Goal: Book appointment/travel/reservation

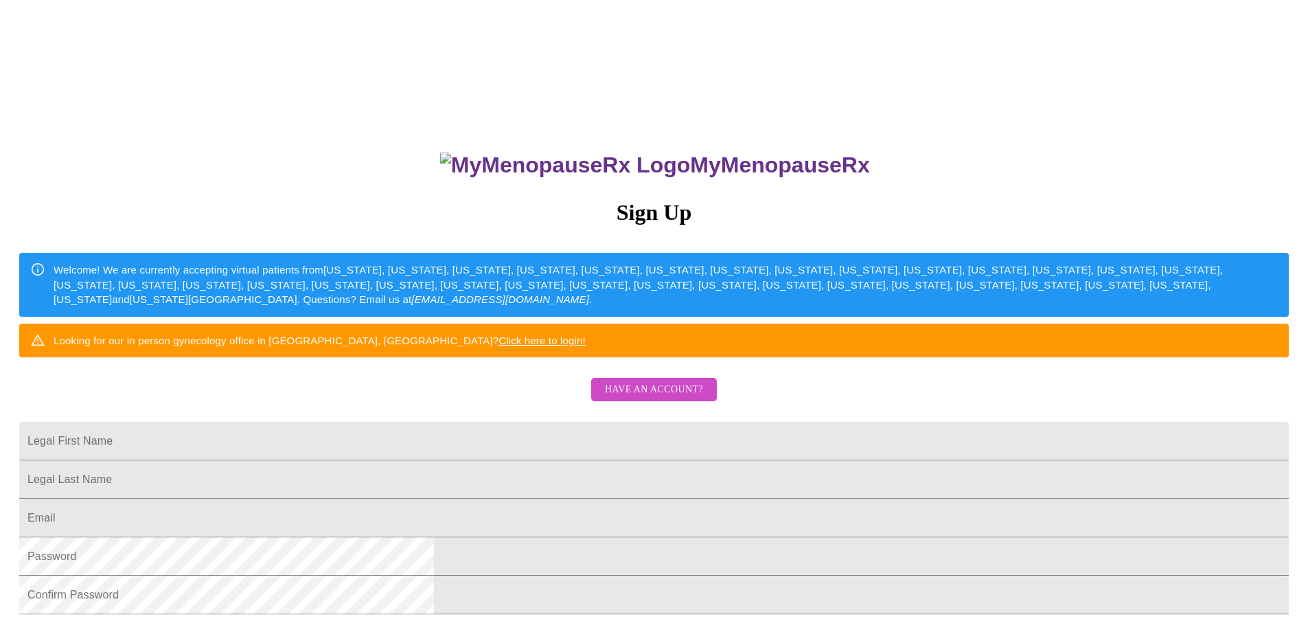
click at [630, 398] on span "Have an account?" at bounding box center [654, 389] width 98 height 17
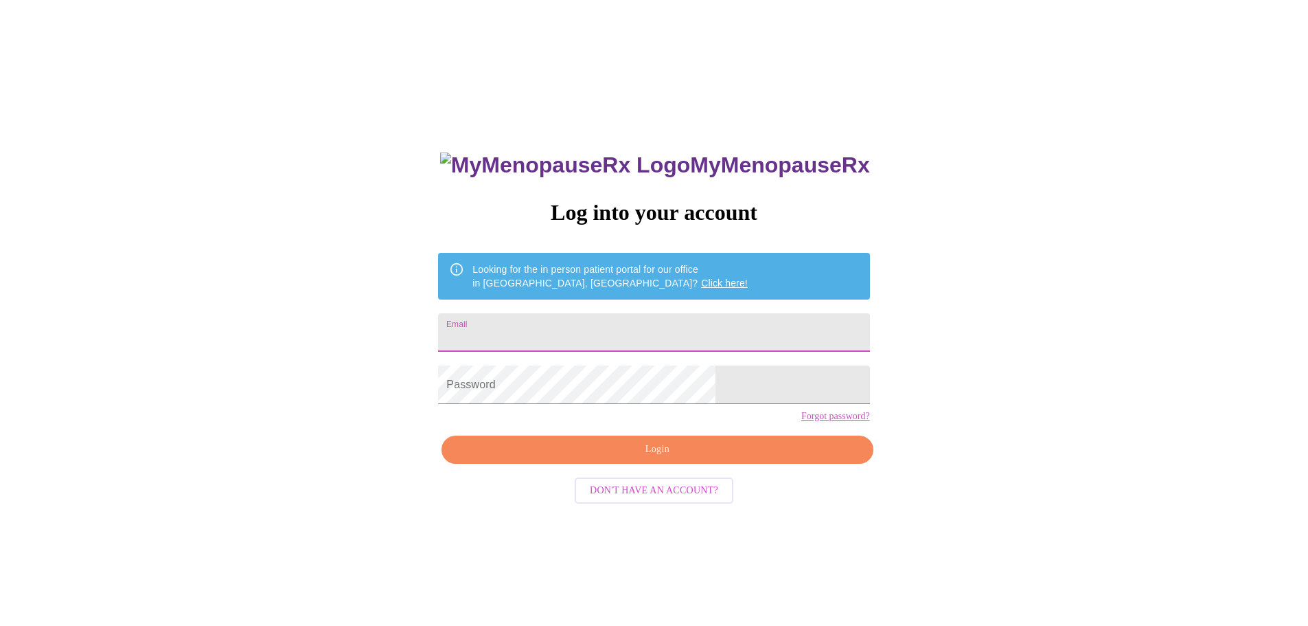
click at [613, 319] on input "Email" at bounding box center [653, 332] width 431 height 38
type input "[EMAIL_ADDRESS][DOMAIN_NAME]"
click at [656, 329] on input "[EMAIL_ADDRESS][DOMAIN_NAME]" at bounding box center [653, 332] width 431 height 38
drag, startPoint x: 675, startPoint y: 329, endPoint x: 202, endPoint y: 275, distance: 476.3
click at [202, 275] on div "MyMenopauseRx Log into your account Looking for the in person patient portal fo…" at bounding box center [653, 380] width 1297 height 751
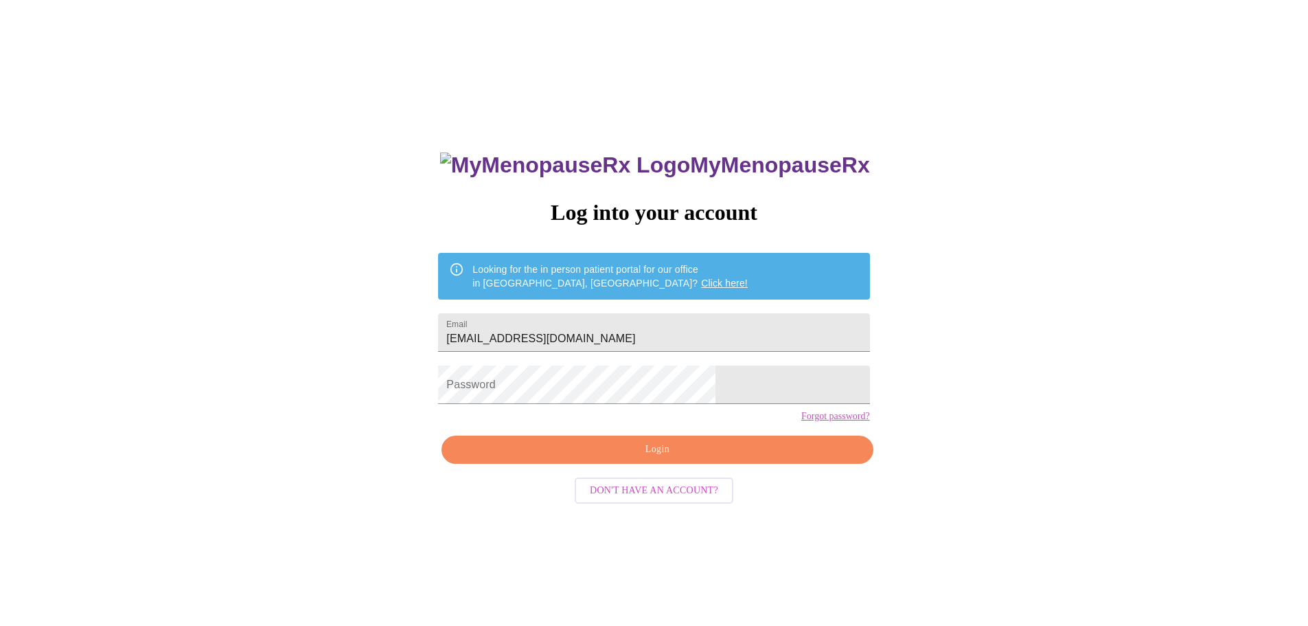
click at [851, 519] on div "MyMenopauseRx Log into your account Looking for the in person patient portal fo…" at bounding box center [653, 380] width 1297 height 751
click at [801, 422] on link "Forgot password?" at bounding box center [835, 416] width 69 height 11
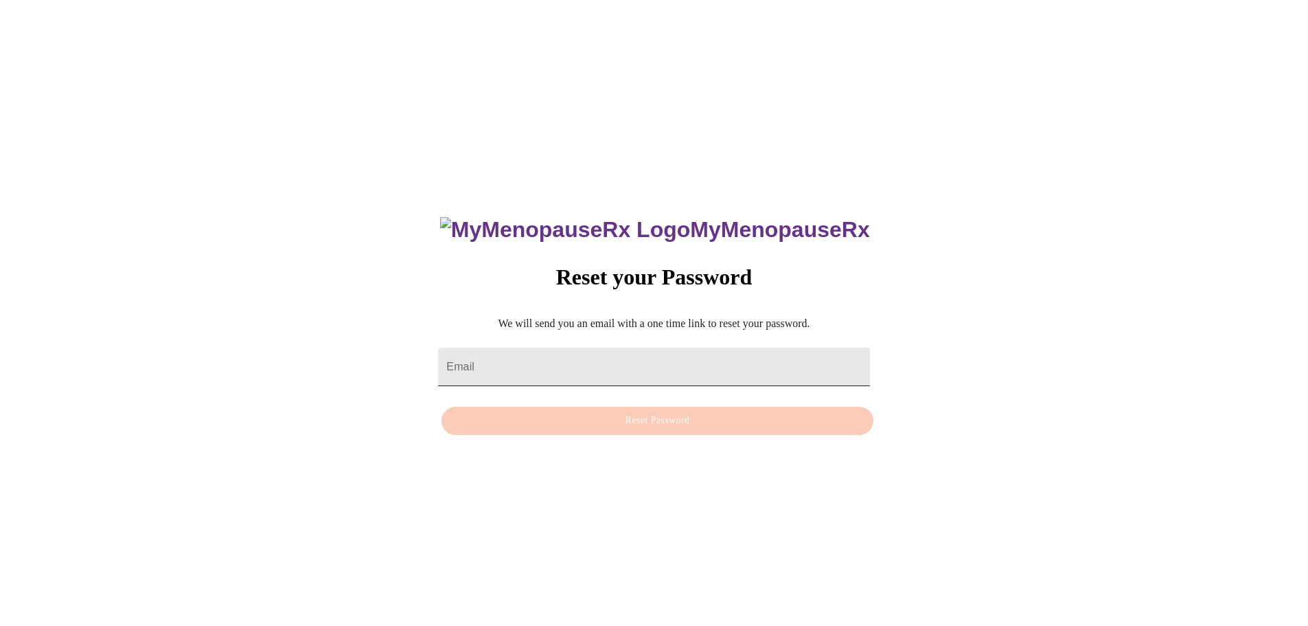
click at [598, 365] on input "Email" at bounding box center [653, 367] width 431 height 38
click at [968, 218] on div "MyMenopauseRx Reset your Password We will send you an email with a one time lin…" at bounding box center [653, 318] width 1297 height 626
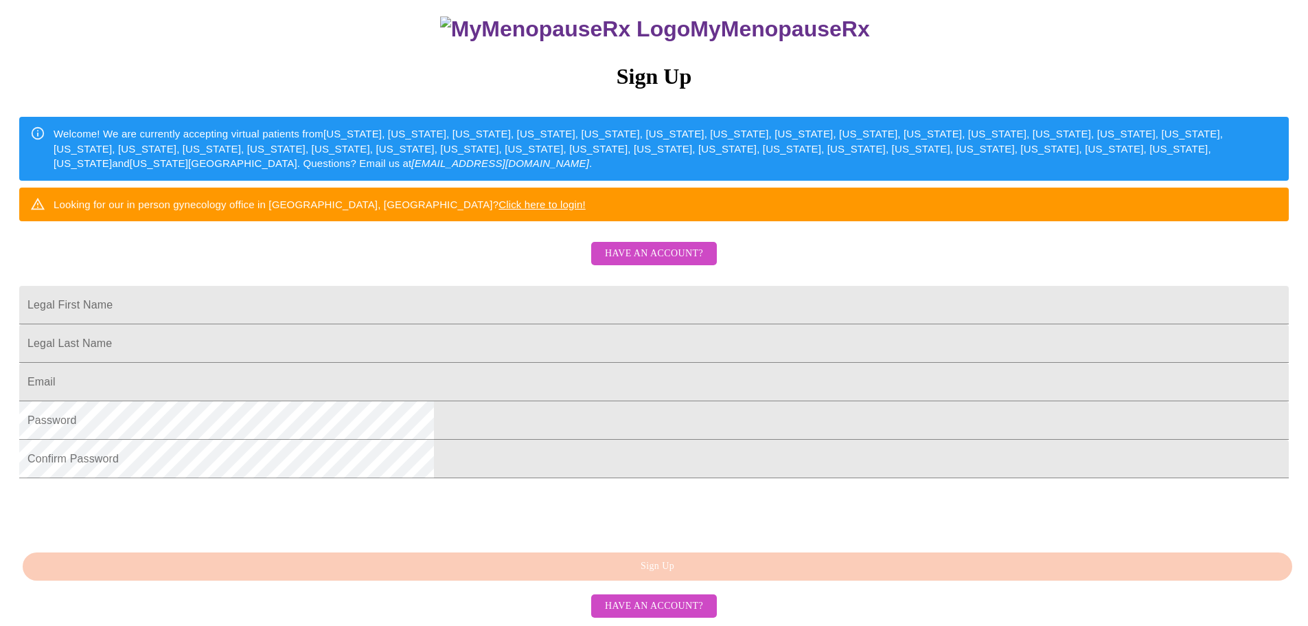
scroll to position [187, 0]
click at [646, 310] on input "Legal First Name" at bounding box center [654, 305] width 1270 height 38
click at [655, 319] on input "Legal First Name" at bounding box center [654, 305] width 1270 height 38
type input "[PERSON_NAME]"
click at [480, 361] on input "Legal First Name" at bounding box center [654, 343] width 1270 height 38
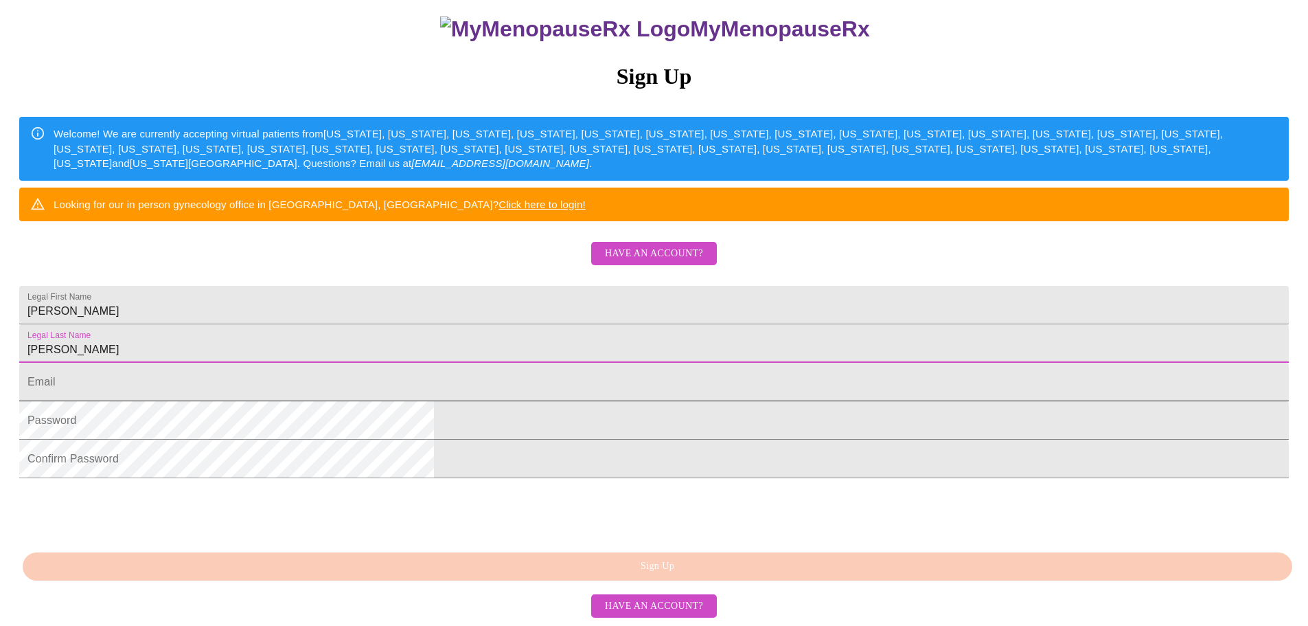
type input "[PERSON_NAME]"
click at [478, 401] on input "Legal First Name" at bounding box center [654, 382] width 1270 height 38
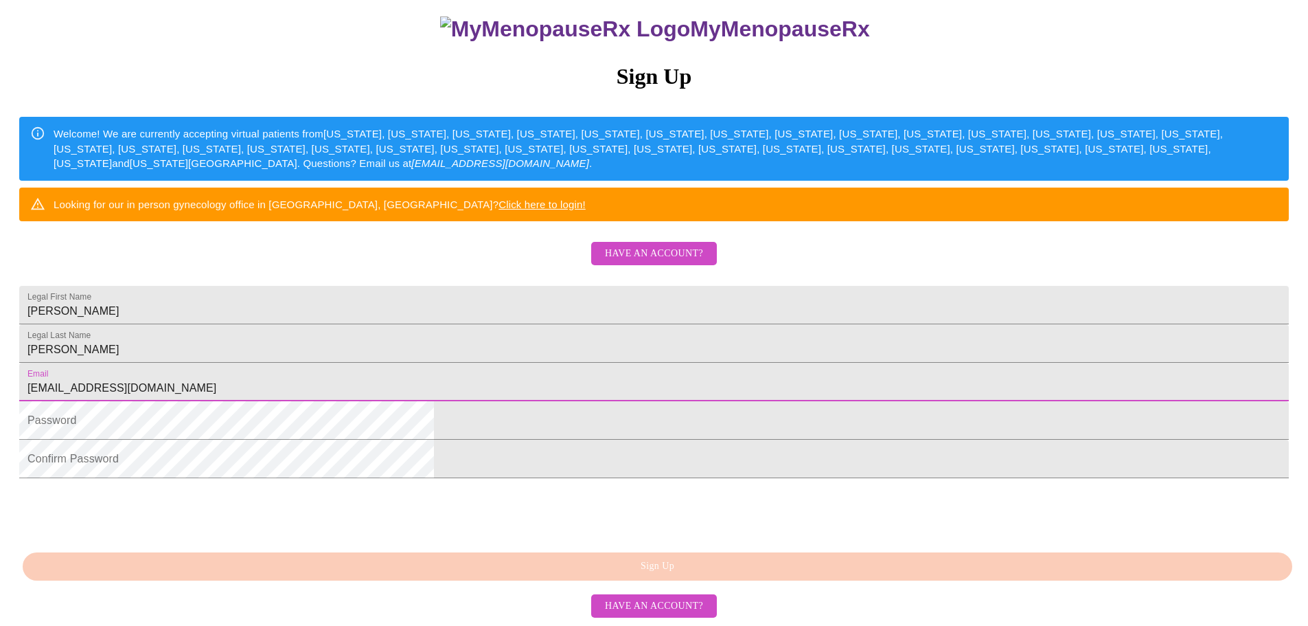
type input "[EMAIL_ADDRESS][DOMAIN_NAME]"
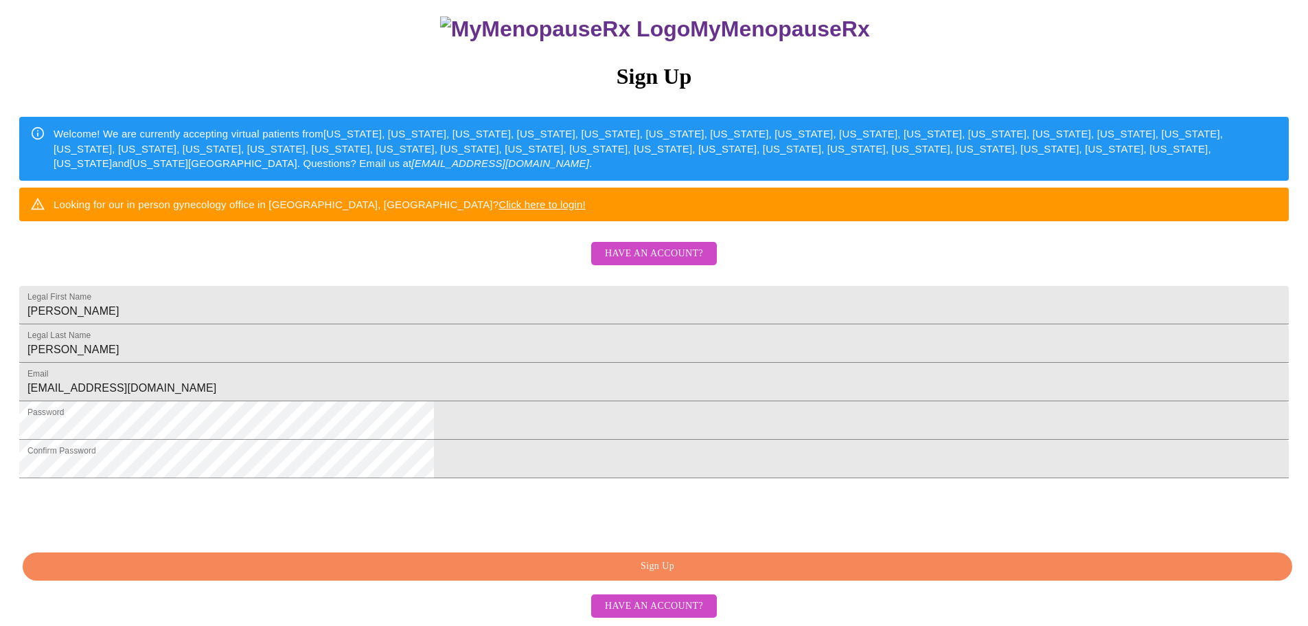
scroll to position [256, 0]
click at [676, 568] on span "Sign Up" at bounding box center [657, 566] width 1238 height 17
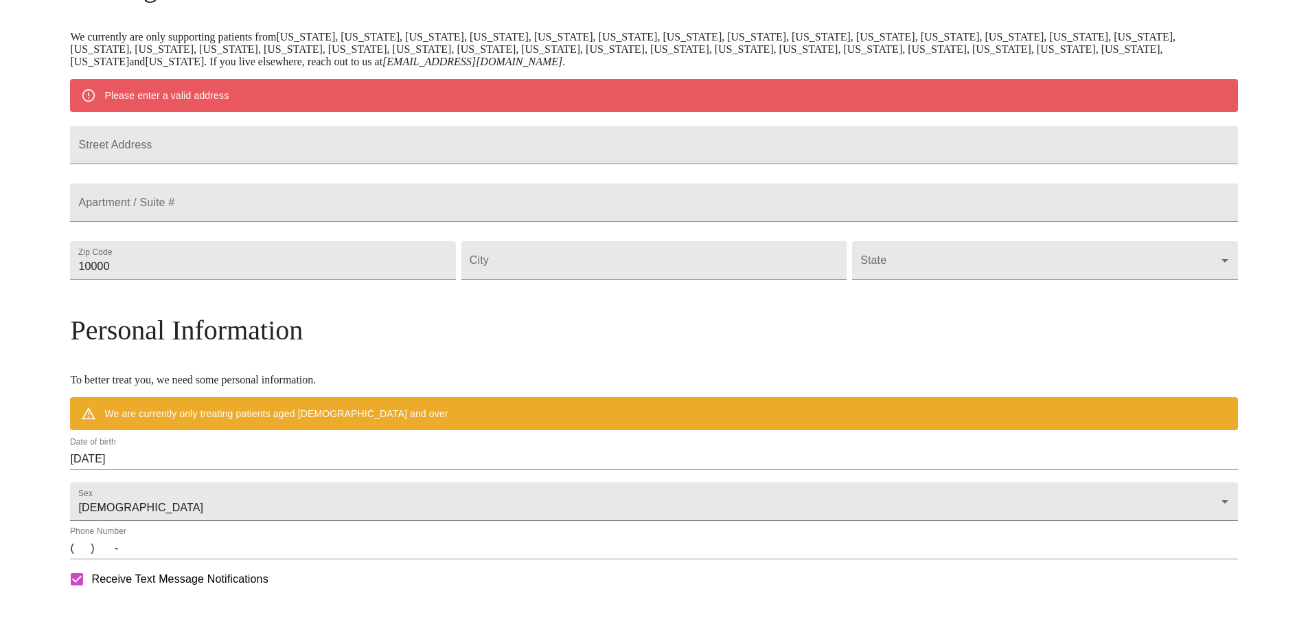
scroll to position [202, 0]
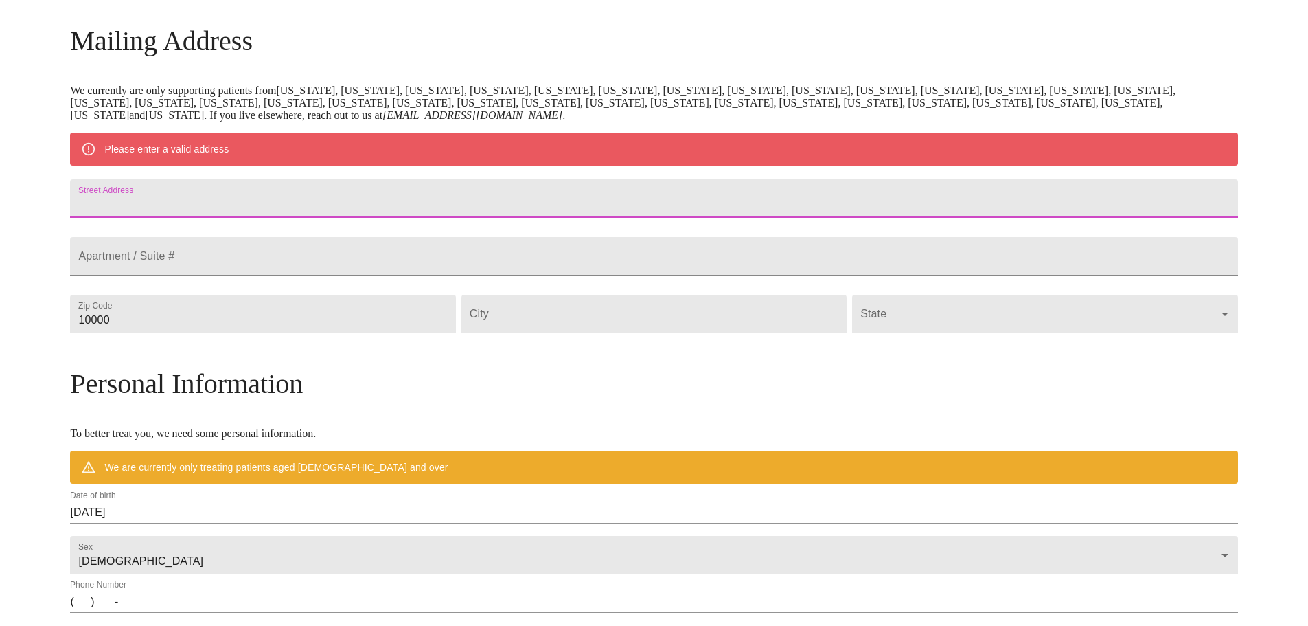
click at [337, 210] on input "Street Address" at bounding box center [654, 198] width 1168 height 38
click at [345, 202] on input "Street Address" at bounding box center [654, 198] width 1168 height 38
type input "[STREET_ADDRESS]"
drag, startPoint x: 347, startPoint y: 348, endPoint x: 203, endPoint y: 339, distance: 144.5
click at [203, 339] on div "MyMenopauseRx Welcome to MyMenopauseRx Since it's your first time here, you'll …" at bounding box center [654, 339] width 1168 height 1071
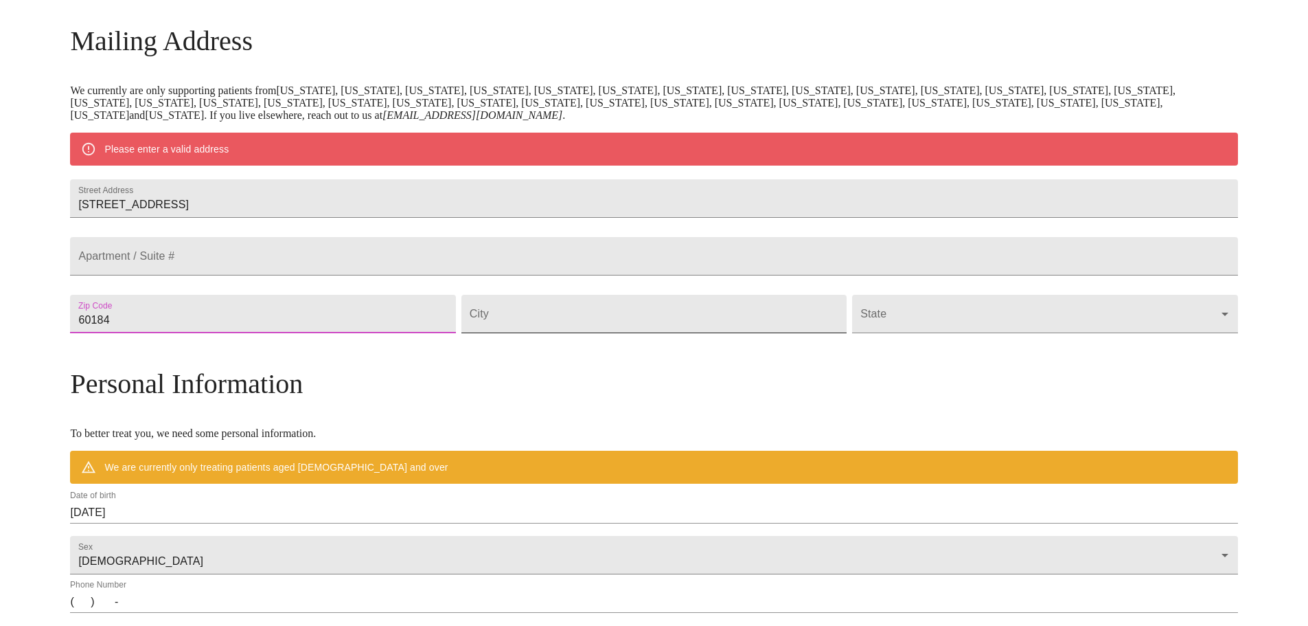
type input "60184"
click at [635, 333] on input "Street Address" at bounding box center [654, 314] width 385 height 38
type input "[PERSON_NAME]"
click at [1017, 350] on body "MyMenopauseRx Welcome to MyMenopauseRx Since it's your first time here, you'll …" at bounding box center [653, 339] width 1297 height 1071
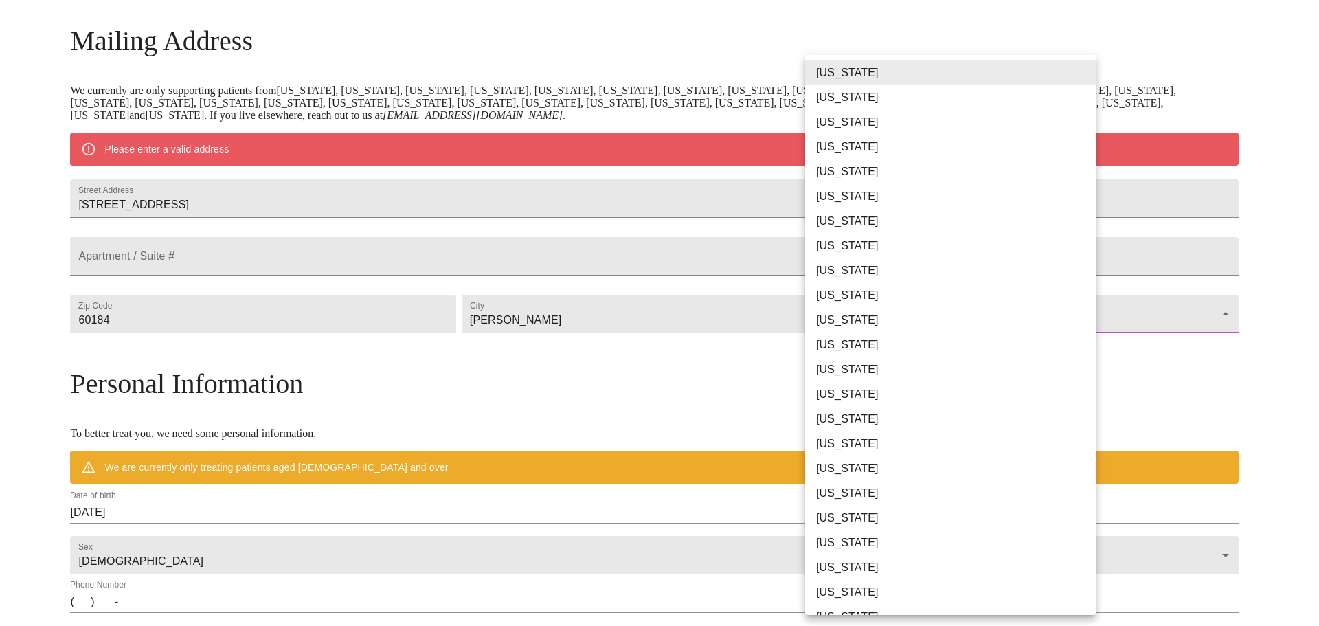
click at [987, 370] on li "[US_STATE]" at bounding box center [955, 369] width 301 height 25
type input "[US_STATE]"
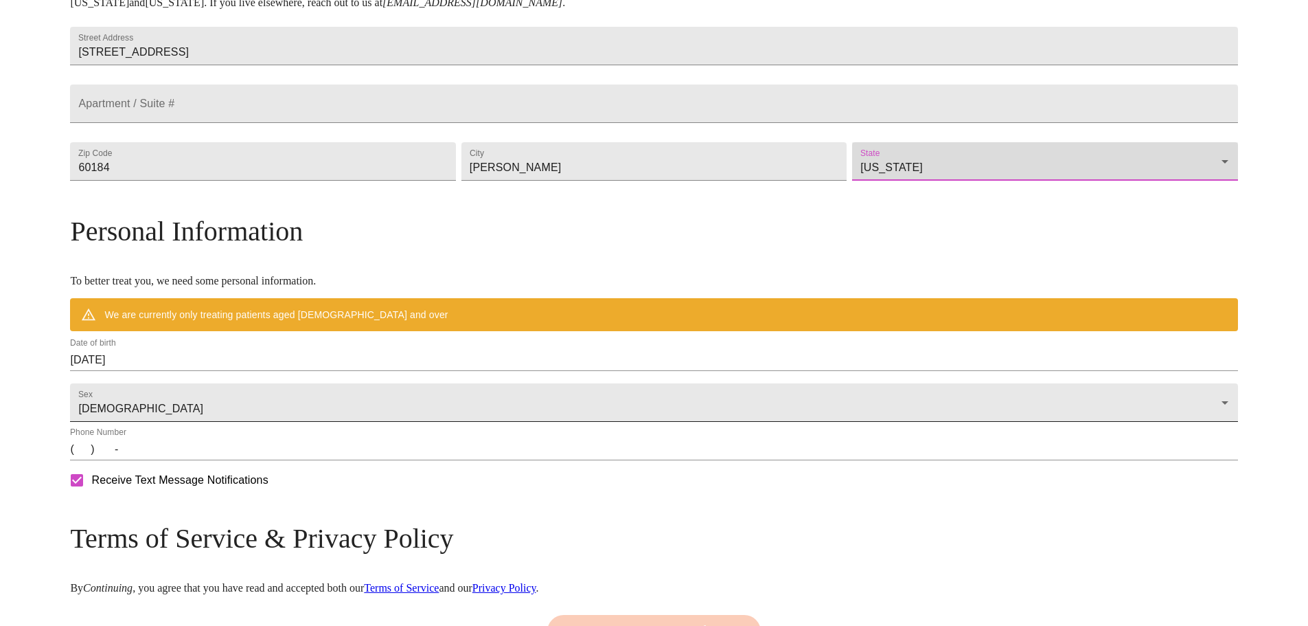
scroll to position [339, 0]
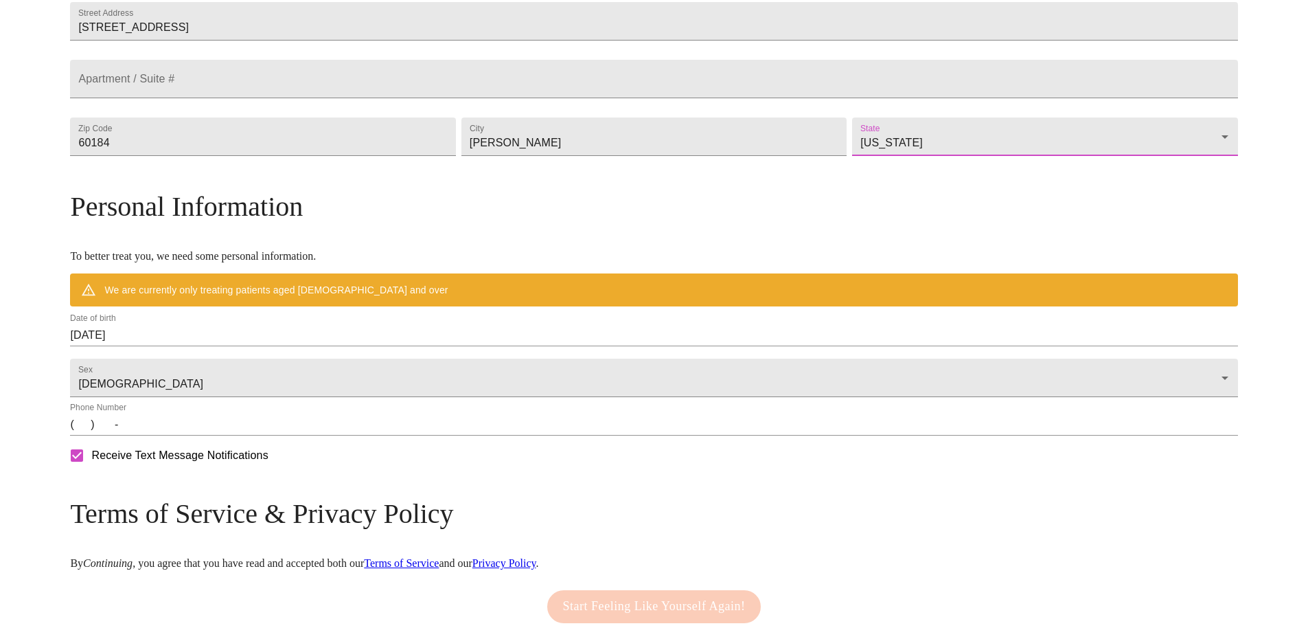
click at [400, 435] on input "(   )    -" at bounding box center [654, 424] width 1168 height 22
click at [216, 435] on input "(   )    -" at bounding box center [654, 424] width 1168 height 22
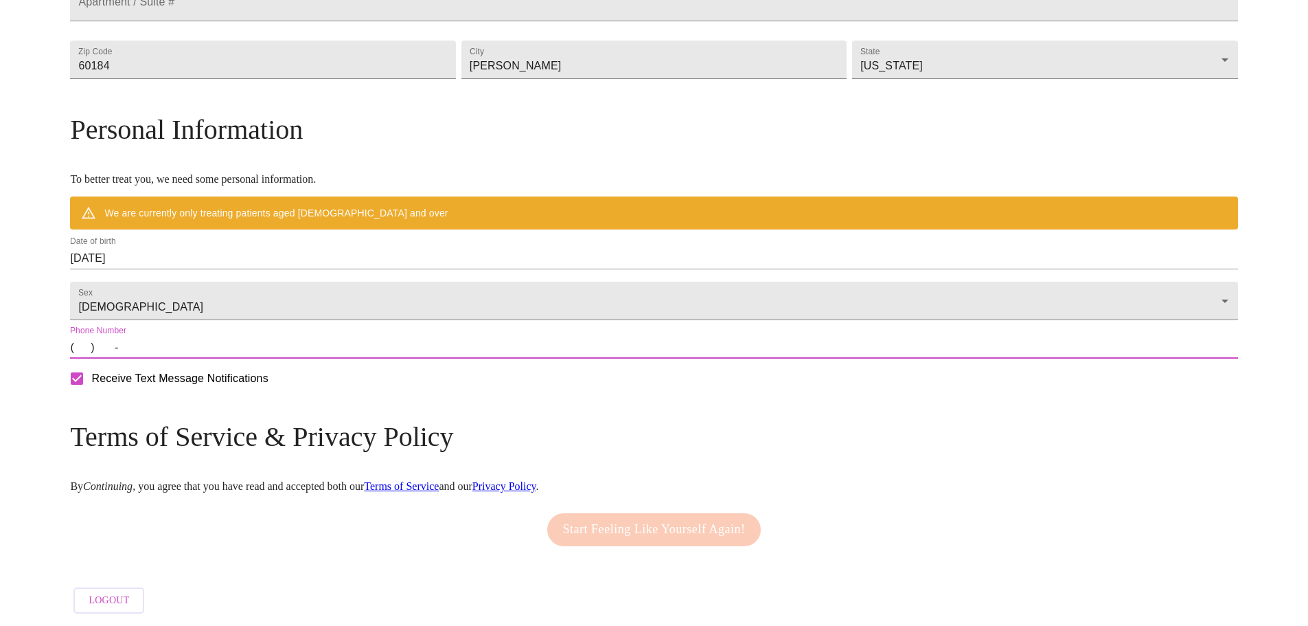
scroll to position [455, 0]
type input "[PHONE_NUMBER]"
click at [580, 427] on div "Mailing Address We currently are only supporting patients from [US_STATE], [US_…" at bounding box center [654, 215] width 1168 height 810
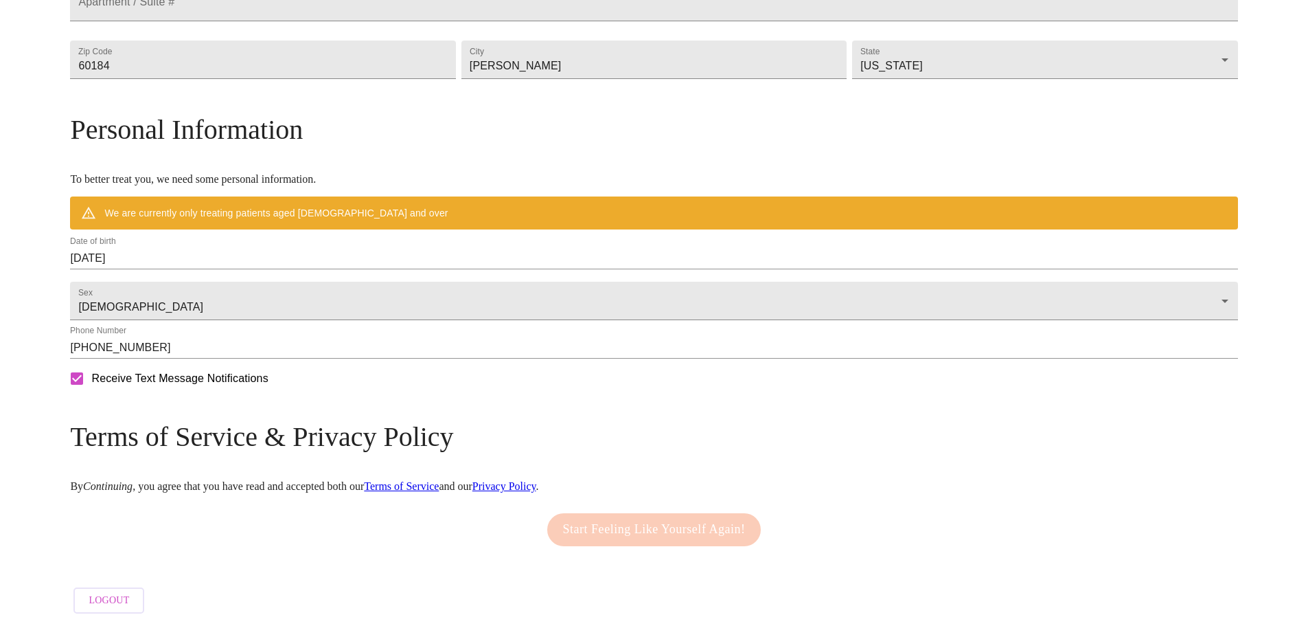
click at [317, 453] on h3 "Terms of Service & Privacy Policy" at bounding box center [654, 436] width 1168 height 32
click at [610, 521] on div "Start Feeling Like Yourself Again!" at bounding box center [654, 529] width 221 height 47
click at [626, 519] on div "Start Feeling Like Yourself Again!" at bounding box center [654, 529] width 221 height 47
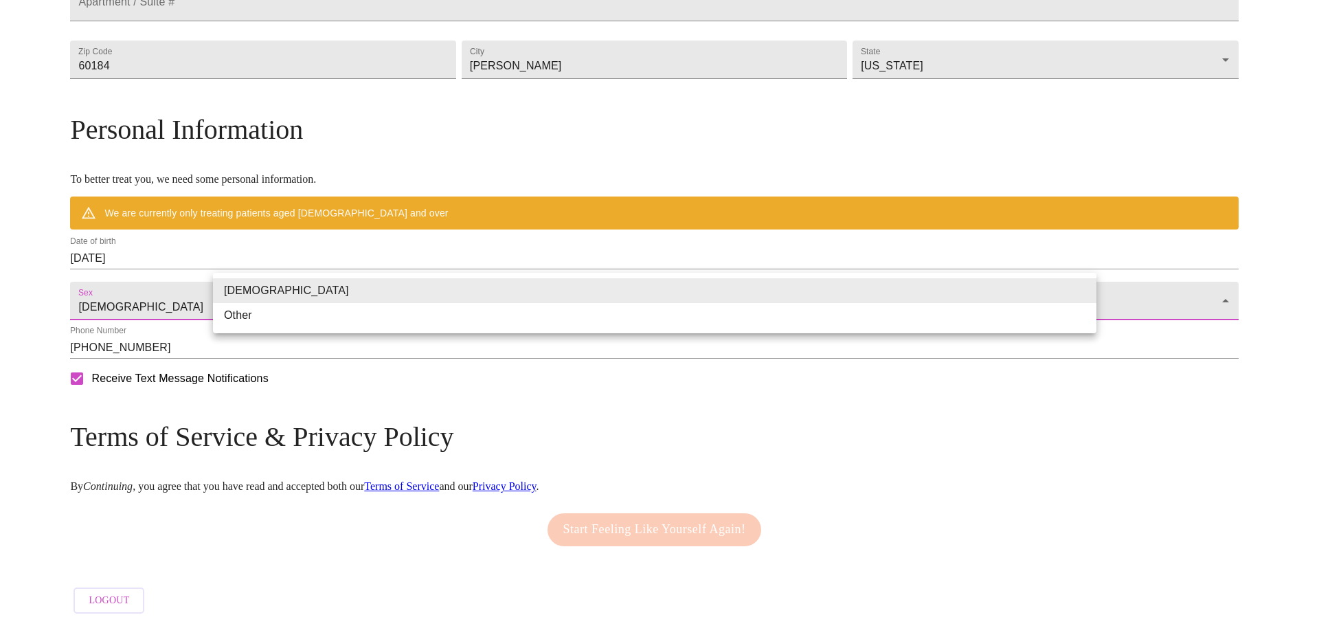
click at [394, 301] on body "MyMenopauseRx Welcome to MyMenopauseRx Since it's your first time here, you'll …" at bounding box center [659, 104] width 1308 height 1031
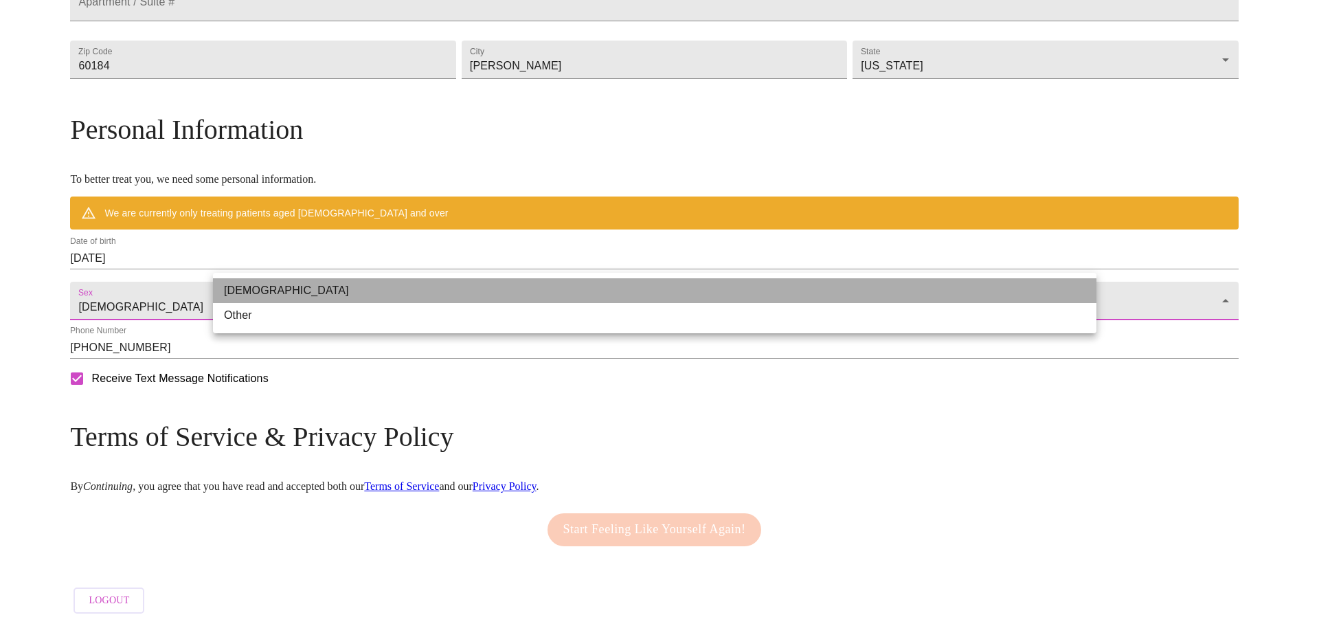
click at [393, 297] on li "[DEMOGRAPHIC_DATA]" at bounding box center [654, 290] width 883 height 25
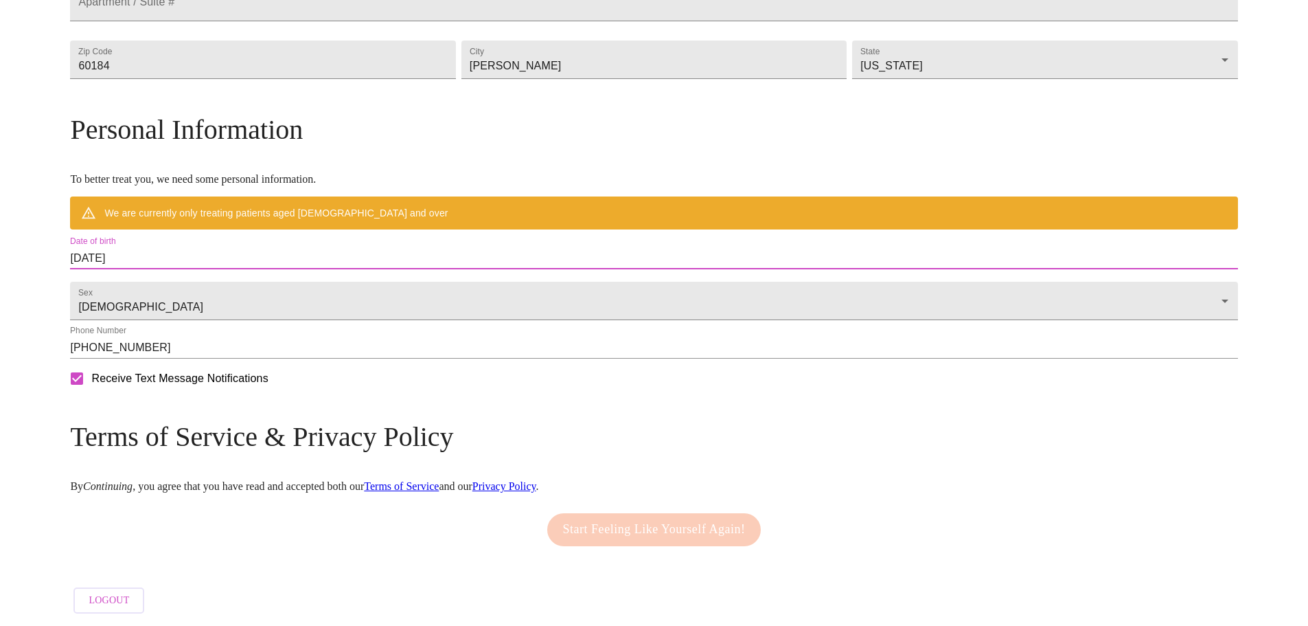
click at [323, 247] on input "[DATE]" at bounding box center [654, 258] width 1168 height 22
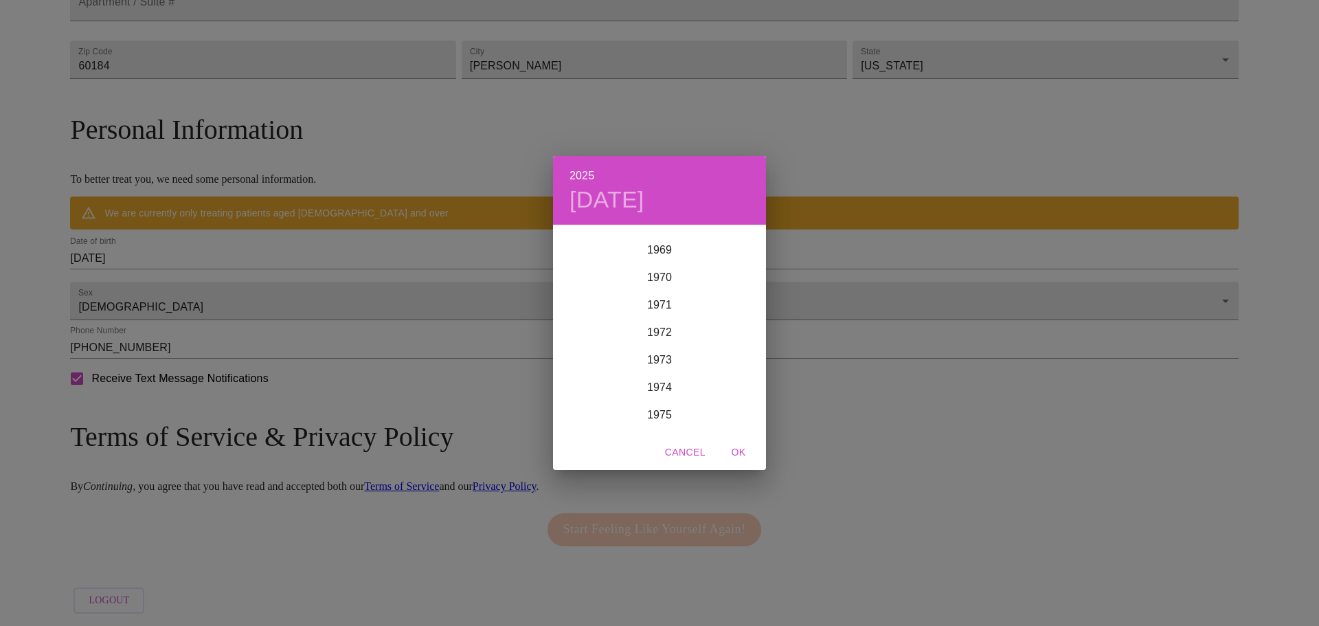
scroll to position [1937, 0]
click at [659, 287] on div "1971" at bounding box center [659, 280] width 213 height 27
click at [664, 354] on div "Aug" at bounding box center [659, 355] width 71 height 52
click at [631, 301] on p "3" at bounding box center [631, 298] width 5 height 14
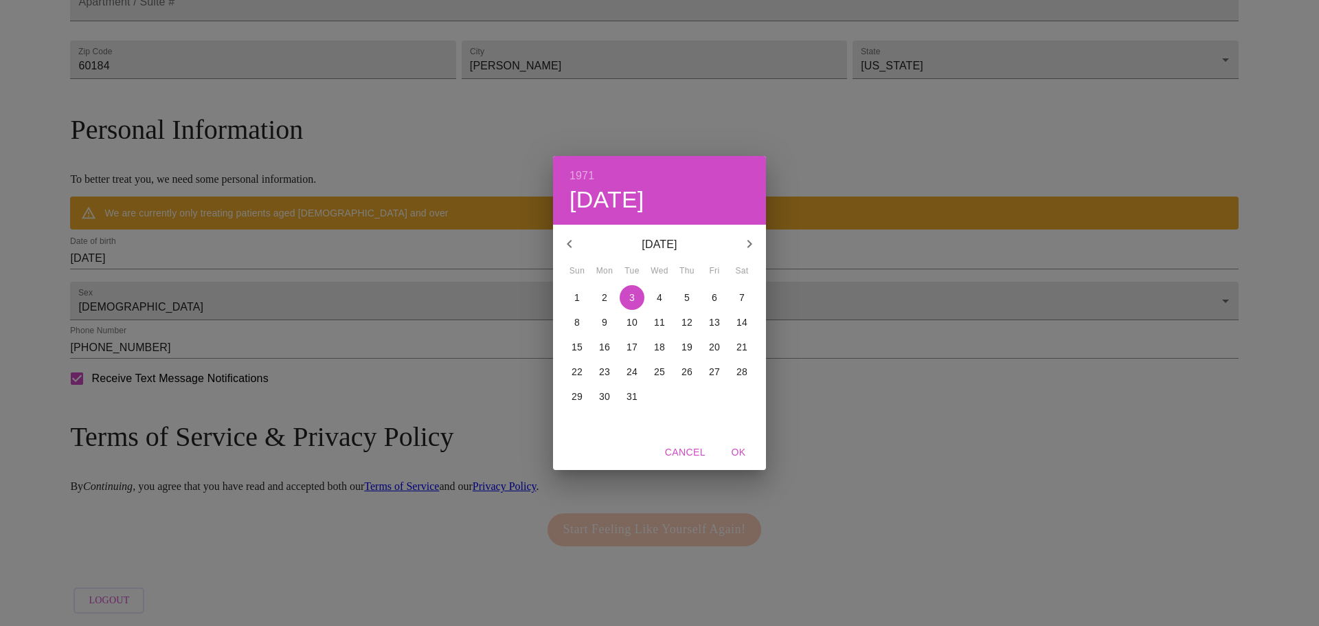
click at [738, 448] on span "OK" at bounding box center [738, 452] width 33 height 17
type input "[DATE]"
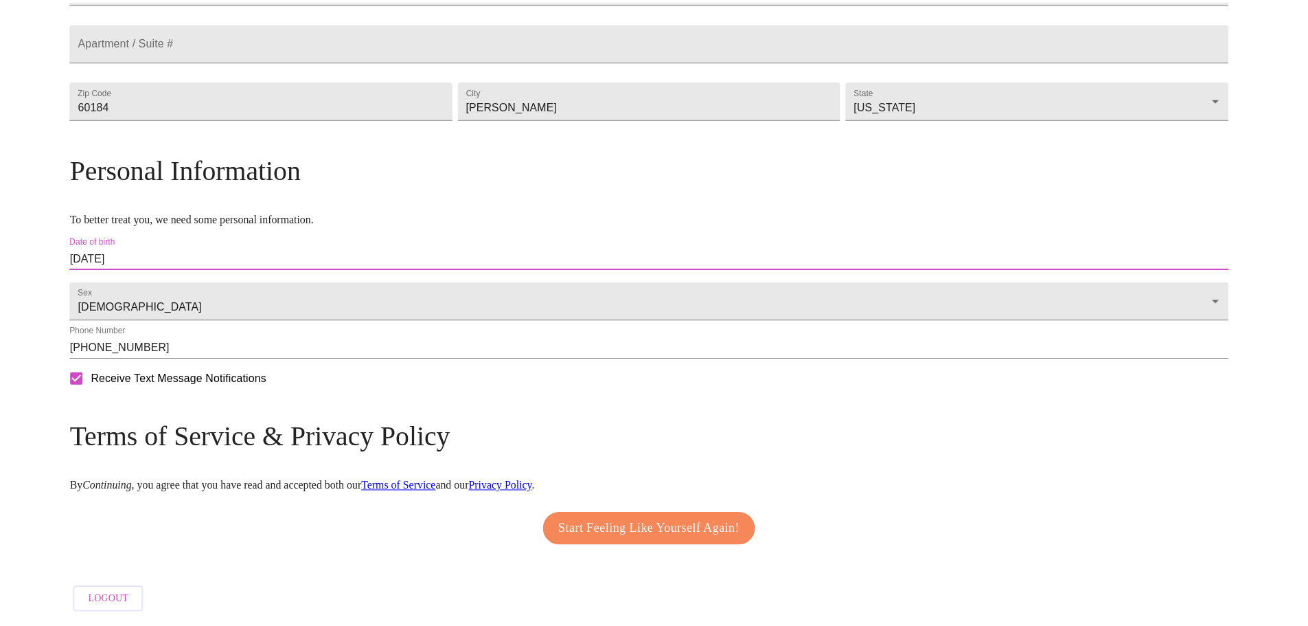
scroll to position [416, 0]
click at [678, 522] on span "Start Feeling Like Yourself Again!" at bounding box center [654, 530] width 183 height 22
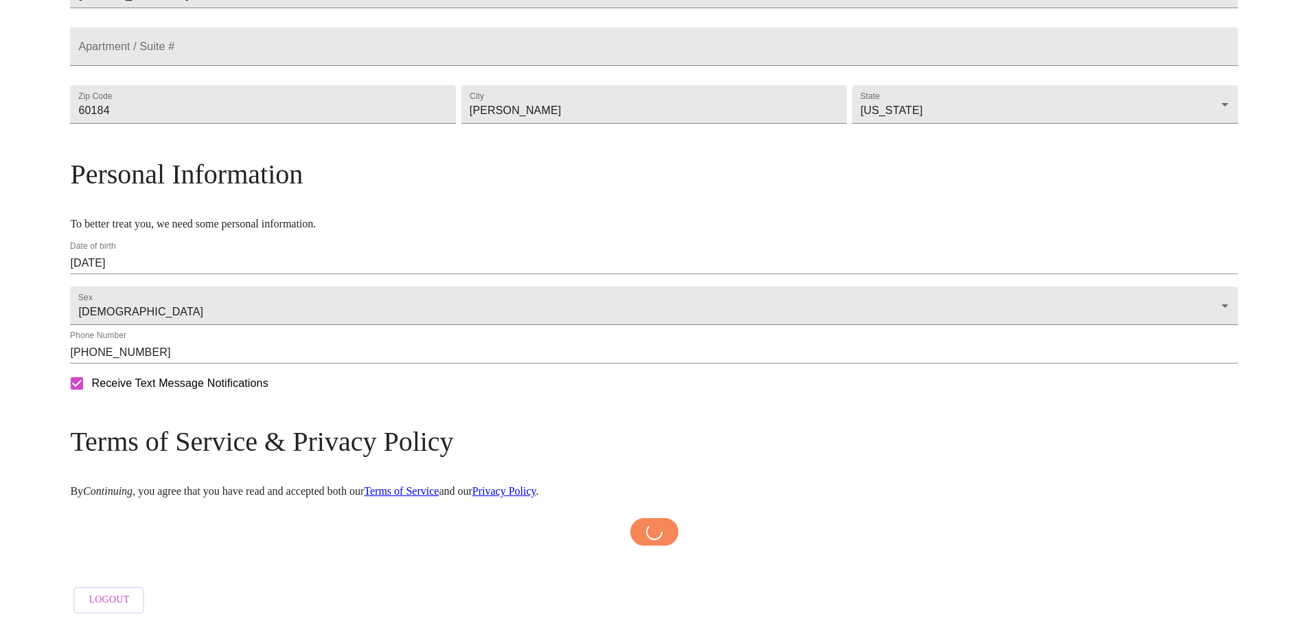
scroll to position [411, 0]
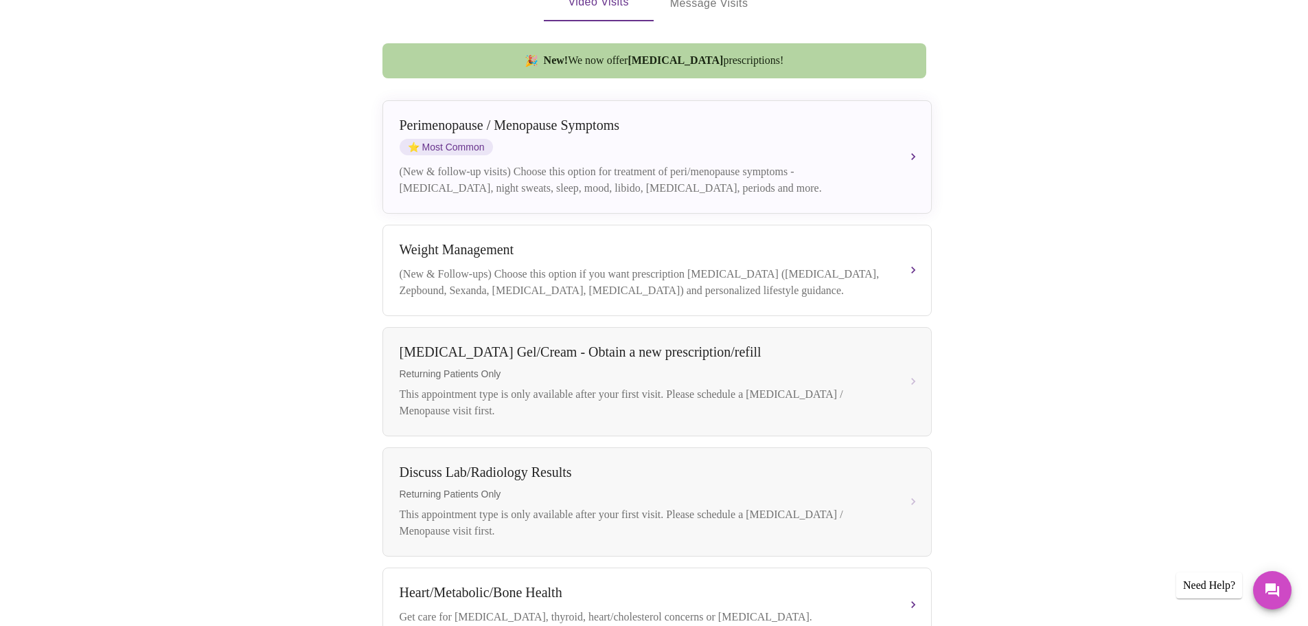
scroll to position [343, 0]
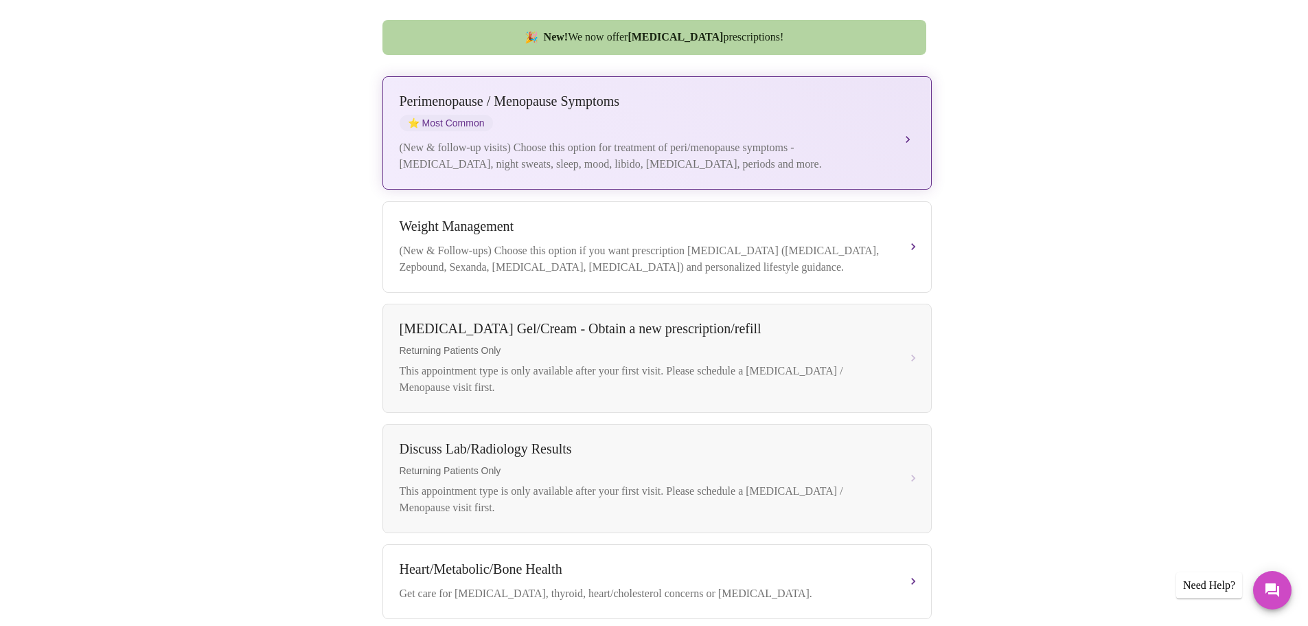
click at [674, 139] on div "(New & follow-up visits) Choose this option for treatment of peri/menopause sym…" at bounding box center [644, 155] width 488 height 33
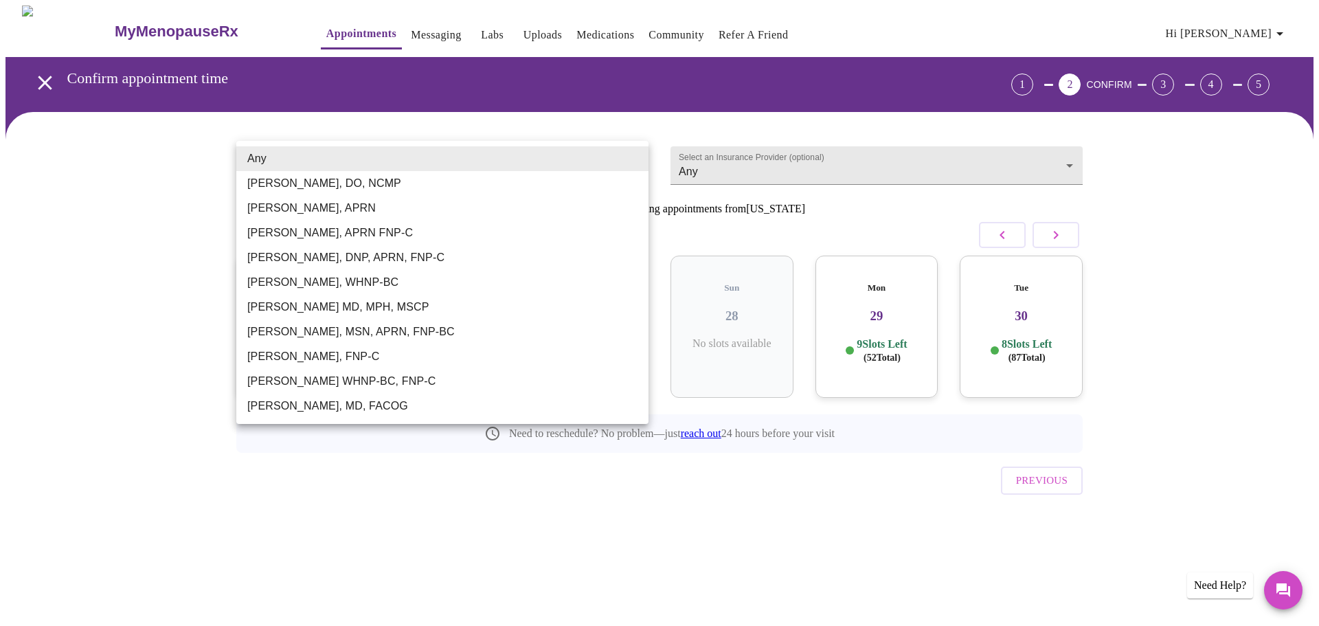
click at [341, 166] on body "MyMenopauseRx Appointments Messaging Labs Uploads Medications Community Refer a…" at bounding box center [659, 284] width 1308 height 558
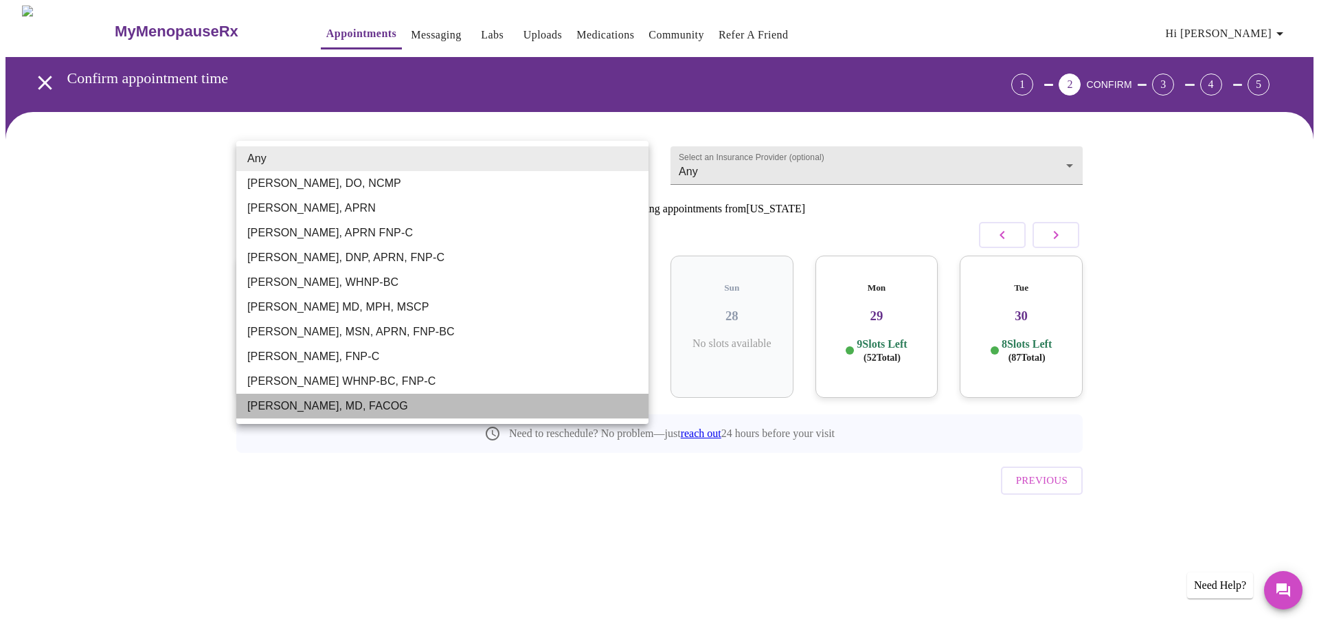
click at [389, 410] on li "[PERSON_NAME], MD, FACOG" at bounding box center [442, 406] width 412 height 25
type input "[PERSON_NAME], MD, FACOG"
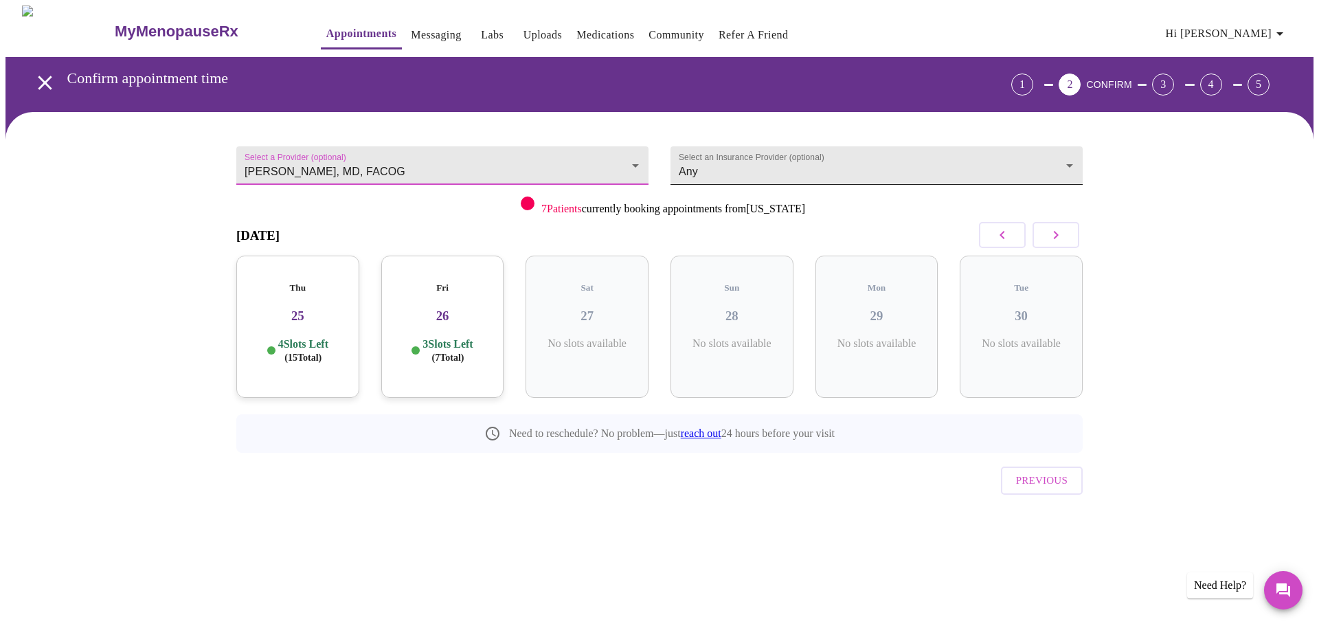
click at [720, 162] on body "MyMenopauseRx Appointments Messaging Labs Uploads Medications Community Refer a…" at bounding box center [659, 284] width 1308 height 558
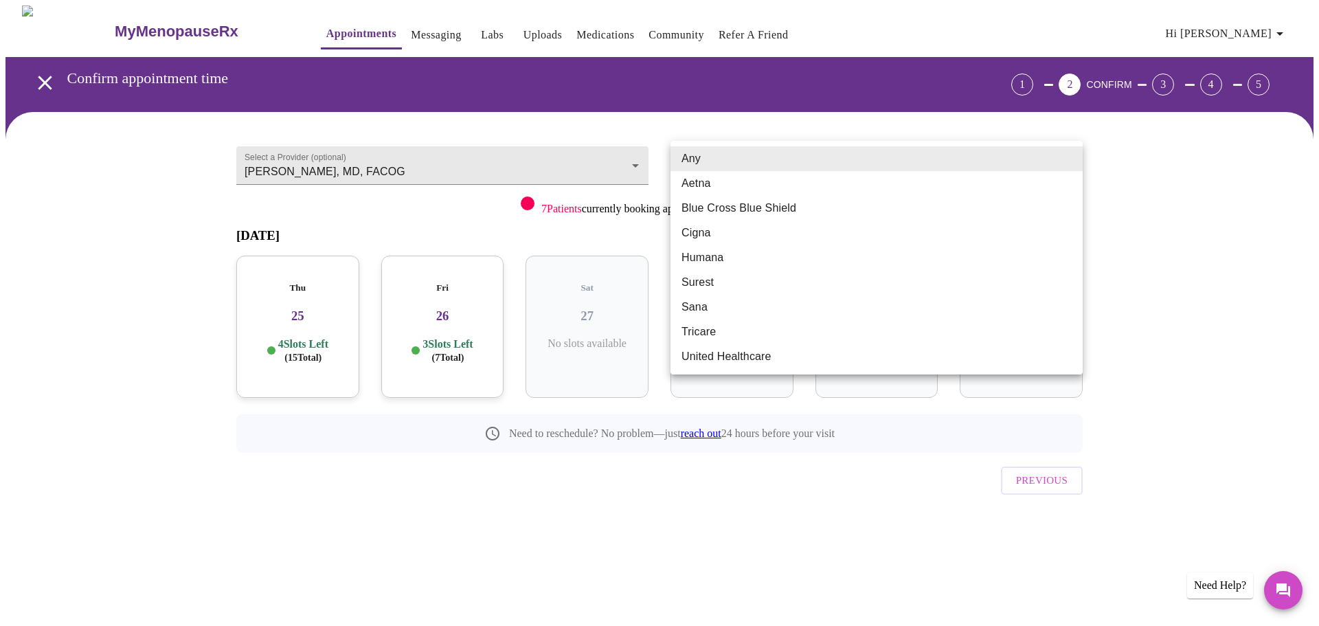
click at [557, 157] on div at bounding box center [659, 313] width 1319 height 626
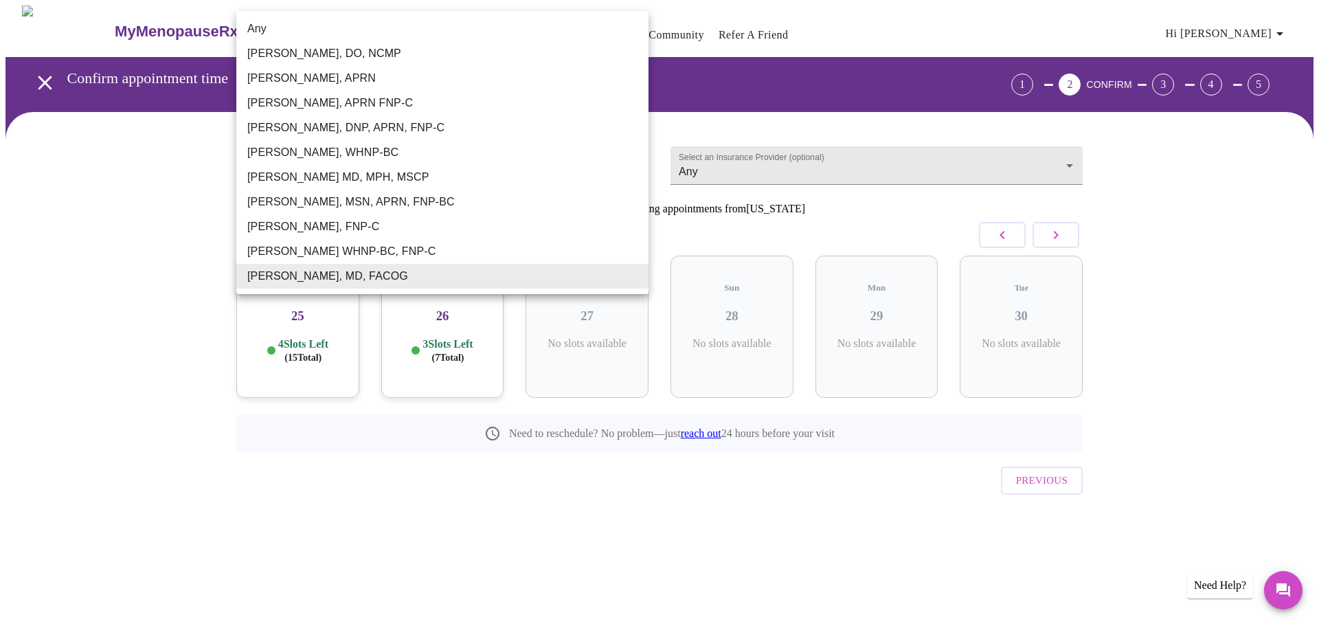
click at [557, 157] on body "MyMenopauseRx Appointments Messaging Labs Uploads Medications Community Refer a…" at bounding box center [659, 284] width 1308 height 558
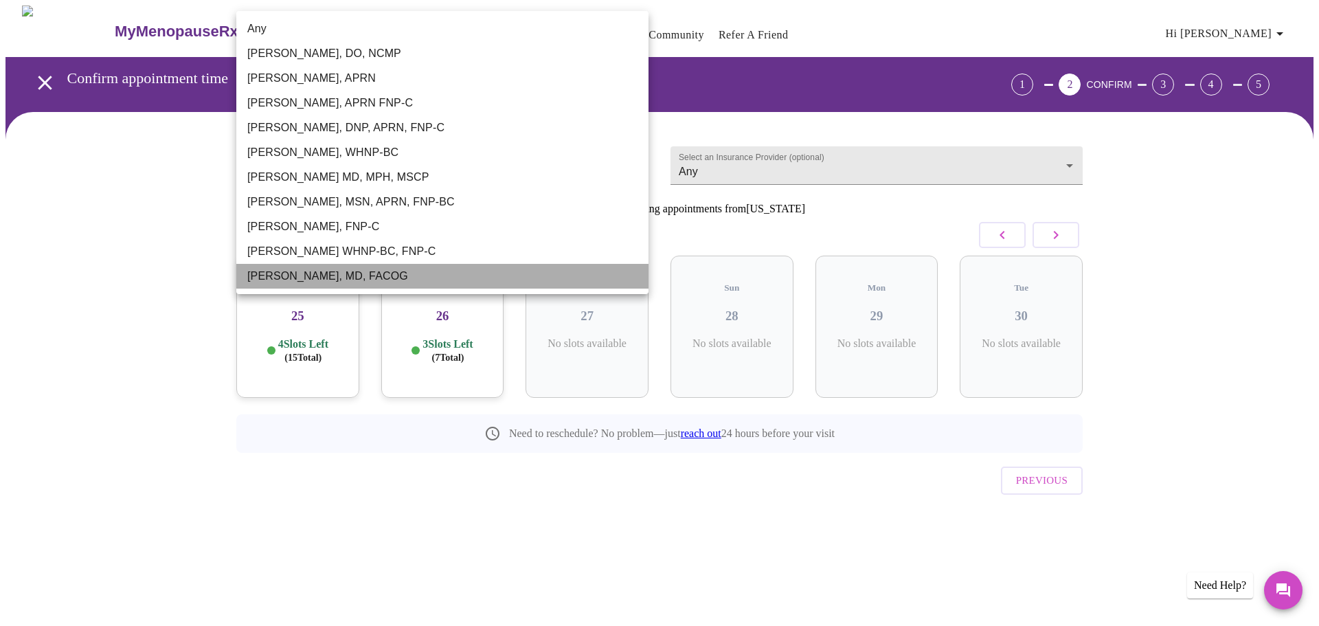
click at [385, 279] on li "[PERSON_NAME], MD, FACOG" at bounding box center [442, 276] width 412 height 25
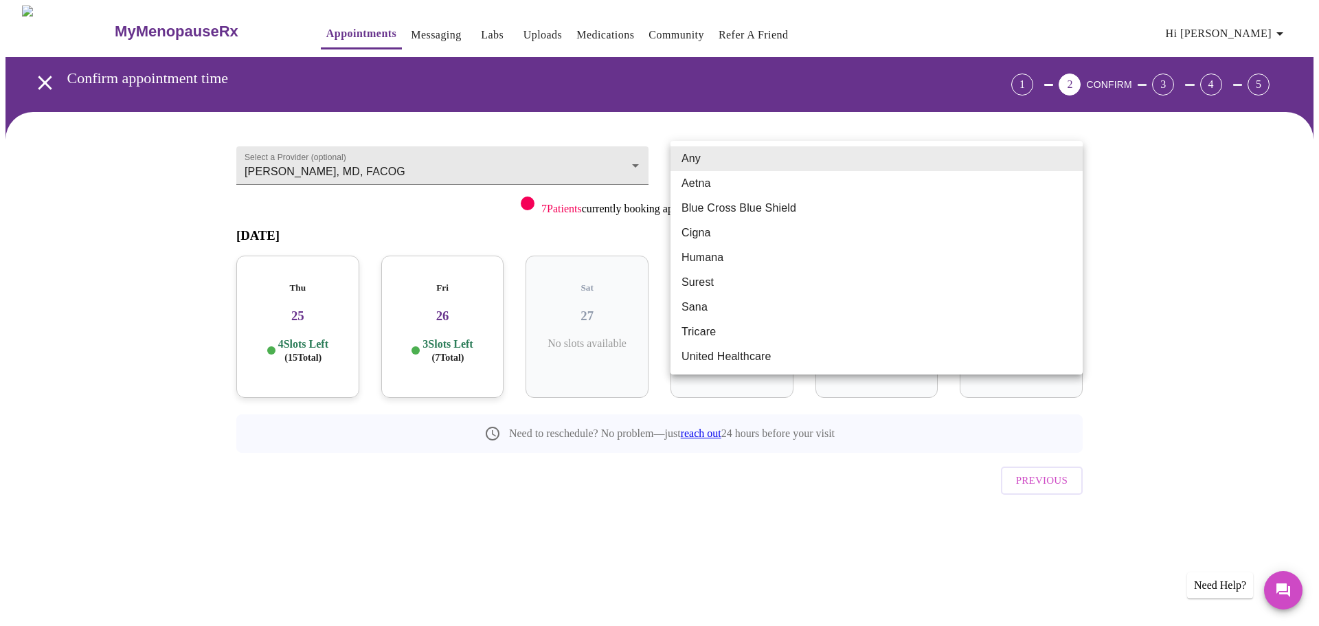
click at [755, 160] on body "MyMenopauseRx Appointments Messaging Labs Uploads Medications Community Refer a…" at bounding box center [659, 284] width 1308 height 558
click at [758, 212] on li "Blue Cross Blue Shield" at bounding box center [876, 208] width 412 height 25
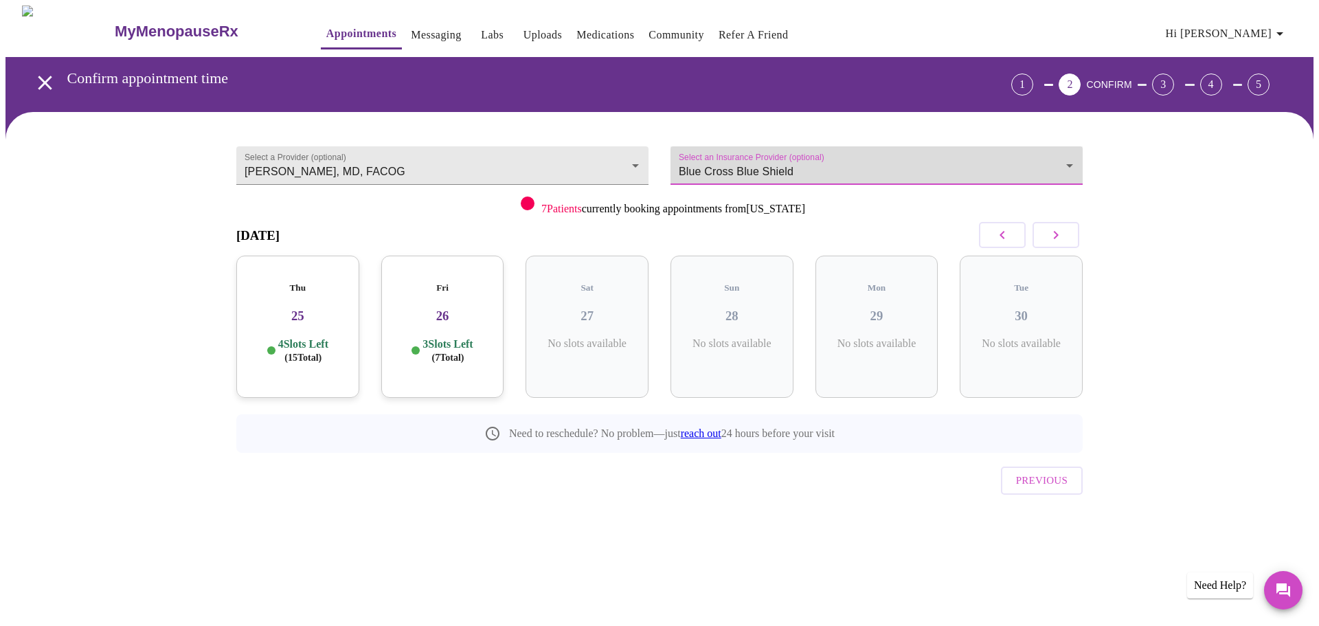
type input "Blue Cross Blue Shield"
click at [312, 337] on p "4 Slots Left ( 15 Total)" at bounding box center [303, 350] width 50 height 27
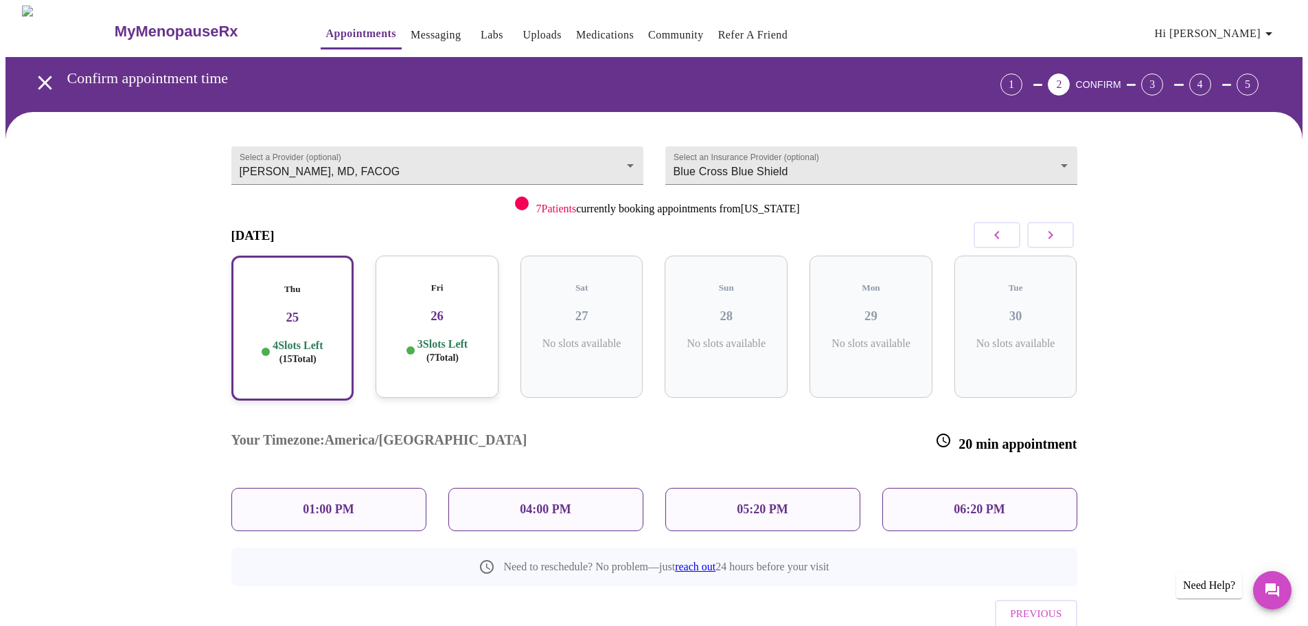
click at [573, 488] on div "04:00 PM" at bounding box center [545, 509] width 195 height 43
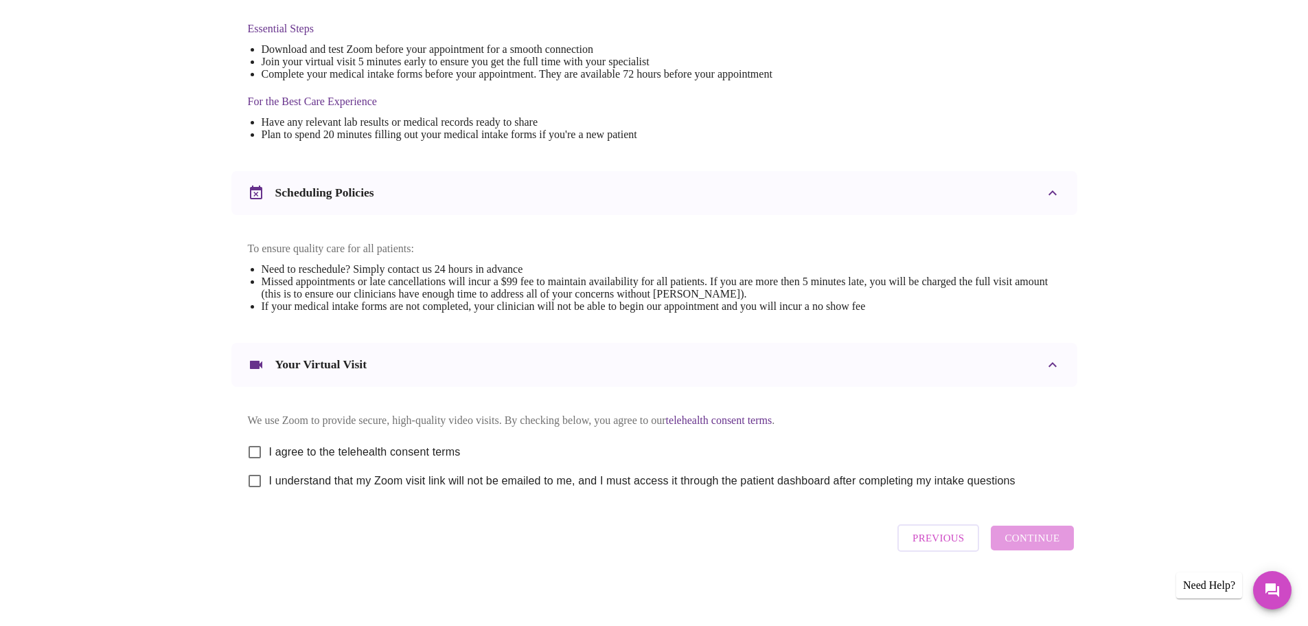
scroll to position [370, 0]
click at [297, 448] on span "I agree to the telehealth consent terms" at bounding box center [365, 452] width 192 height 16
click at [269, 448] on input "I agree to the telehealth consent terms" at bounding box center [254, 451] width 29 height 29
checkbox input "true"
click at [282, 482] on span "I understand that my Zoom visit link will not be emailed to me, and I must acce…" at bounding box center [642, 481] width 747 height 16
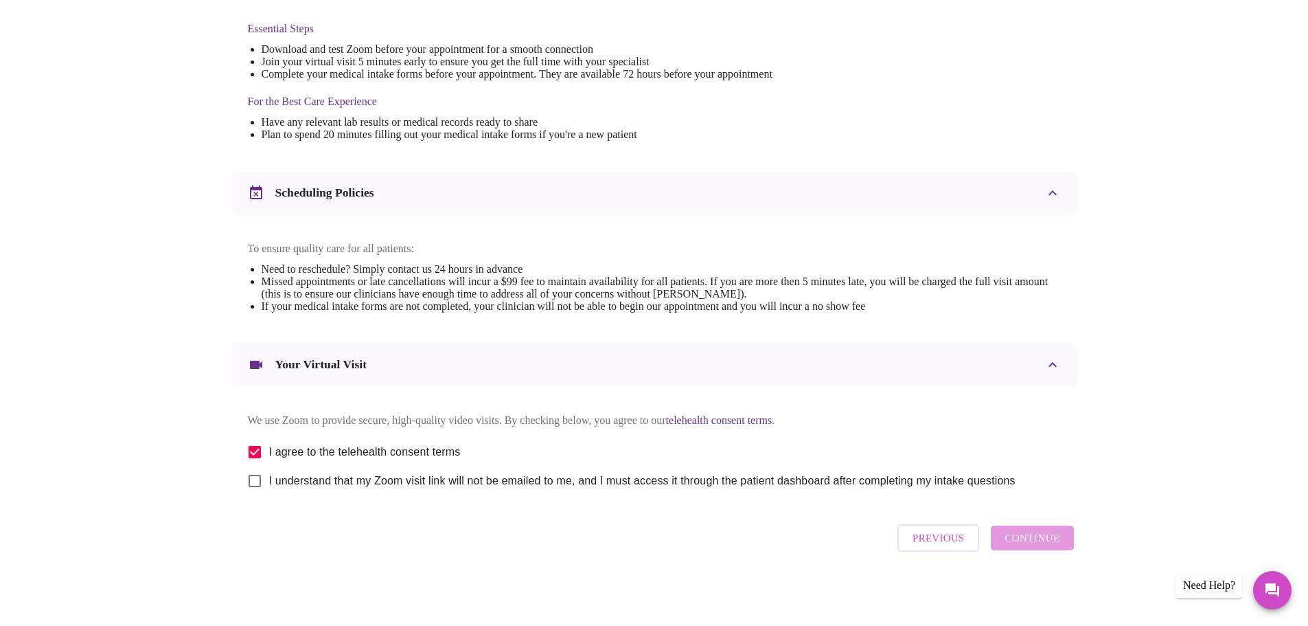
click at [269, 482] on input "I understand that my Zoom visit link will not be emailed to me, and I must acce…" at bounding box center [254, 480] width 29 height 29
checkbox input "true"
click at [1038, 538] on span "Continue" at bounding box center [1032, 538] width 55 height 18
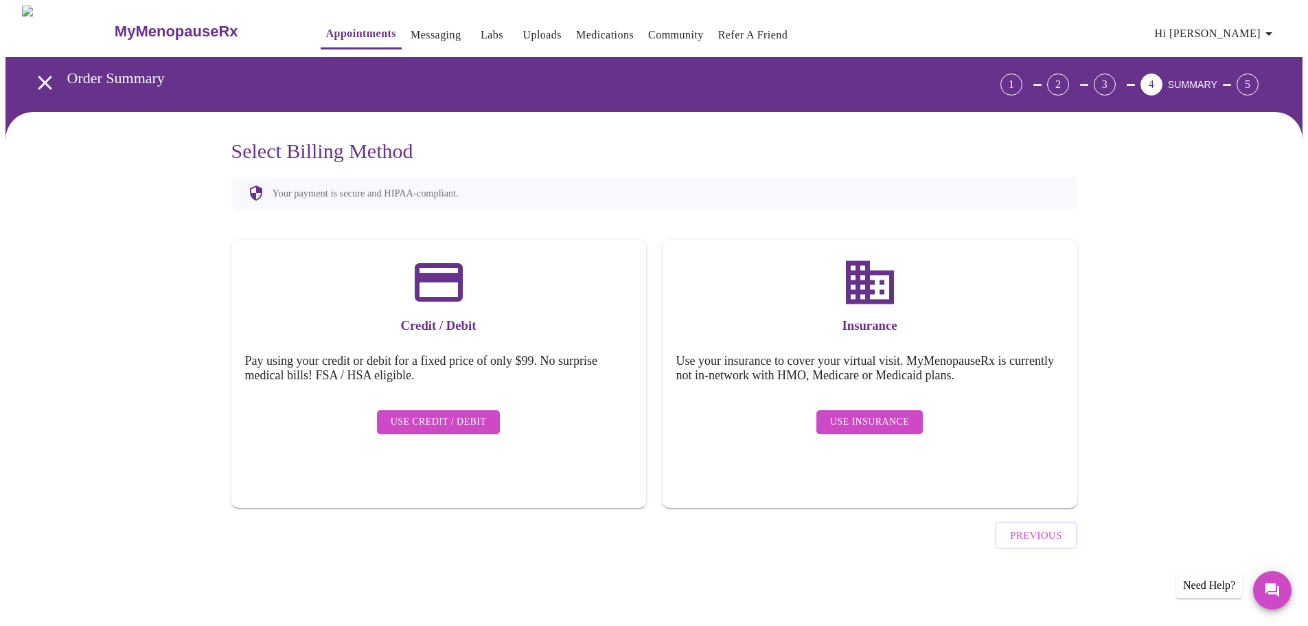
scroll to position [0, 0]
click at [898, 417] on span "Use Insurance" at bounding box center [874, 421] width 79 height 17
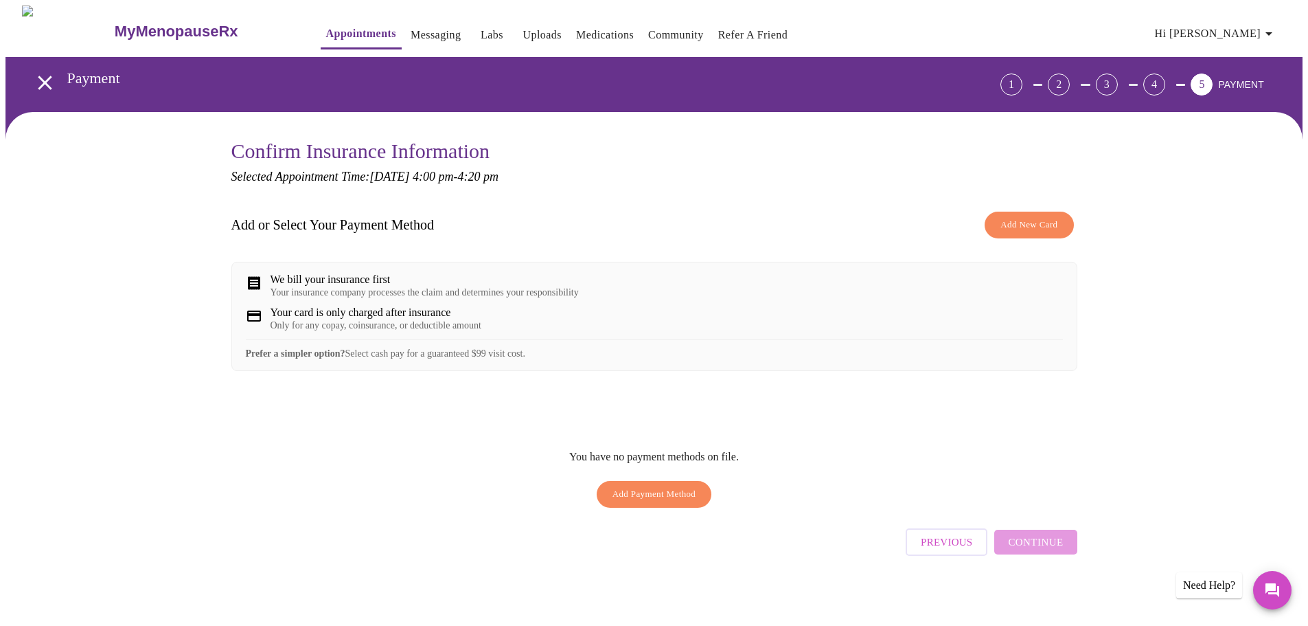
click at [390, 319] on div "Your card is only charged after insurance" at bounding box center [376, 312] width 211 height 12
click at [1051, 218] on span "Add New Card" at bounding box center [1029, 225] width 57 height 16
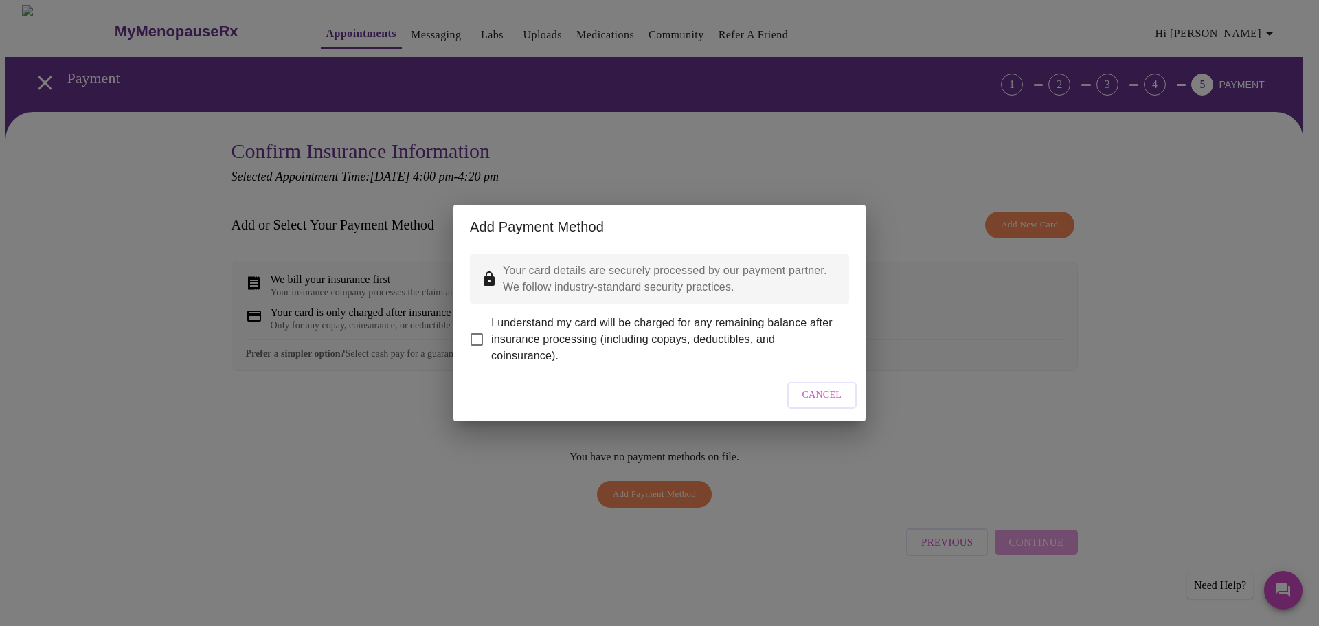
click at [478, 335] on input "I understand my card will be charged for any remaining balance after insurance …" at bounding box center [476, 339] width 29 height 29
checkbox input "true"
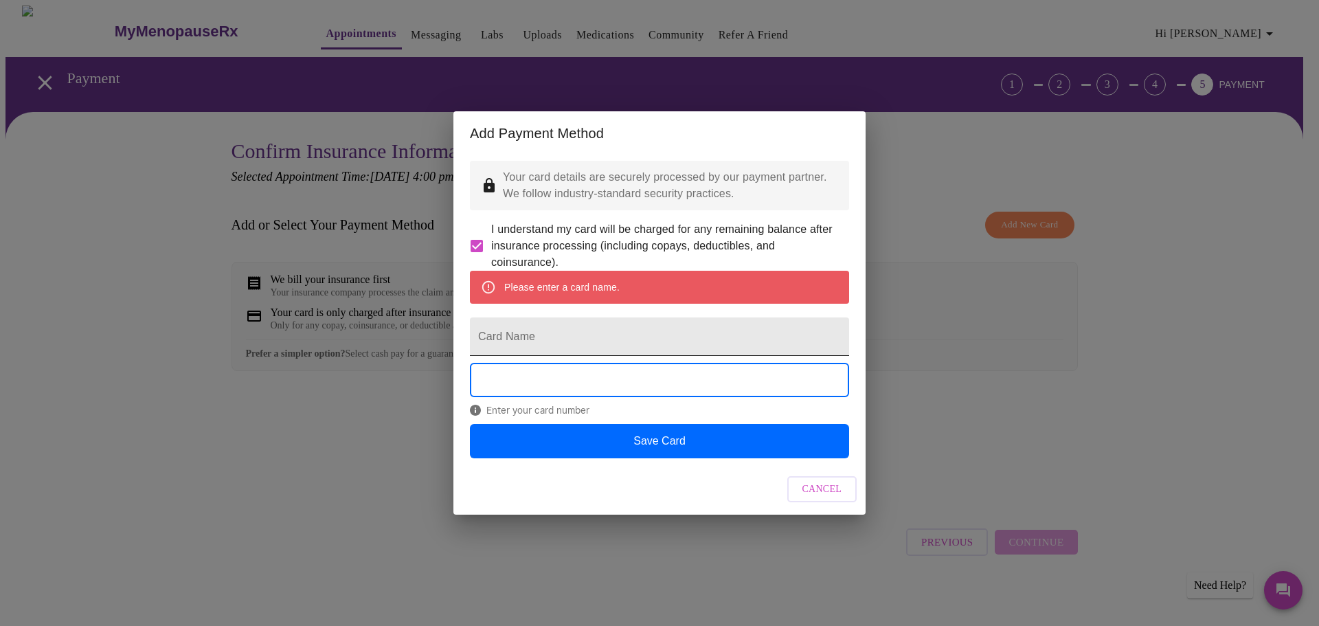
click at [619, 347] on input "Card Name" at bounding box center [659, 336] width 379 height 38
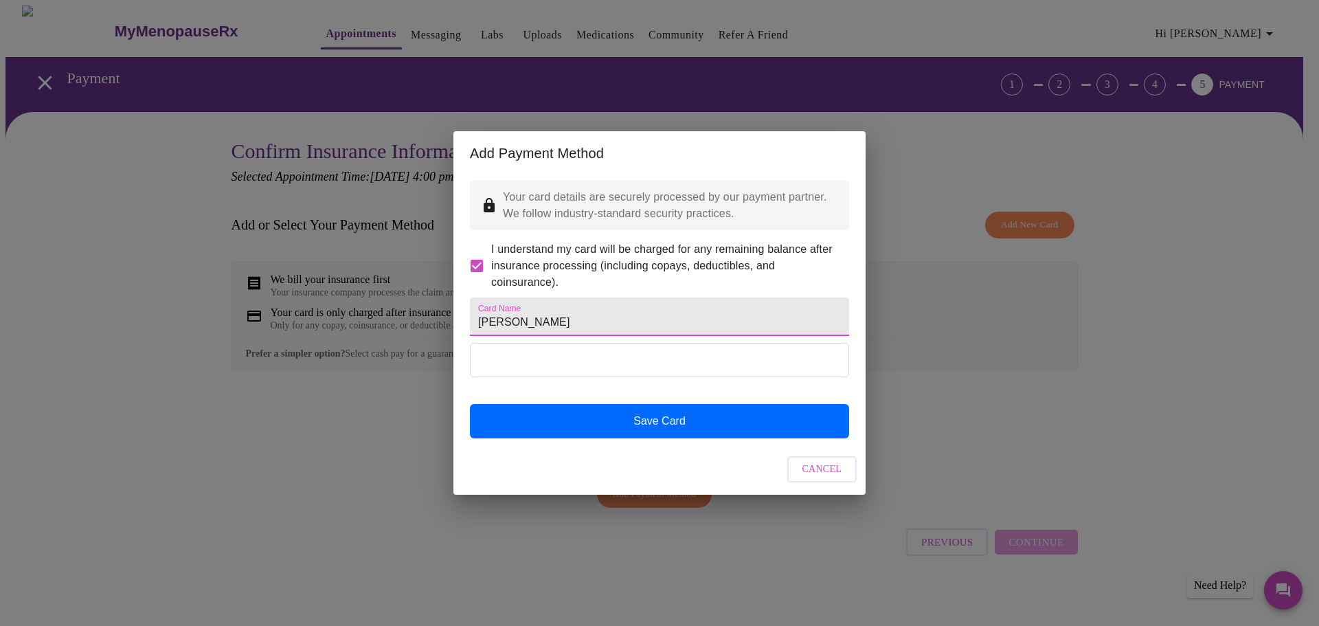
type input "[PERSON_NAME]"
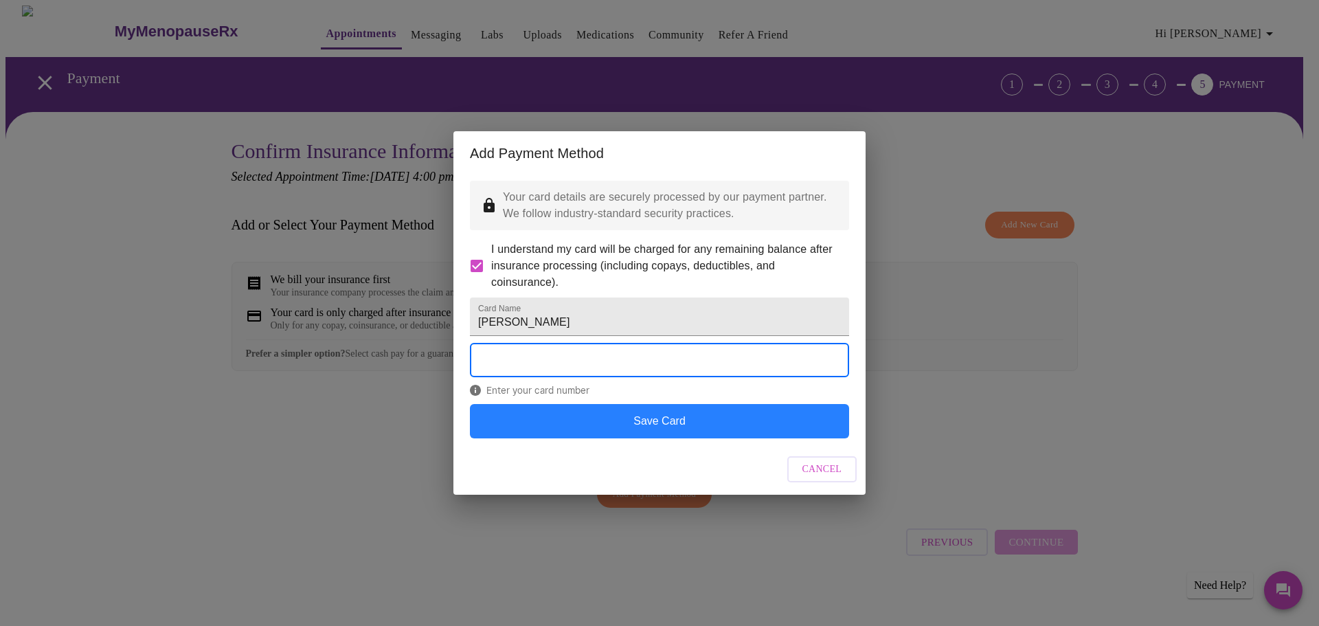
click at [657, 438] on button "Save Card" at bounding box center [659, 421] width 379 height 34
click at [705, 437] on button "Save Card" at bounding box center [659, 421] width 379 height 34
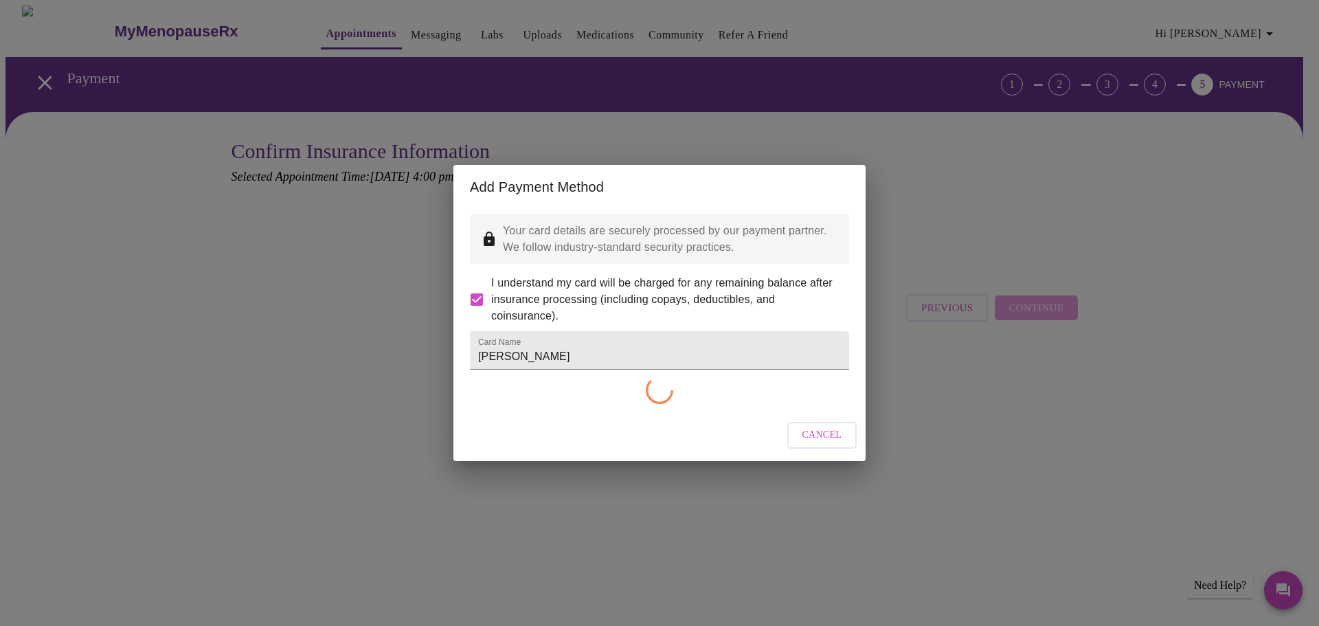
checkbox input "false"
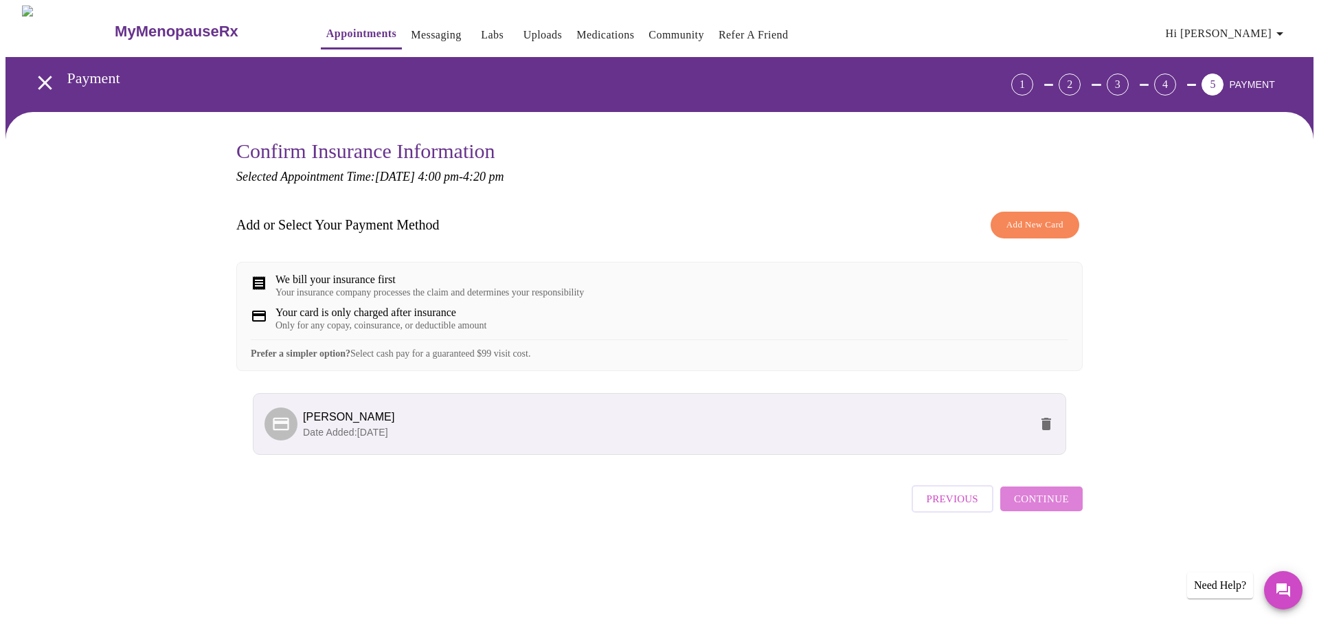
click at [1056, 508] on span "Continue" at bounding box center [1041, 499] width 55 height 18
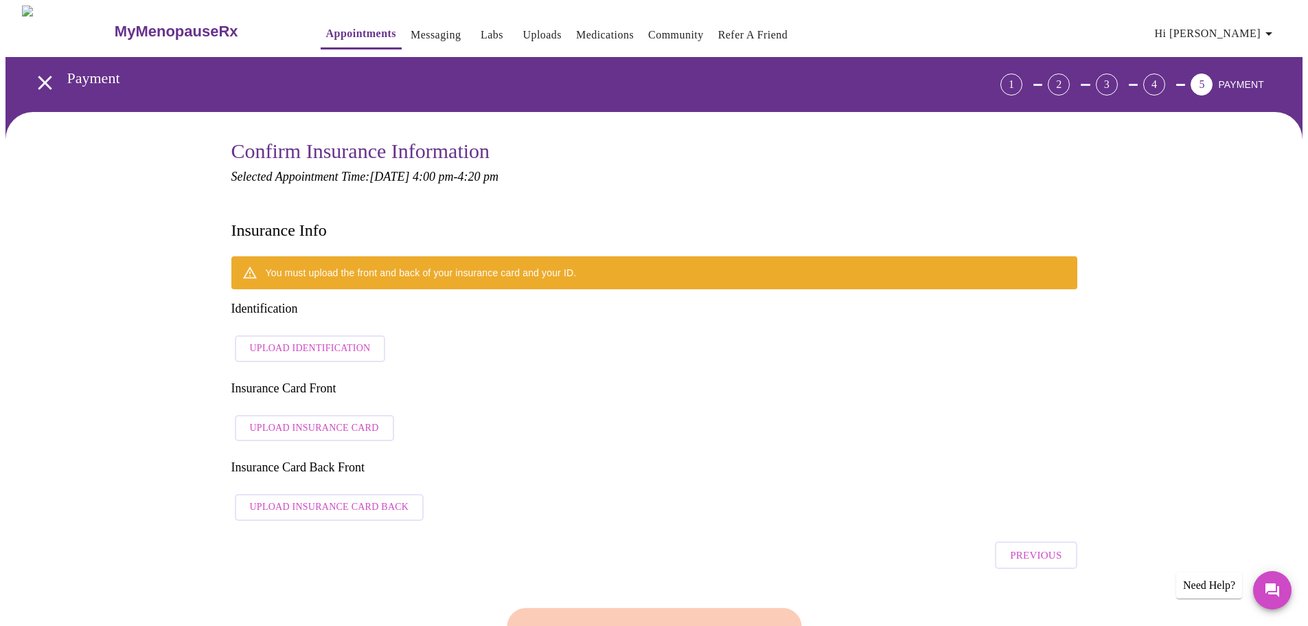
click at [340, 340] on span "Upload Identification" at bounding box center [310, 348] width 121 height 17
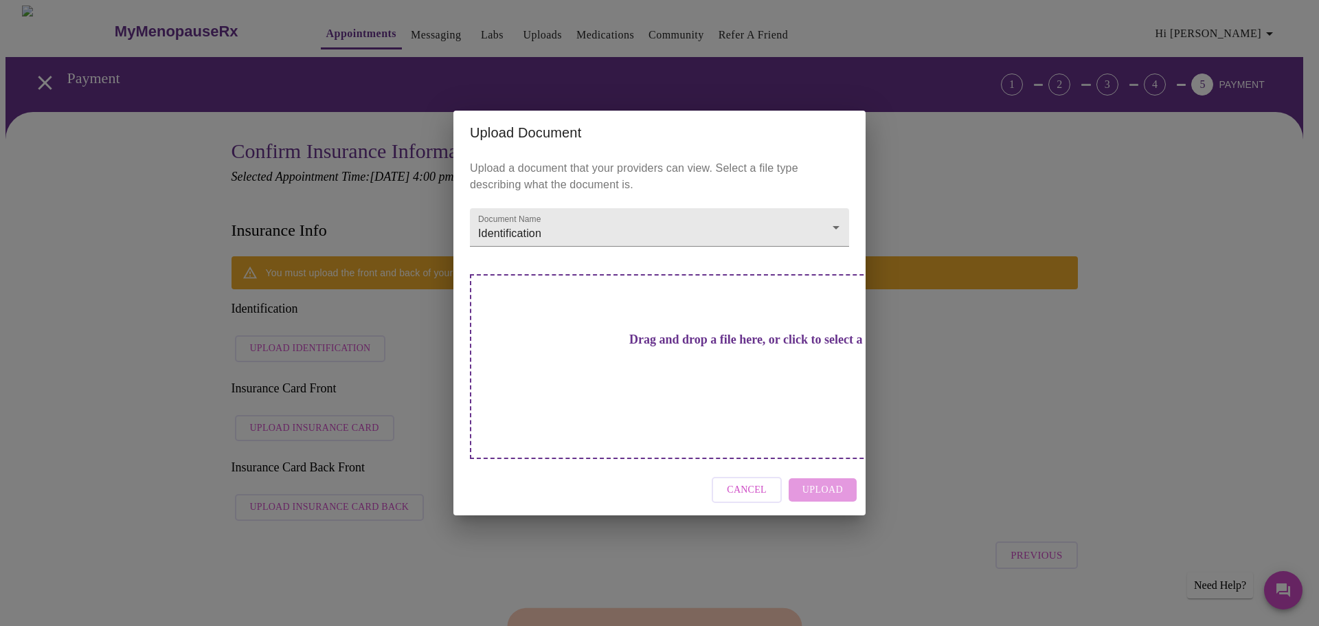
click at [146, 166] on div "Upload Document Upload a document that your providers can view. Select a file t…" at bounding box center [659, 313] width 1319 height 626
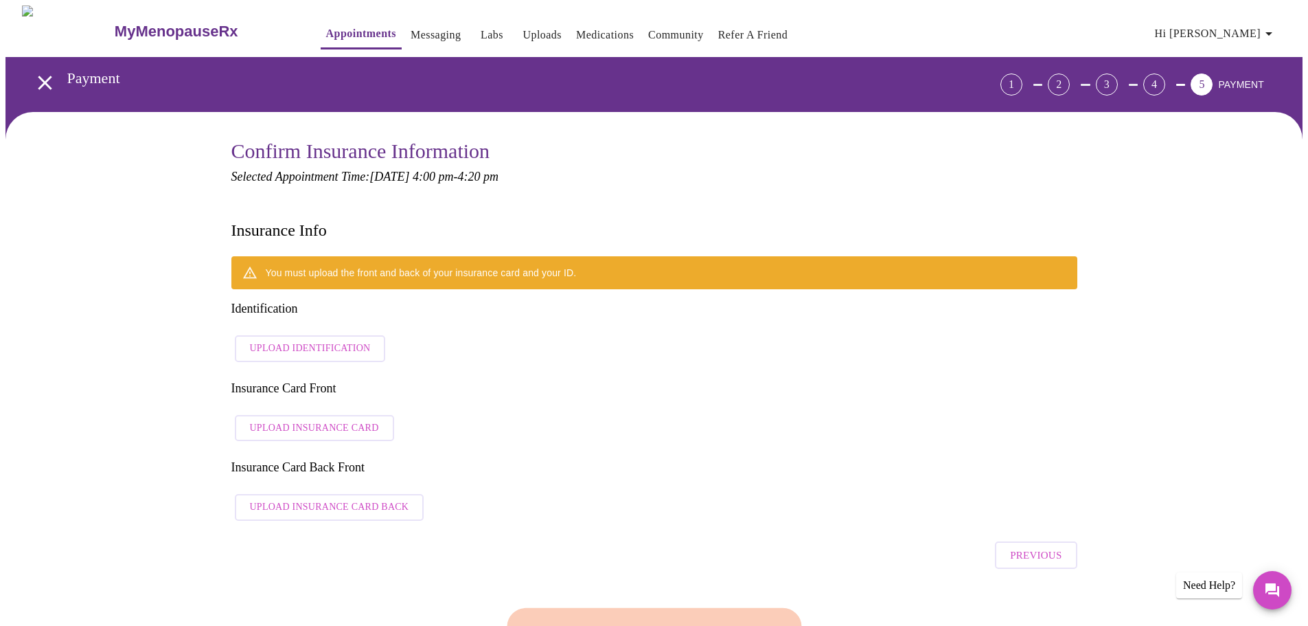
click at [324, 340] on span "Upload Identification" at bounding box center [310, 348] width 121 height 17
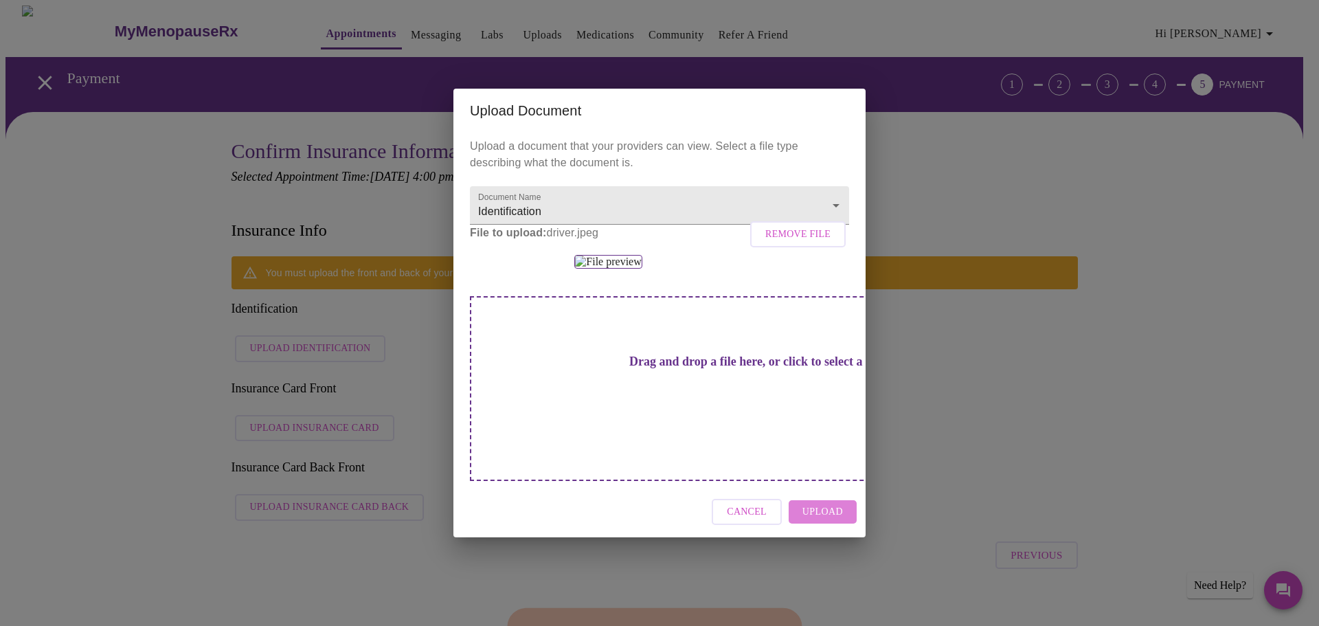
click at [823, 521] on span "Upload" at bounding box center [822, 511] width 41 height 17
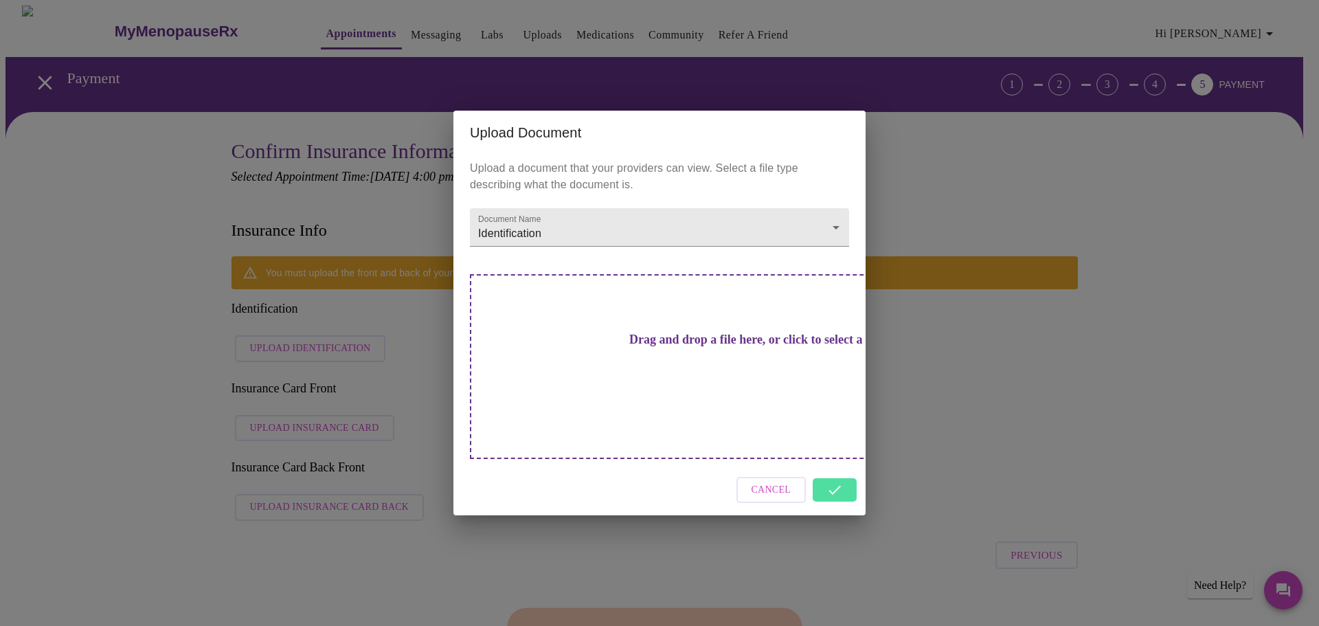
click at [834, 465] on div "Cancel" at bounding box center [659, 490] width 412 height 52
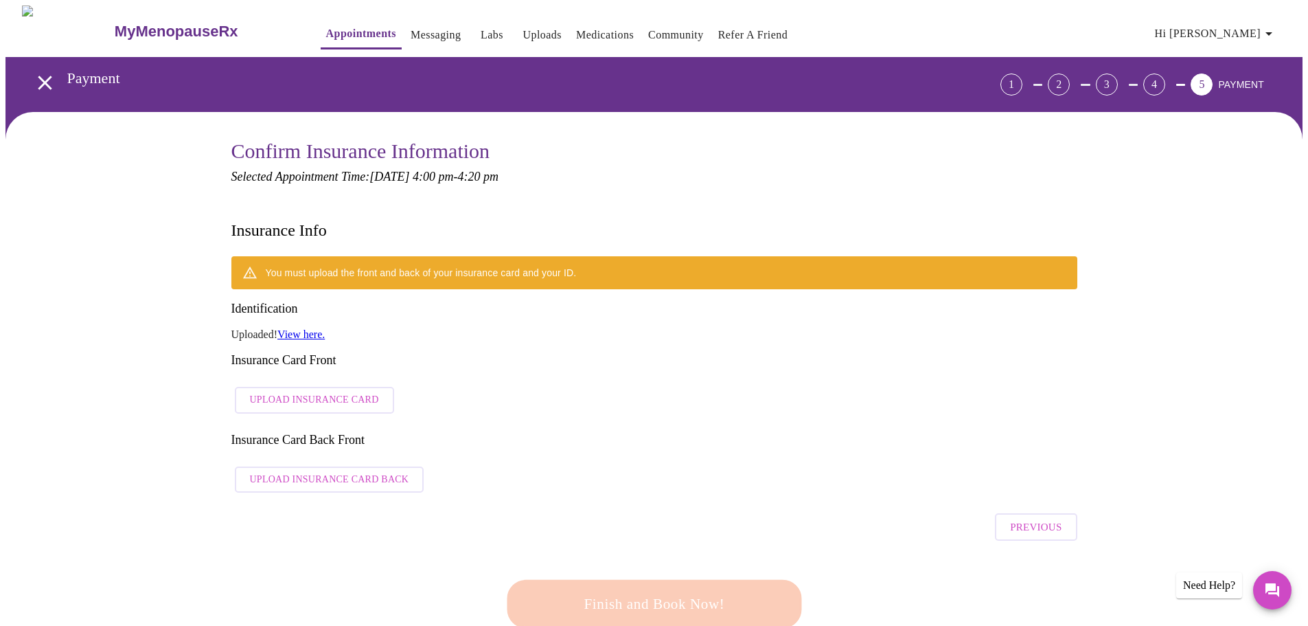
click at [332, 391] on span "Upload Insurance Card" at bounding box center [314, 399] width 129 height 17
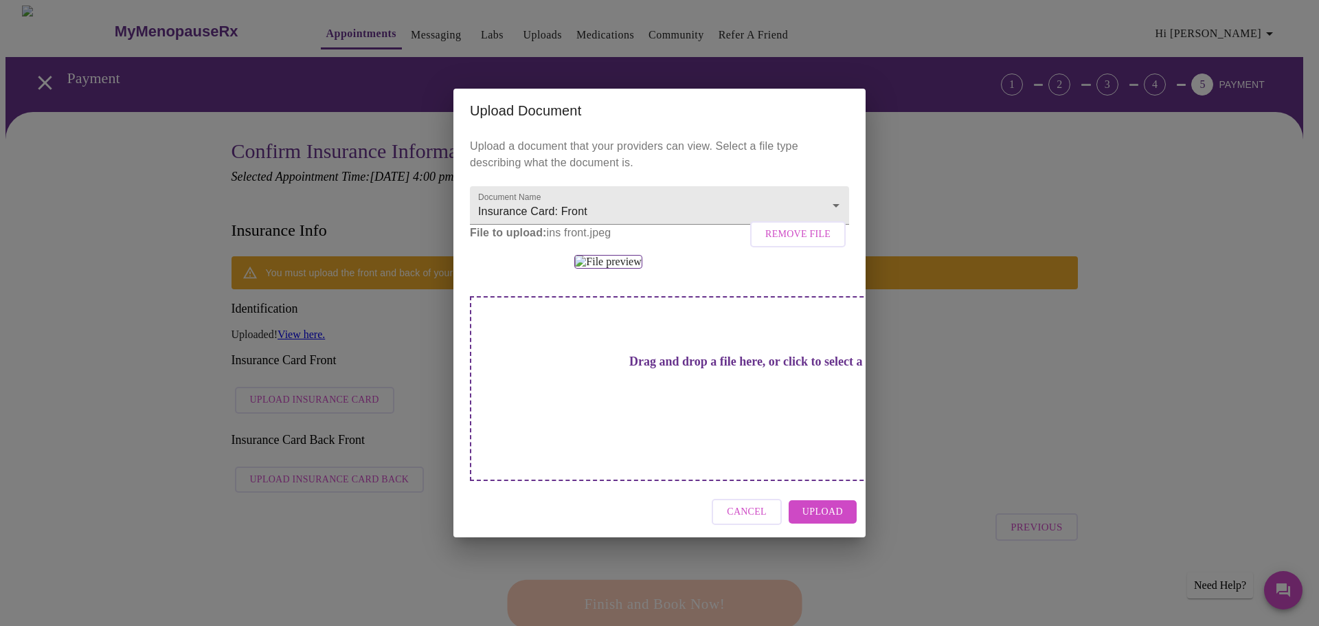
click at [808, 521] on span "Upload" at bounding box center [822, 511] width 41 height 17
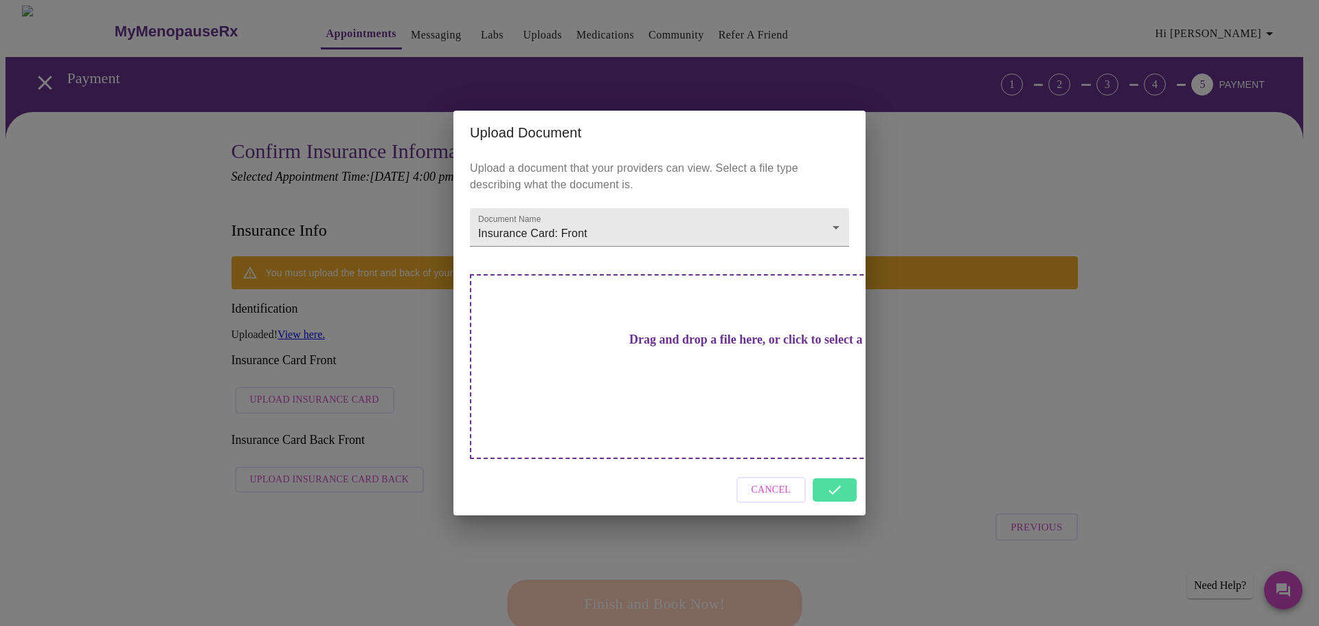
click at [833, 468] on div "Cancel" at bounding box center [659, 490] width 412 height 52
click at [861, 468] on div "Cancel" at bounding box center [659, 490] width 412 height 52
click at [839, 468] on div "Cancel" at bounding box center [659, 490] width 412 height 52
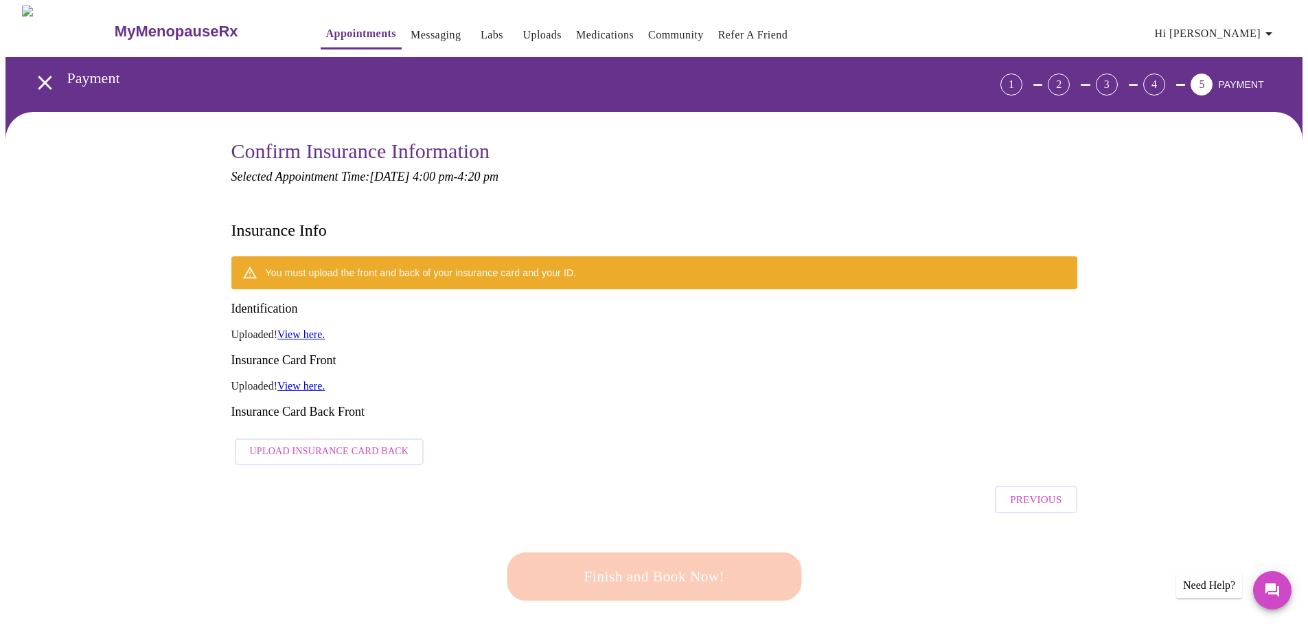
click at [338, 443] on span "Upload Insurance Card Back" at bounding box center [329, 451] width 159 height 17
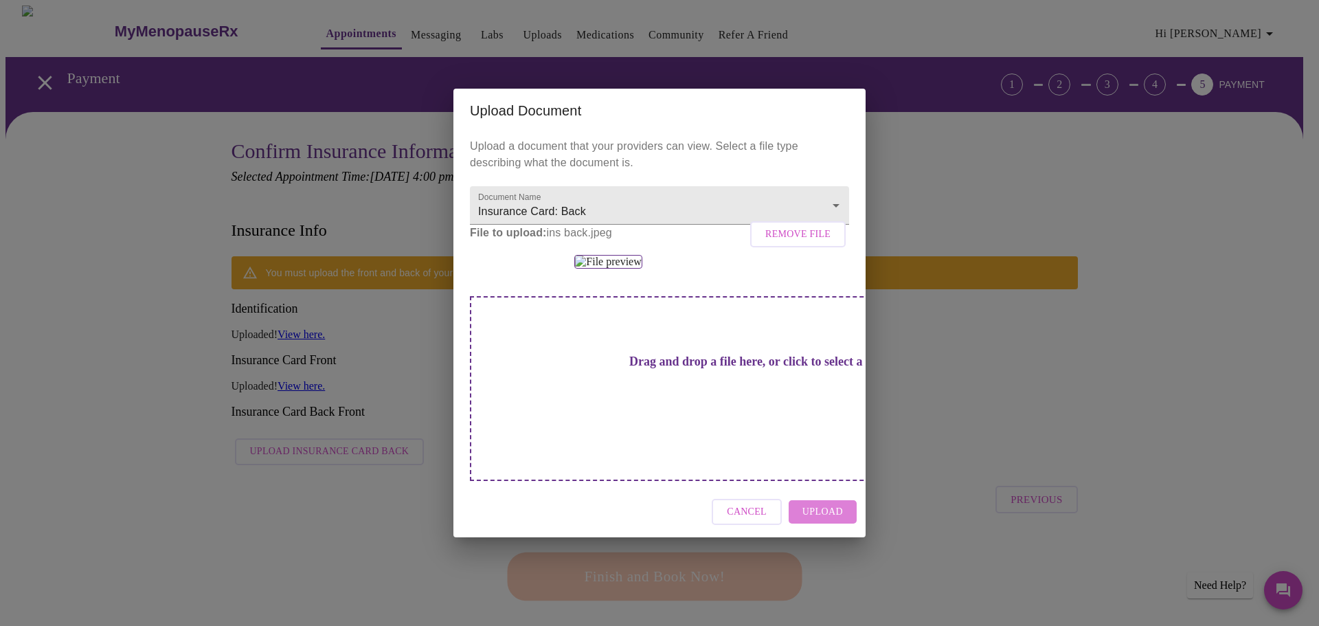
click at [821, 521] on span "Upload" at bounding box center [822, 511] width 41 height 17
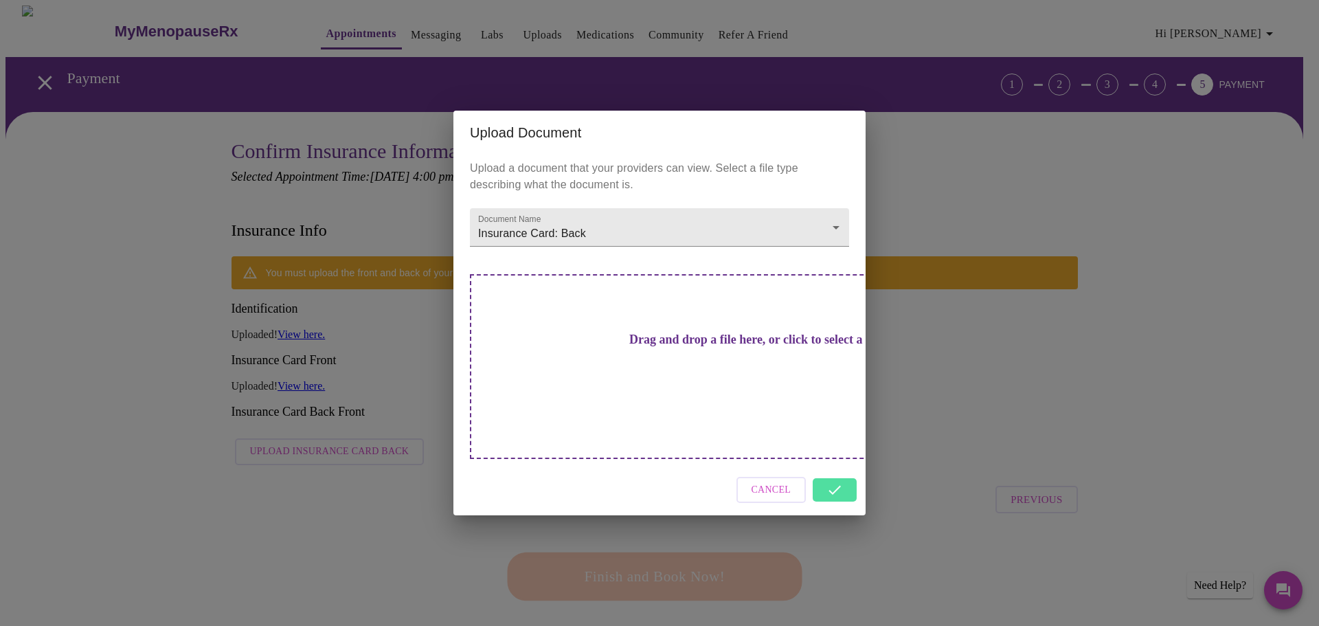
click at [833, 471] on div "Cancel" at bounding box center [659, 490] width 412 height 52
click at [833, 469] on div "Cancel" at bounding box center [659, 490] width 412 height 52
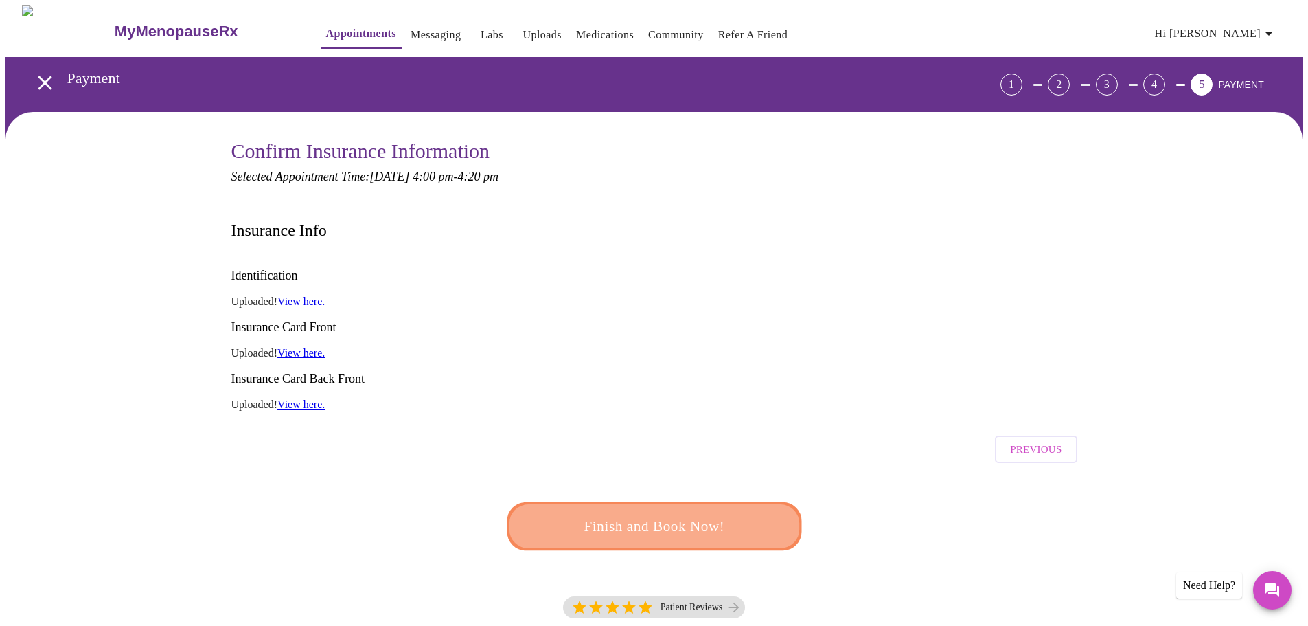
click at [672, 514] on span "Finish and Book Now!" at bounding box center [654, 526] width 254 height 25
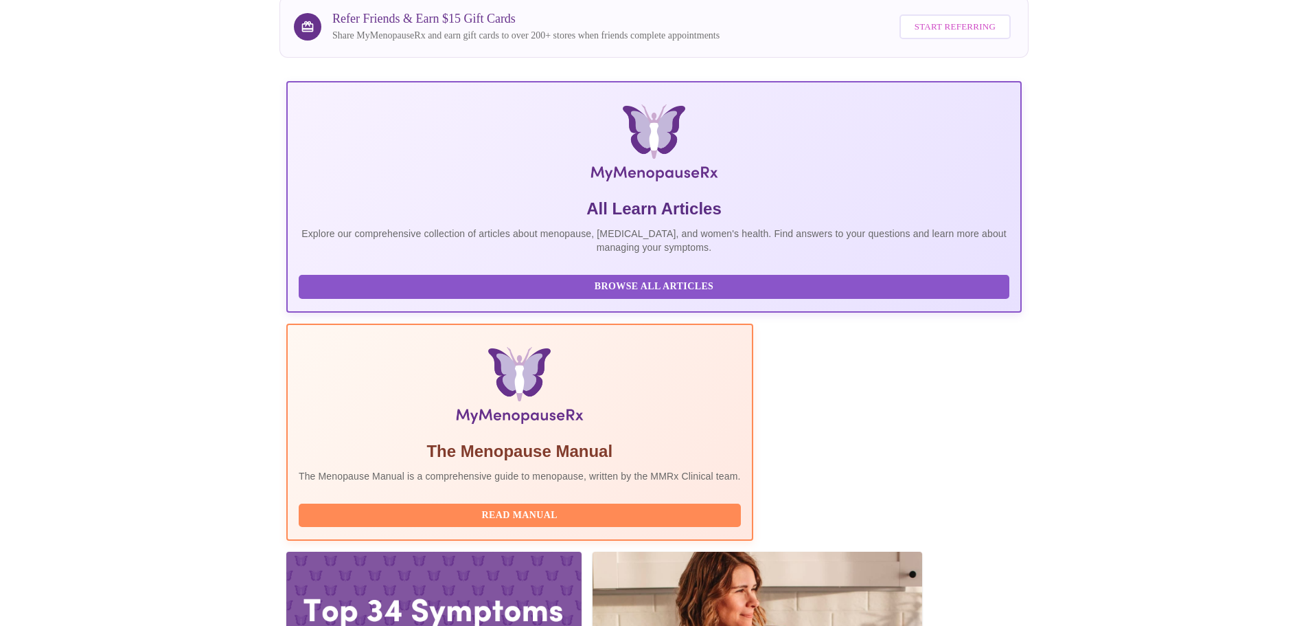
scroll to position [197, 0]
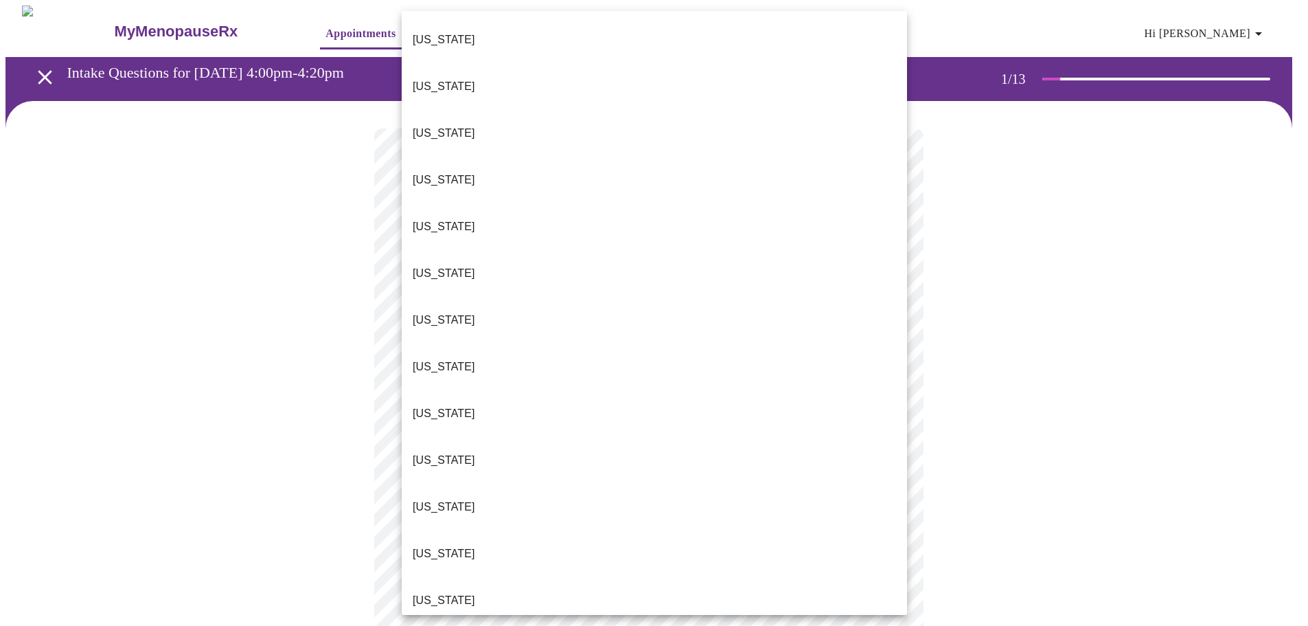
click at [551, 304] on body "MyMenopauseRx Appointments Messaging Labs Uploads Medications Community Refer a…" at bounding box center [653, 636] width 1297 height 1263
click at [493, 577] on li "[US_STATE]" at bounding box center [654, 600] width 505 height 47
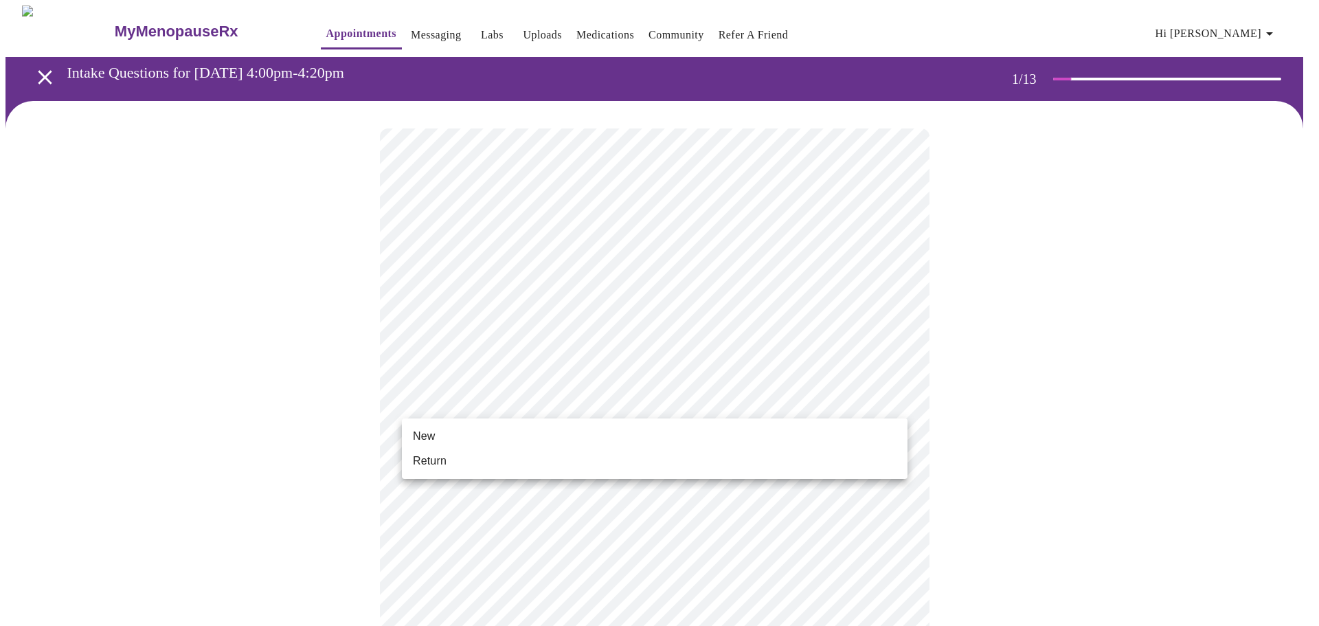
click at [619, 400] on body "MyMenopauseRx Appointments Messaging Labs Uploads Medications Community Refer a…" at bounding box center [659, 632] width 1308 height 1255
click at [563, 461] on li "Return" at bounding box center [654, 460] width 505 height 25
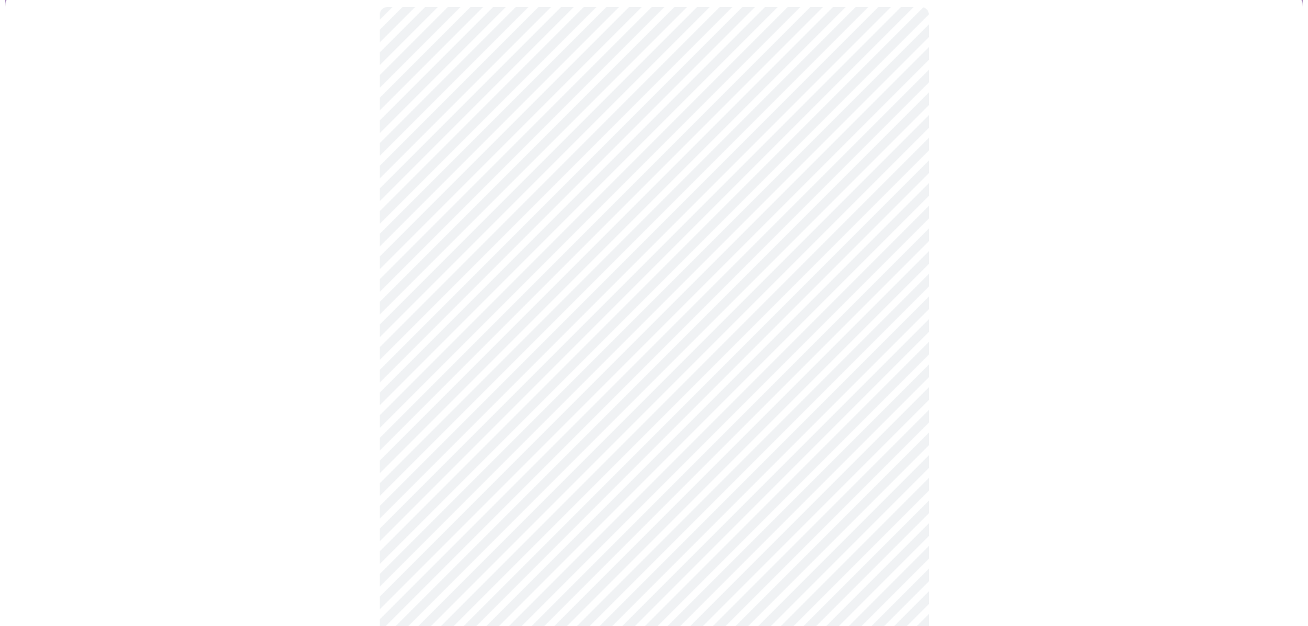
scroll to position [206, 0]
click at [584, 192] on body "MyMenopauseRx Appointments Messaging Labs Uploads Medications Community Refer a…" at bounding box center [653, 417] width 1297 height 1236
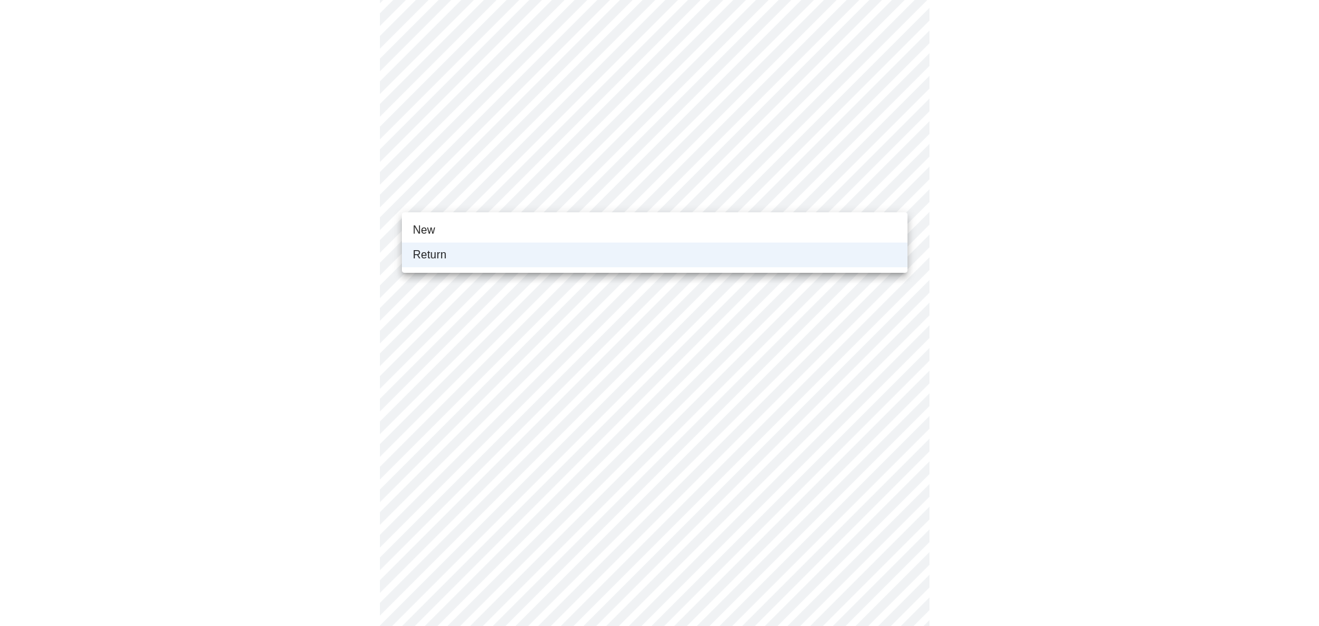
click at [525, 225] on li "New" at bounding box center [654, 230] width 505 height 25
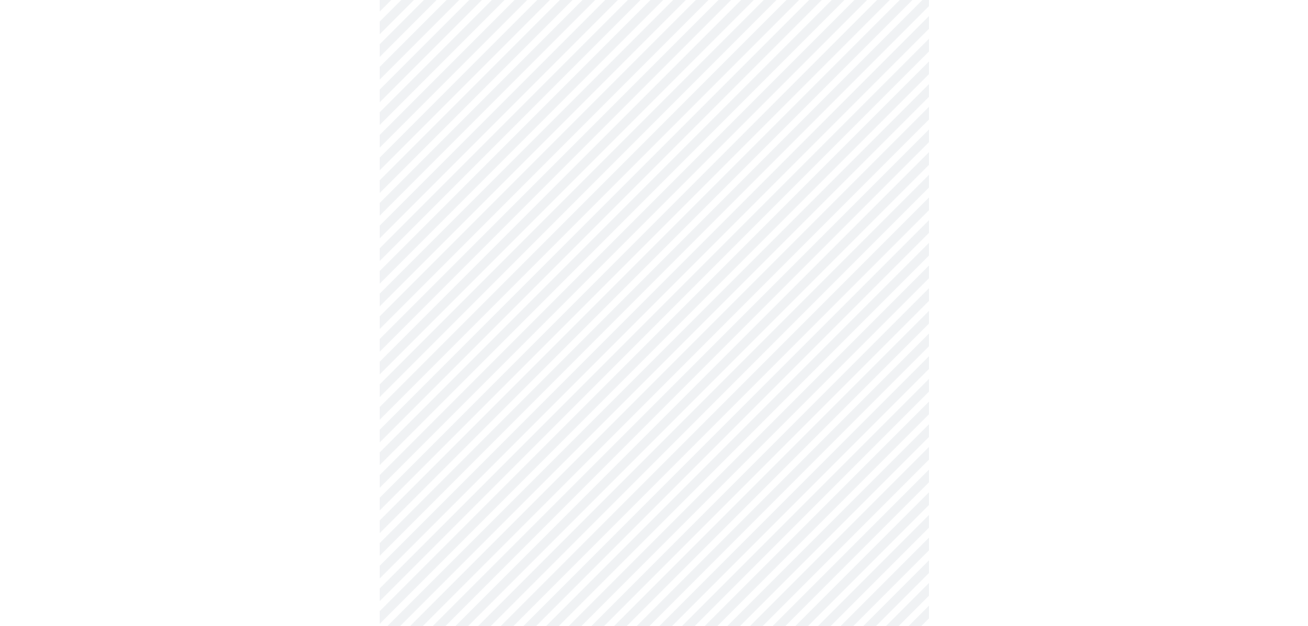
scroll to position [275, 0]
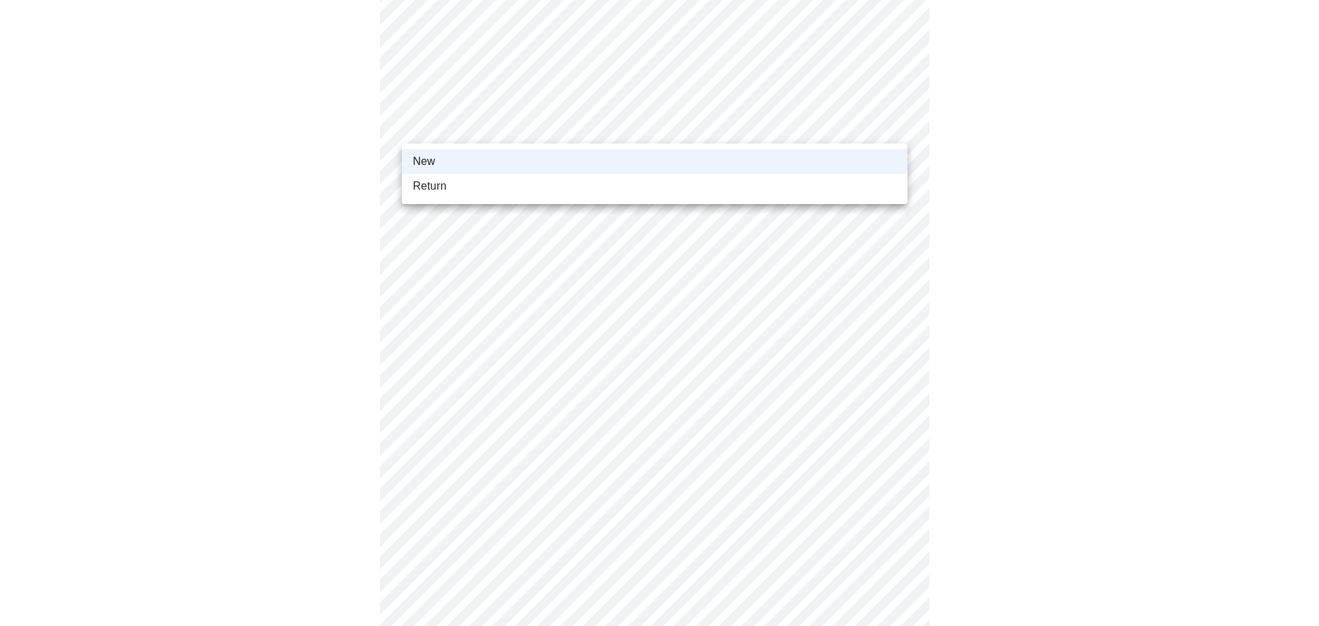
click at [455, 128] on body "MyMenopauseRx Appointments Messaging Labs Uploads Medications Community Refer a…" at bounding box center [659, 349] width 1308 height 1236
click at [455, 162] on li "New" at bounding box center [654, 161] width 505 height 25
click at [593, 203] on body "MyMenopauseRx Appointments Messaging Labs Uploads Medications Community Refer a…" at bounding box center [659, 426] width 1308 height 1236
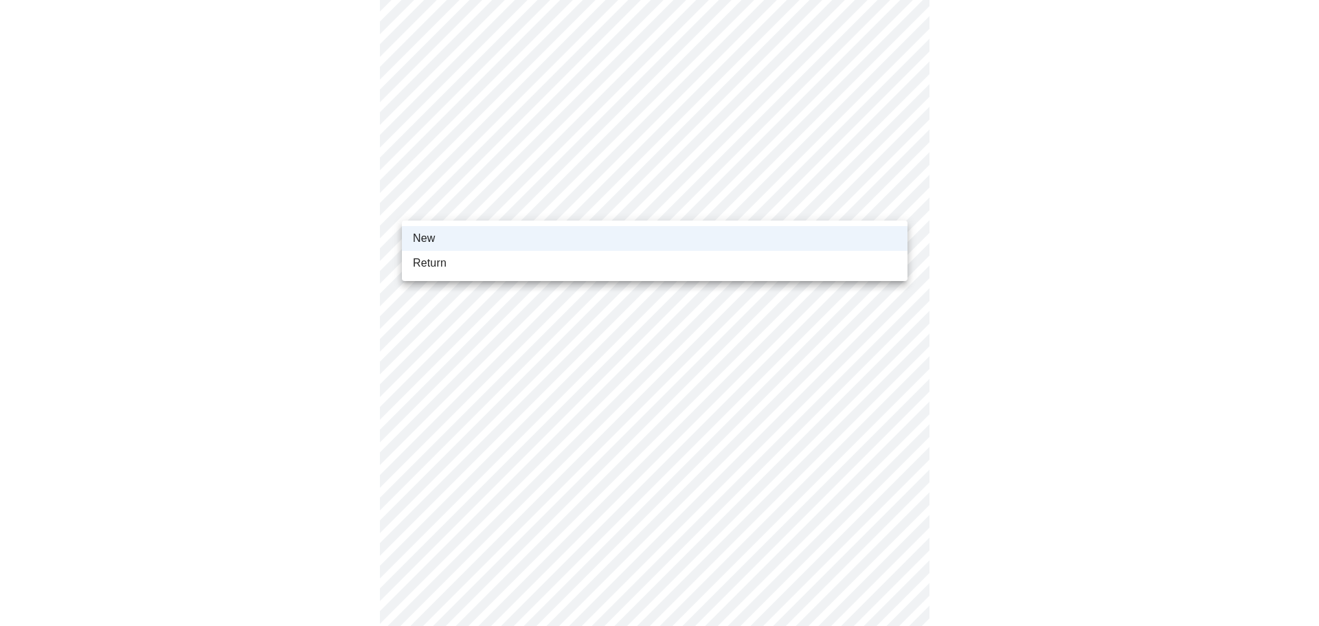
click at [510, 262] on li "Return" at bounding box center [654, 263] width 505 height 25
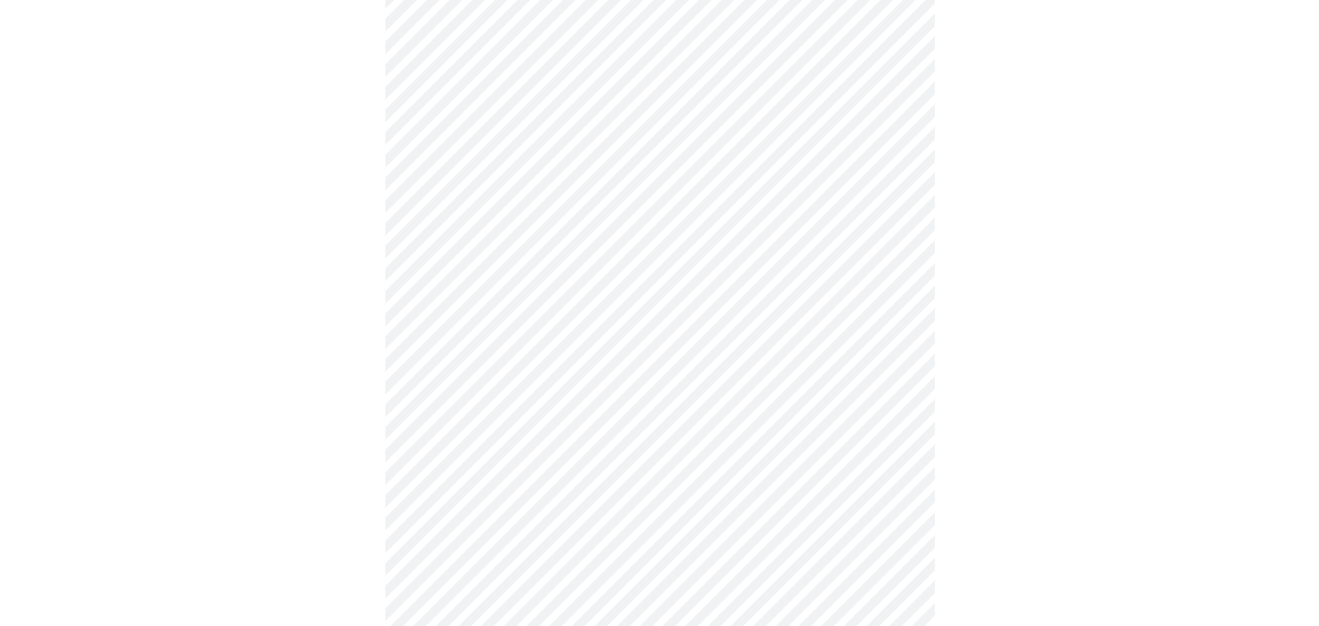
scroll to position [610, 0]
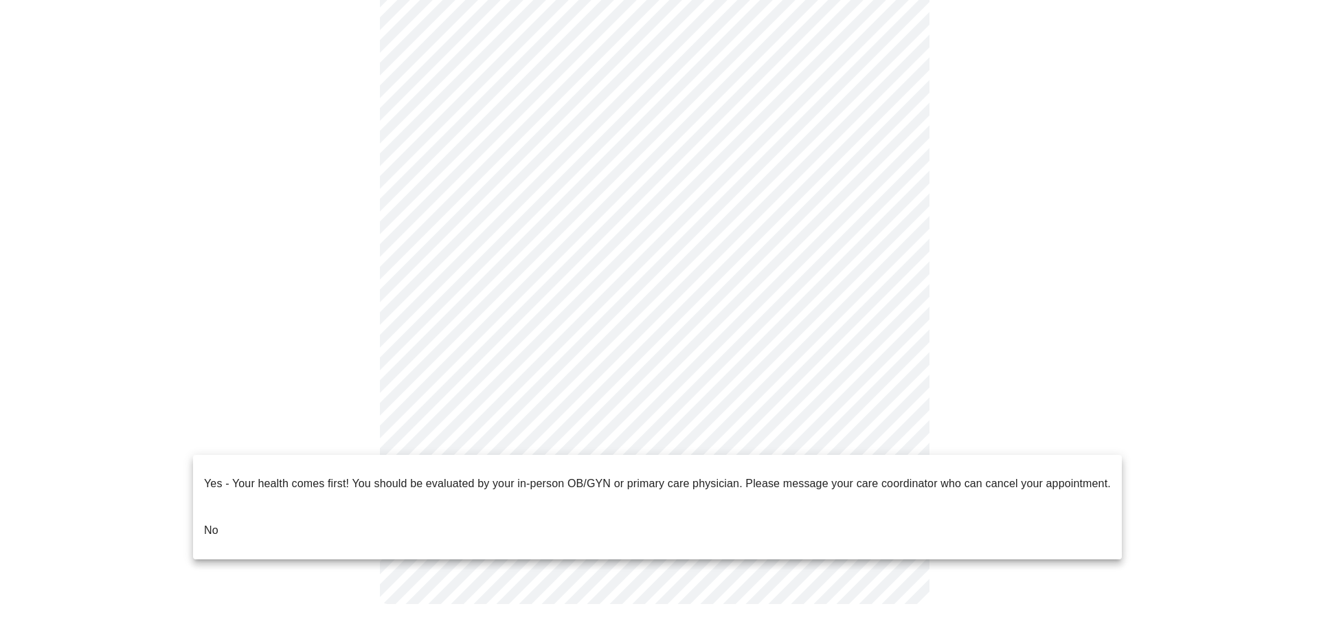
click at [690, 435] on body "MyMenopauseRx Appointments Messaging Labs Uploads Medications Community Refer a…" at bounding box center [659, 14] width 1308 height 1236
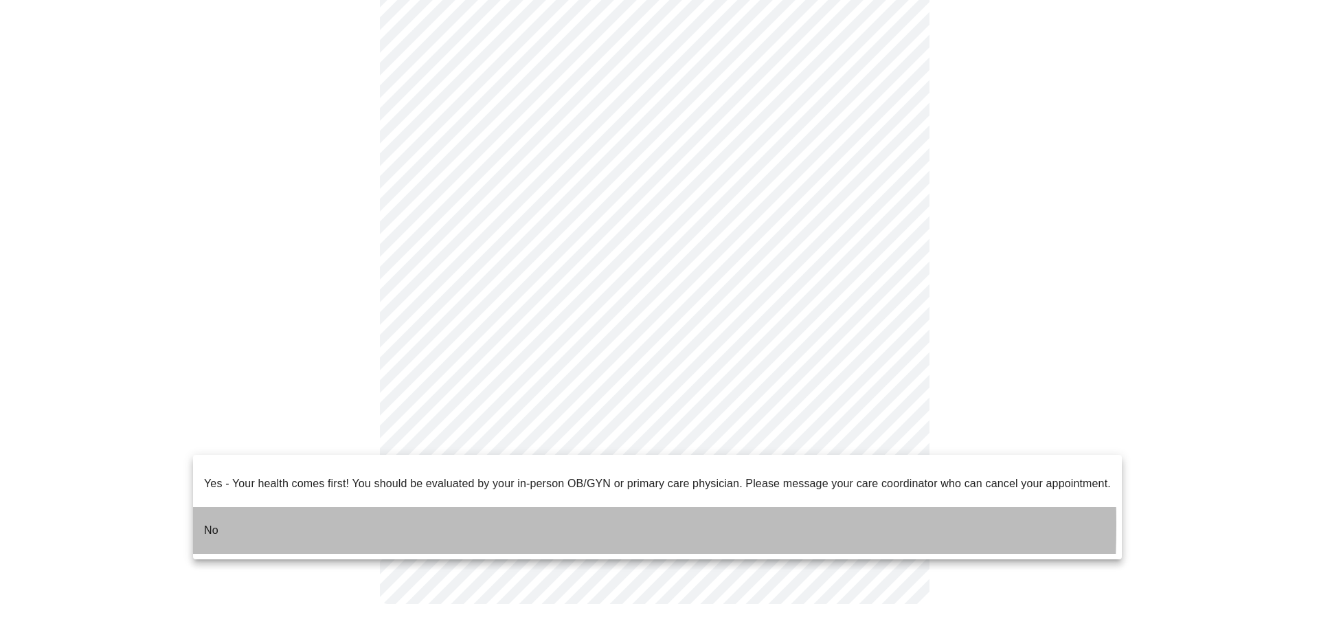
click at [204, 522] on p "No" at bounding box center [211, 530] width 14 height 16
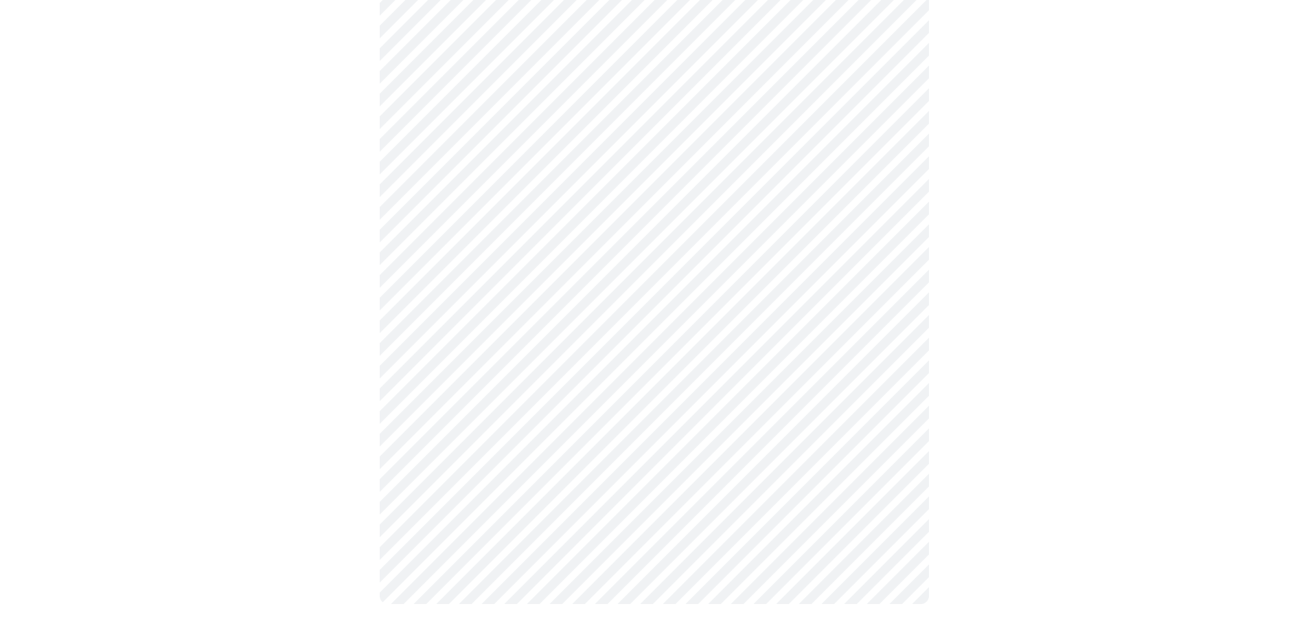
scroll to position [0, 0]
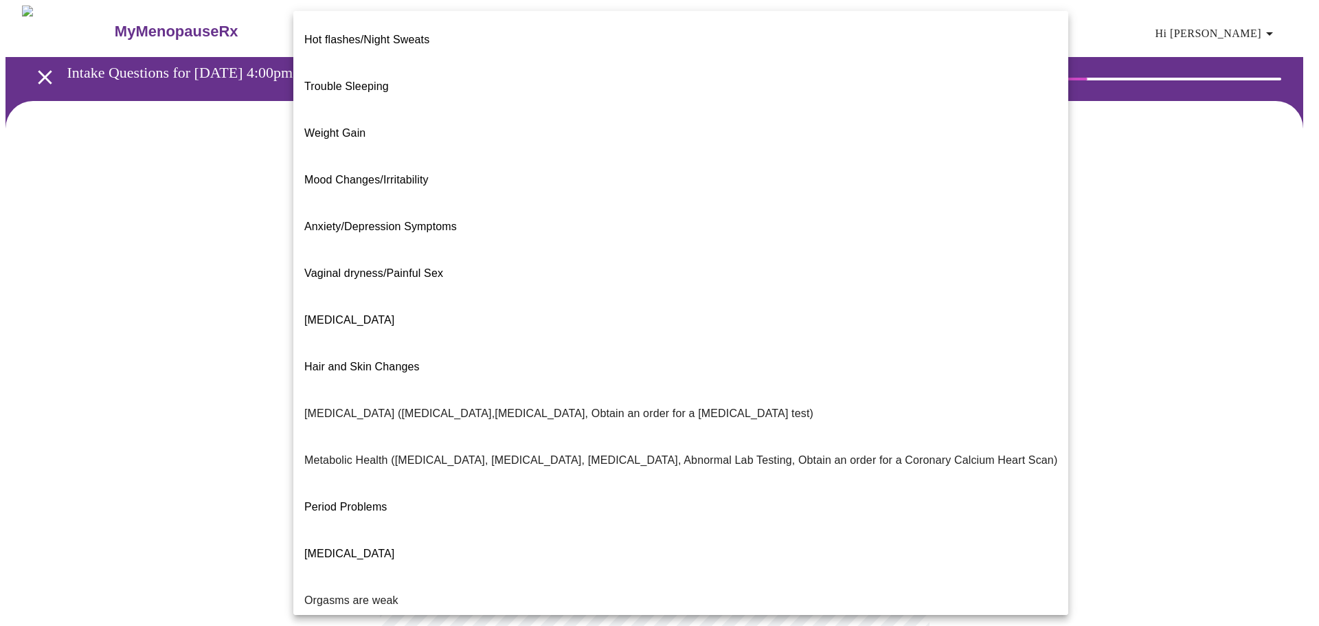
click at [584, 283] on body "MyMenopauseRx Appointments Messaging Labs Uploads Medications Community Refer a…" at bounding box center [659, 418] width 1308 height 826
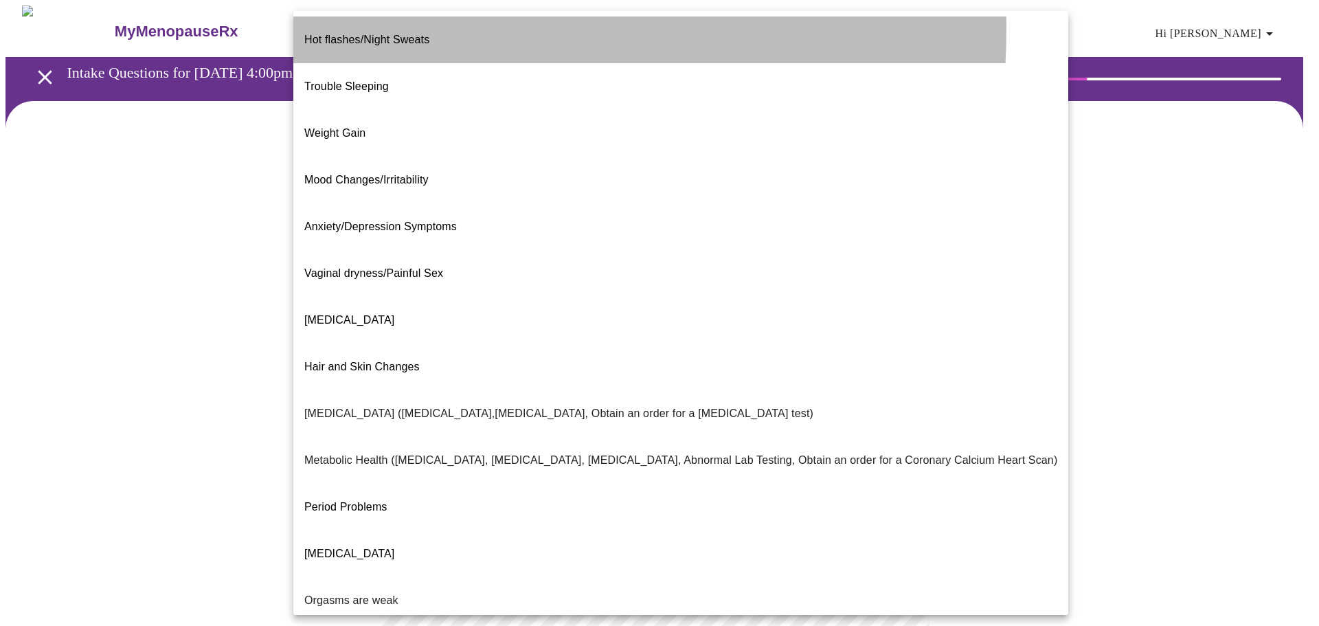
click at [382, 34] on span "Hot flashes/Night Sweats" at bounding box center [366, 40] width 125 height 12
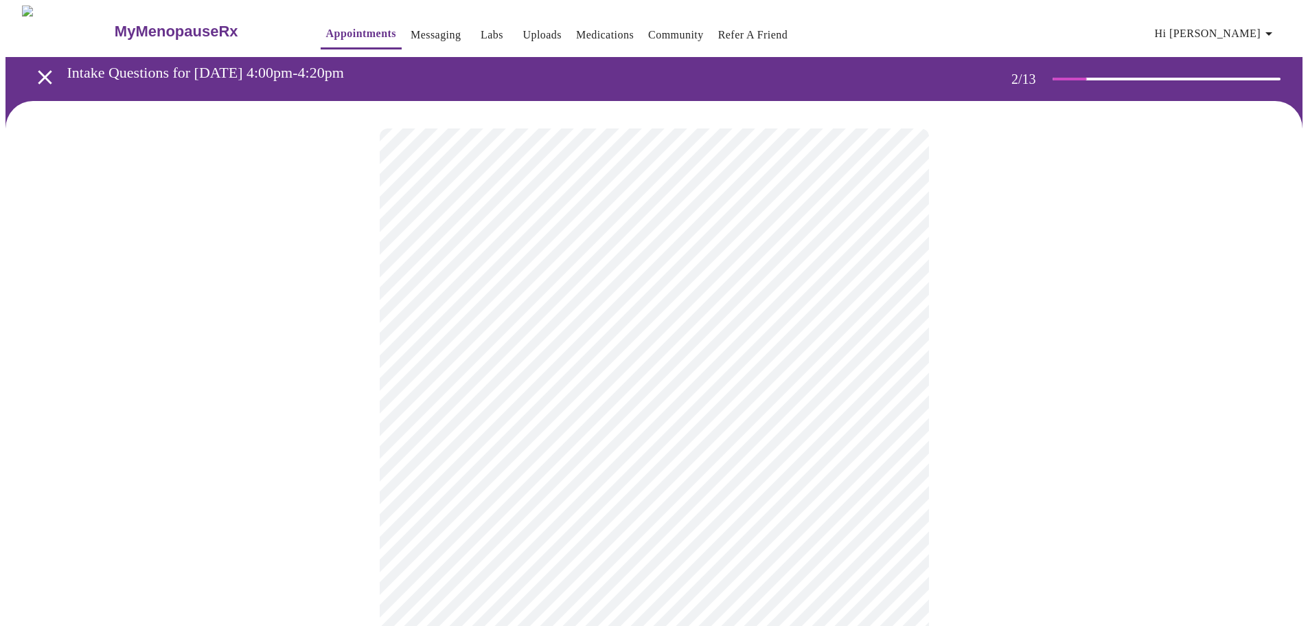
click at [539, 424] on body "MyMenopauseRx Appointments Messaging Labs Uploads Medications Community Refer a…" at bounding box center [653, 413] width 1297 height 817
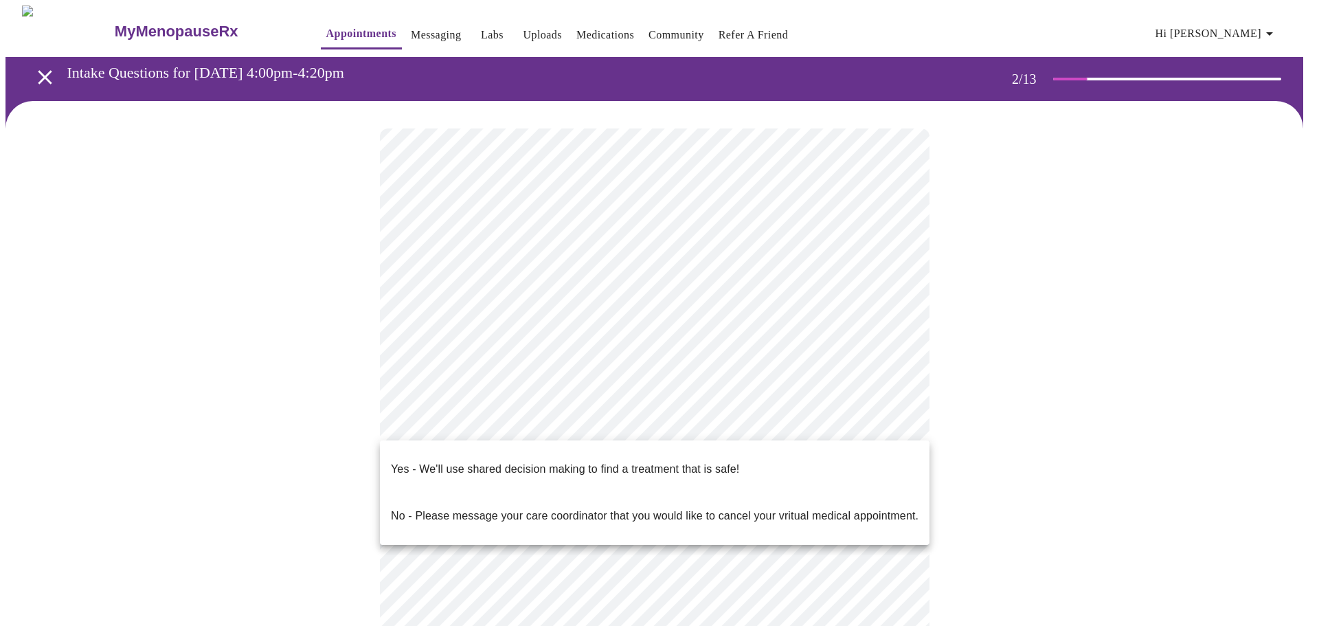
click at [695, 465] on p "Yes - We'll use shared decision making to find a treatment that is safe!" at bounding box center [565, 469] width 348 height 16
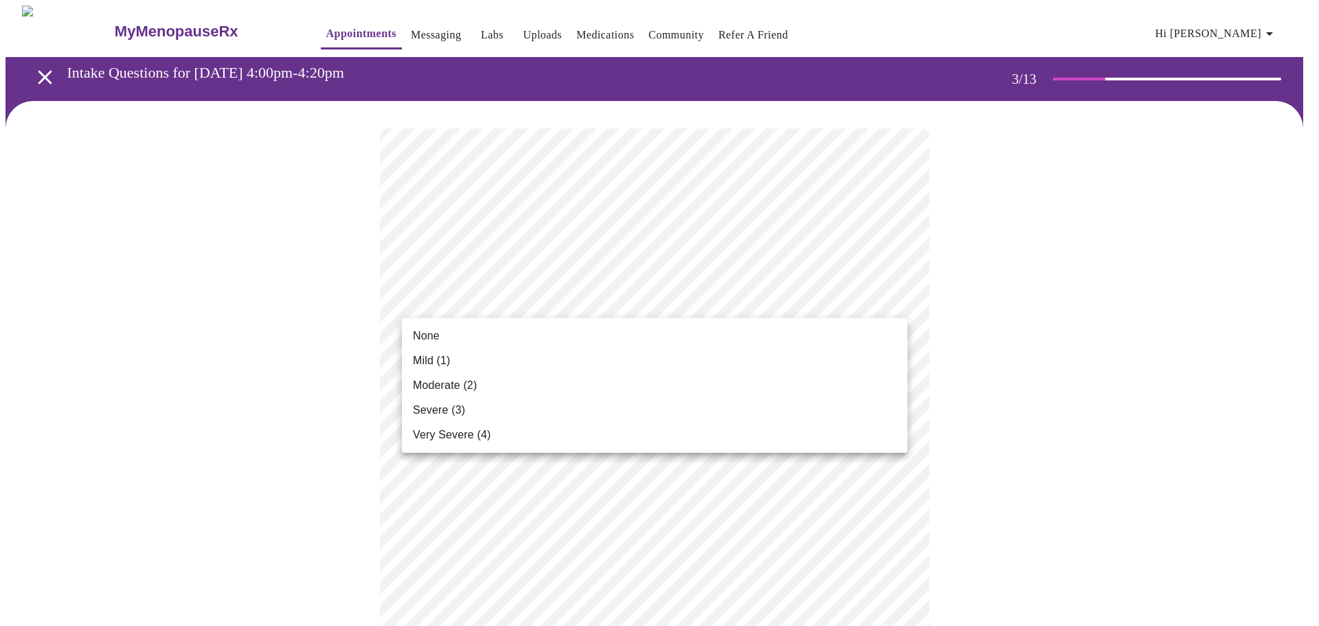
click at [711, 378] on li "Moderate (2)" at bounding box center [654, 385] width 505 height 25
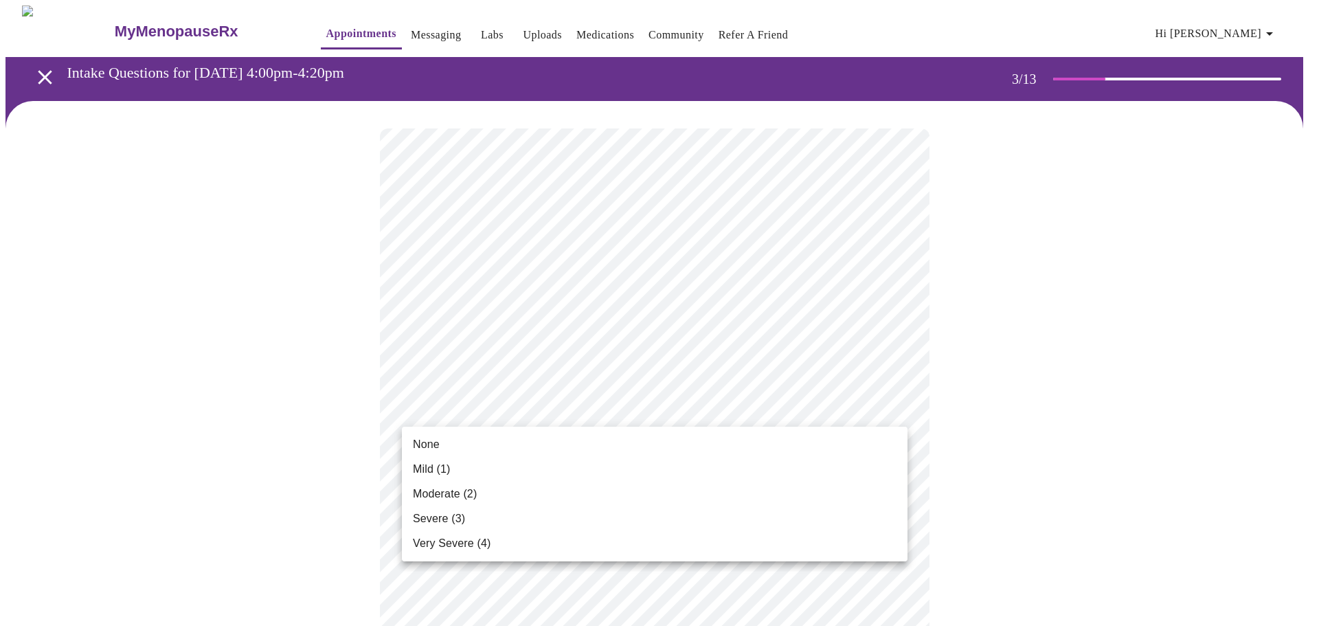
click at [744, 444] on li "None" at bounding box center [654, 444] width 505 height 25
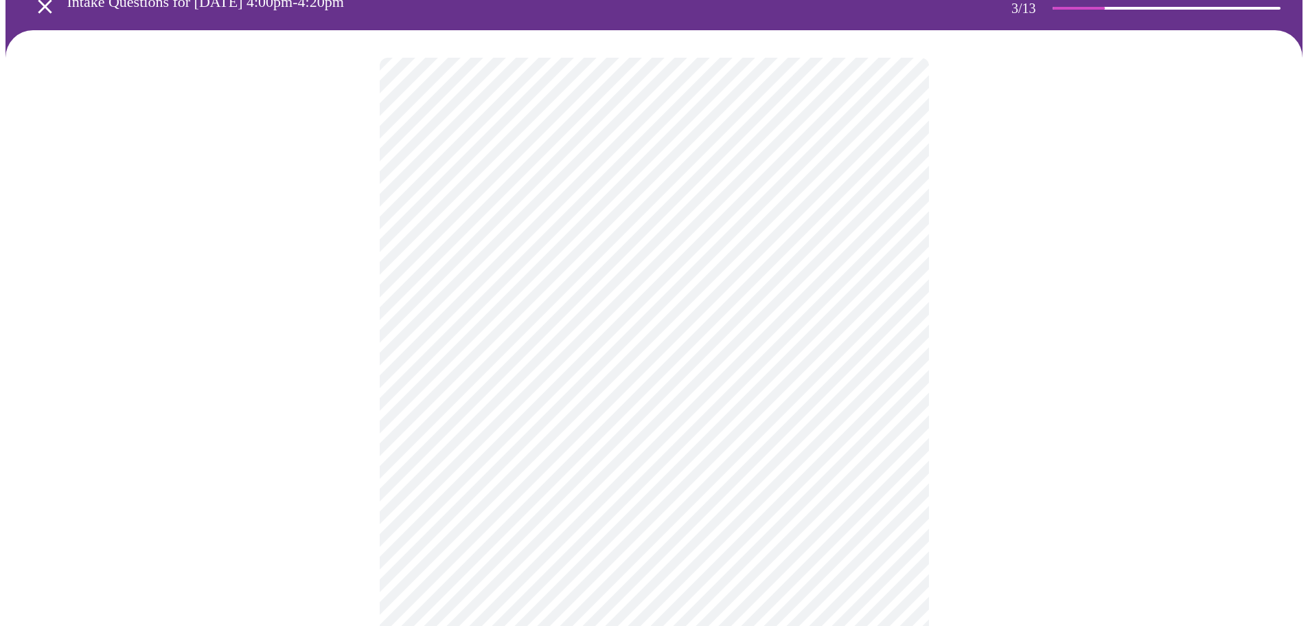
scroll to position [137, 0]
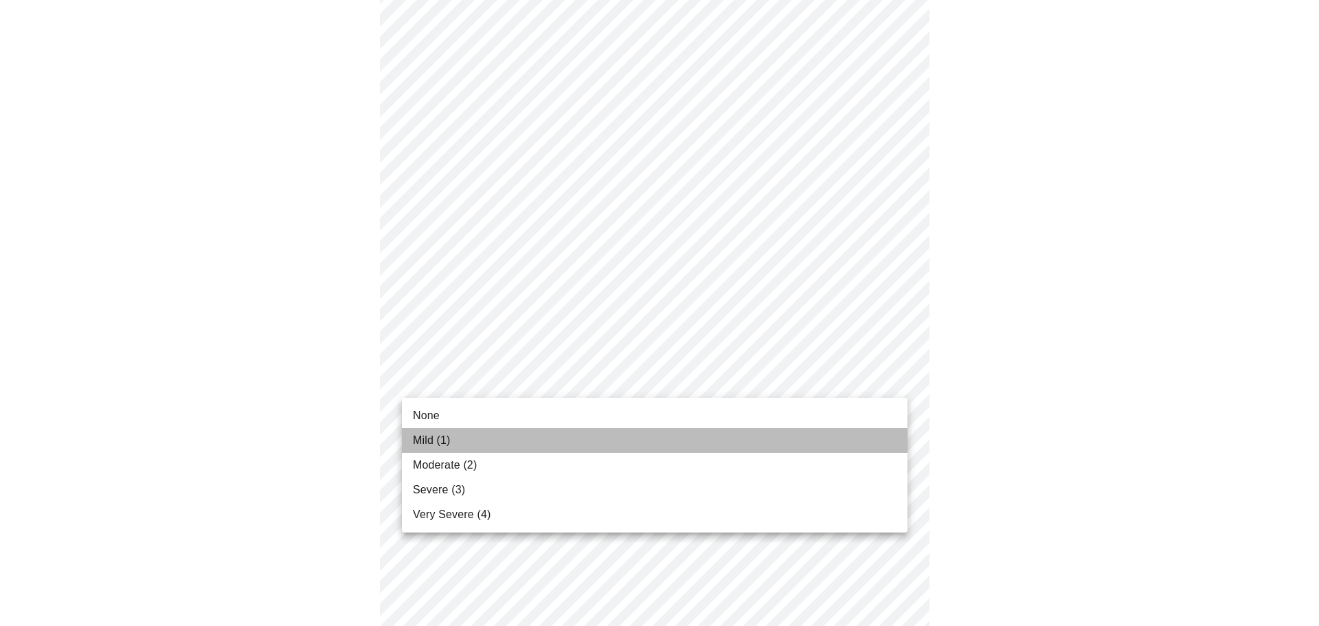
click at [790, 433] on li "Mild (1)" at bounding box center [654, 440] width 505 height 25
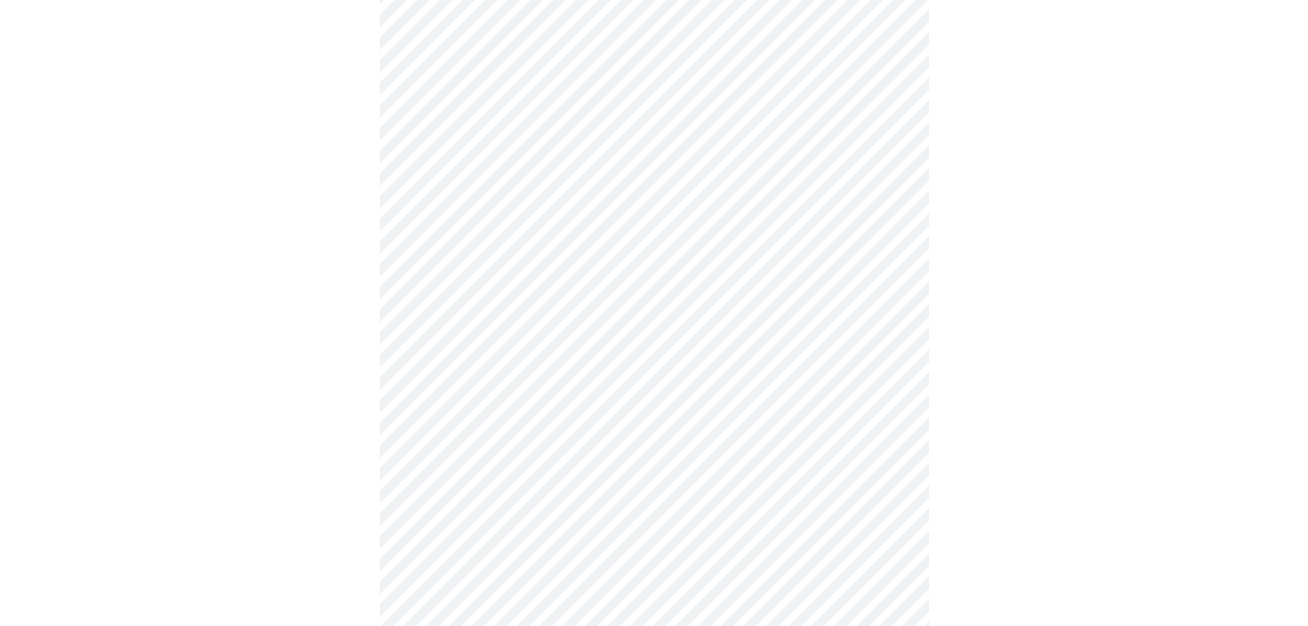
scroll to position [206, 0]
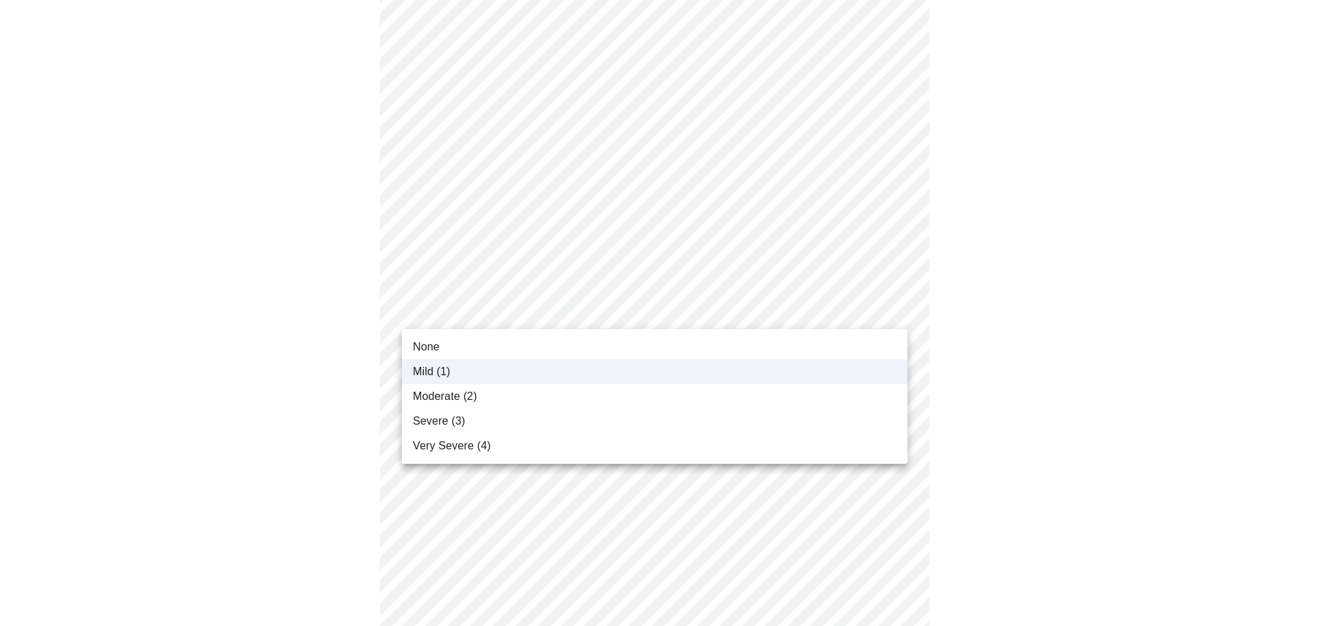
click at [772, 389] on li "Moderate (2)" at bounding box center [654, 396] width 505 height 25
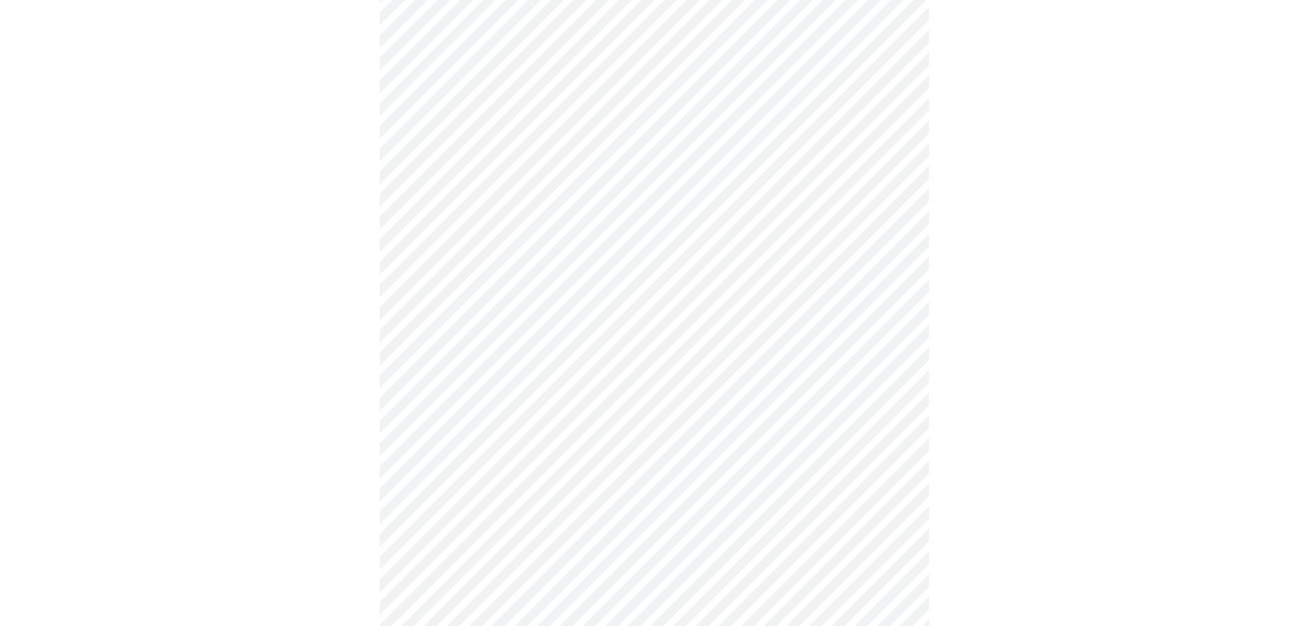
scroll to position [343, 0]
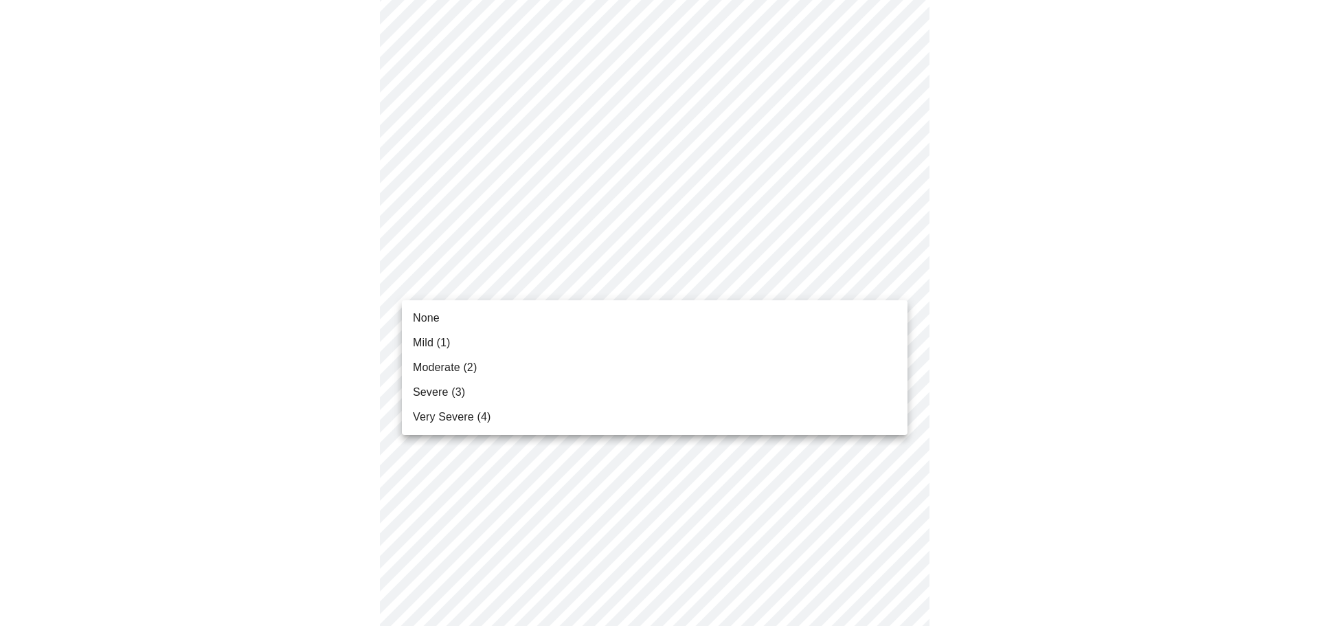
click at [630, 290] on body "MyMenopauseRx Appointments Messaging Labs Uploads Medications Community Refer a…" at bounding box center [659, 546] width 1308 height 1769
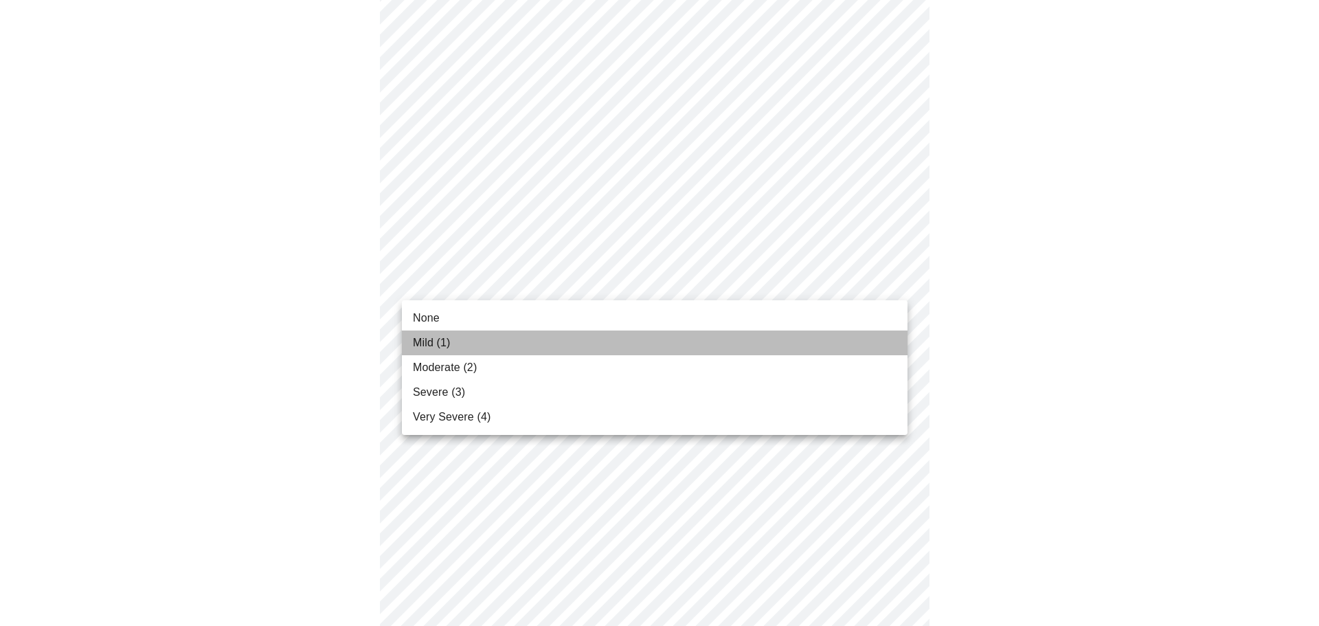
click at [628, 337] on li "Mild (1)" at bounding box center [654, 342] width 505 height 25
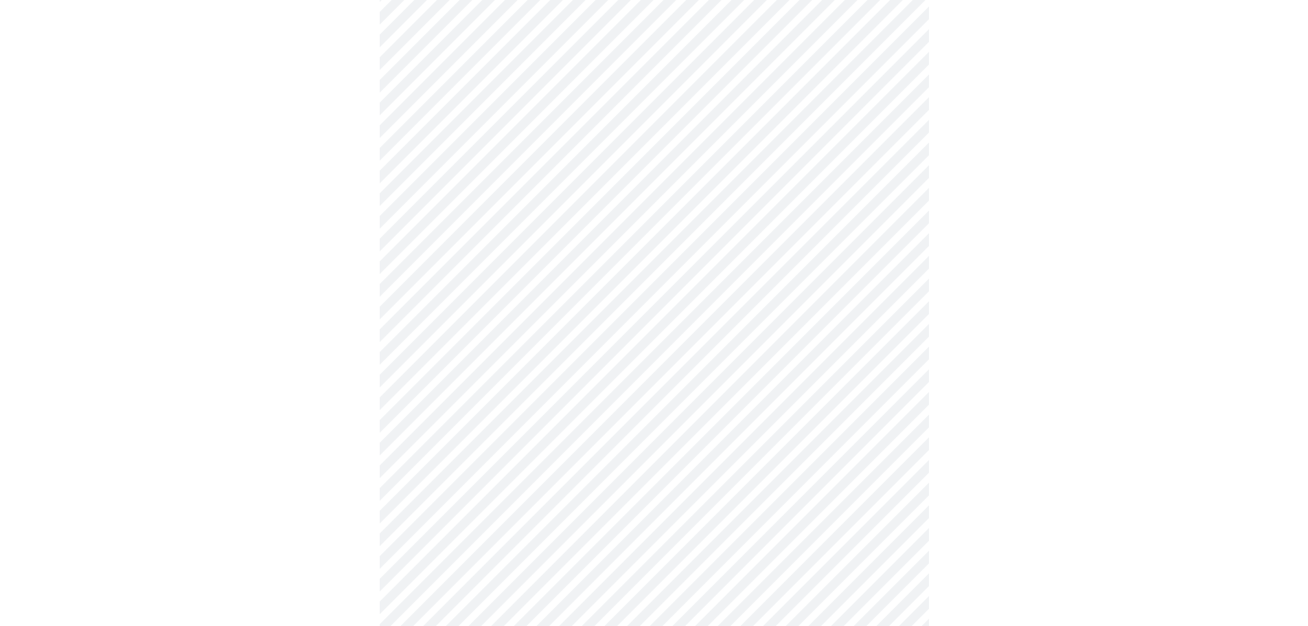
scroll to position [412, 0]
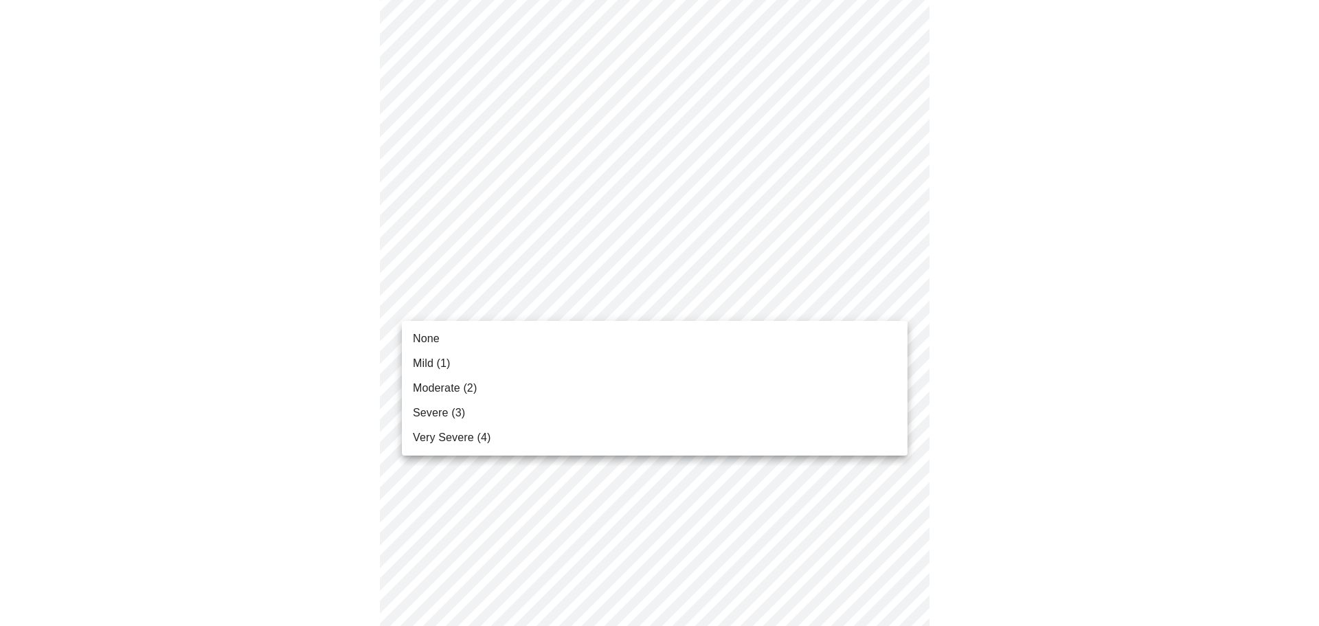
click at [581, 300] on body "MyMenopauseRx Appointments Messaging Labs Uploads Medications Community Refer a…" at bounding box center [659, 468] width 1308 height 1750
click at [584, 353] on li "Mild (1)" at bounding box center [654, 363] width 505 height 25
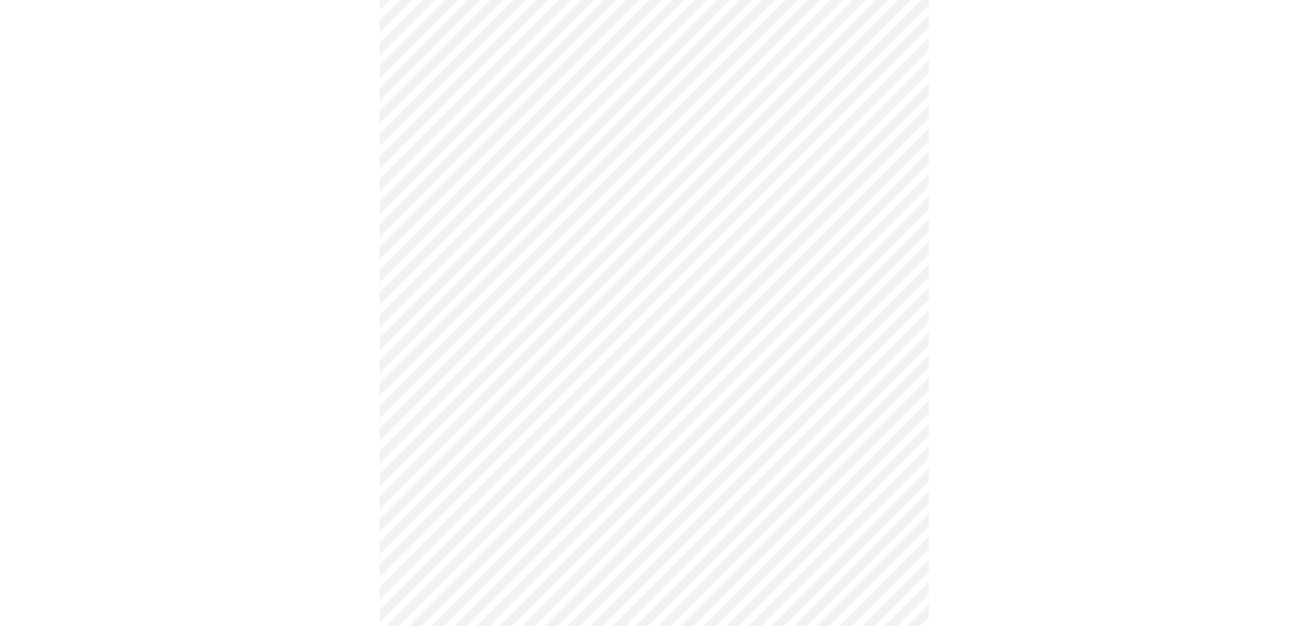
scroll to position [549, 0]
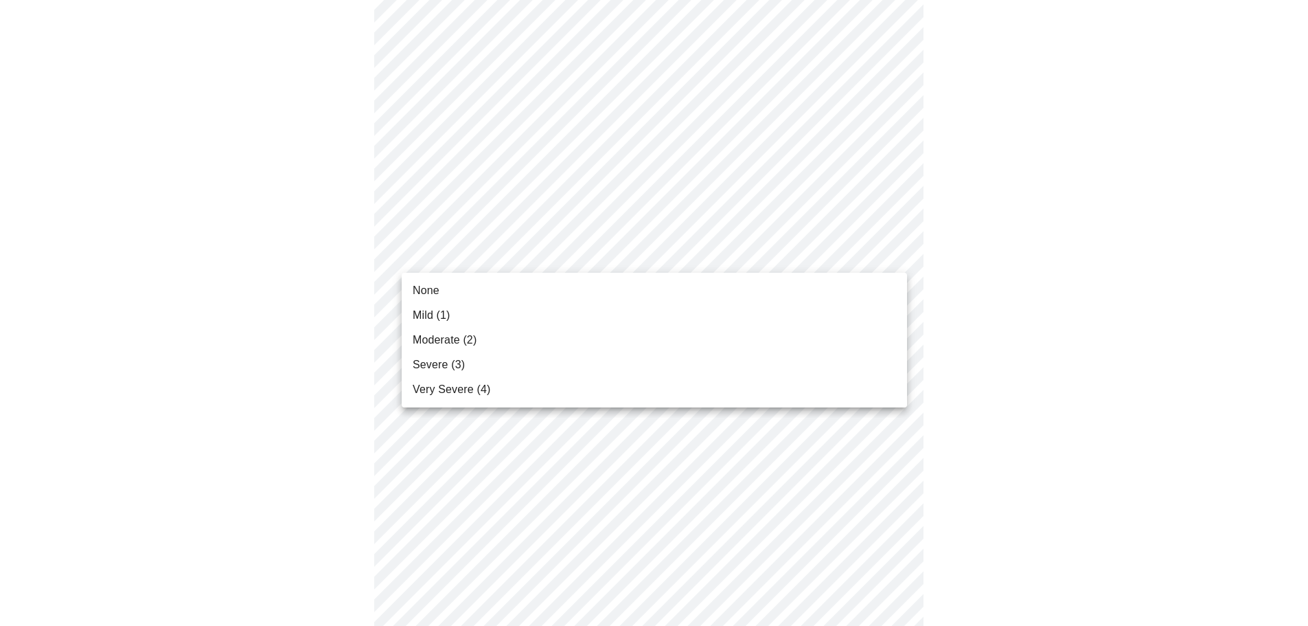
click at [610, 258] on body "MyMenopauseRx Appointments Messaging Labs Uploads Medications Community Refer a…" at bounding box center [653, 321] width 1297 height 1731
click at [617, 315] on li "Mild (1)" at bounding box center [654, 315] width 505 height 25
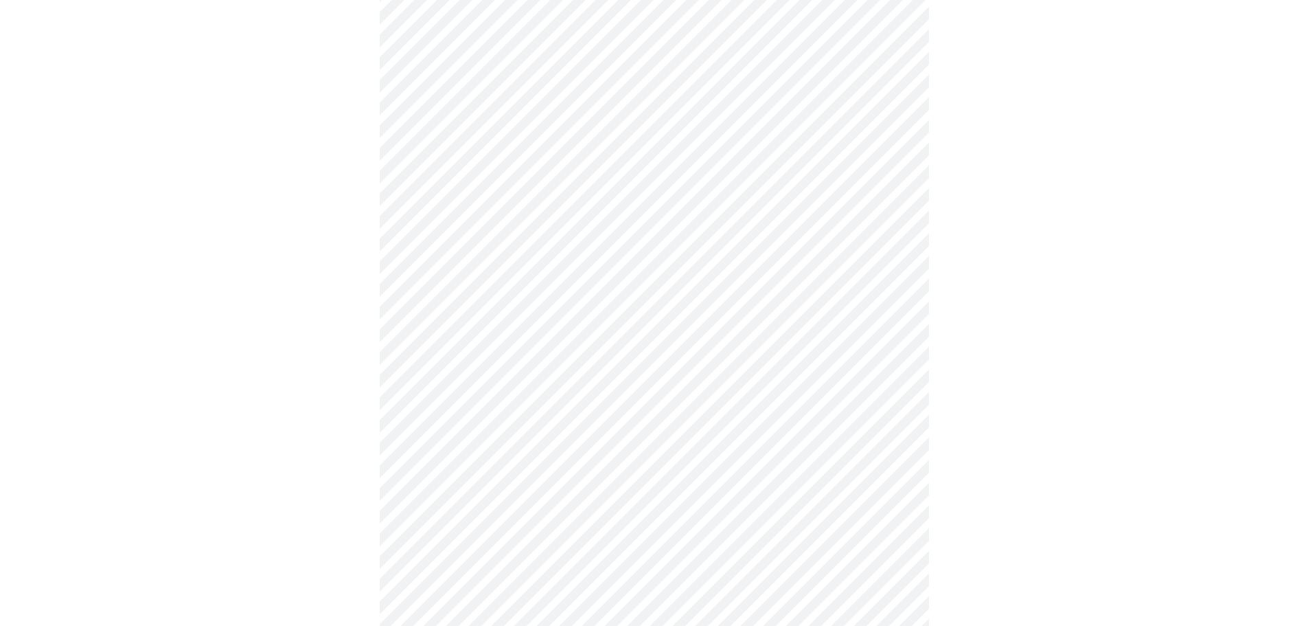
scroll to position [755, 0]
click at [554, 166] on body "MyMenopauseRx Appointments Messaging Labs Uploads Medications Community Refer a…" at bounding box center [659, 105] width 1308 height 1711
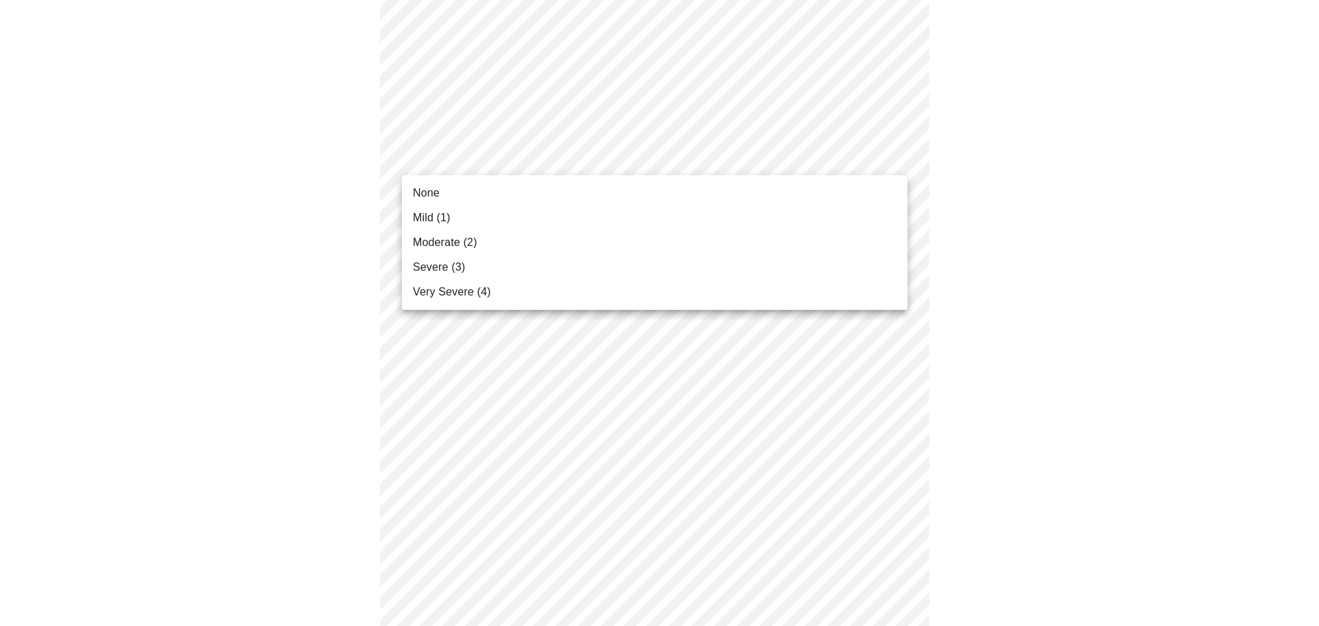
click at [545, 242] on li "Moderate (2)" at bounding box center [654, 242] width 505 height 25
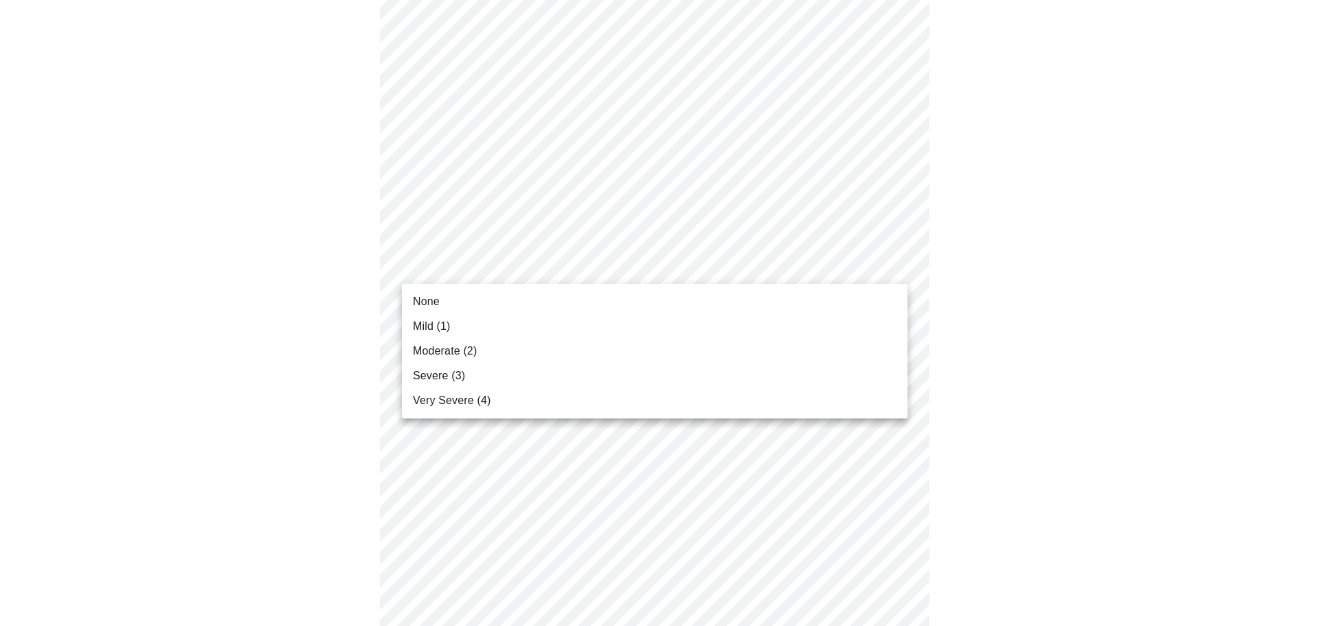
click at [556, 266] on body "MyMenopauseRx Appointments Messaging Labs Uploads Medications Community Refer a…" at bounding box center [659, 96] width 1308 height 1692
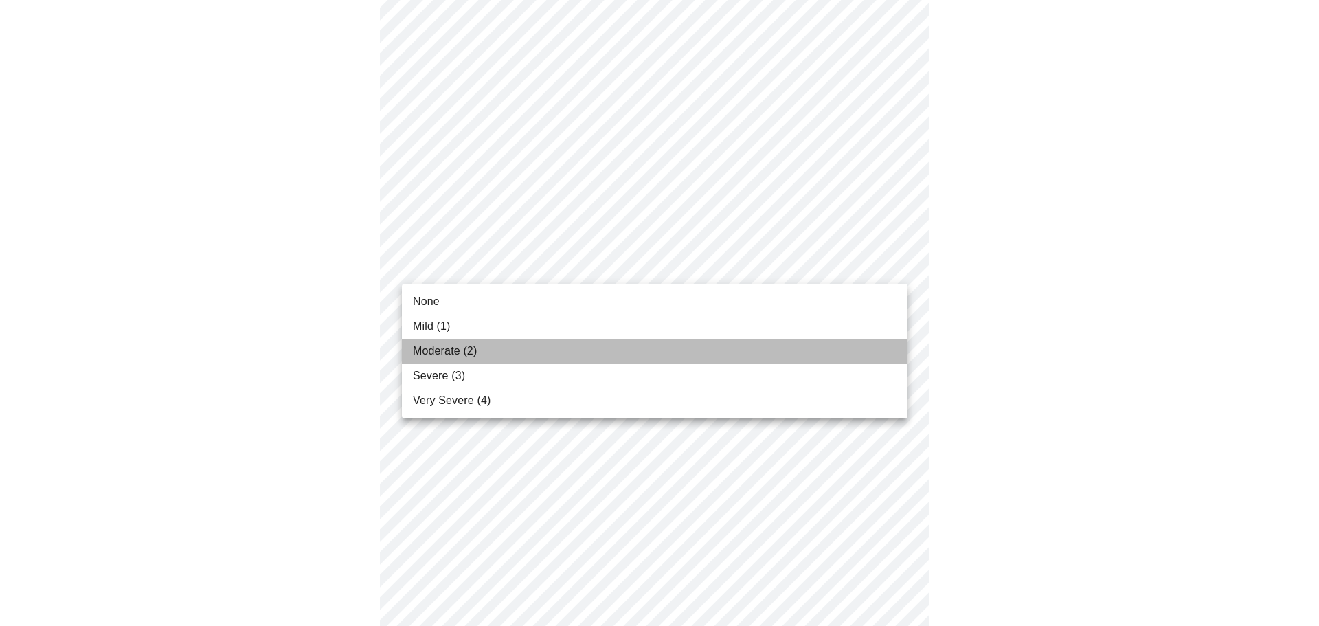
click at [538, 350] on li "Moderate (2)" at bounding box center [654, 351] width 505 height 25
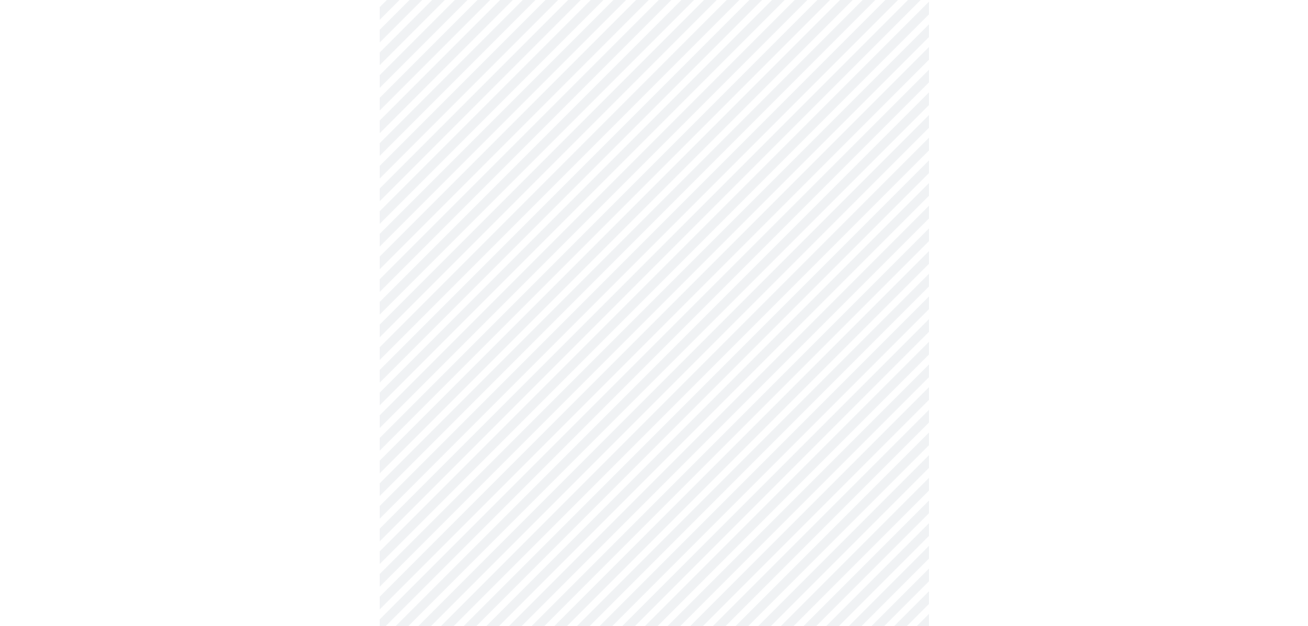
scroll to position [824, 0]
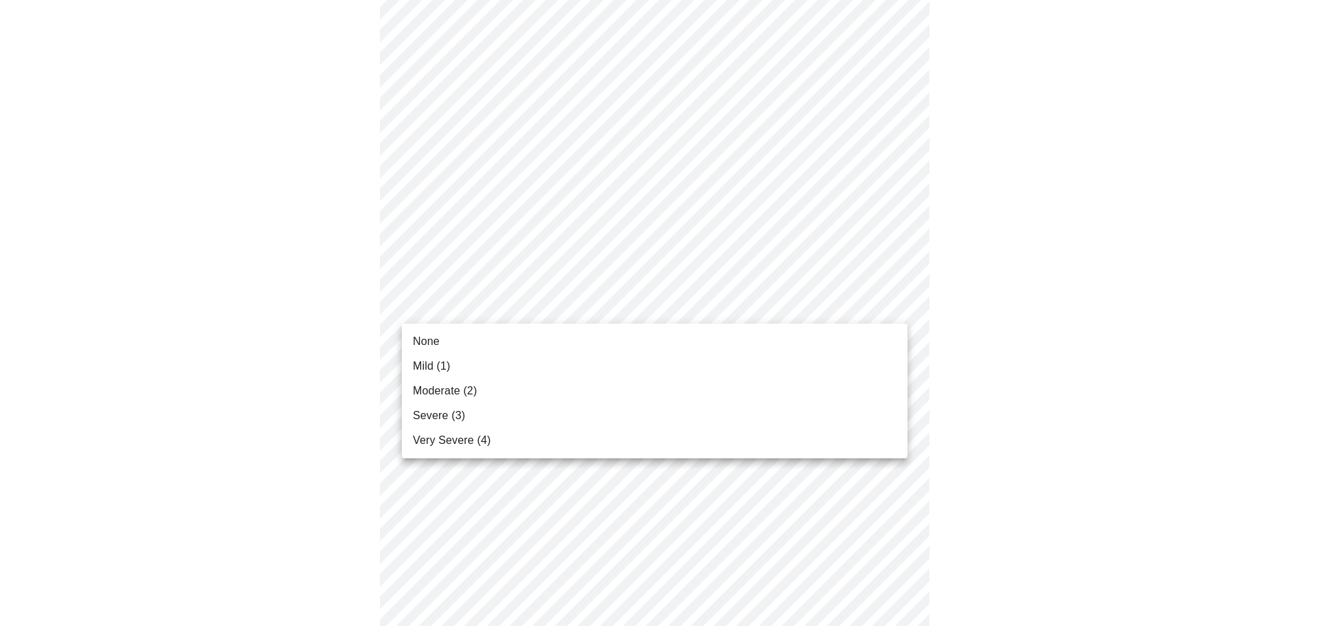
click at [685, 319] on body "MyMenopauseRx Appointments Messaging Labs Uploads Medications Community Refer a…" at bounding box center [659, 17] width 1308 height 1673
click at [685, 351] on li "None" at bounding box center [654, 341] width 505 height 25
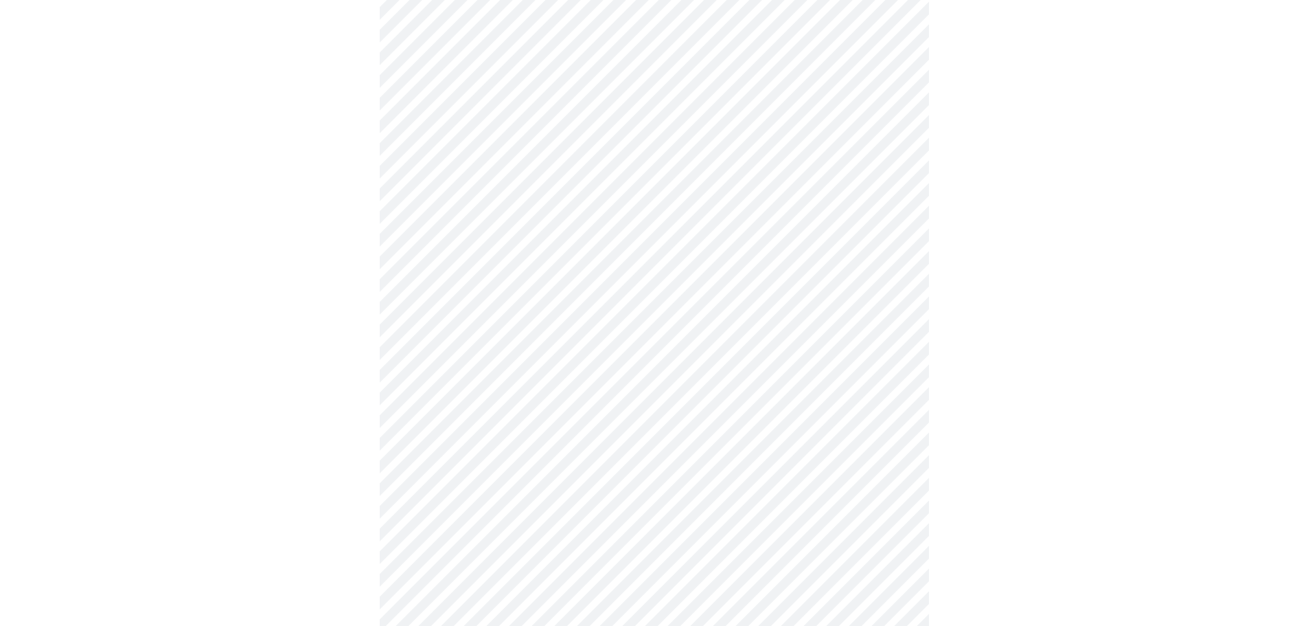
scroll to position [893, 0]
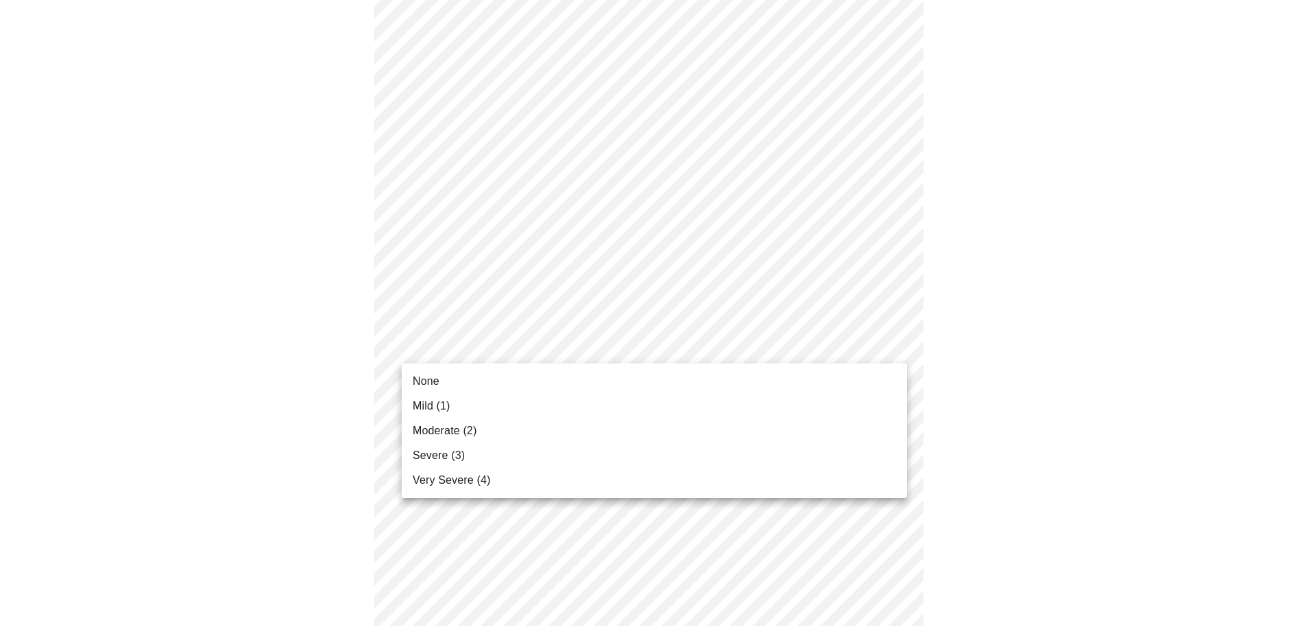
click at [681, 409] on li "Mild (1)" at bounding box center [654, 406] width 505 height 25
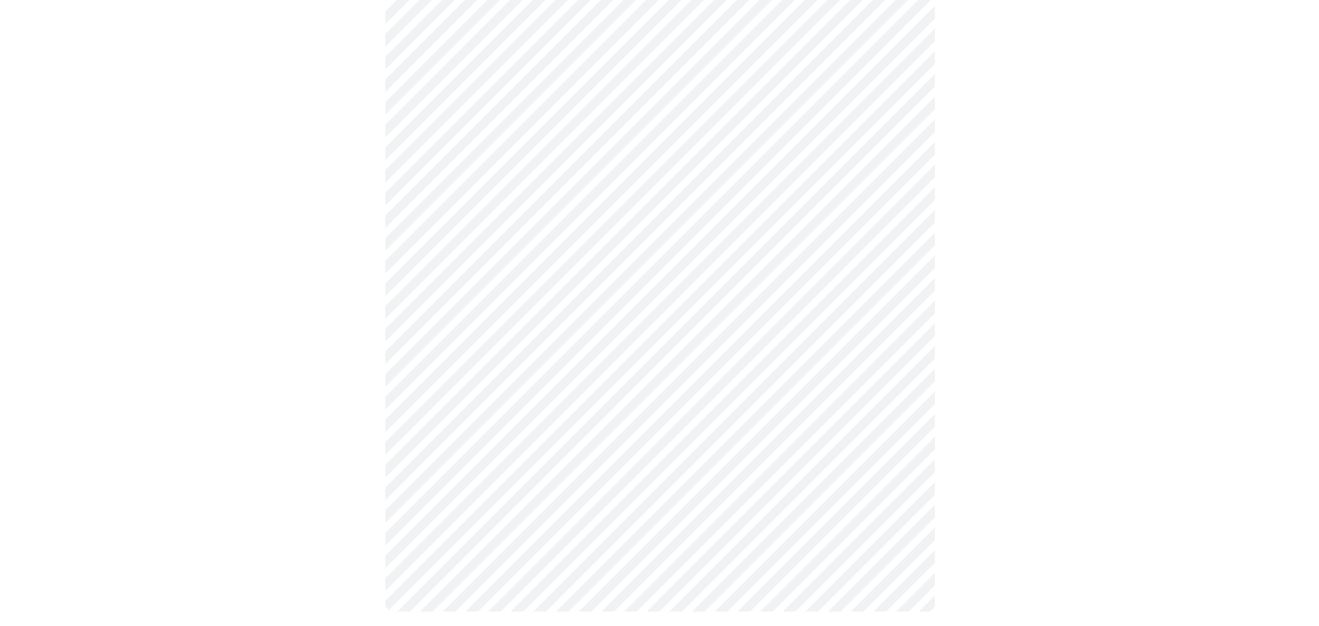
scroll to position [1009, 0]
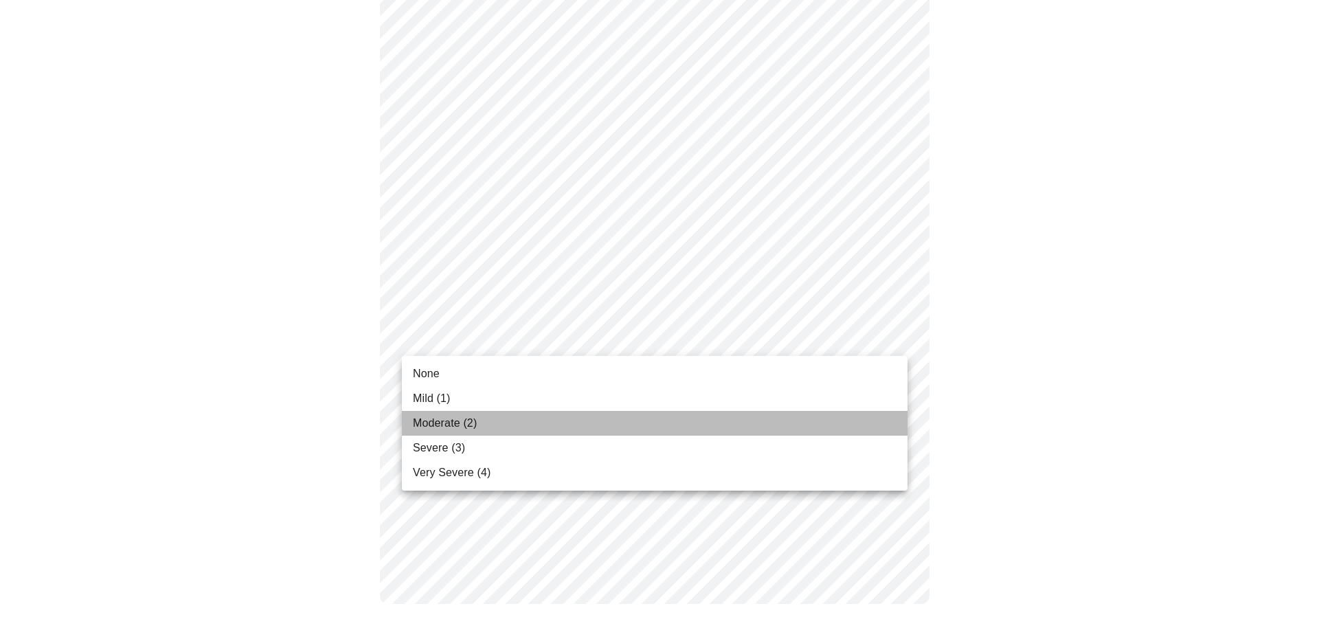
click at [611, 427] on li "Moderate (2)" at bounding box center [654, 423] width 505 height 25
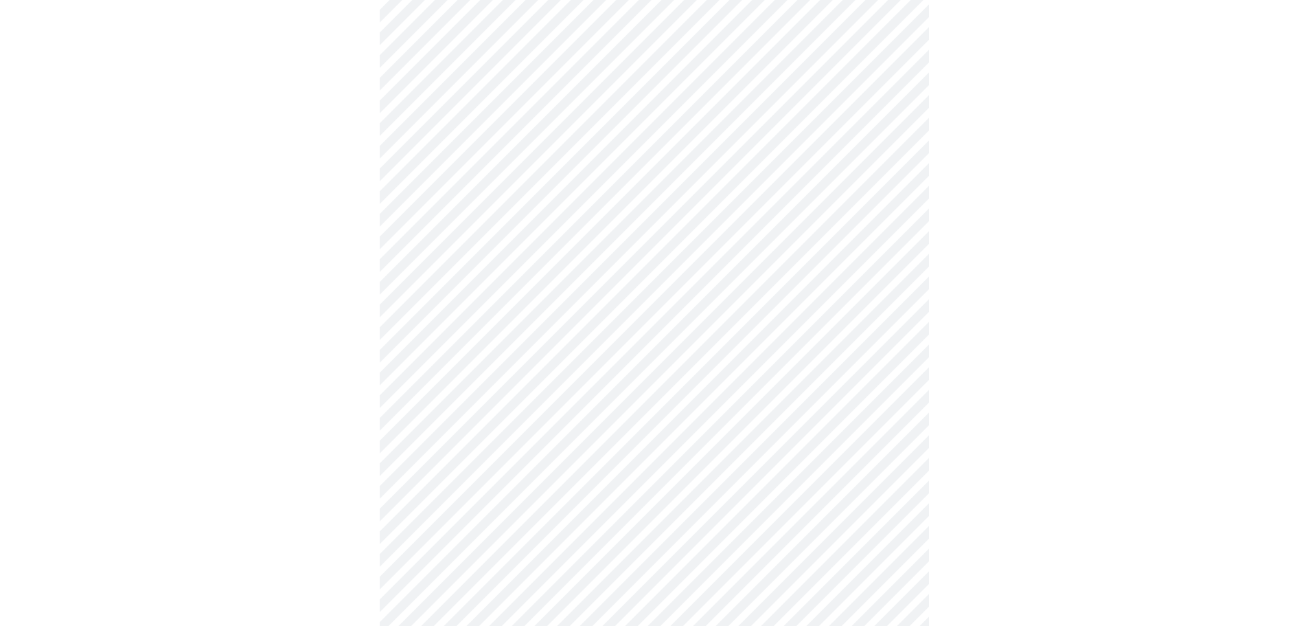
scroll to position [618, 0]
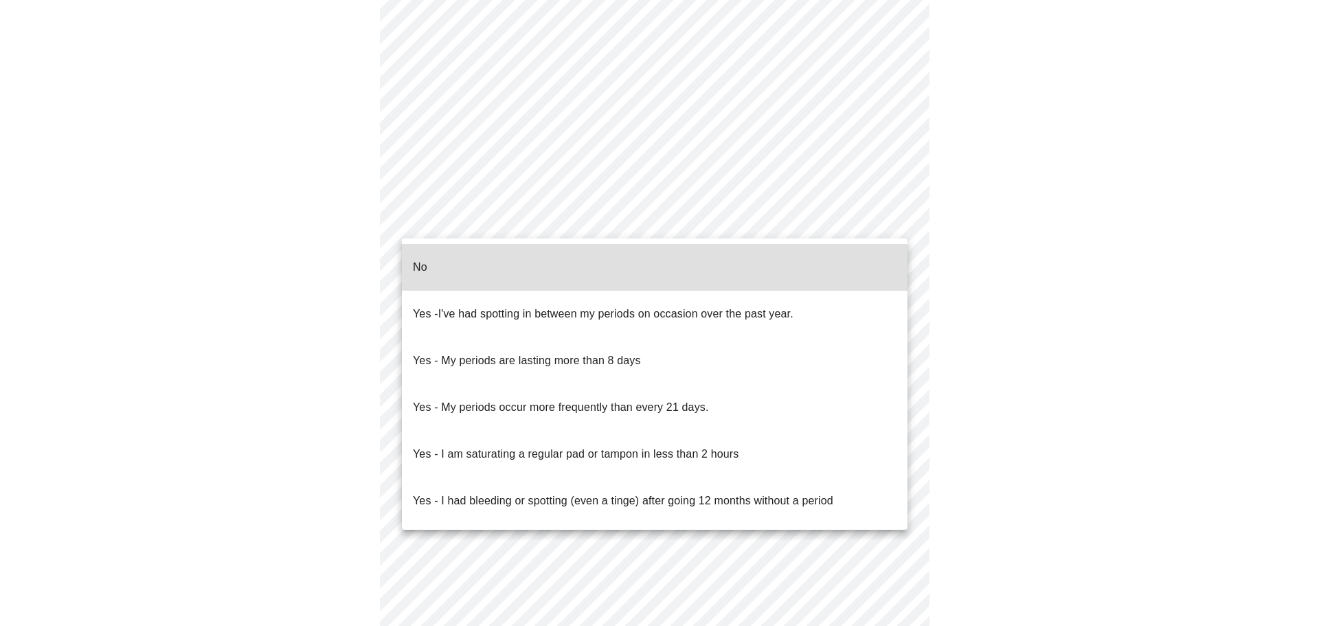
click at [742, 225] on body "MyMenopauseRx Appointments Messaging Labs Uploads Medications Community Refer a…" at bounding box center [659, 65] width 1308 height 1356
click at [748, 264] on li "No" at bounding box center [654, 267] width 505 height 47
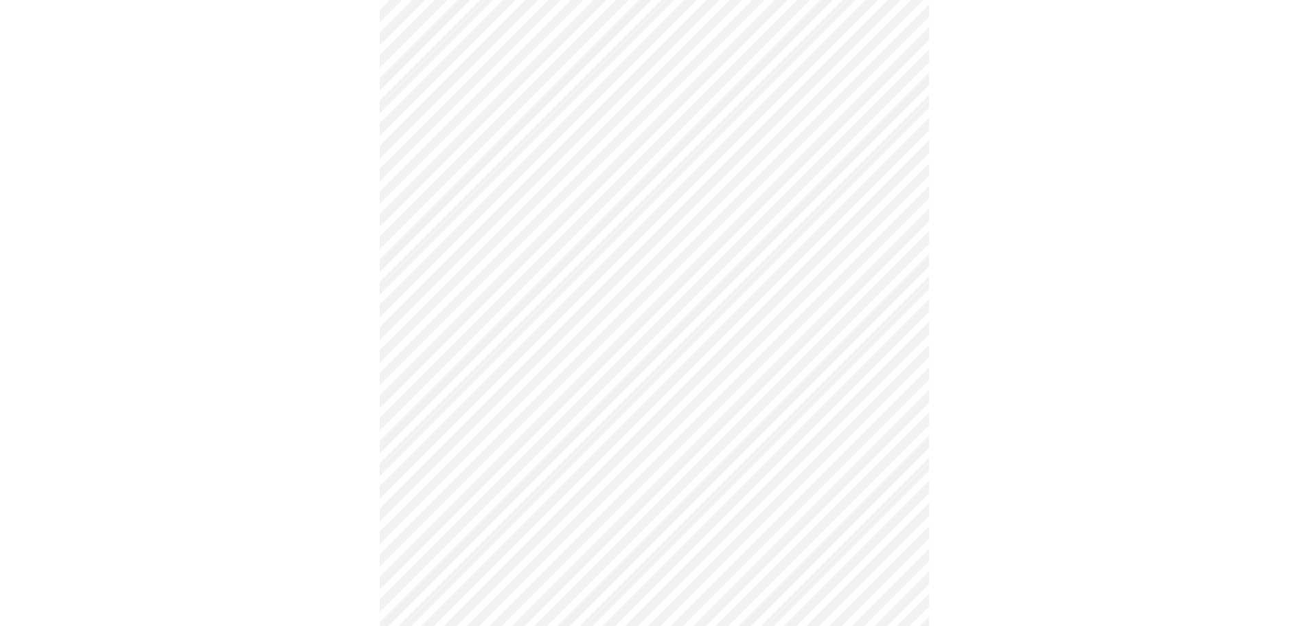
scroll to position [687, 0]
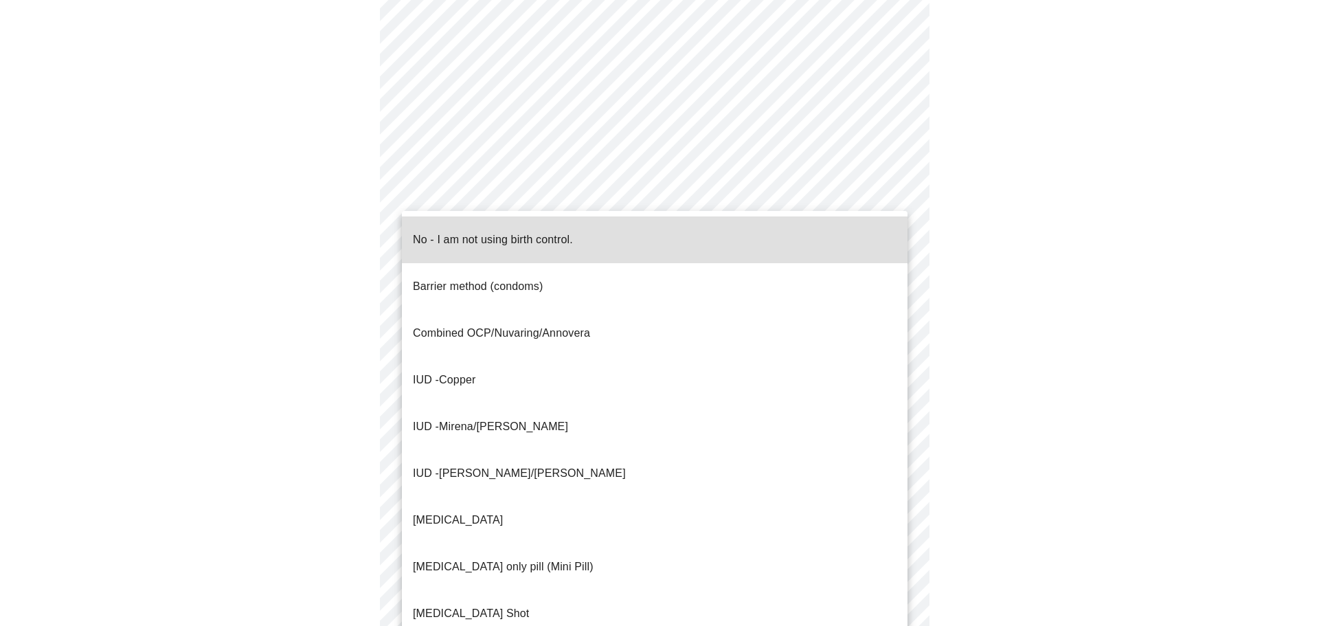
click at [676, 250] on li "No - I am not using birth control." at bounding box center [654, 239] width 505 height 47
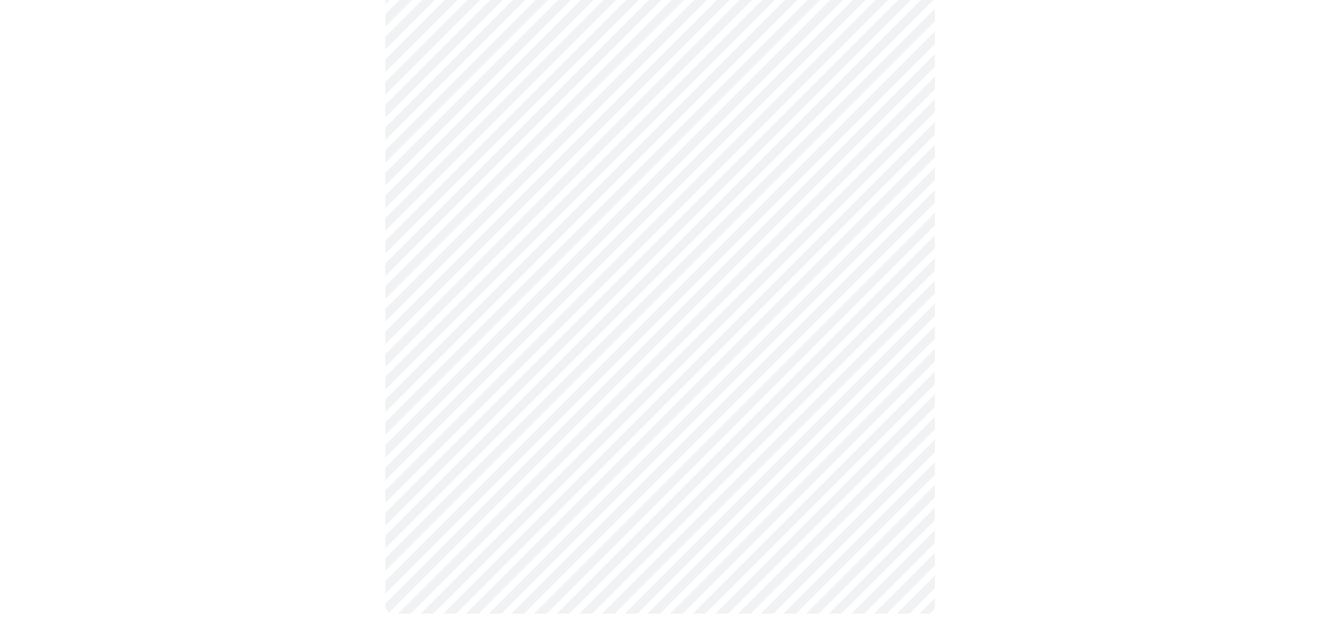
scroll to position [714, 0]
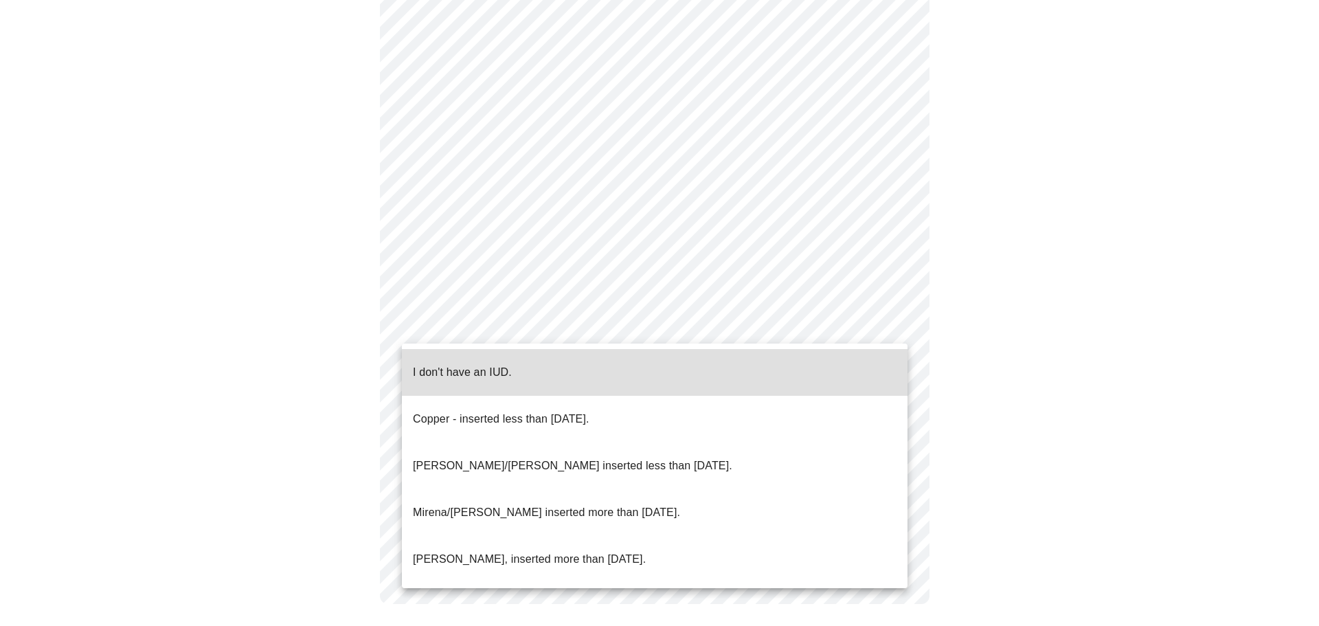
click at [459, 364] on p "I don't have an IUD." at bounding box center [462, 372] width 99 height 16
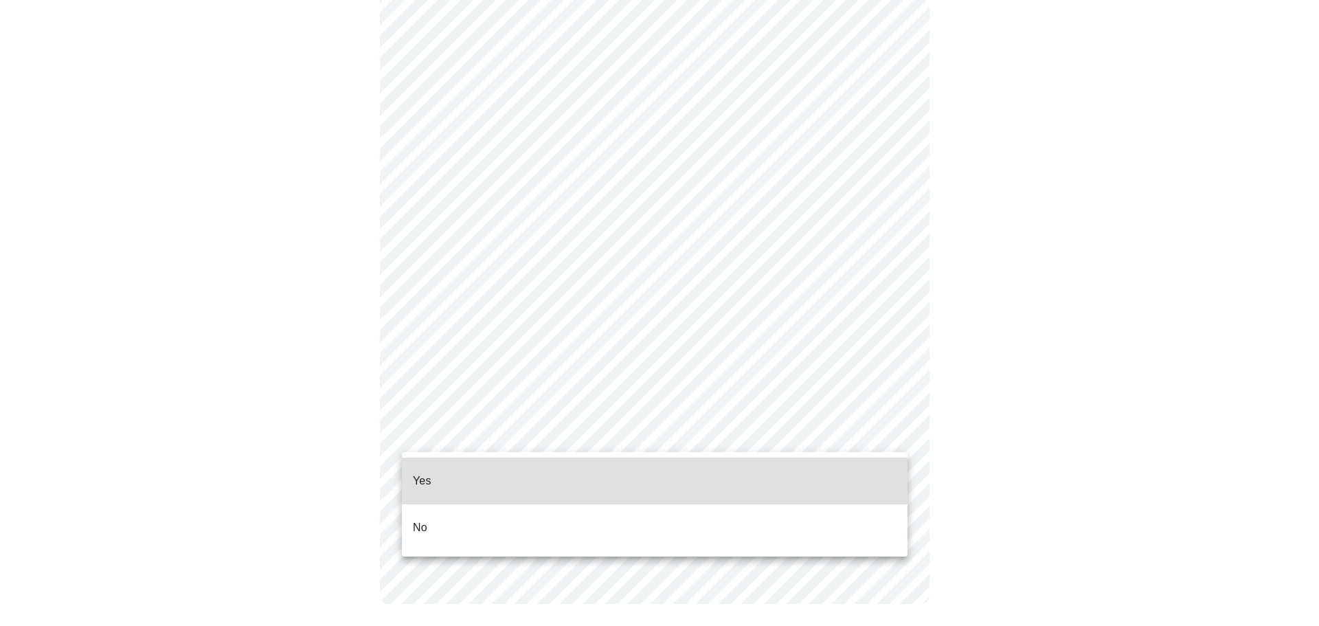
click at [549, 475] on li "Yes" at bounding box center [654, 480] width 505 height 47
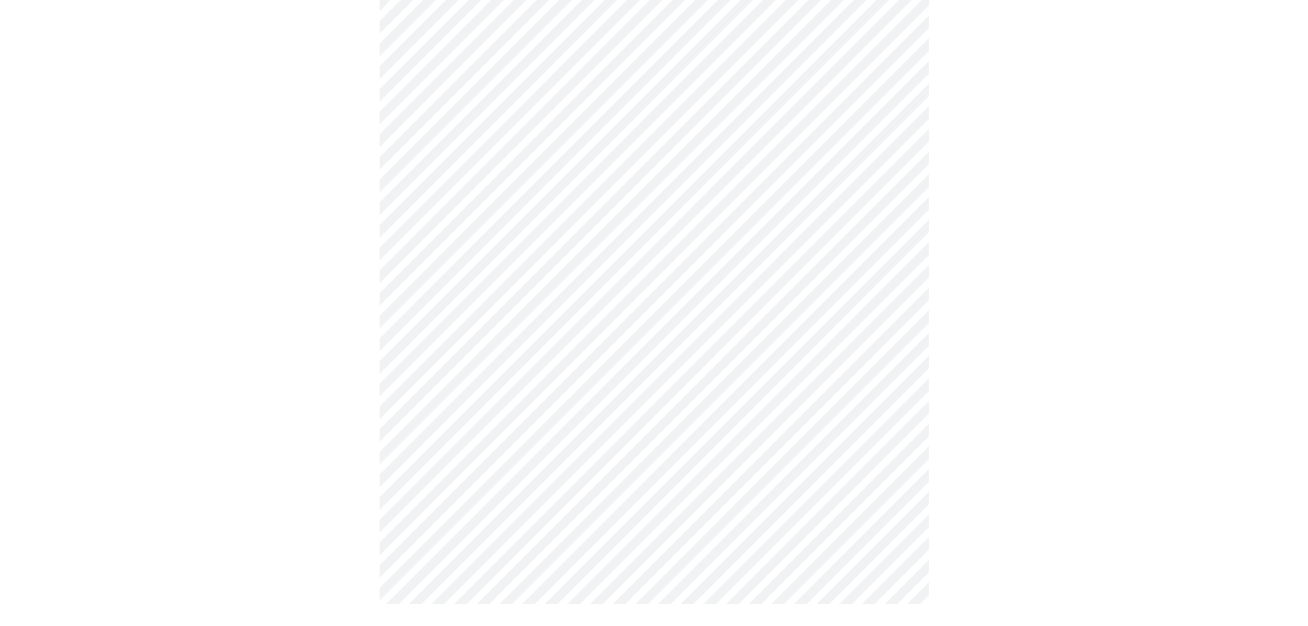
scroll to position [0, 0]
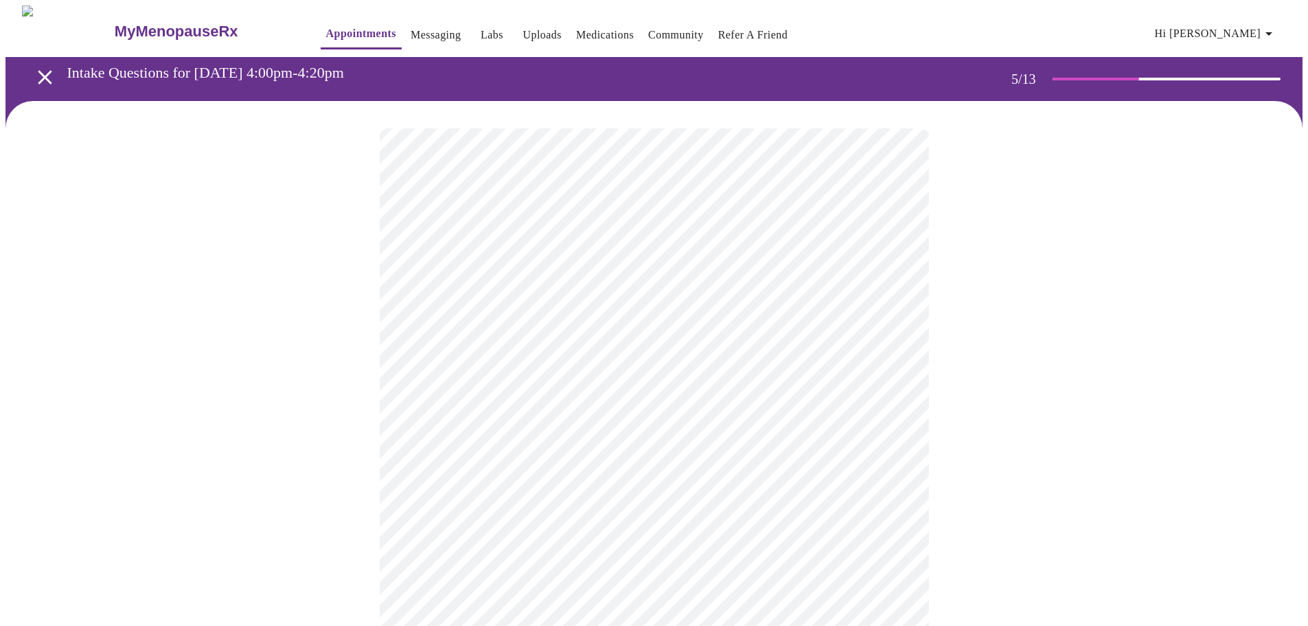
click at [654, 360] on body "MyMenopauseRx Appointments Messaging Labs Uploads Medications Community Refer a…" at bounding box center [653, 561] width 1297 height 1113
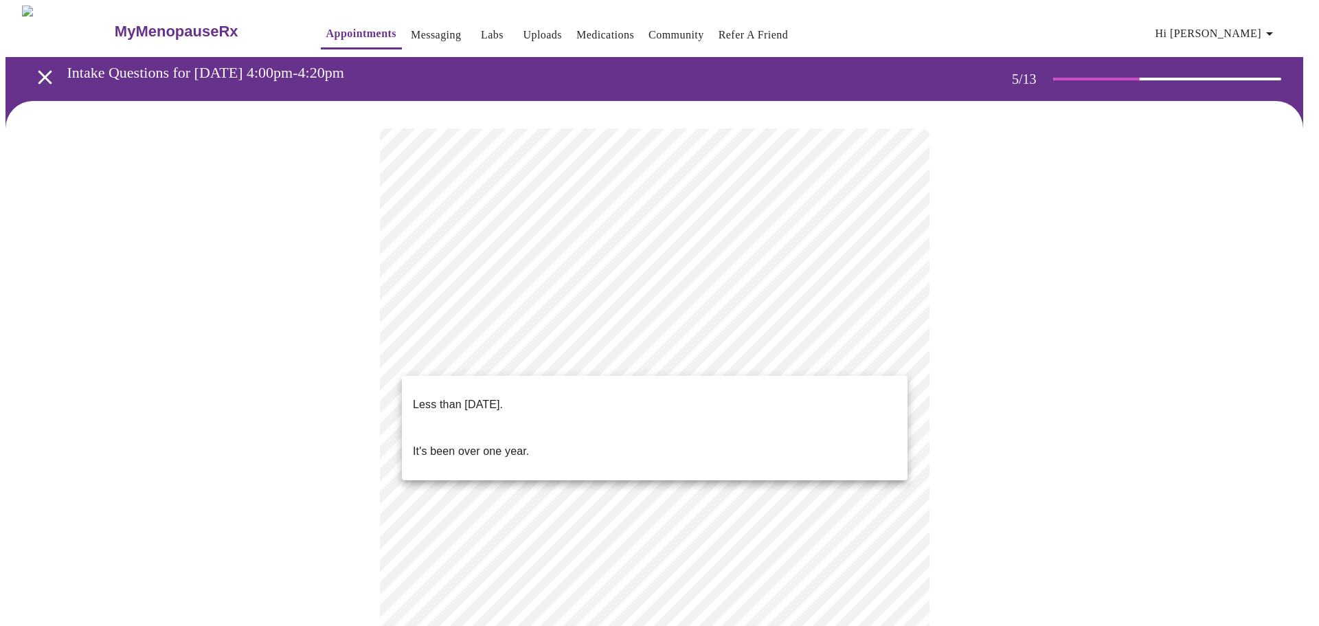
click at [578, 400] on li "Less than [DATE]." at bounding box center [654, 404] width 505 height 47
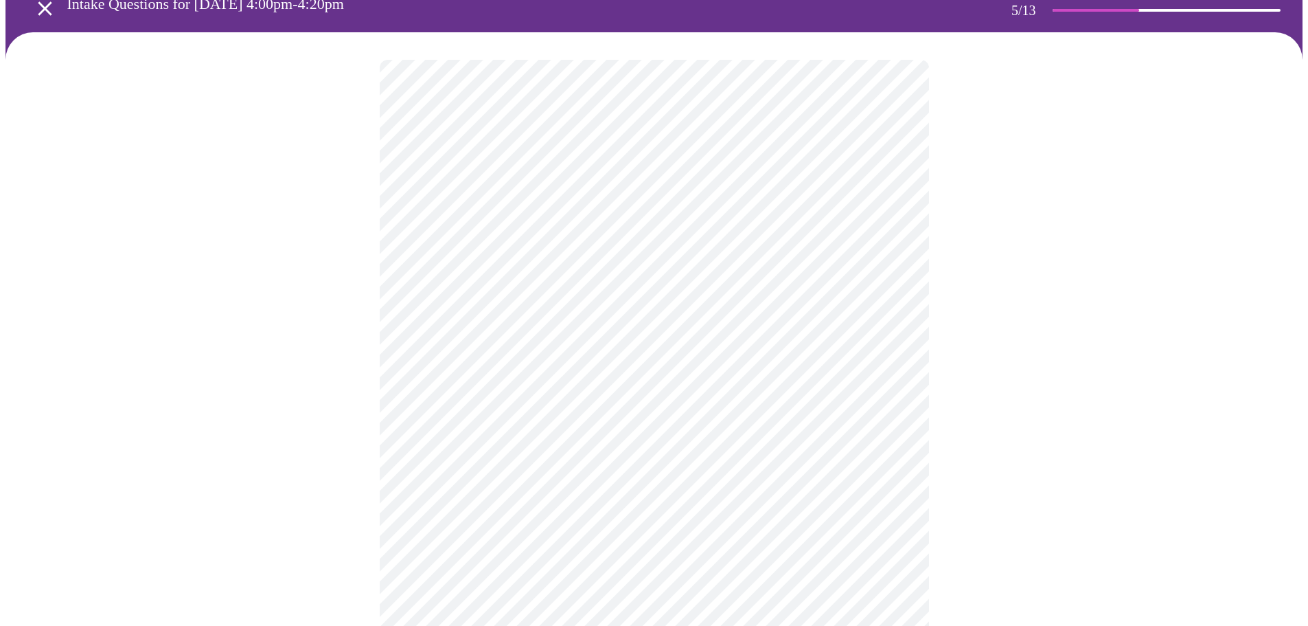
scroll to position [137, 0]
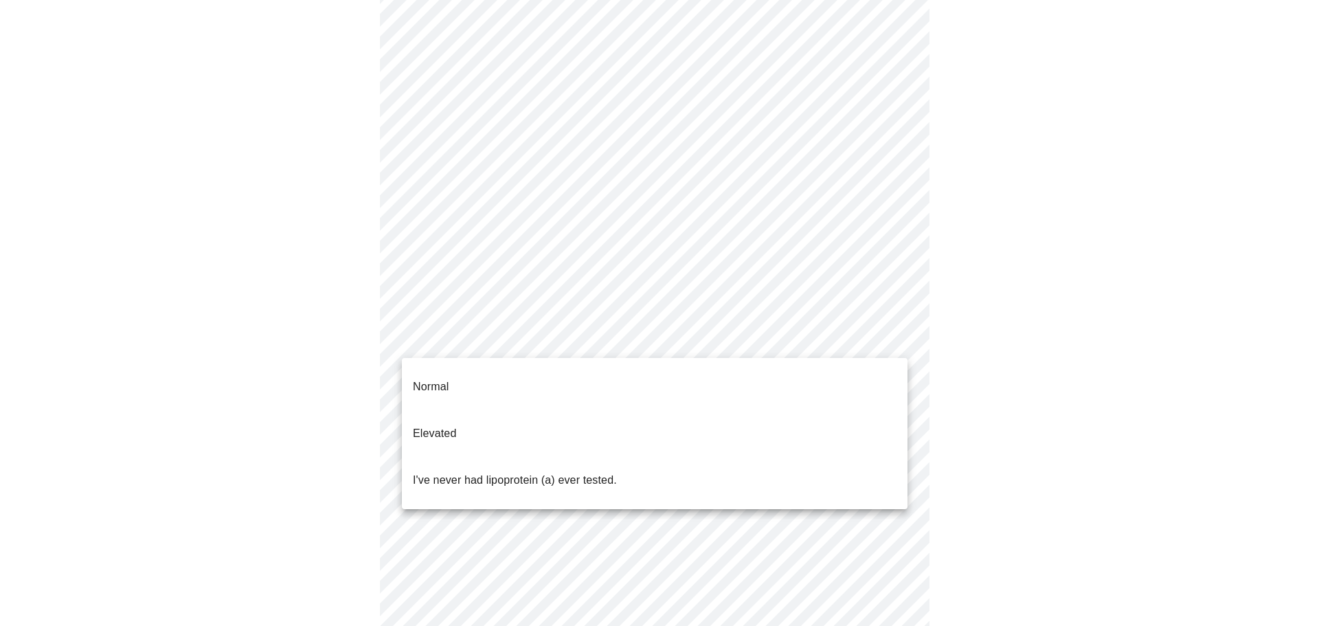
click at [801, 341] on body "MyMenopauseRx Appointments Messaging Labs Uploads Medications Community Refer a…" at bounding box center [659, 420] width 1308 height 1104
click at [546, 457] on li "I've never had lipoprotein (a) ever tested." at bounding box center [654, 480] width 505 height 47
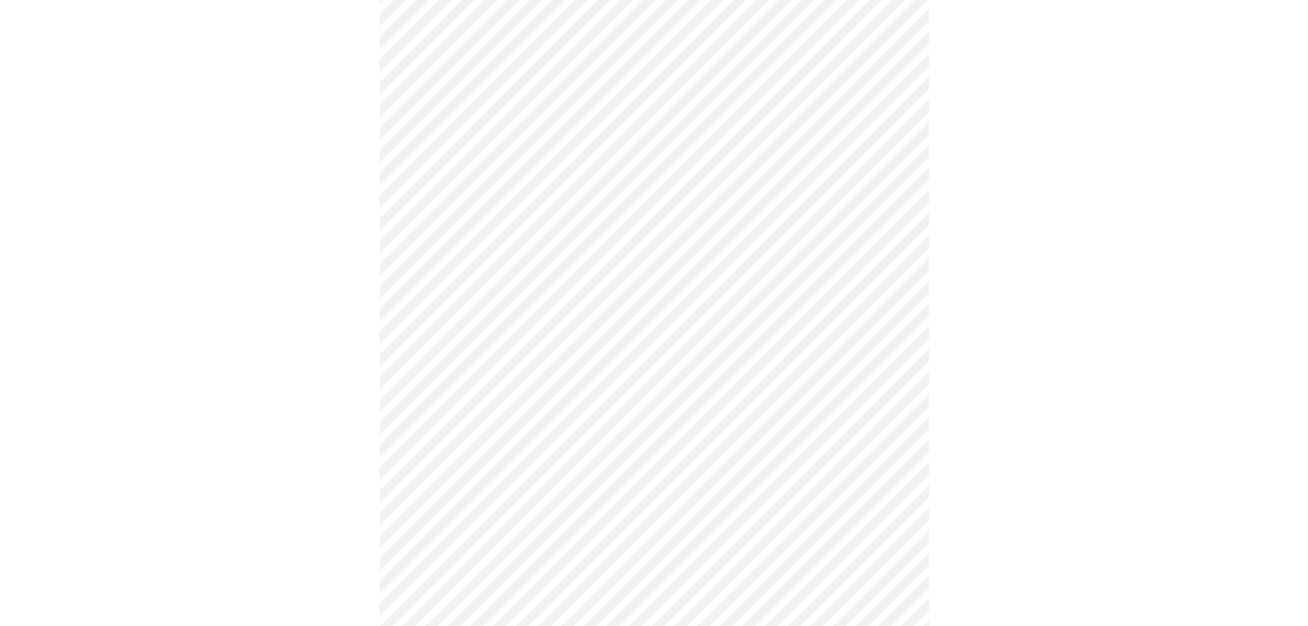
scroll to position [206, 0]
click at [1005, 493] on div at bounding box center [653, 366] width 1297 height 942
click at [1009, 425] on div at bounding box center [653, 161] width 1297 height 942
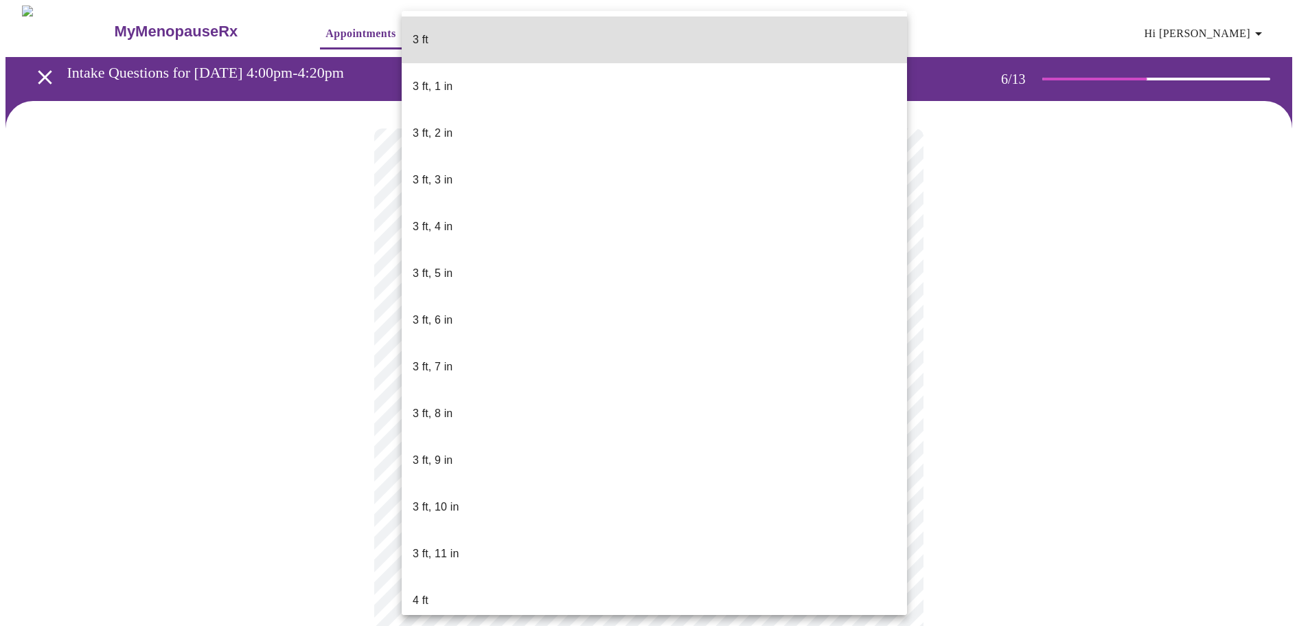
click at [536, 397] on body "MyMenopauseRx Appointments Messaging Labs Uploads Medications Community Refer a…" at bounding box center [653, 371] width 1297 height 733
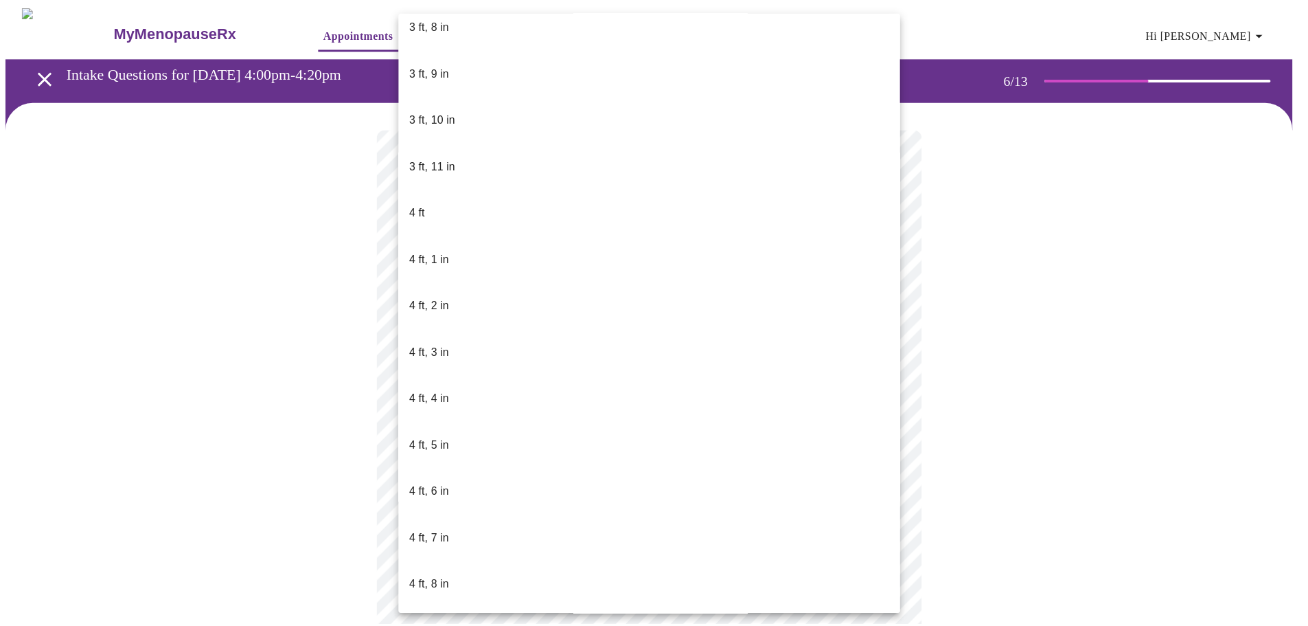
scroll to position [412, 0]
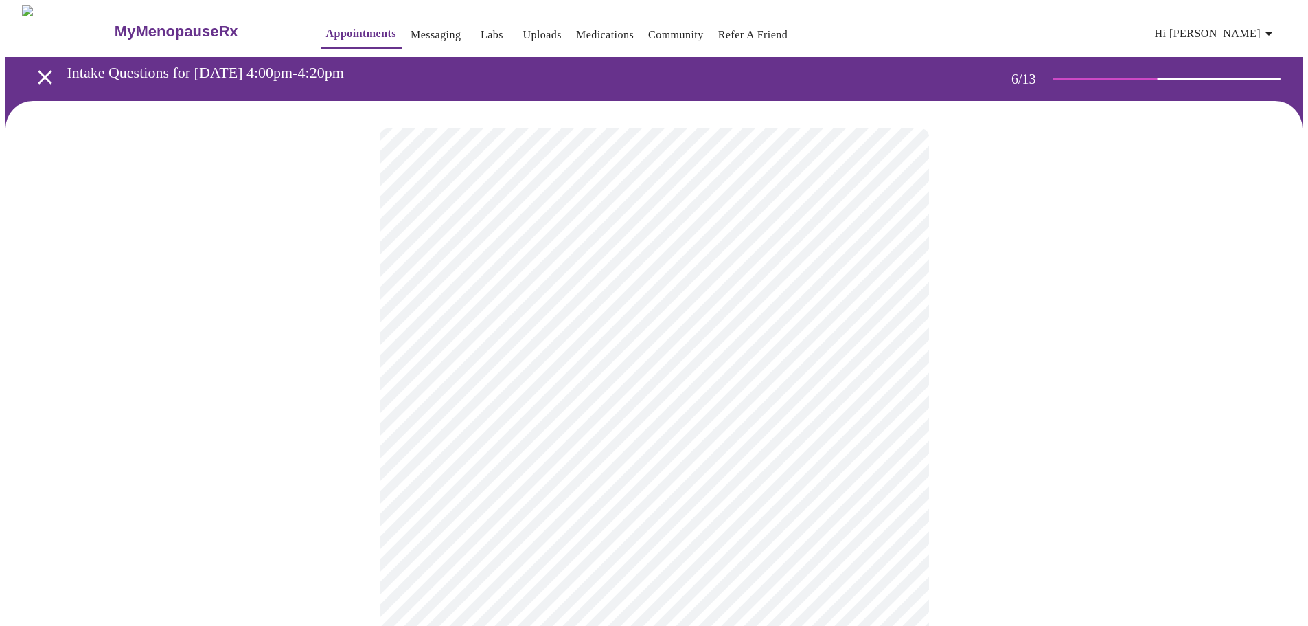
click at [1002, 466] on div at bounding box center [653, 416] width 1297 height 630
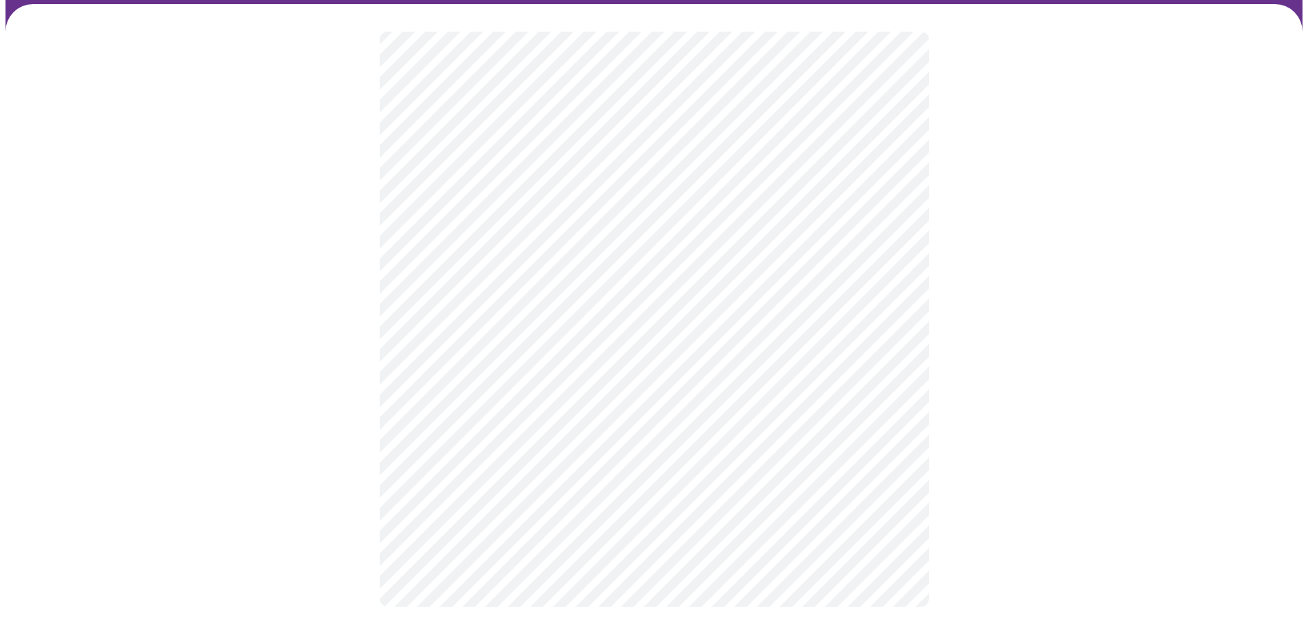
scroll to position [100, 0]
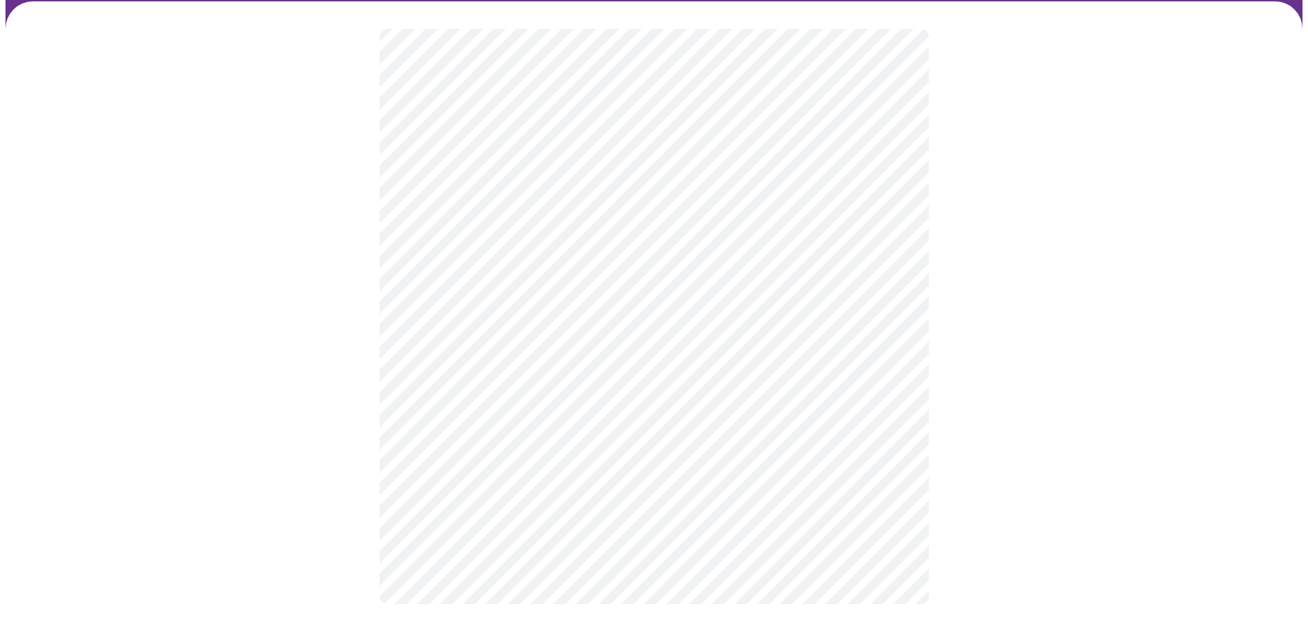
click at [981, 383] on div at bounding box center [653, 316] width 1297 height 630
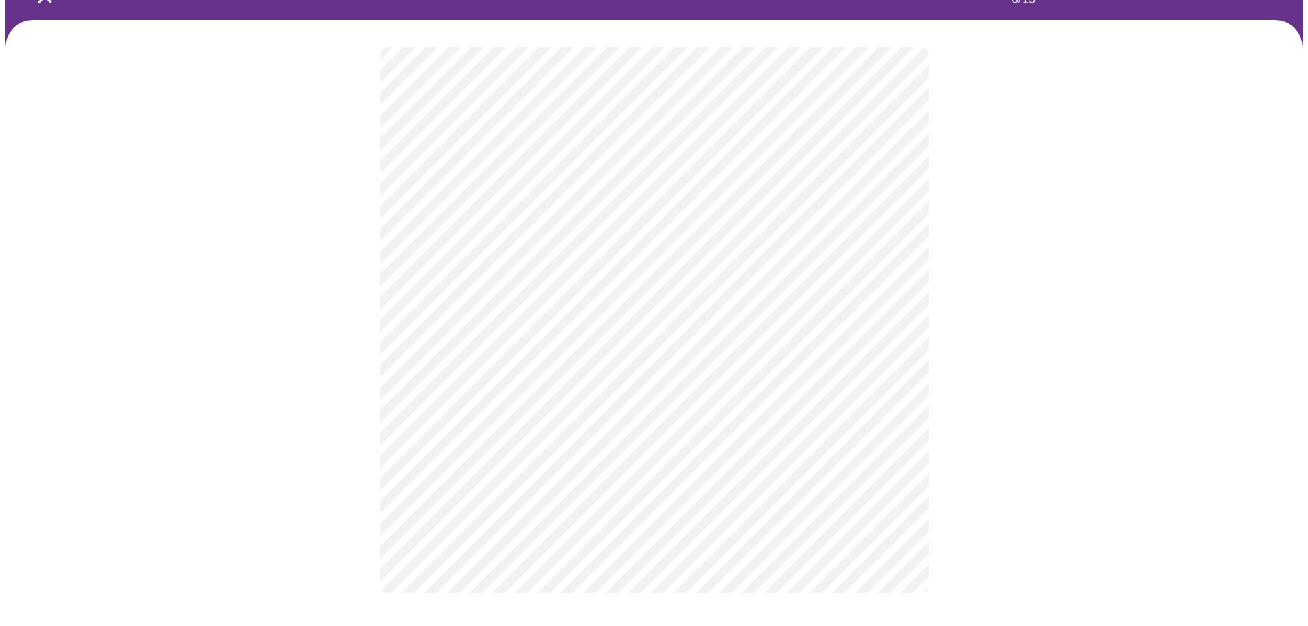
scroll to position [70, 0]
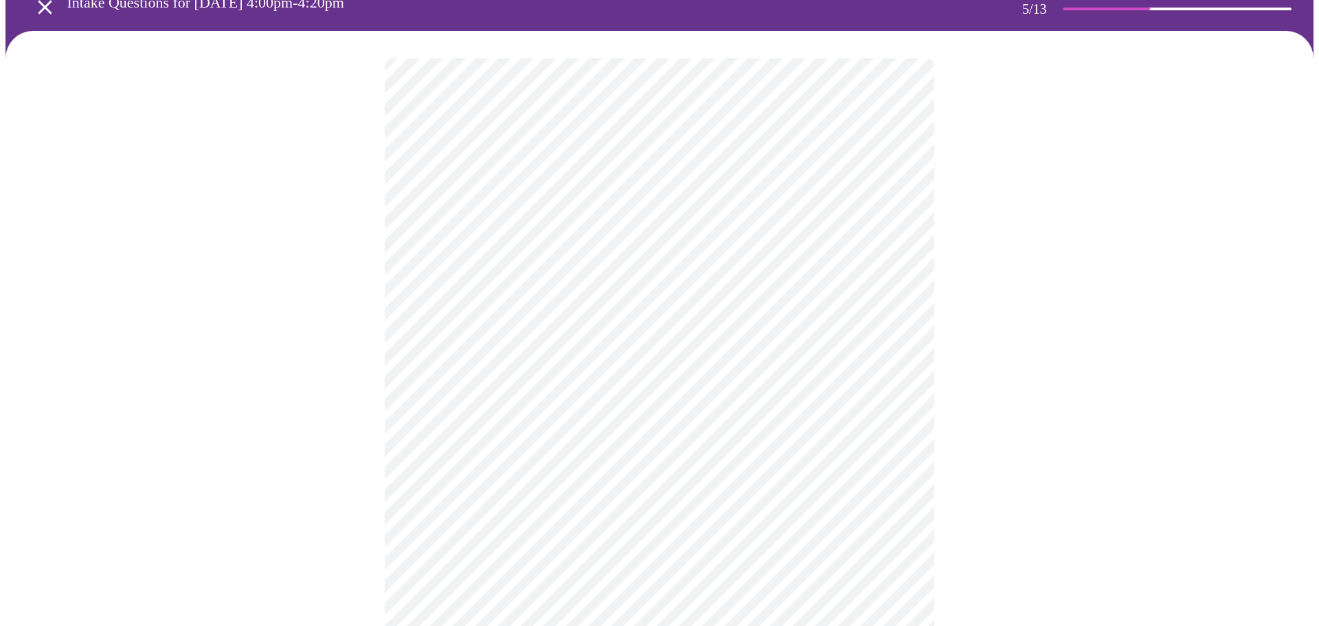
click at [466, 415] on body "MyMenopauseRx Appointments Messaging Labs Uploads Medications Community Refer a…" at bounding box center [659, 439] width 1308 height 1008
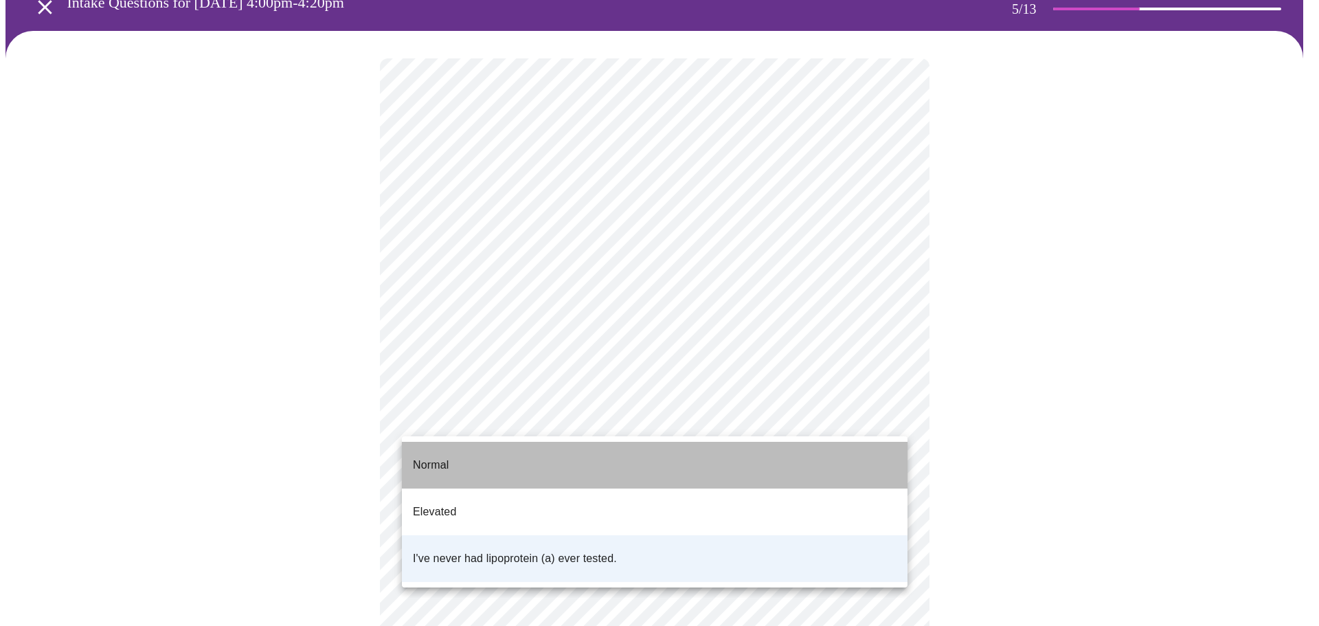
click at [448, 457] on p "Normal" at bounding box center [431, 465] width 36 height 16
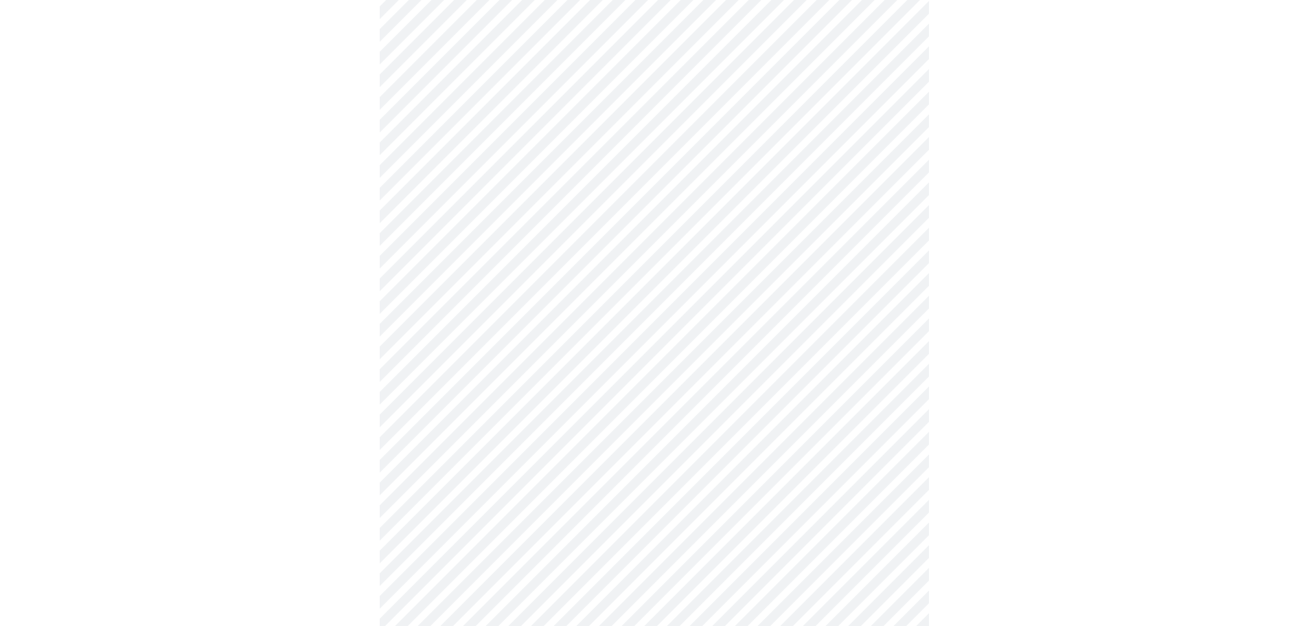
scroll to position [3503, 0]
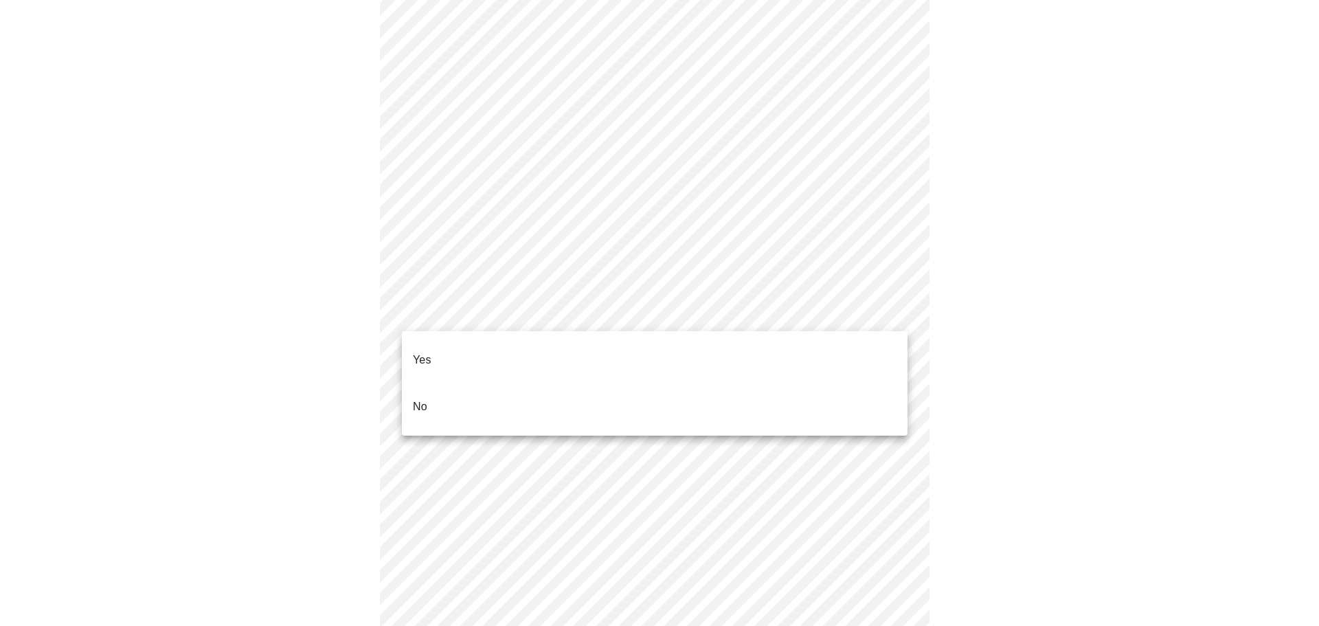
click at [684, 383] on li "No" at bounding box center [654, 406] width 505 height 47
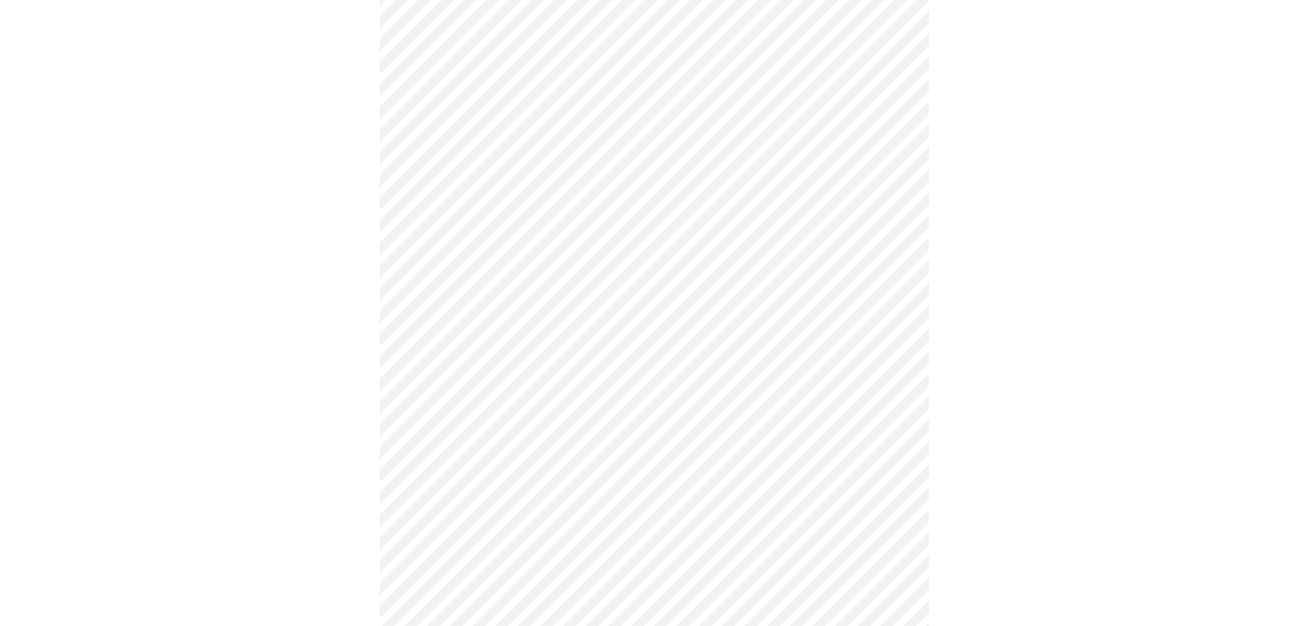
scroll to position [3640, 0]
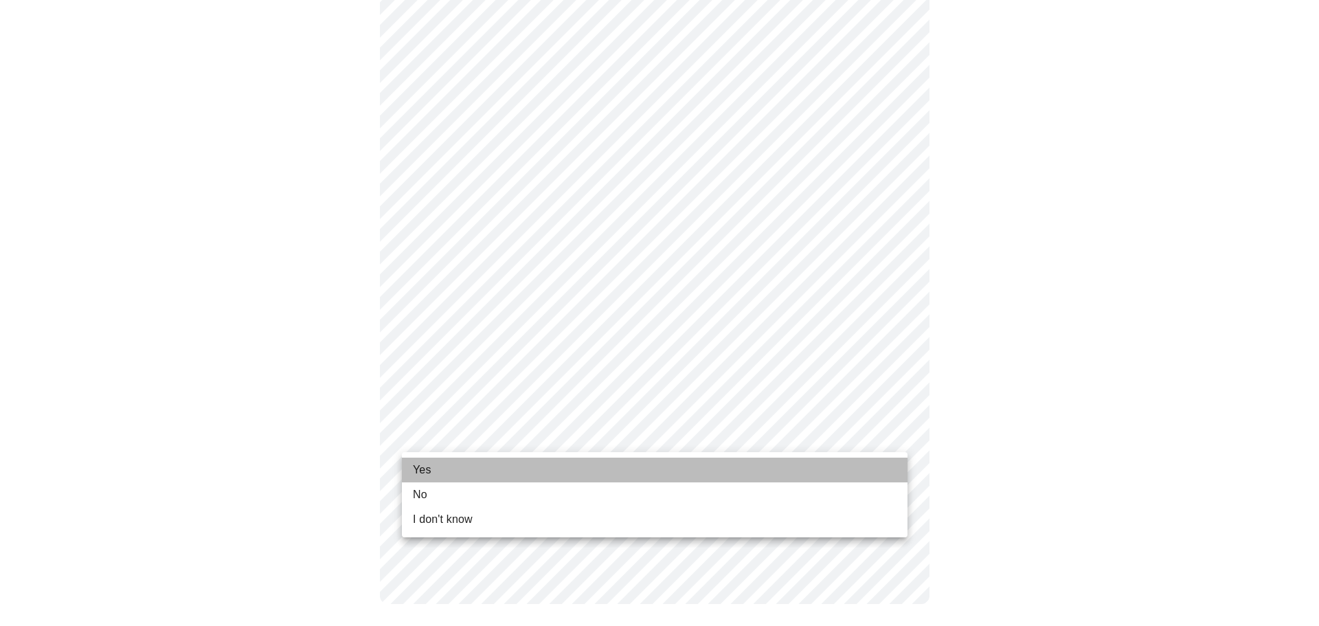
click at [435, 477] on li "Yes" at bounding box center [654, 469] width 505 height 25
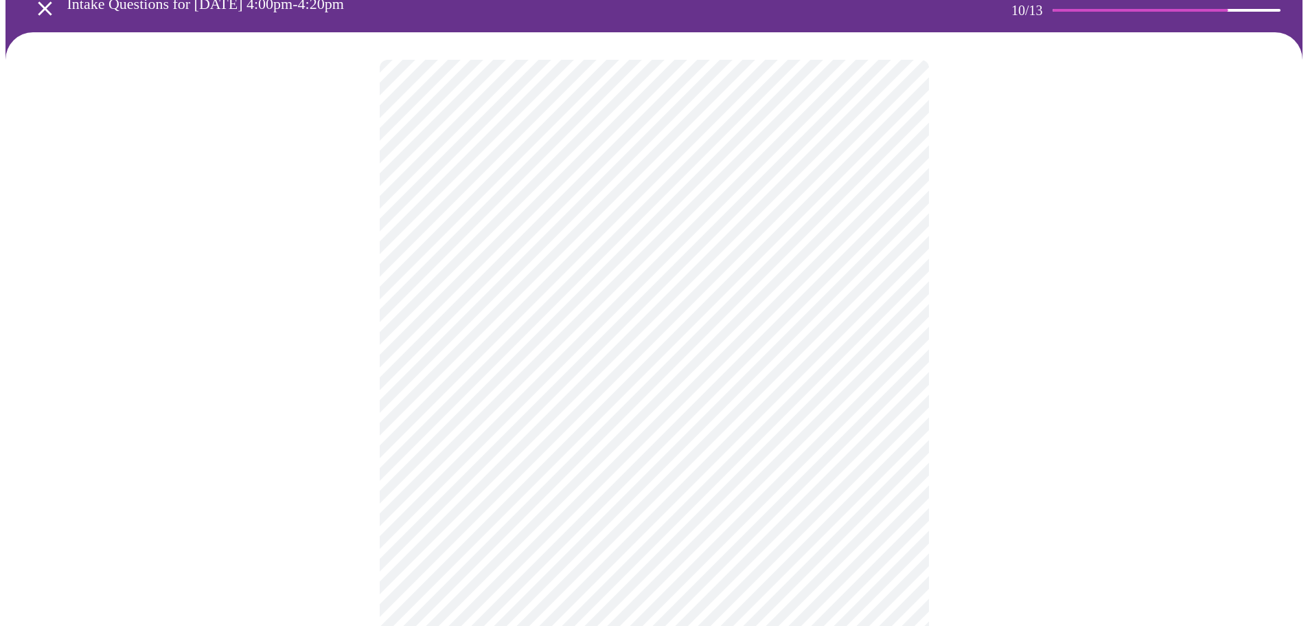
scroll to position [137, 0]
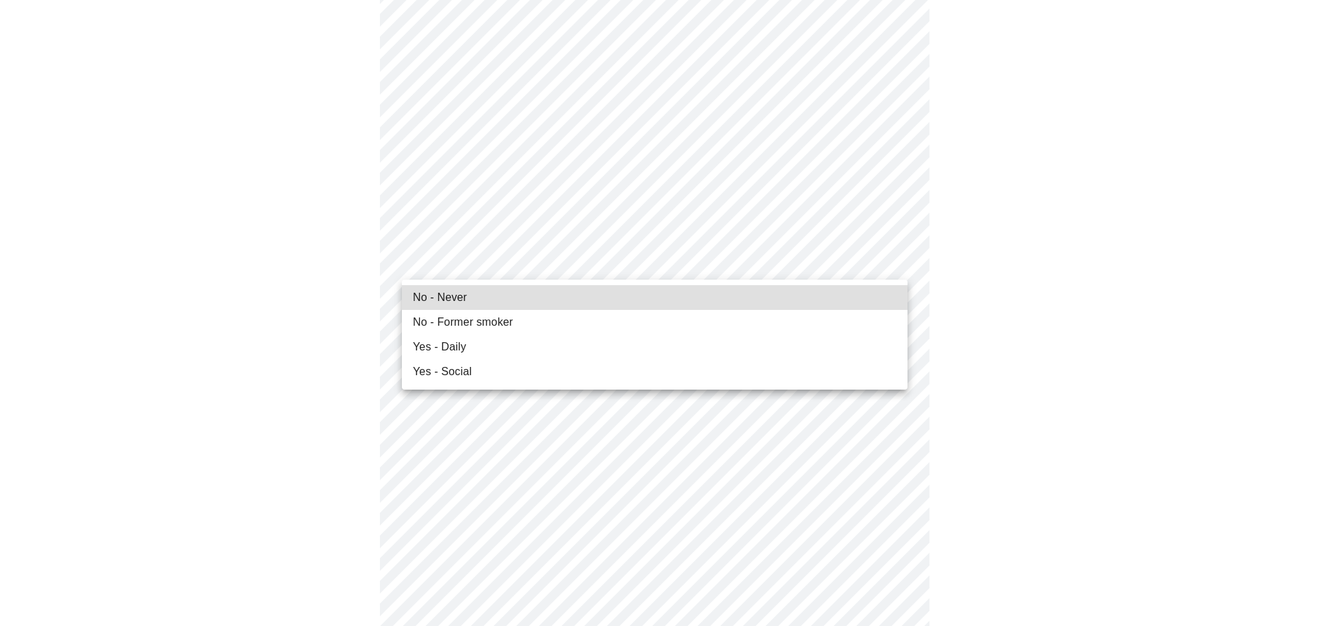
click at [697, 291] on li "No - Never" at bounding box center [654, 297] width 505 height 25
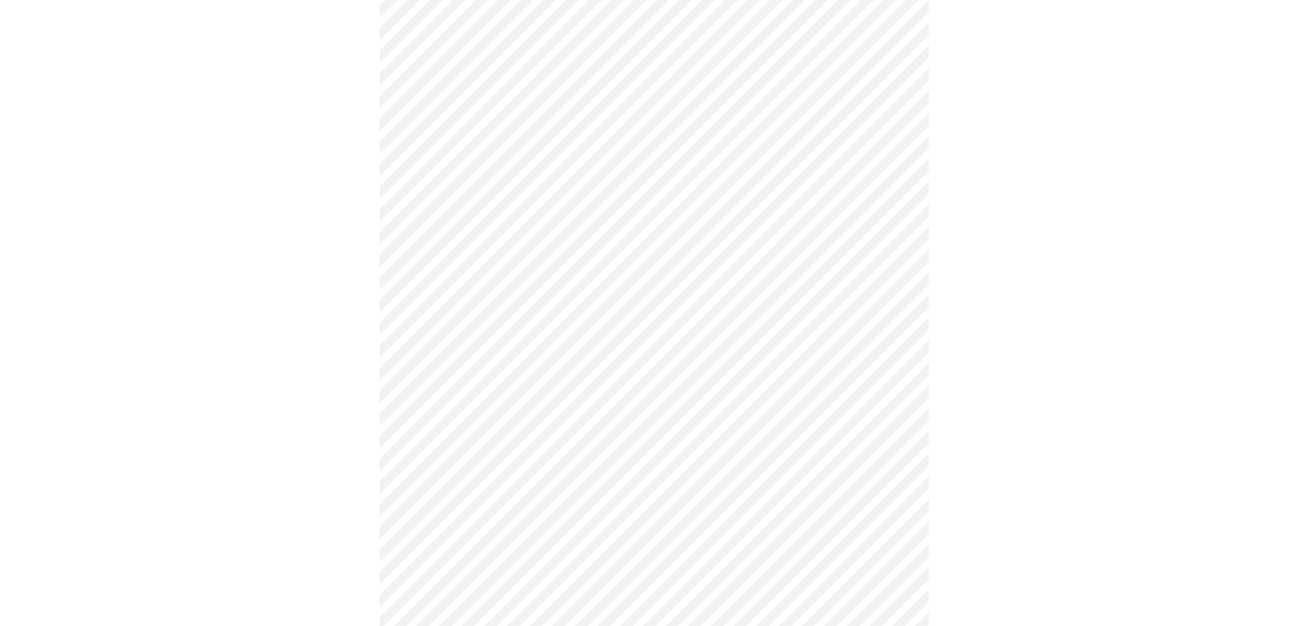
scroll to position [1099, 0]
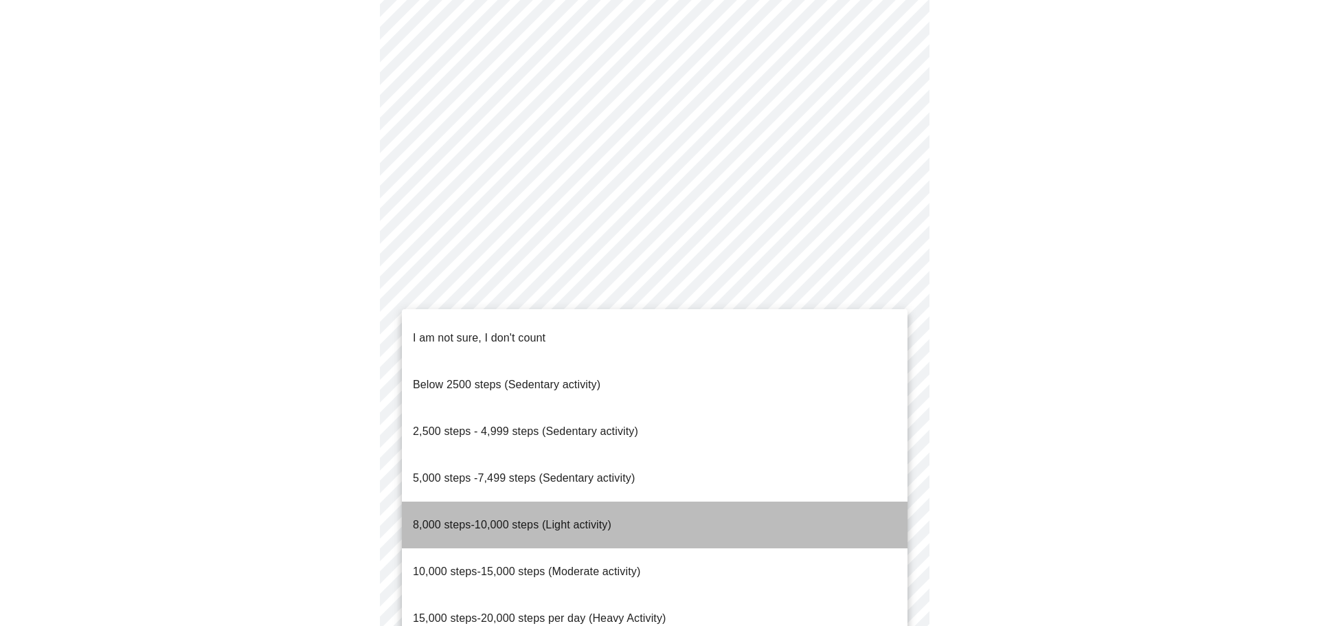
click at [772, 501] on li "8,000 steps-10,000 steps (Light activity)" at bounding box center [654, 524] width 505 height 47
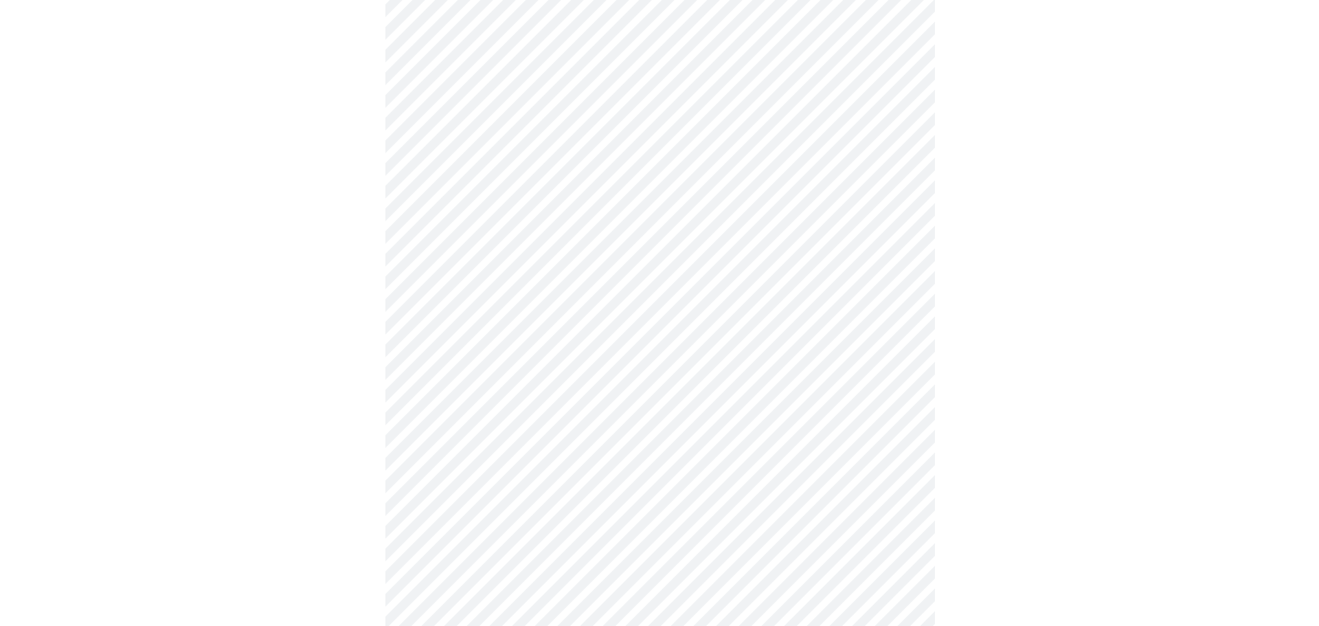
scroll to position [1165, 0]
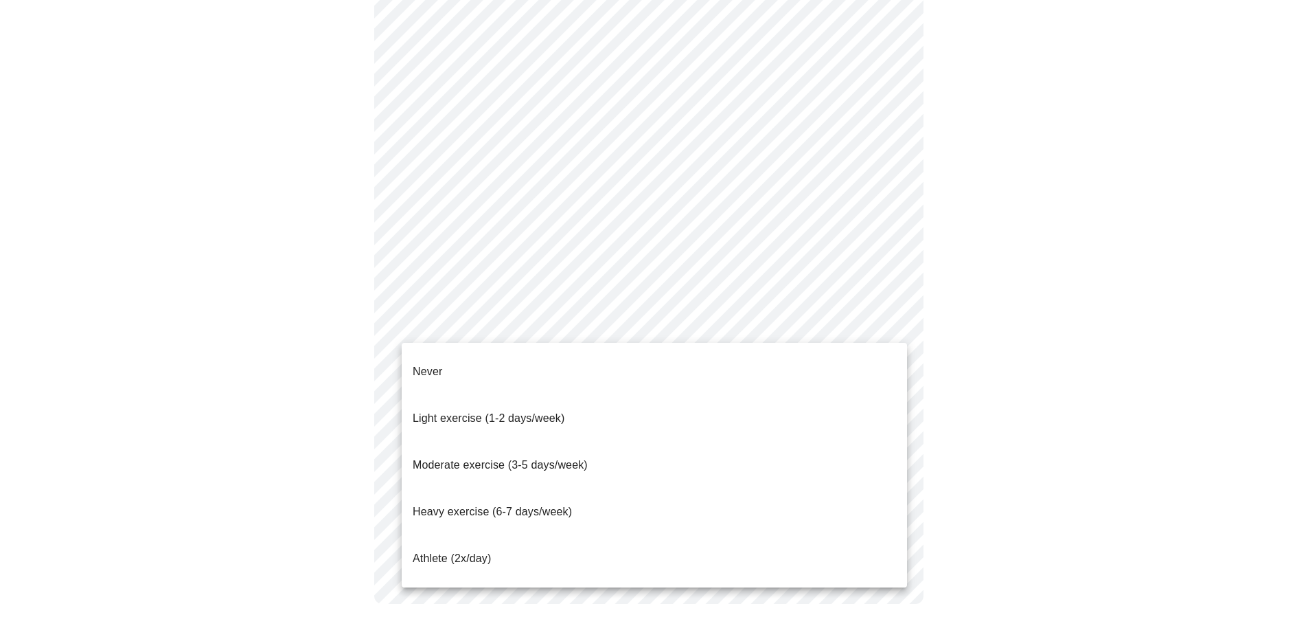
click at [559, 459] on span "Moderate exercise (3-5 days/week)" at bounding box center [500, 465] width 175 height 12
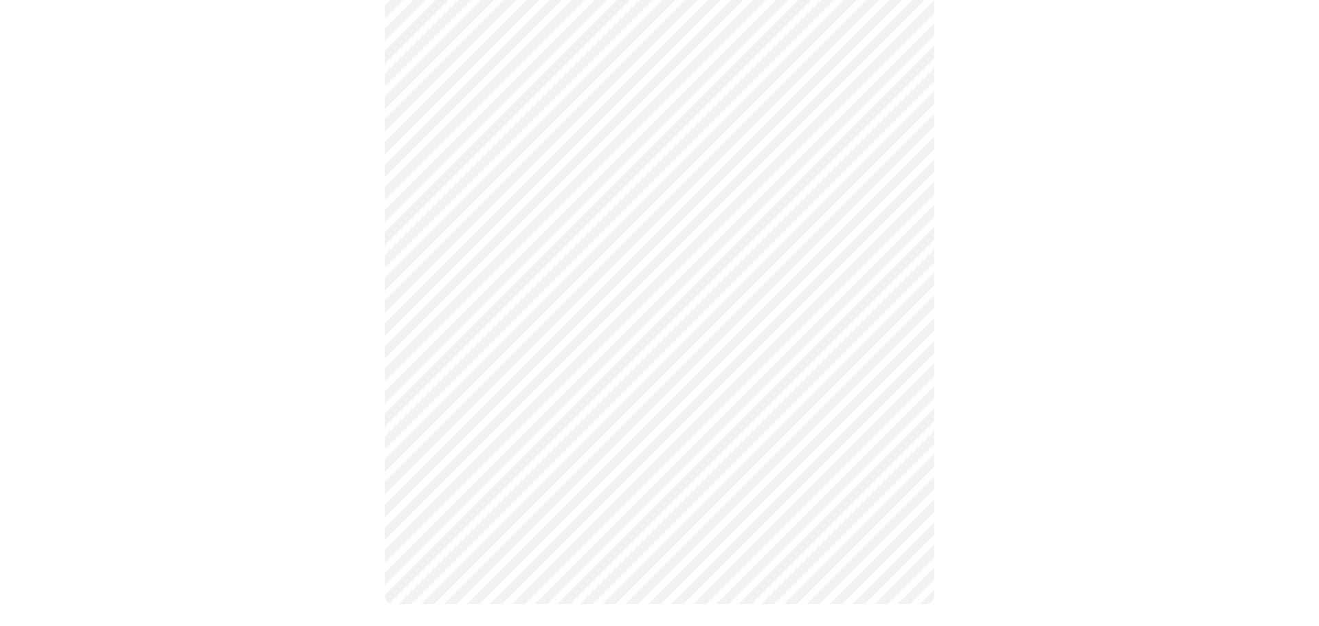
scroll to position [1157, 0]
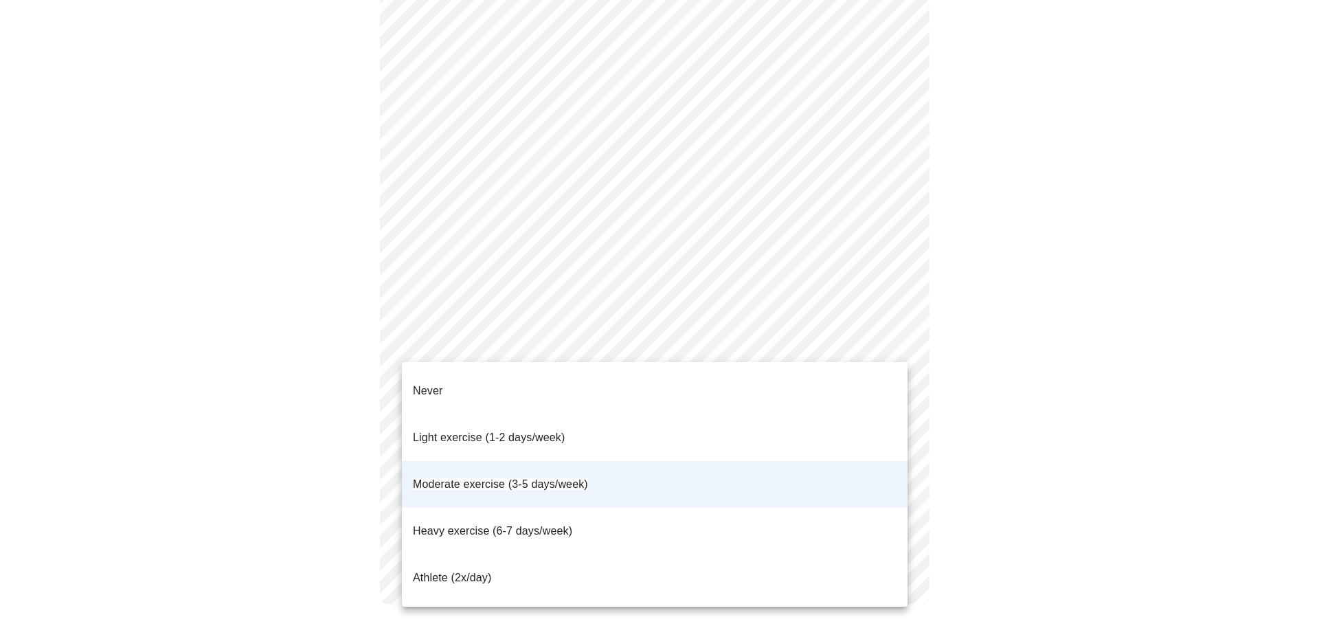
click at [576, 478] on span "Moderate exercise (3-5 days/week)" at bounding box center [500, 484] width 175 height 12
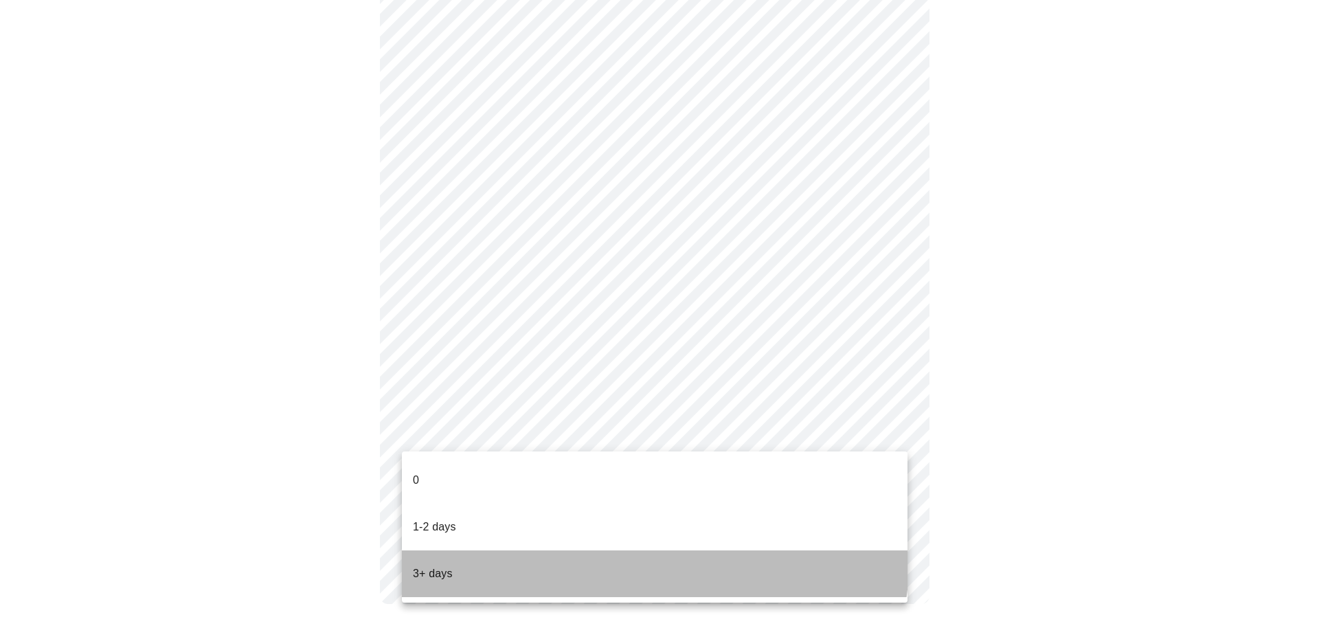
click at [618, 550] on li "3+ days" at bounding box center [654, 573] width 505 height 47
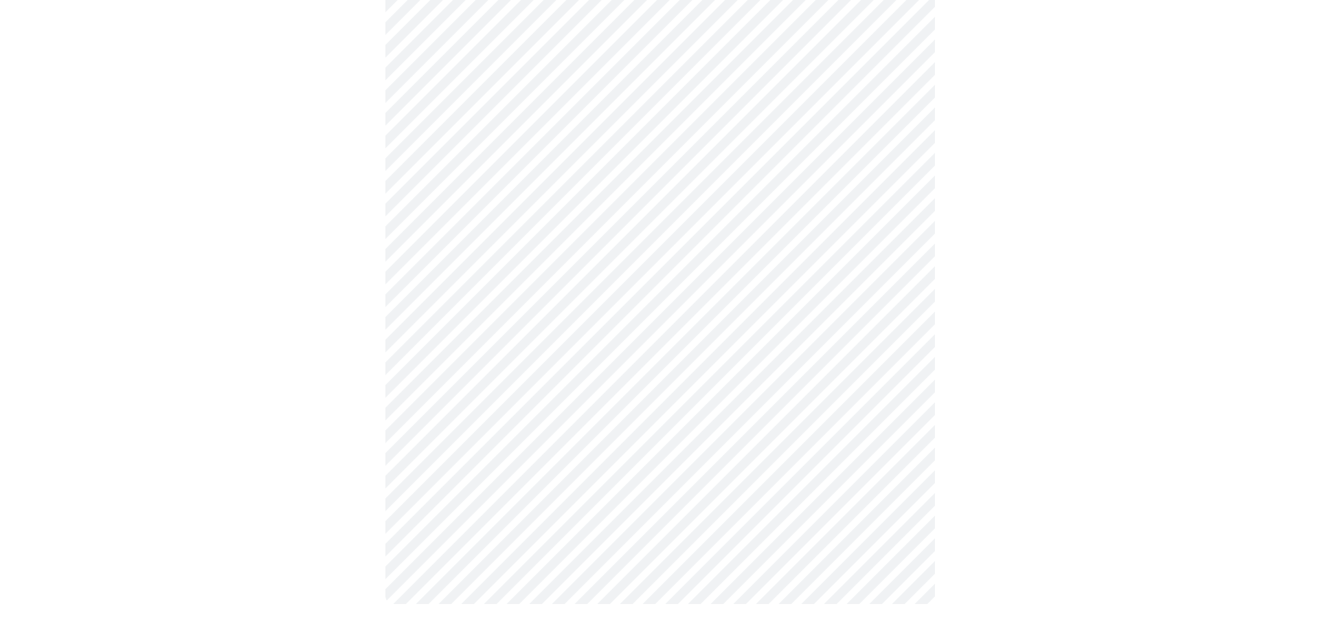
scroll to position [0, 0]
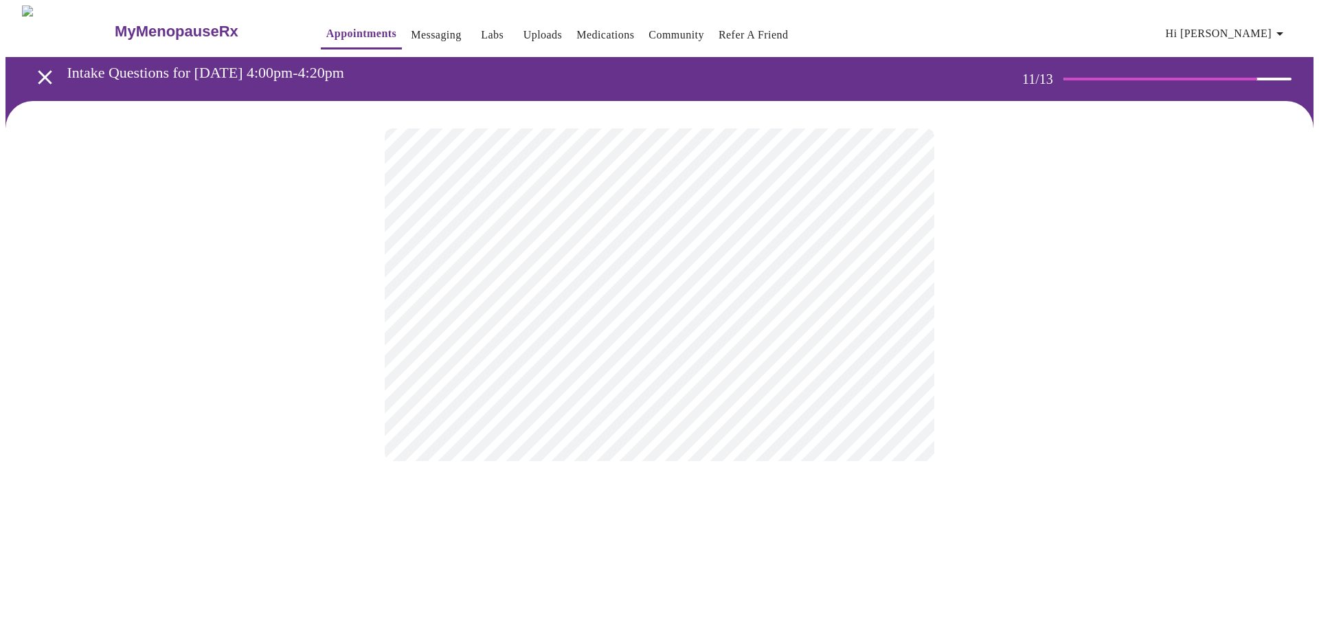
click at [1044, 345] on div at bounding box center [659, 294] width 1308 height 387
click at [733, 291] on body "MyMenopauseRx Appointments Messaging Labs Uploads Medications Community Refer a…" at bounding box center [659, 233] width 1308 height 457
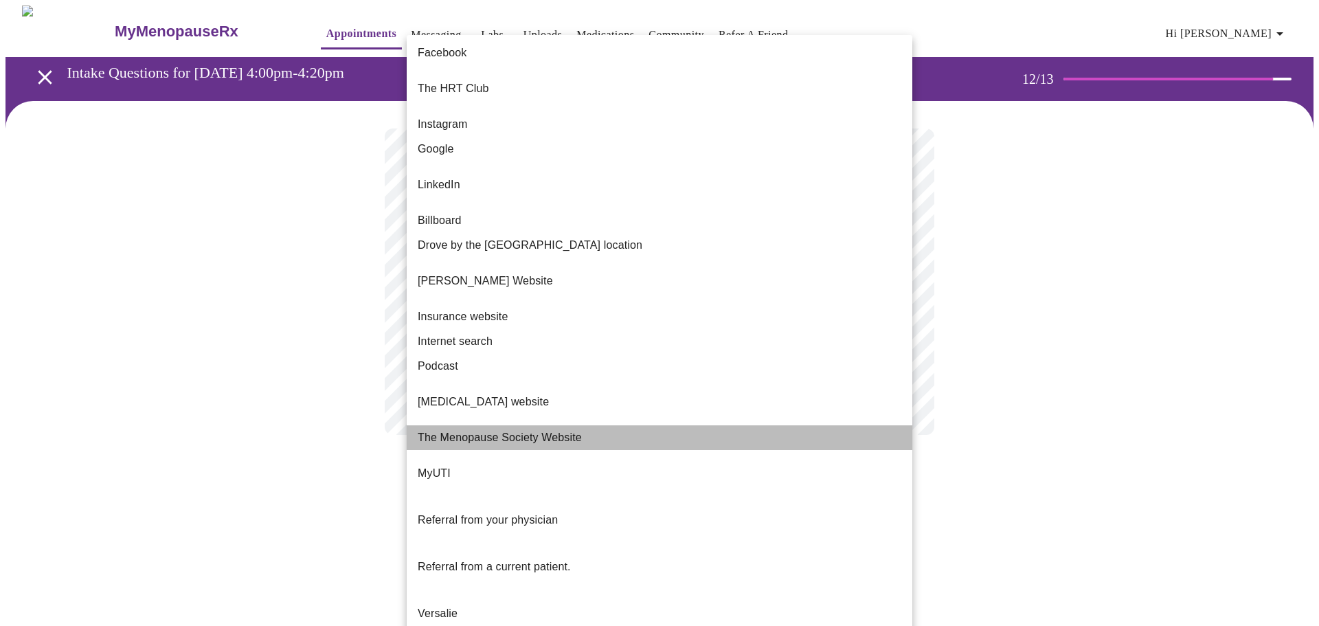
click at [699, 425] on li "The Menopause Society Website" at bounding box center [659, 437] width 505 height 25
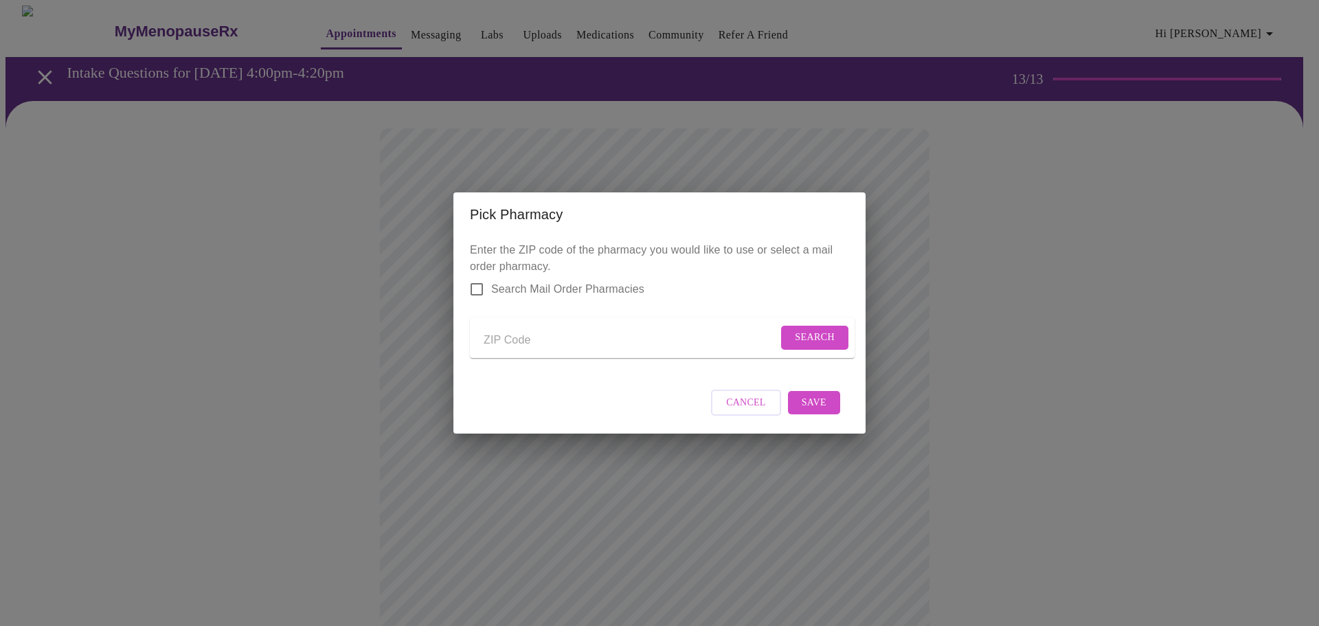
click at [547, 339] on input "Send a message to your care team" at bounding box center [630, 340] width 294 height 22
type input "60184"
click at [819, 337] on span "Search" at bounding box center [815, 337] width 40 height 17
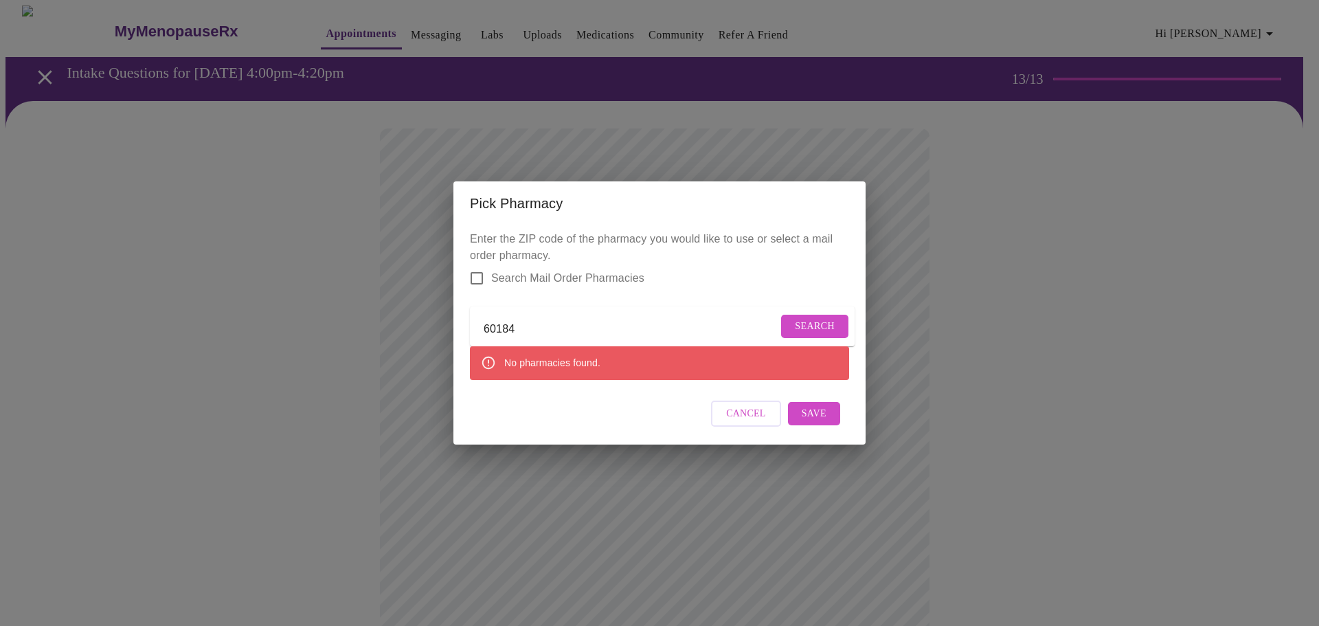
drag, startPoint x: 536, startPoint y: 325, endPoint x: 479, endPoint y: 326, distance: 57.0
click at [479, 326] on form "60184 Search" at bounding box center [662, 326] width 385 height 41
click at [506, 322] on input "Send a message to your care team" at bounding box center [630, 329] width 294 height 22
paste input "60174"
type input "60174"
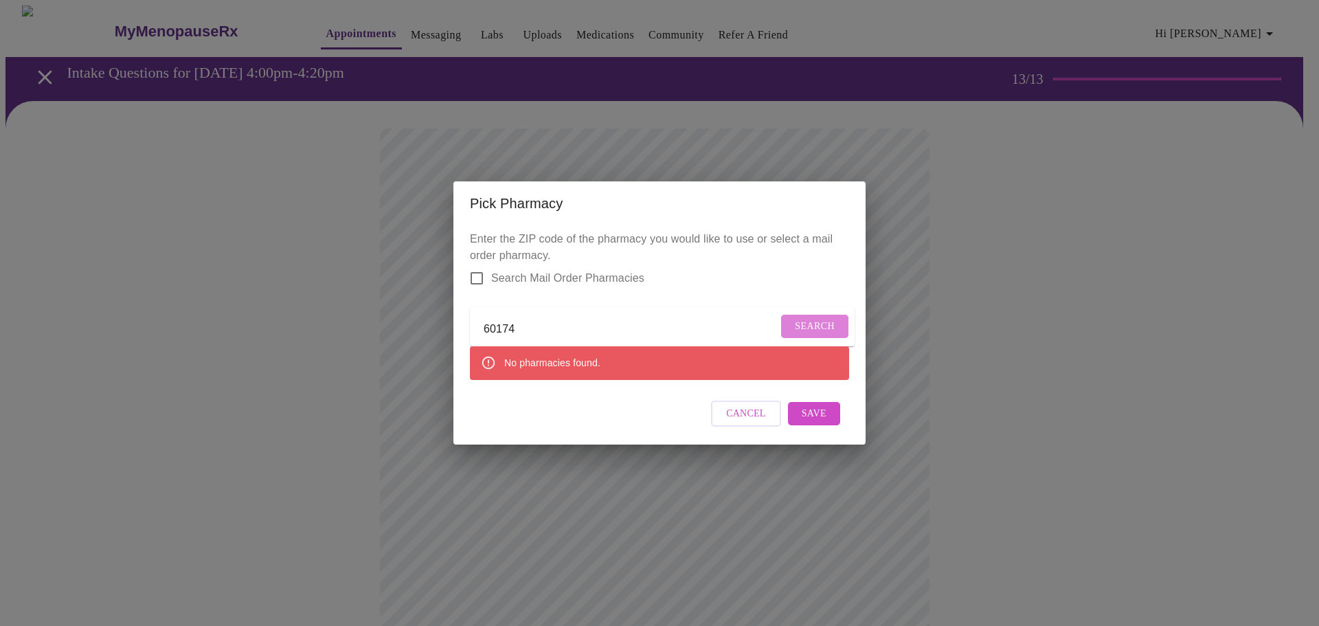
click at [810, 318] on span "Search" at bounding box center [815, 326] width 40 height 17
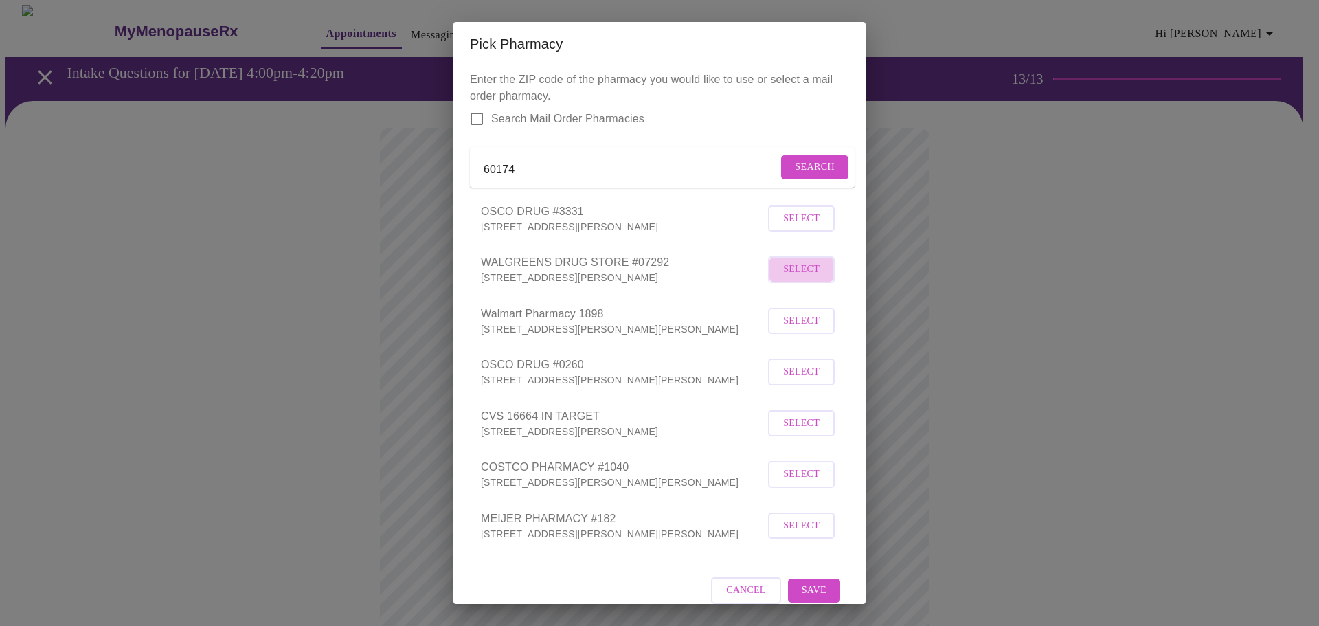
click at [814, 283] on button "Select" at bounding box center [801, 269] width 67 height 27
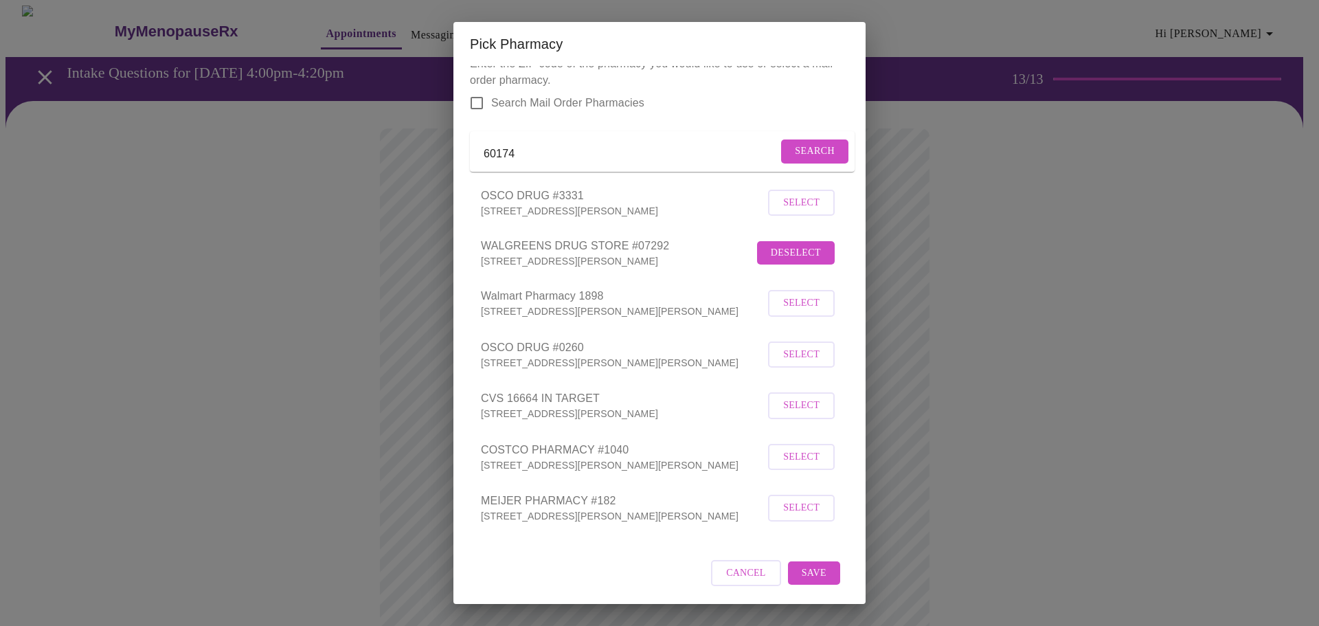
click at [815, 575] on span "Save" at bounding box center [813, 573] width 25 height 17
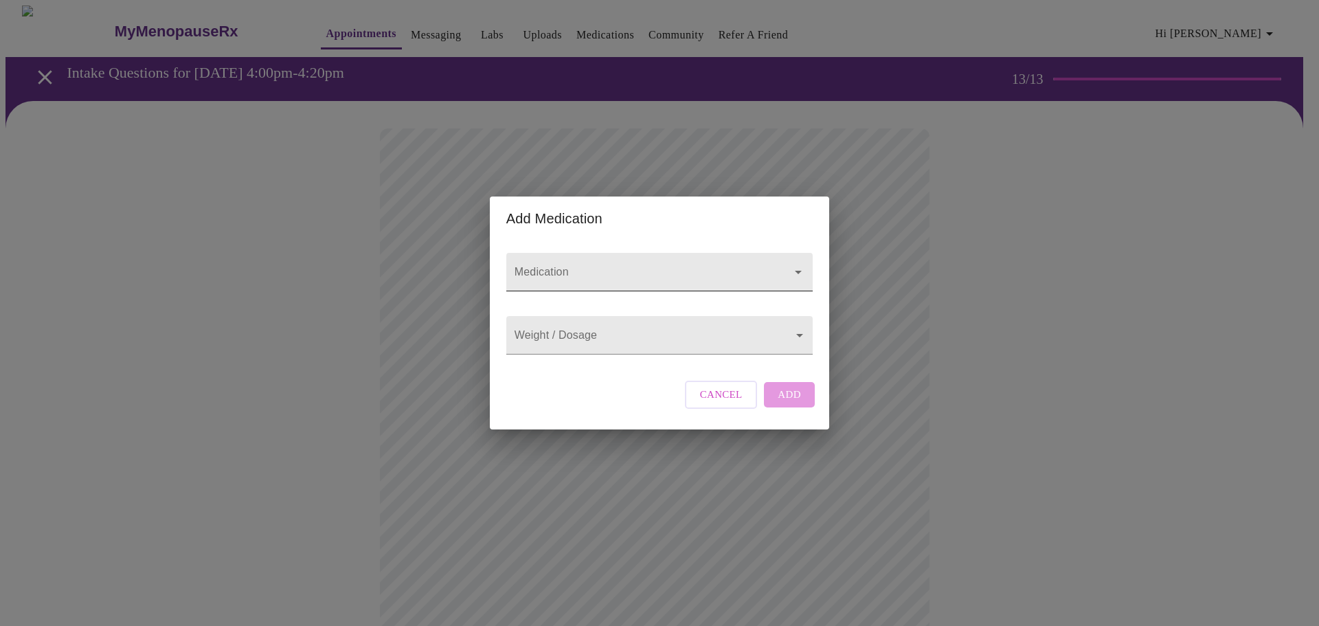
click at [621, 266] on input "Medication" at bounding box center [640, 278] width 256 height 25
click at [668, 218] on div "Add Medication" at bounding box center [659, 218] width 339 height 44
click at [671, 266] on input "Medication" at bounding box center [640, 278] width 256 height 25
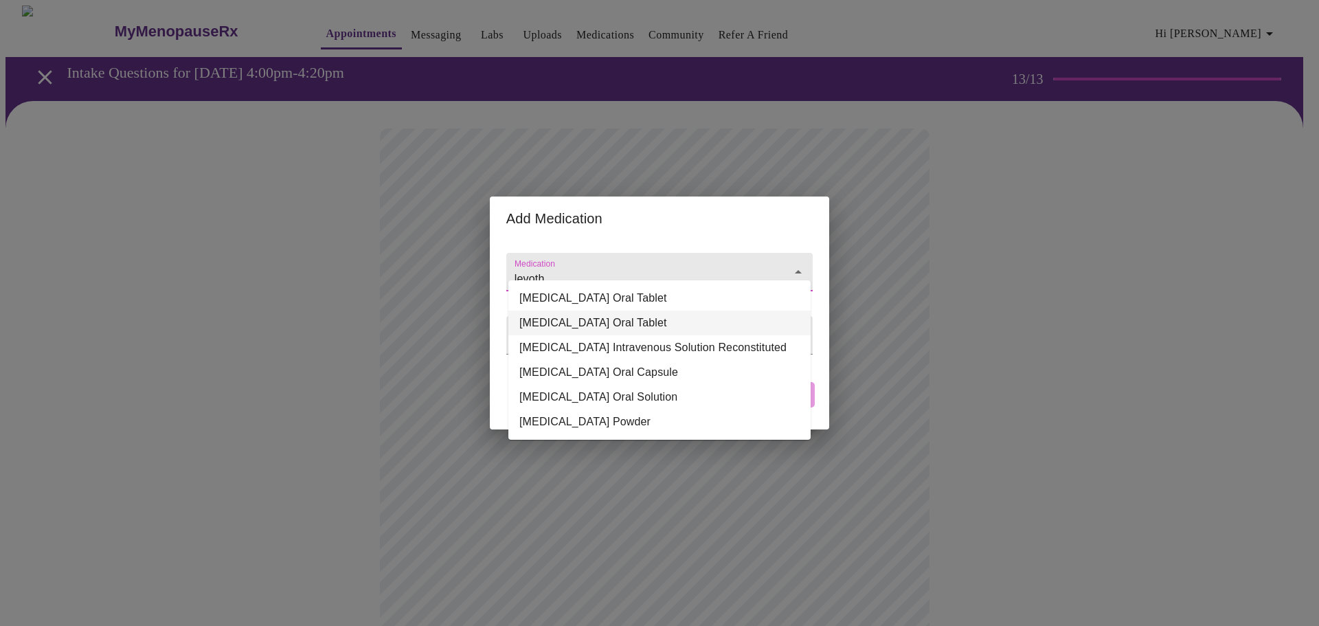
click at [650, 323] on li "[MEDICAL_DATA] Oral Tablet" at bounding box center [659, 322] width 302 height 25
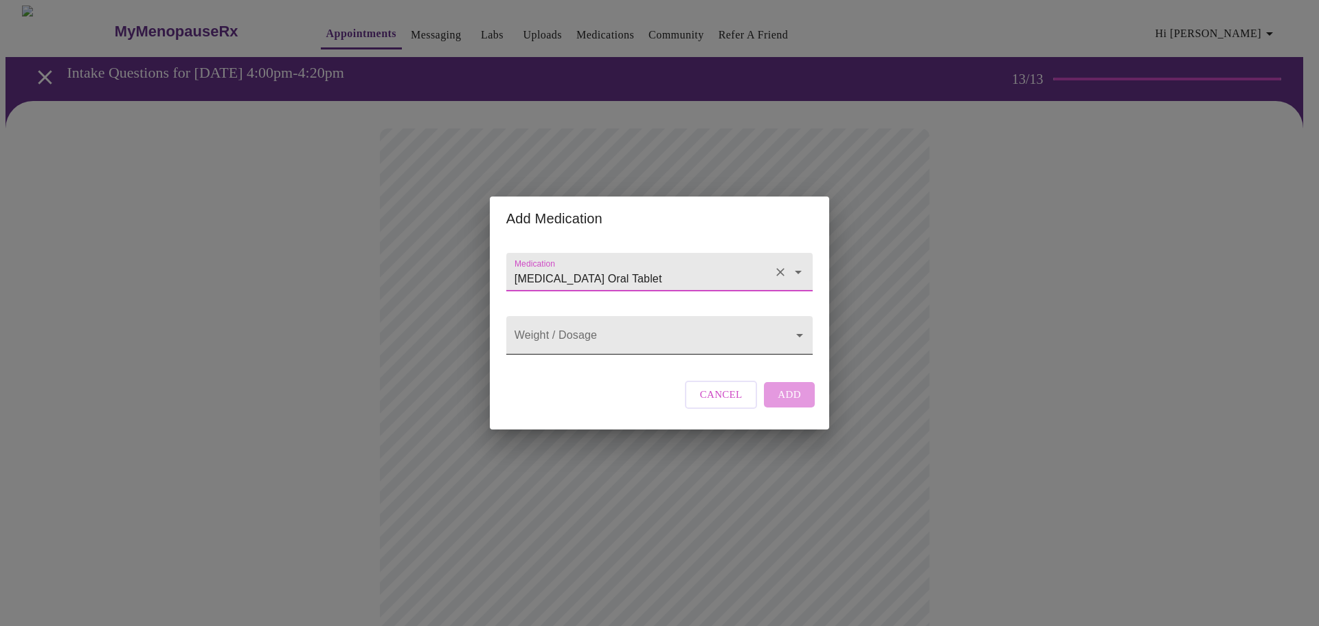
type input "[MEDICAL_DATA] Oral Tablet"
click at [650, 329] on body "MyMenopauseRx Appointments Messaging Labs Uploads Medications Community Refer a…" at bounding box center [659, 521] width 1308 height 1033
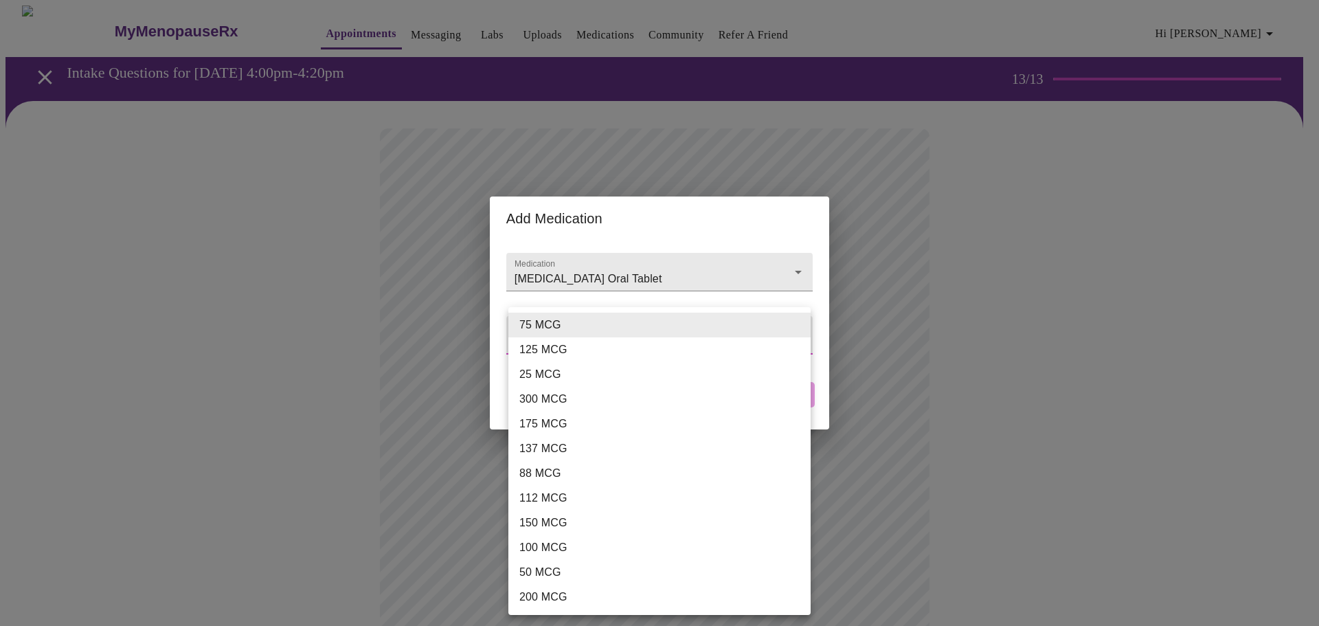
click at [579, 580] on li "50 MCG" at bounding box center [659, 572] width 302 height 25
type input "50 MCG"
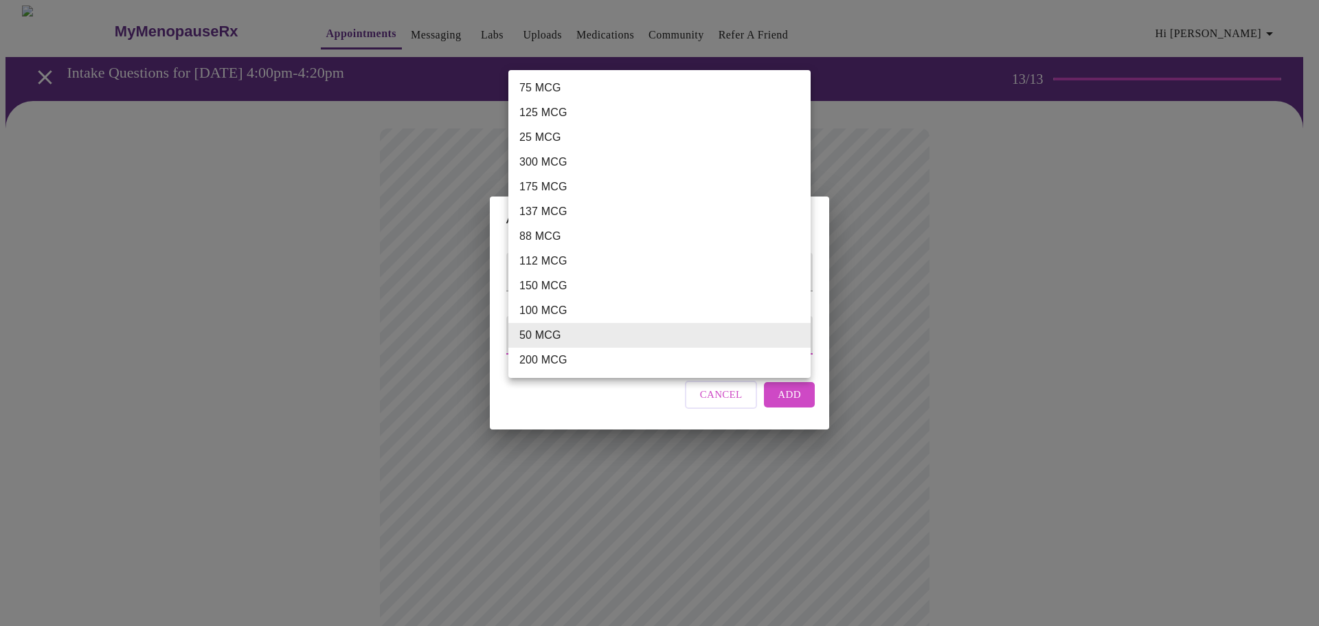
click at [611, 344] on body "MyMenopauseRx Appointments Messaging Labs Uploads Medications Community Refer a…" at bounding box center [659, 521] width 1308 height 1033
click at [611, 344] on li "50 MCG" at bounding box center [659, 335] width 302 height 25
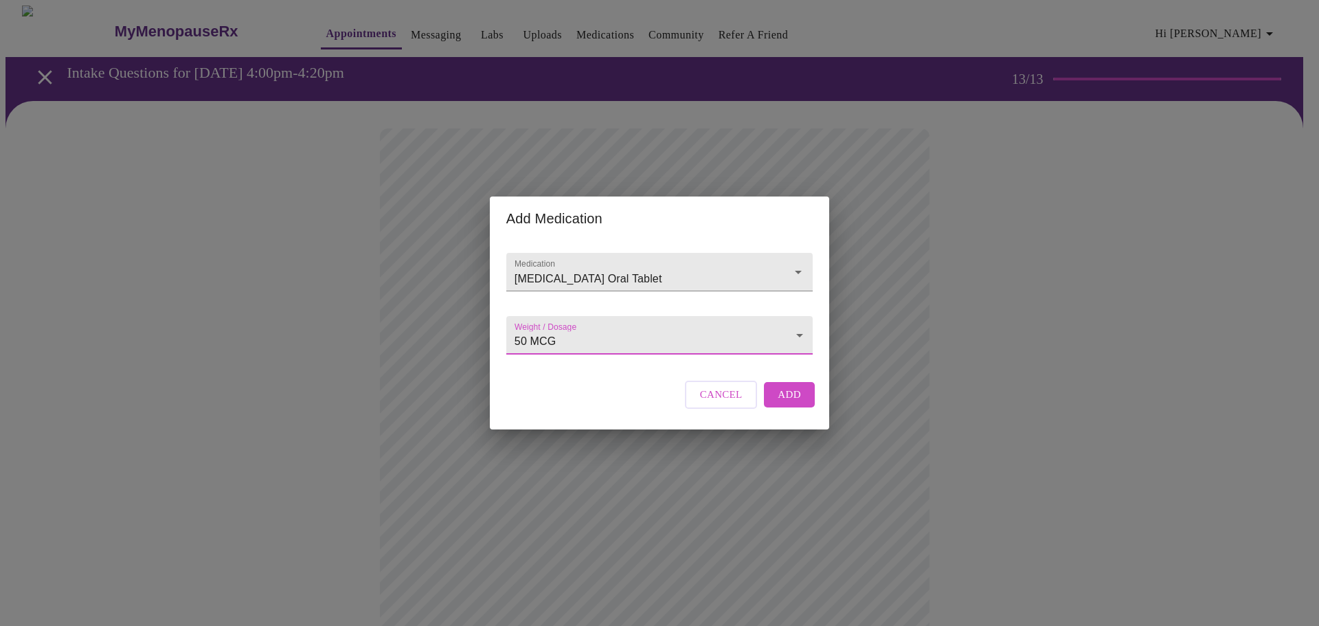
click at [790, 403] on span "Add" at bounding box center [788, 394] width 23 height 18
click at [562, 267] on input "Medication" at bounding box center [640, 278] width 256 height 25
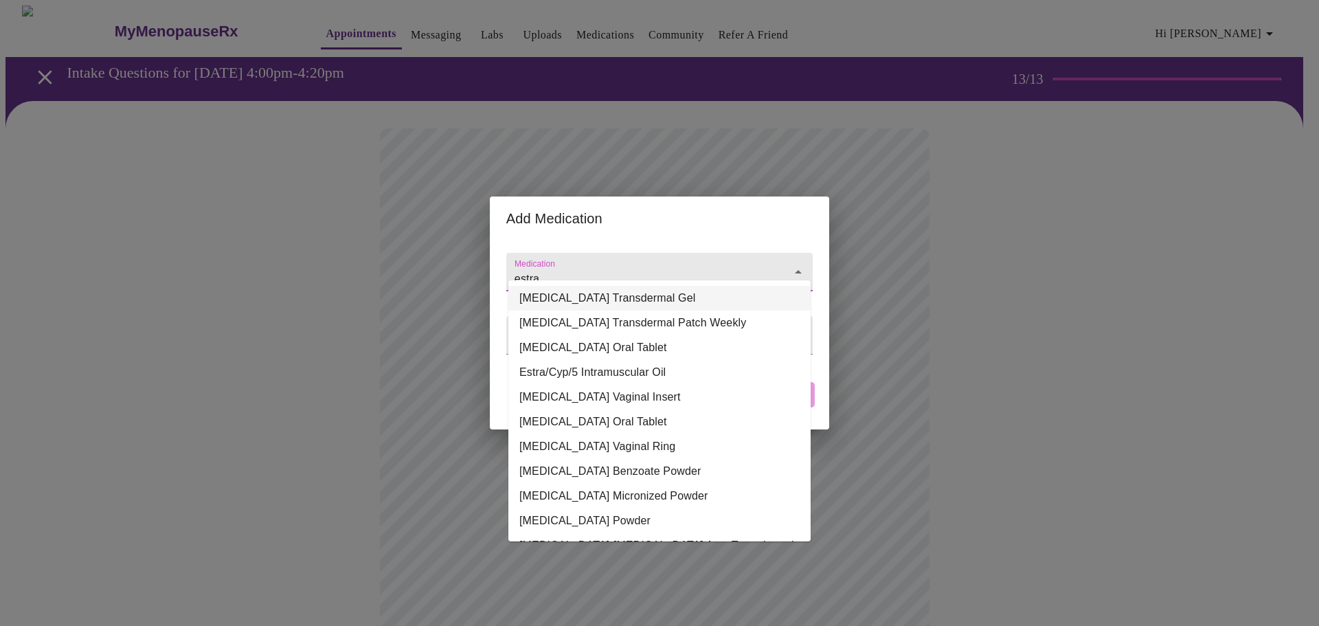
click at [647, 297] on li "[MEDICAL_DATA] Transdermal Gel" at bounding box center [659, 298] width 302 height 25
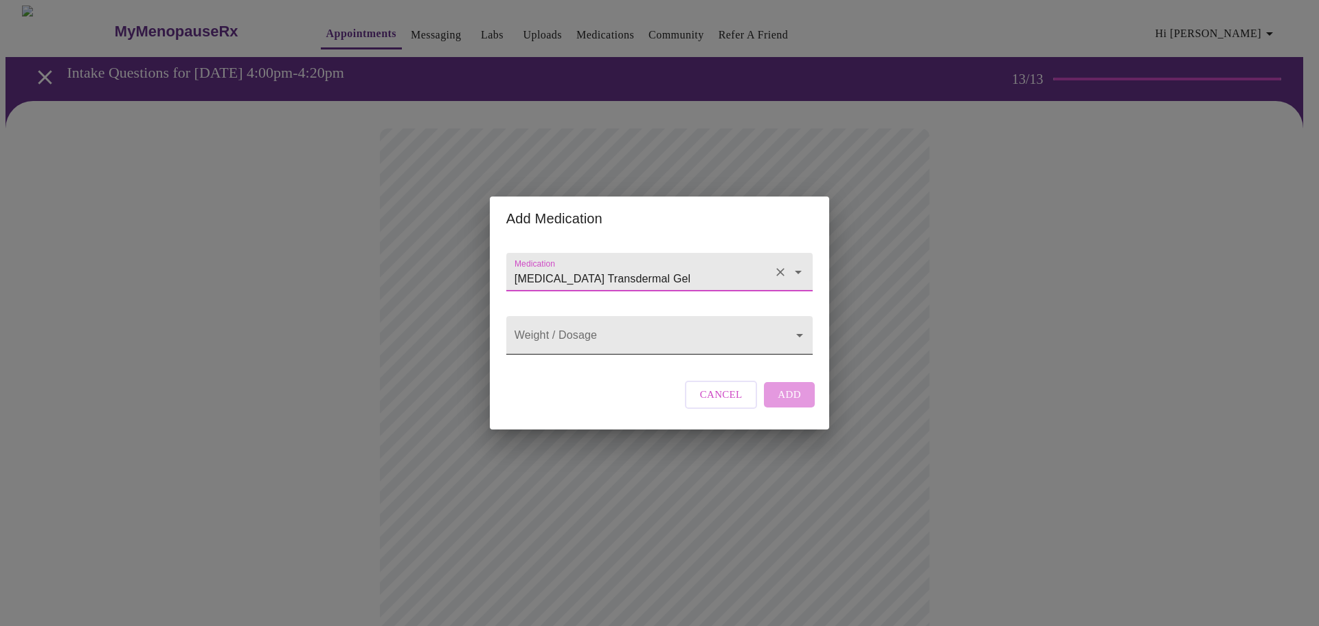
type input "[MEDICAL_DATA] Transdermal Gel"
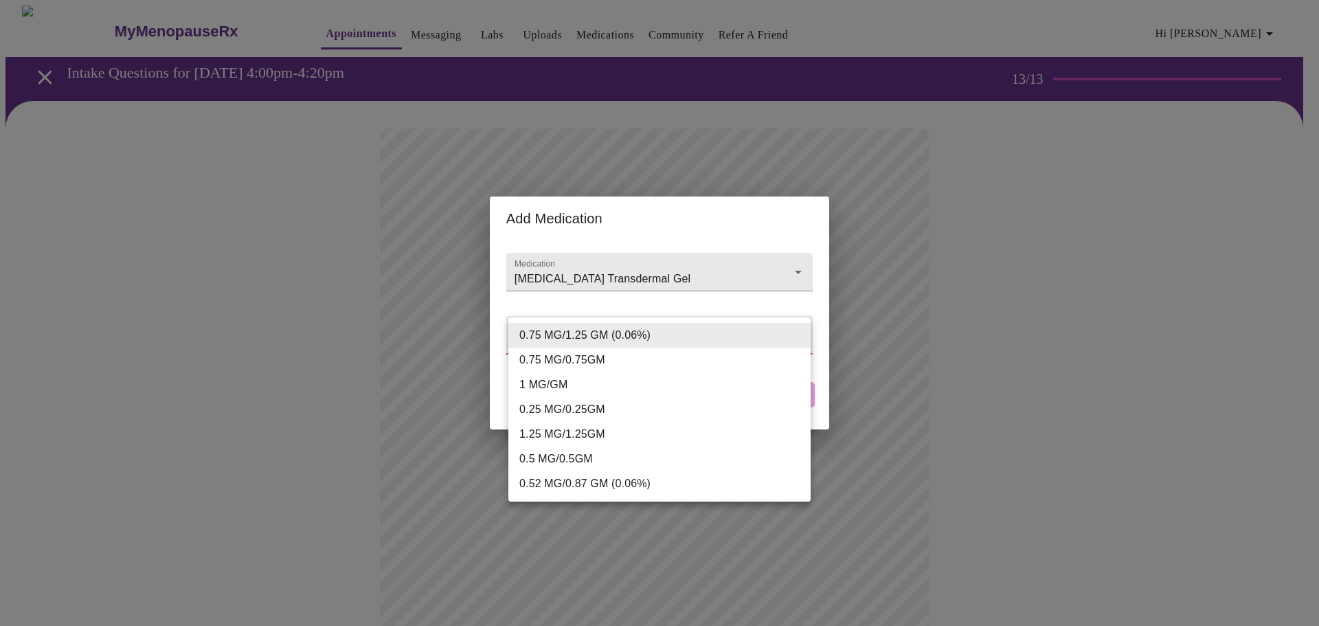
click at [662, 341] on body "MyMenopauseRx Appointments Messaging Labs Uploads Medications Community Refer a…" at bounding box center [659, 536] width 1308 height 1063
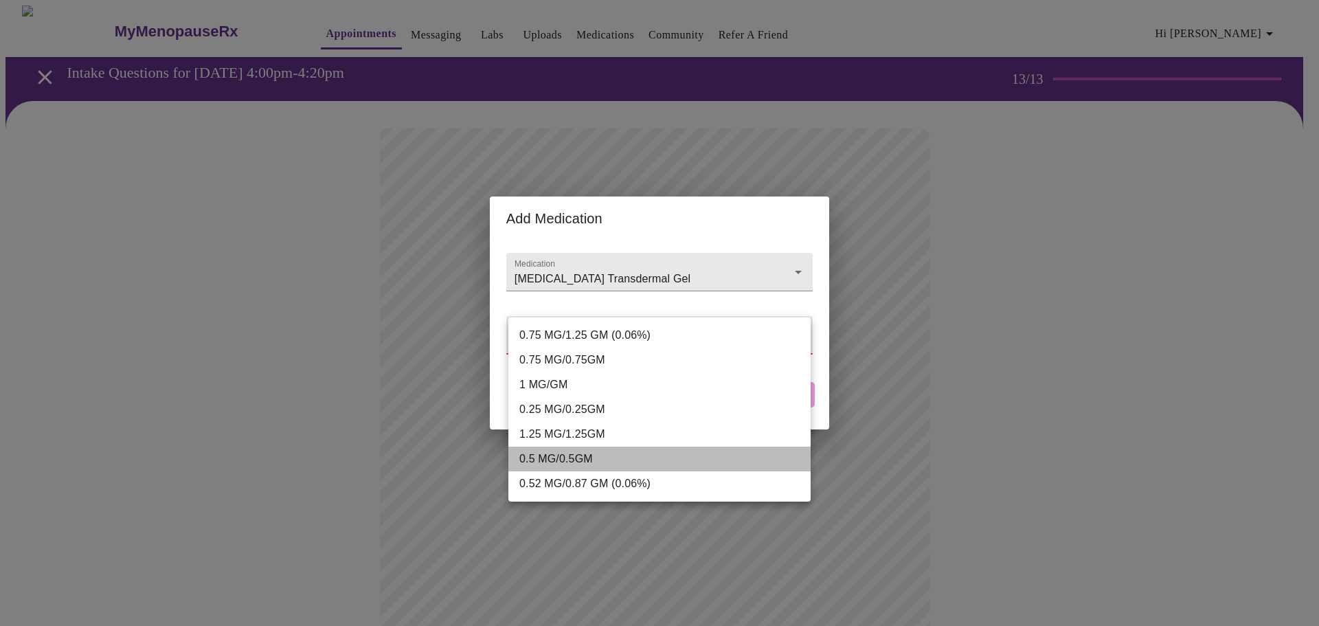
click at [564, 458] on li "0.5 MG/0.5GM" at bounding box center [659, 458] width 302 height 25
type input "0.5 MG/0.5GM"
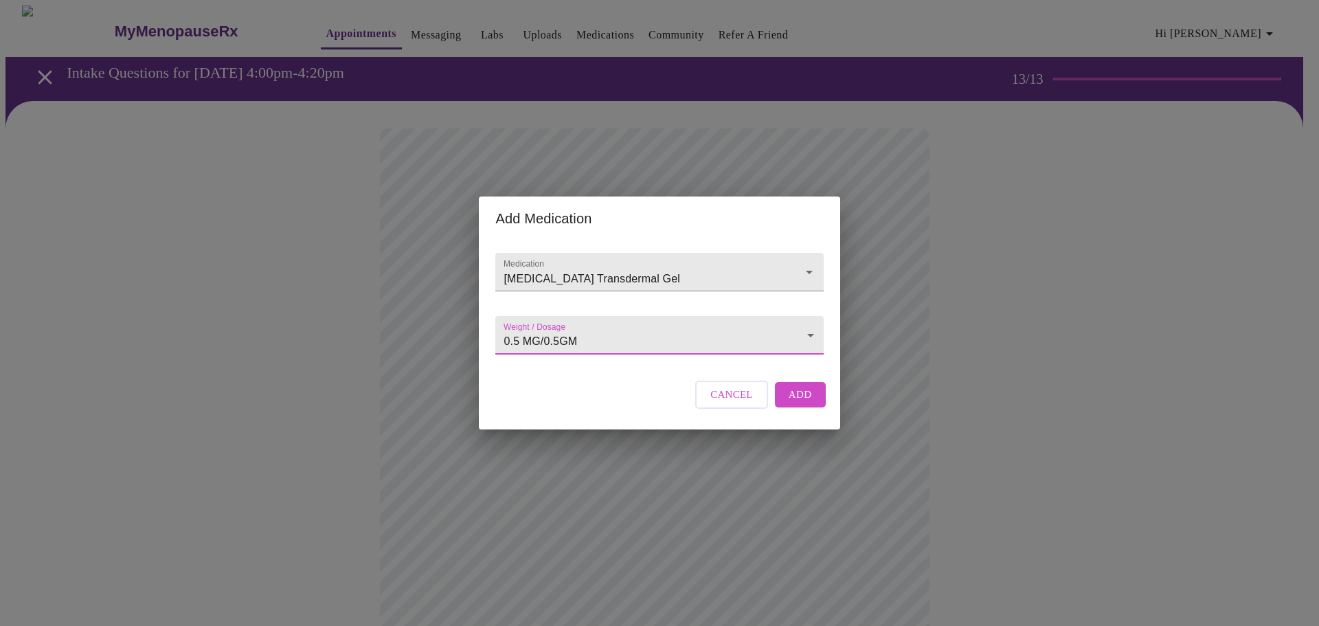
click at [800, 403] on span "Add" at bounding box center [799, 394] width 23 height 18
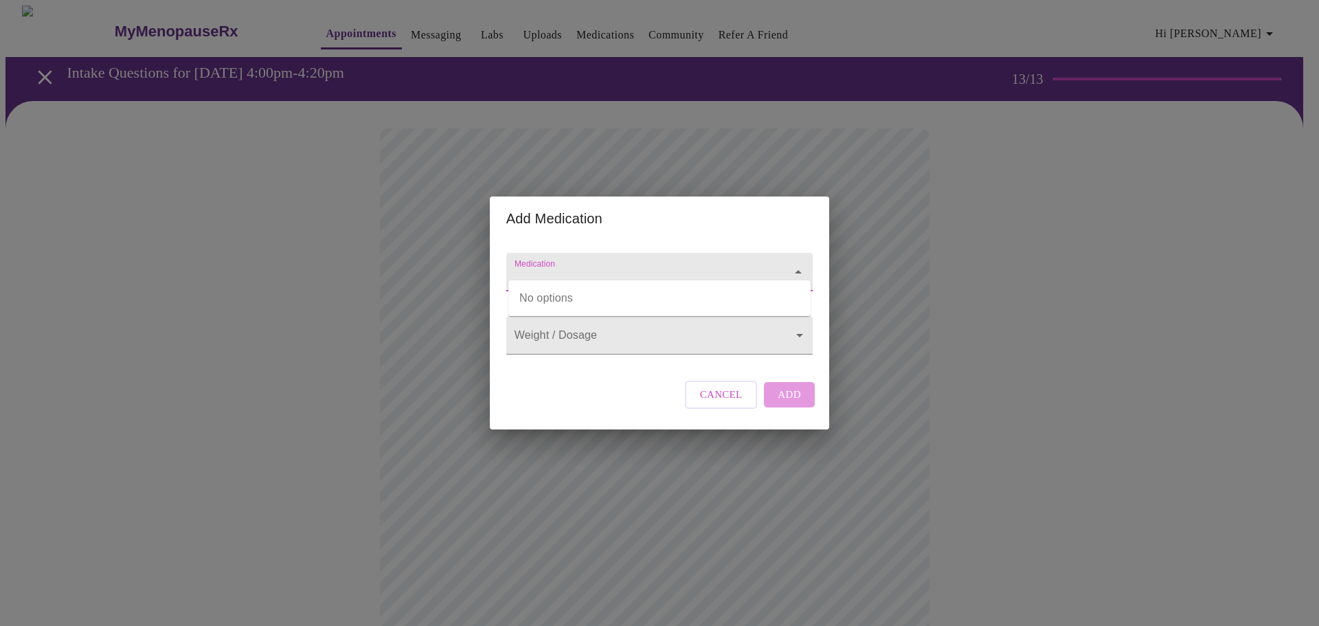
click at [644, 266] on input "Medication" at bounding box center [640, 278] width 256 height 25
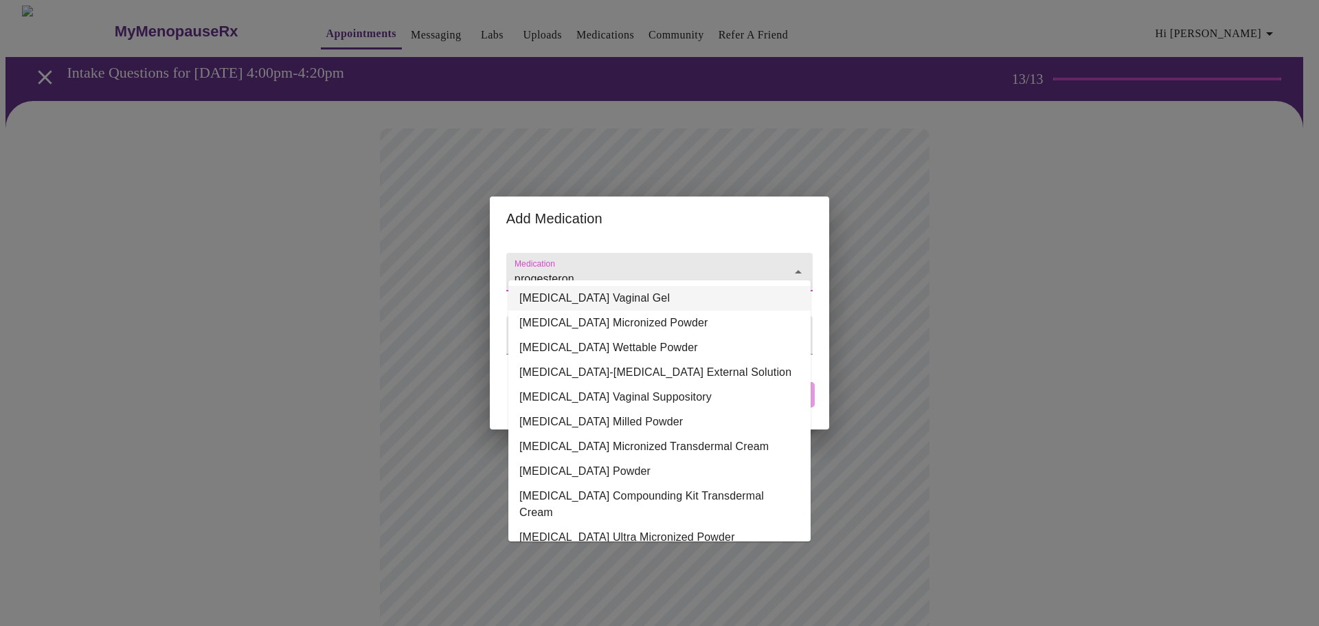
click at [627, 305] on li "[MEDICAL_DATA] Vaginal Gel" at bounding box center [659, 298] width 302 height 25
click at [652, 268] on input "[MEDICAL_DATA] Vaginal Gel" at bounding box center [640, 278] width 256 height 25
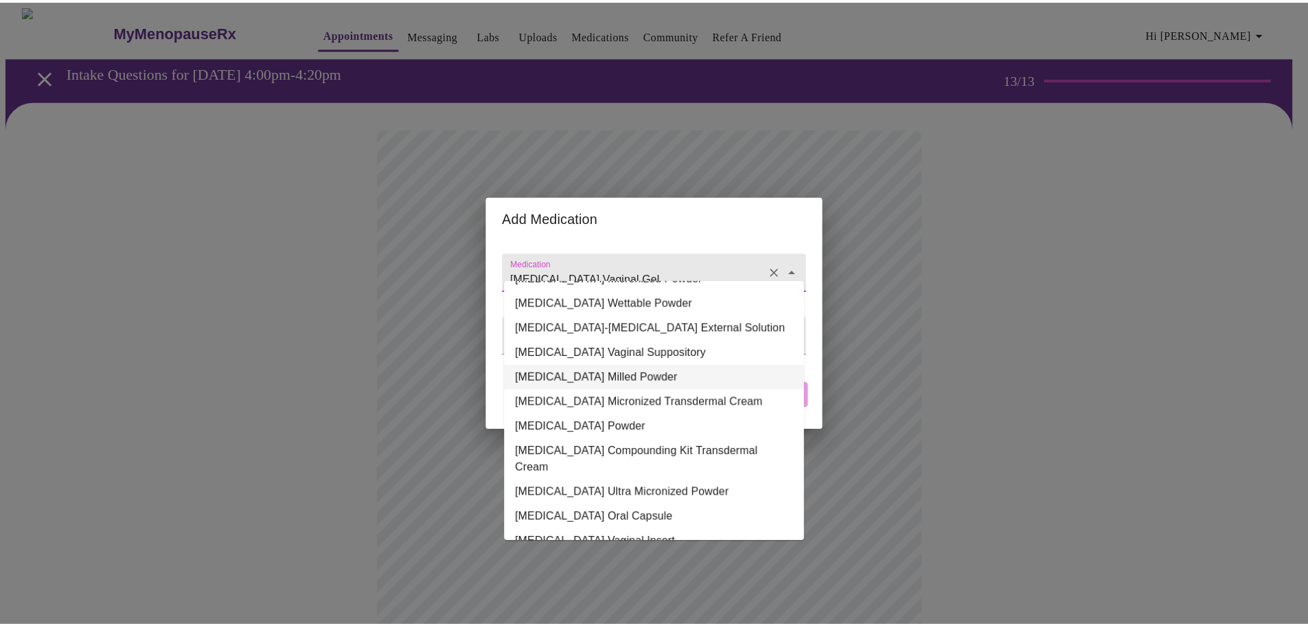
scroll to position [69, 0]
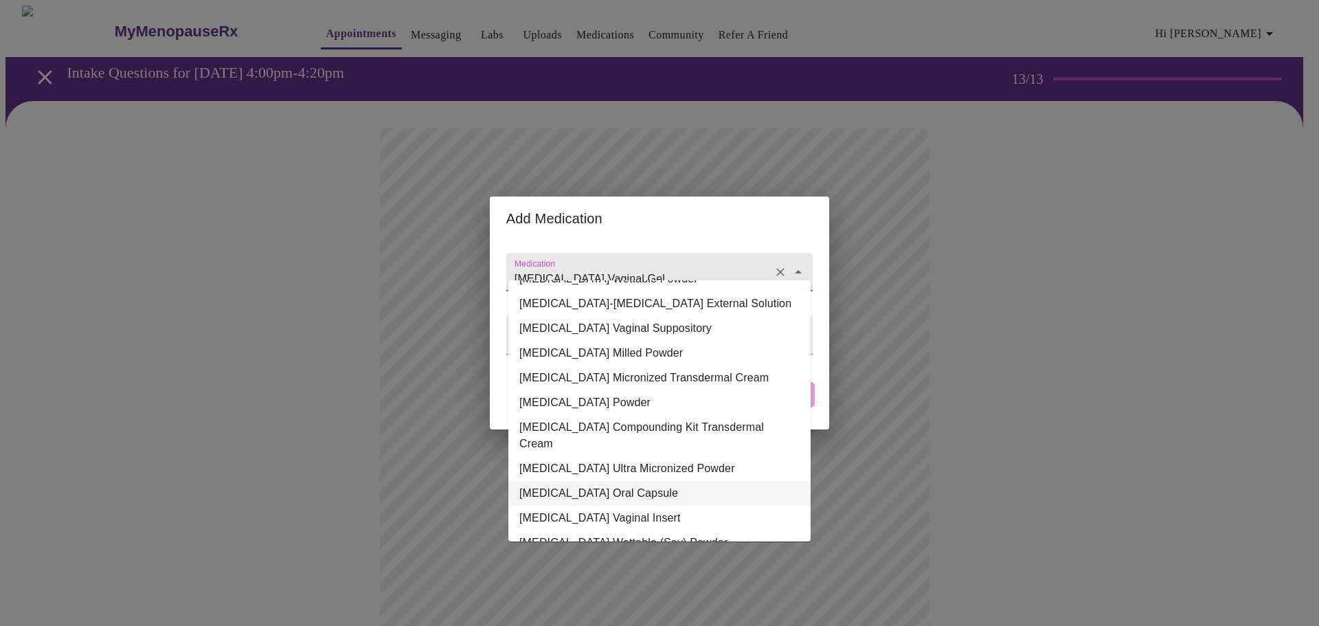
click at [630, 481] on li "[MEDICAL_DATA] Oral Capsule" at bounding box center [659, 493] width 302 height 25
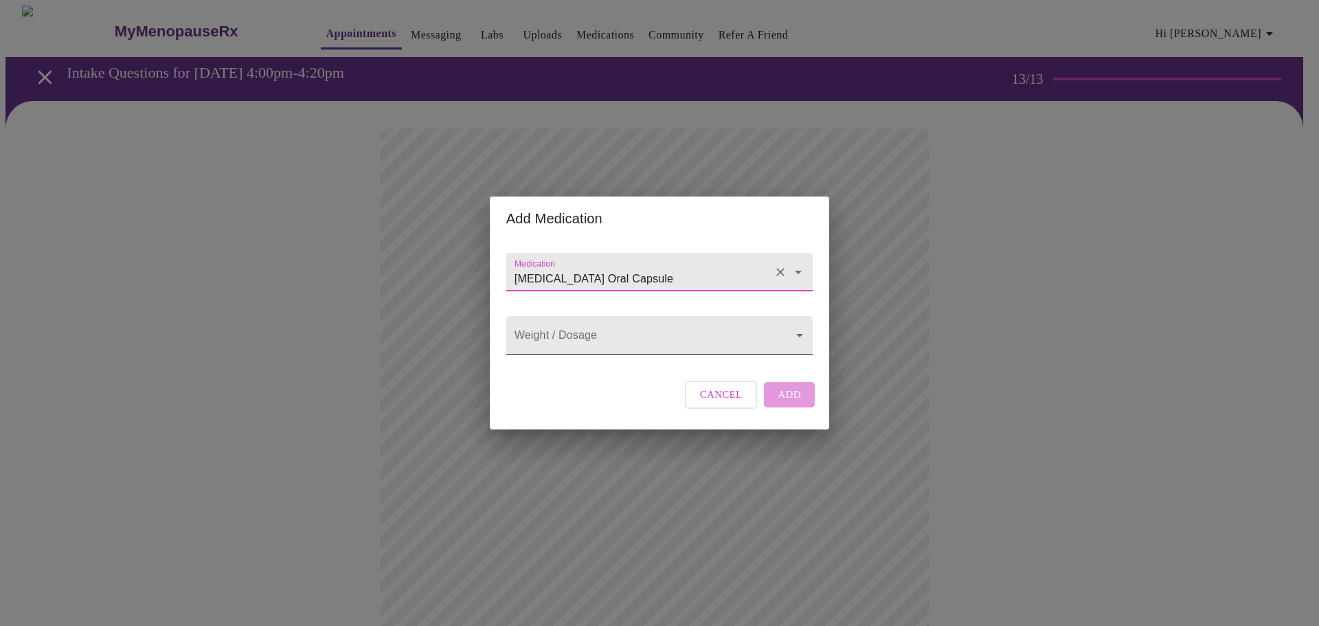
type input "[MEDICAL_DATA] Oral Capsule"
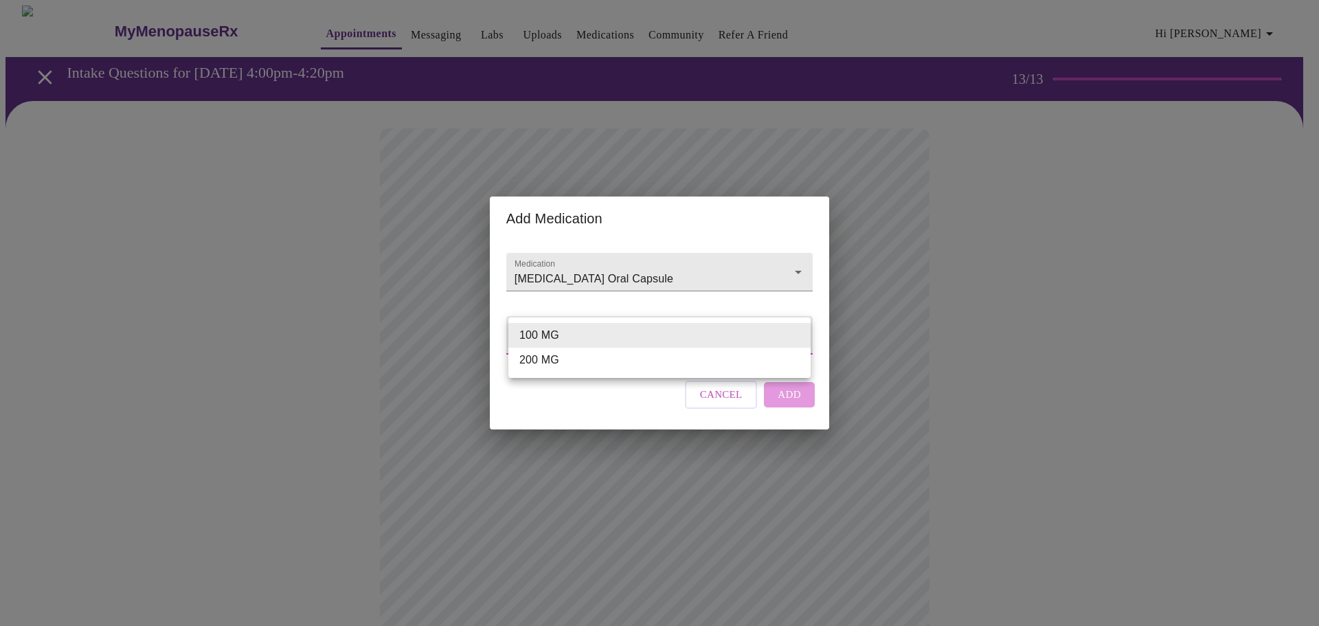
click at [619, 330] on body "MyMenopauseRx Appointments Messaging Labs Uploads Medications Community Refer a…" at bounding box center [659, 562] width 1308 height 1114
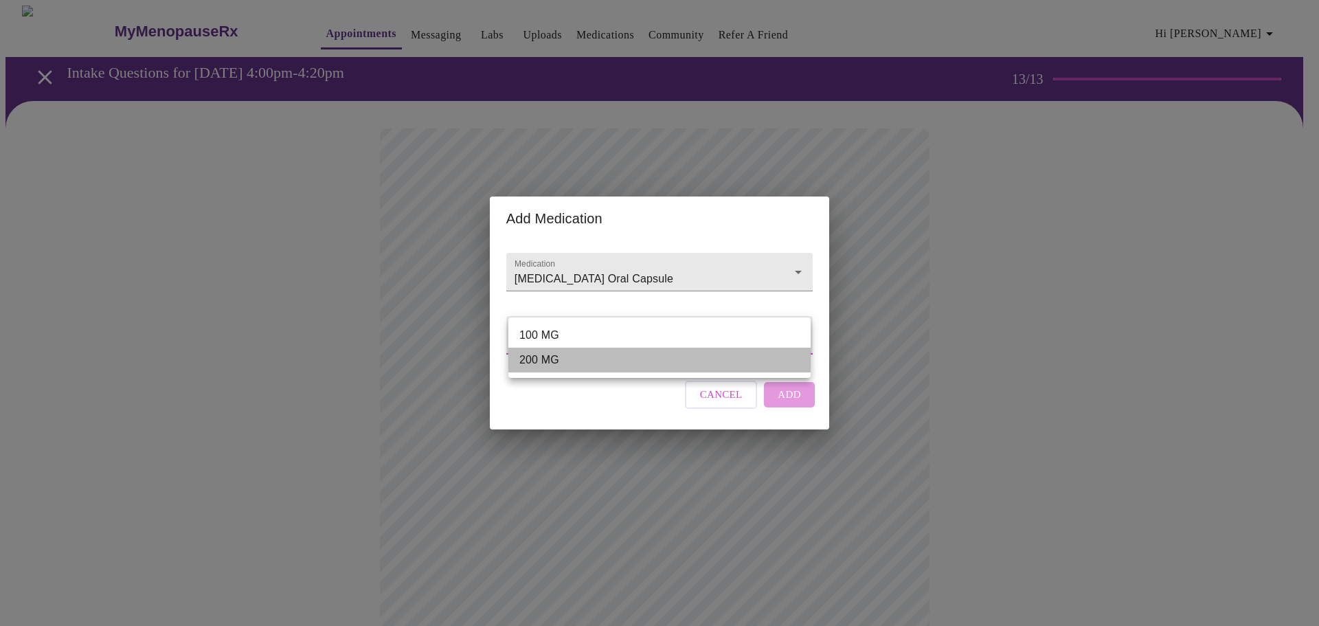
click at [591, 365] on li "200 MG" at bounding box center [659, 360] width 302 height 25
type input "200 MG"
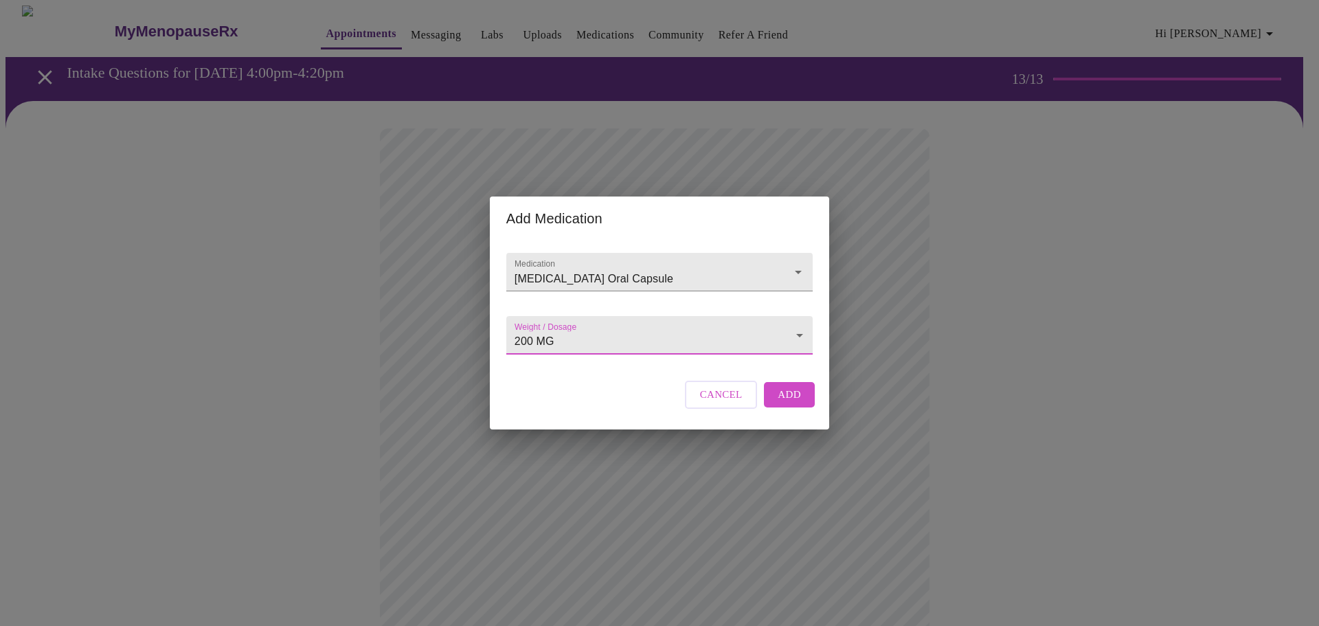
click at [788, 403] on span "Add" at bounding box center [788, 394] width 23 height 18
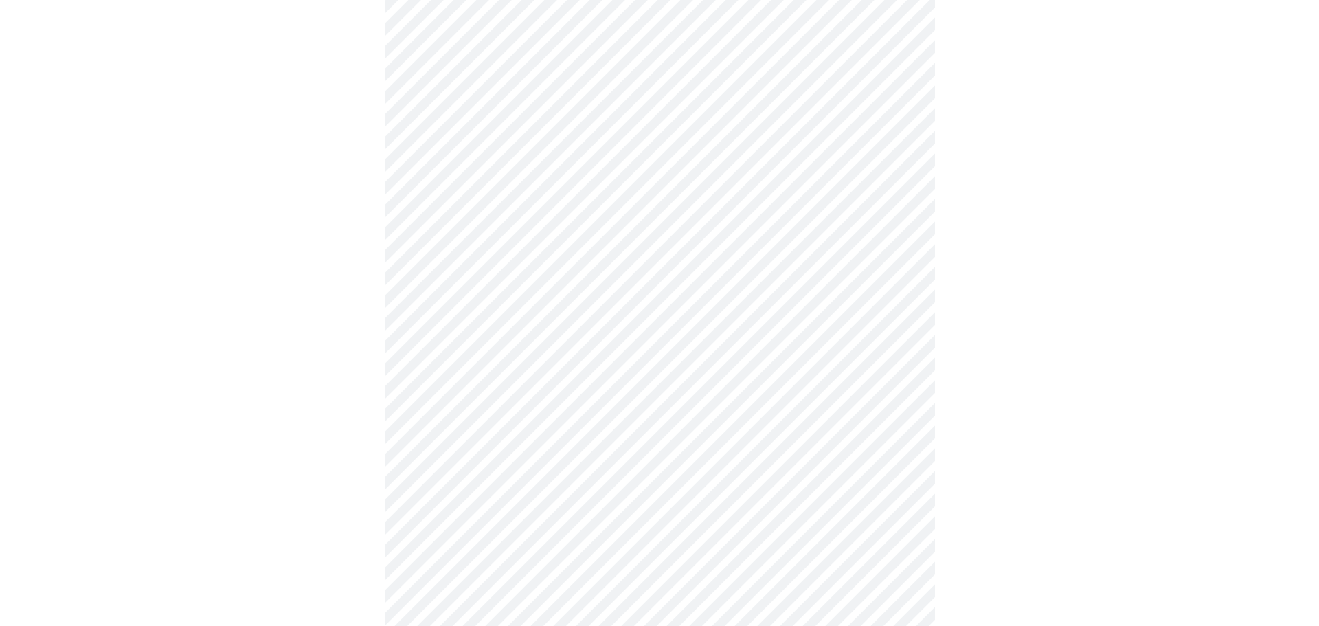
scroll to position [206, 0]
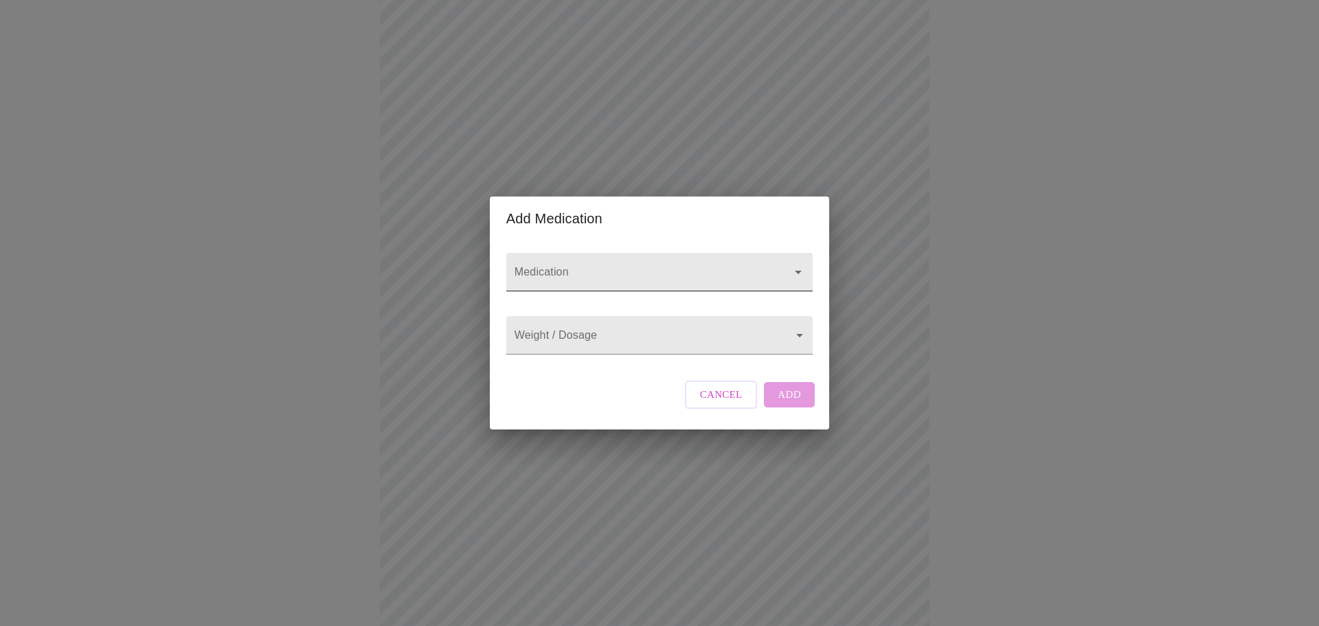
click at [605, 272] on input "Medication" at bounding box center [640, 278] width 256 height 25
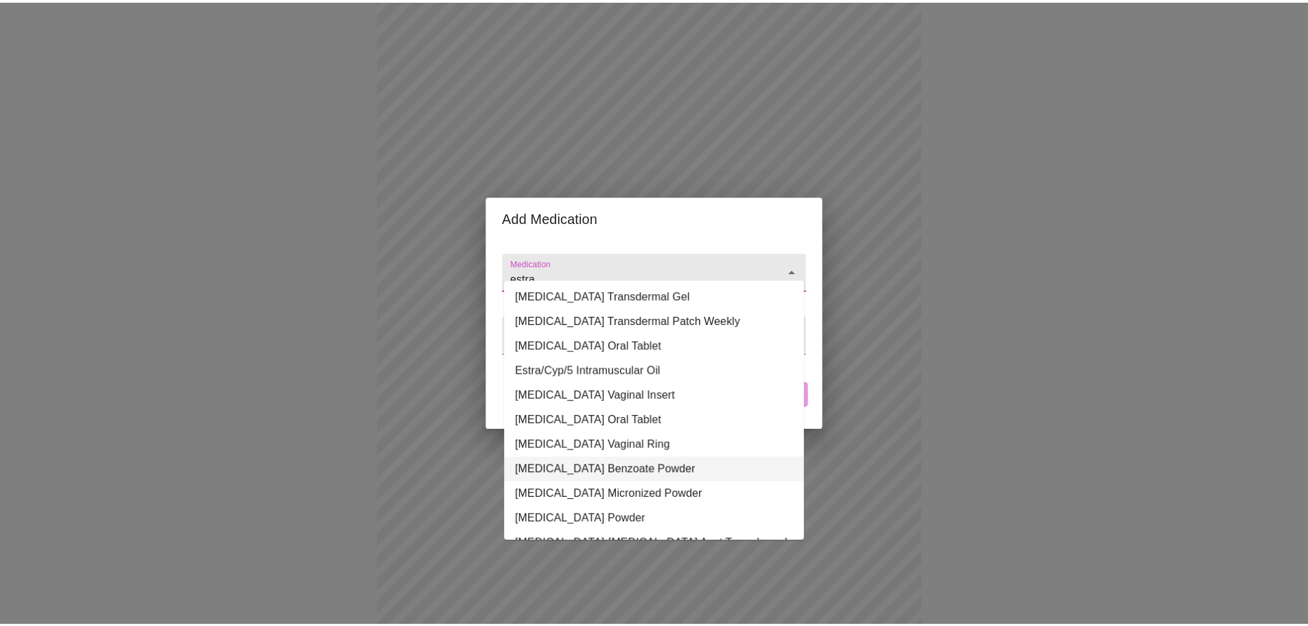
scroll to position [0, 0]
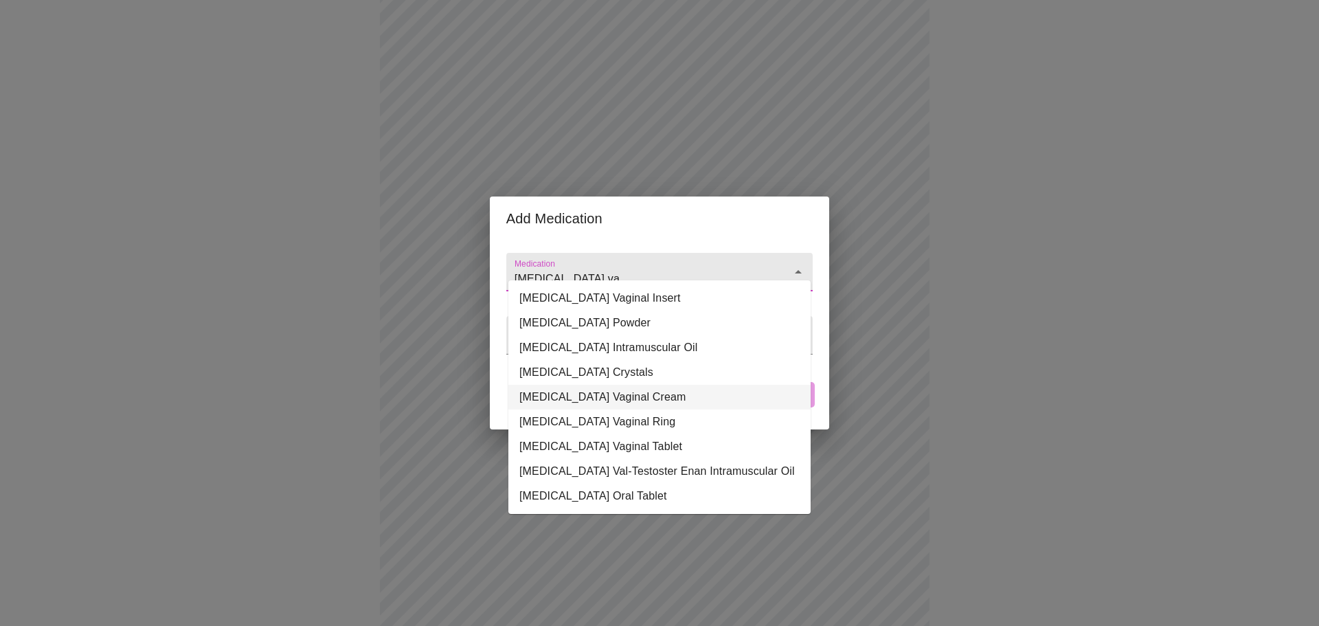
click at [611, 396] on li "[MEDICAL_DATA] Vaginal Cream" at bounding box center [659, 397] width 302 height 25
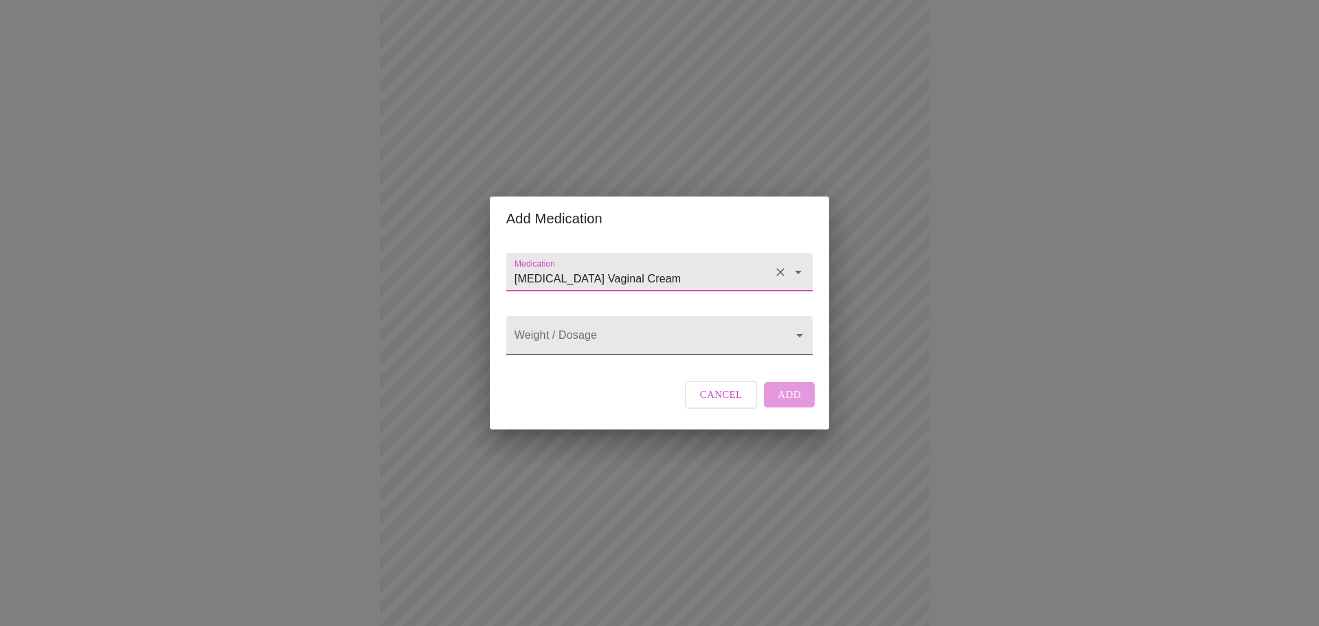
type input "[MEDICAL_DATA] Vaginal Cream"
click at [687, 339] on body "MyMenopauseRx Appointments Messaging Labs Uploads Medications Community Refer a…" at bounding box center [659, 381] width 1308 height 1165
click at [687, 339] on li "0.1 MG/GM" at bounding box center [659, 335] width 302 height 25
type input "0.1 MG/GM"
click at [794, 403] on span "Add" at bounding box center [791, 394] width 23 height 18
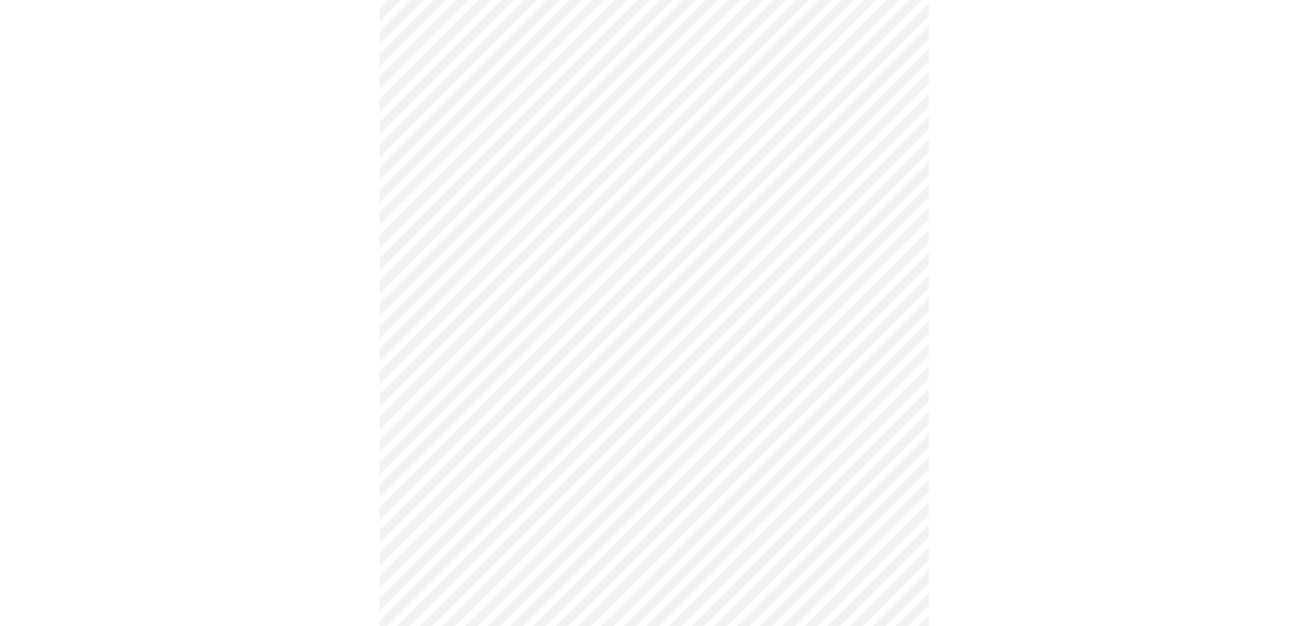
scroll to position [590, 0]
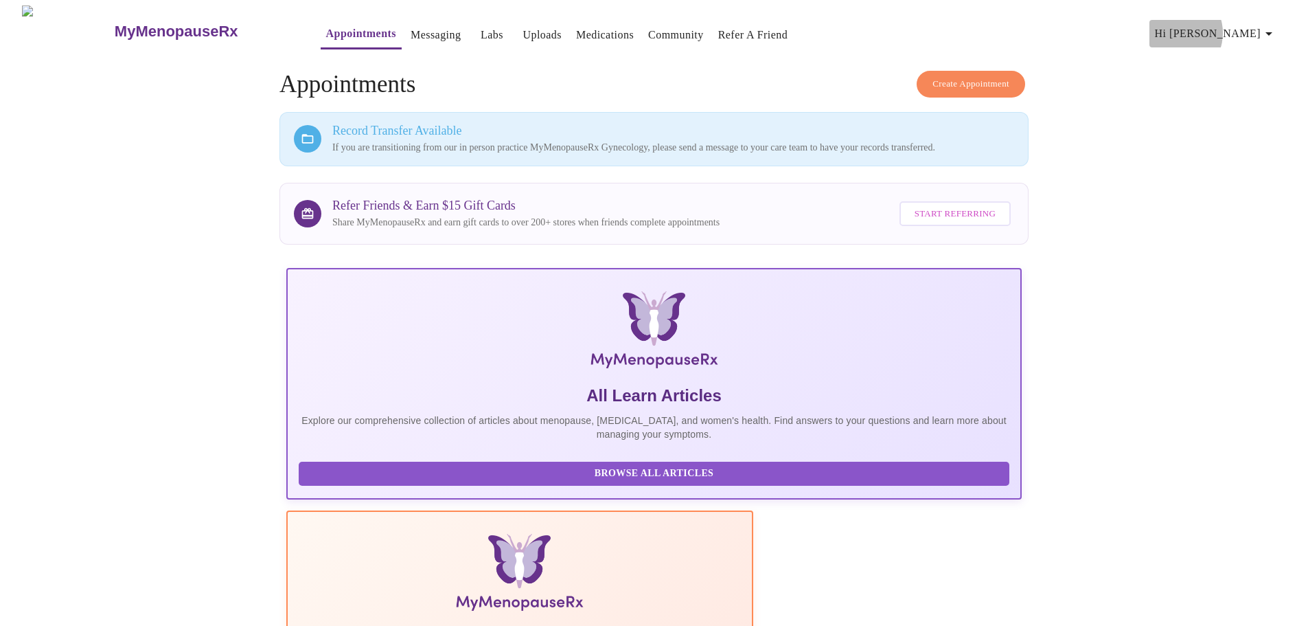
click at [1243, 27] on span "Hi [PERSON_NAME]" at bounding box center [1216, 33] width 122 height 19
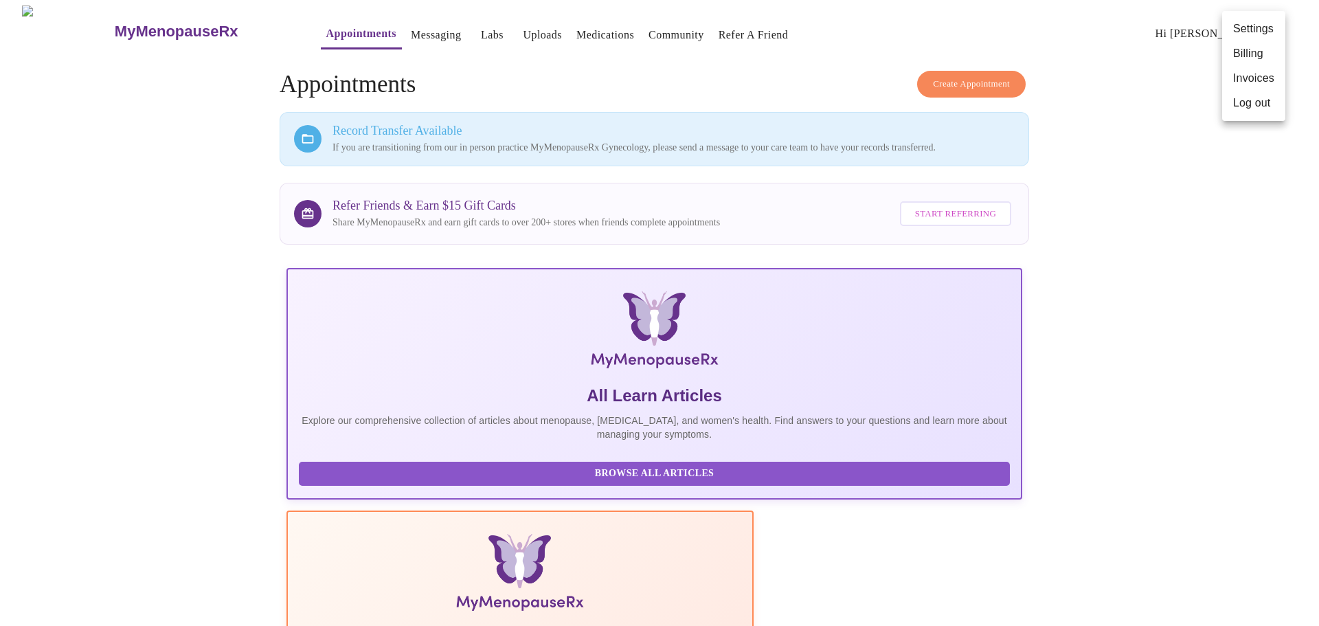
click at [1258, 102] on li "Log out" at bounding box center [1253, 103] width 63 height 25
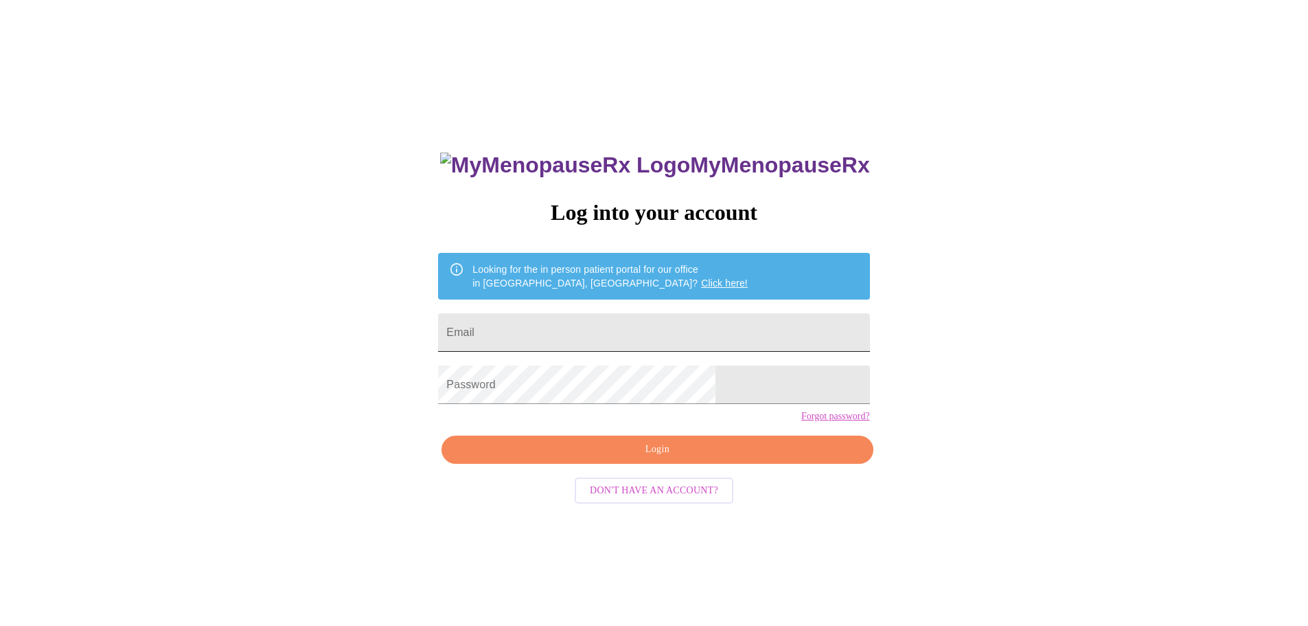
click at [681, 332] on input "Email" at bounding box center [653, 332] width 431 height 38
type input "[EMAIL_ADDRESS][DOMAIN_NAME]"
click at [653, 458] on span "Login" at bounding box center [657, 449] width 400 height 17
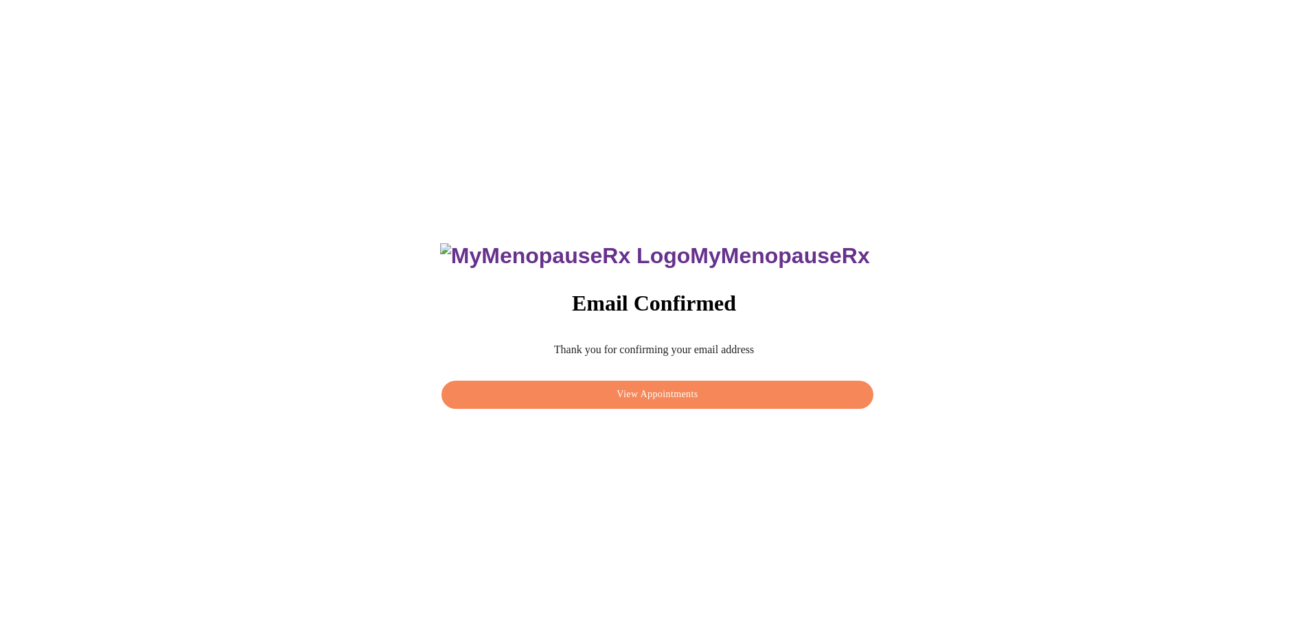
click at [690, 387] on span "View Appointments" at bounding box center [657, 394] width 400 height 17
